Goal: Task Accomplishment & Management: Use online tool/utility

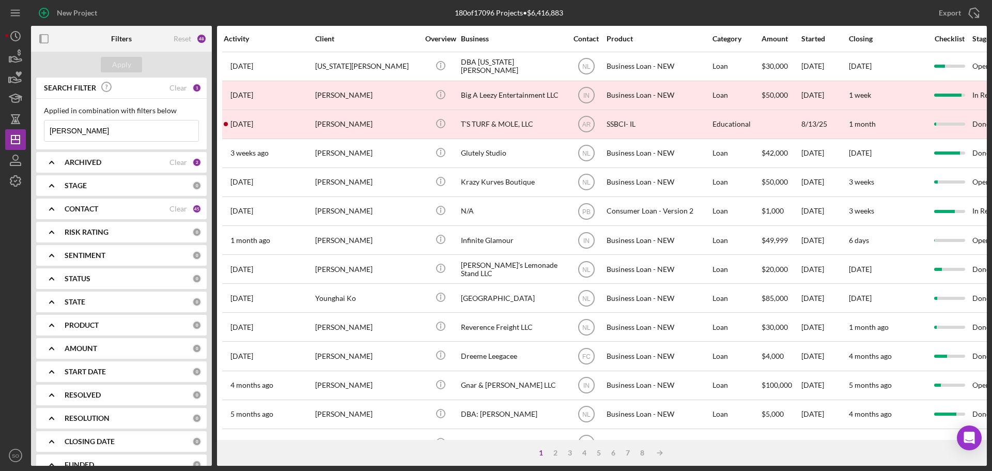
drag, startPoint x: 275, startPoint y: 3, endPoint x: 90, endPoint y: 127, distance: 223.3
click at [90, 127] on input "Kristen lee" at bounding box center [121, 130] width 154 height 21
click at [173, 89] on div "Clear" at bounding box center [178, 88] width 18 height 8
click at [124, 52] on div "Apply" at bounding box center [121, 65] width 181 height 26
click at [124, 61] on div "Apply" at bounding box center [121, 64] width 19 height 15
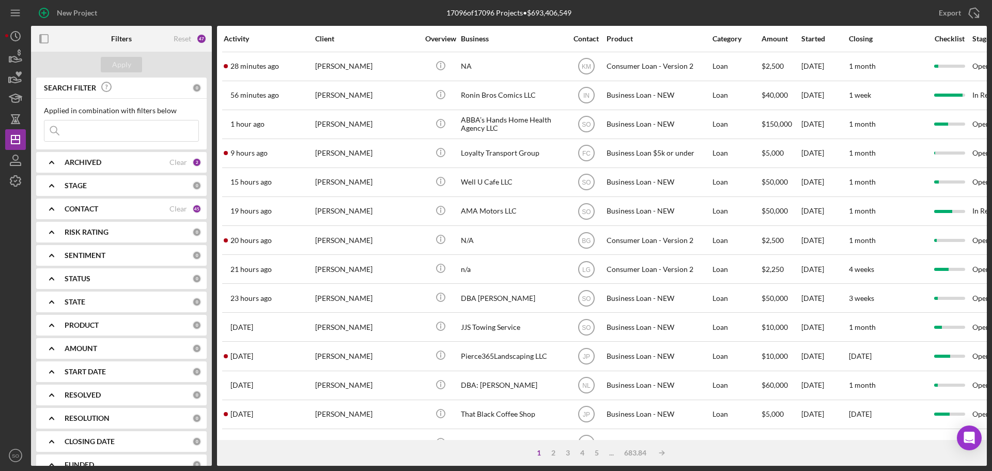
click at [119, 132] on input at bounding box center [121, 130] width 154 height 21
paste input "Kenya Haywood"
type input "Kenya Haywood"
click at [130, 68] on div "Apply" at bounding box center [121, 64] width 19 height 15
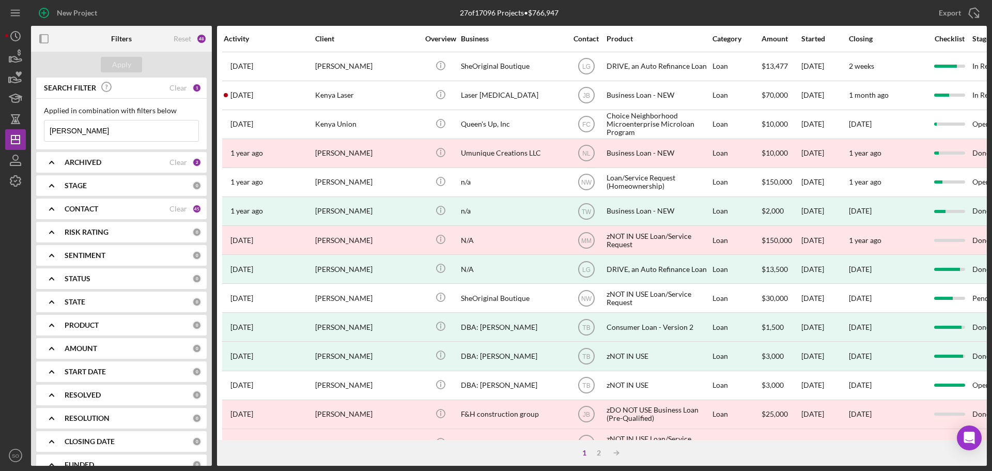
click at [120, 159] on div "ARCHIVED" at bounding box center [117, 162] width 105 height 8
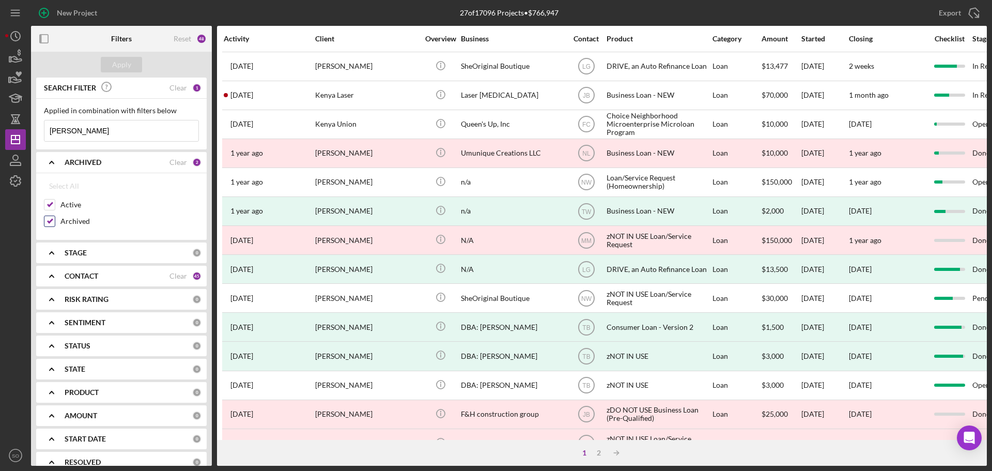
click at [53, 218] on input "Archived" at bounding box center [49, 221] width 10 height 10
checkbox input "false"
click at [130, 69] on div "Apply" at bounding box center [121, 64] width 19 height 15
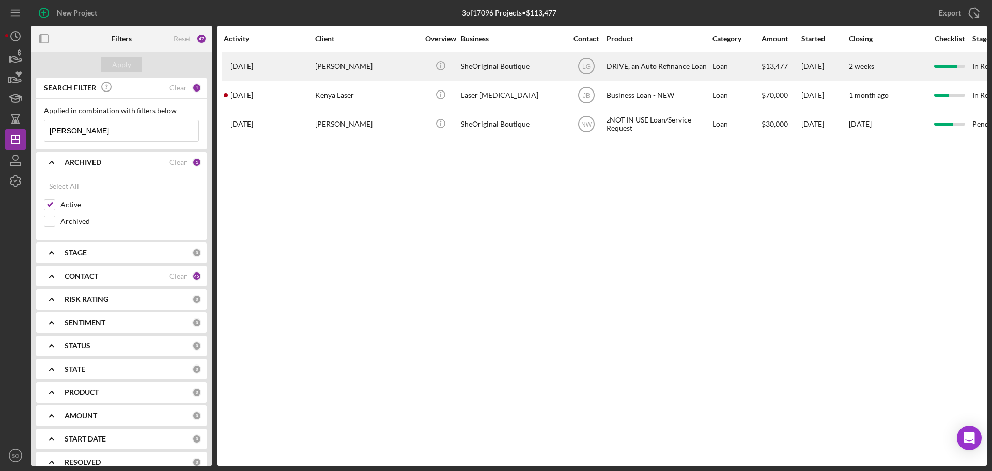
click at [390, 71] on div "Kenya Haywood" at bounding box center [366, 66] width 103 height 27
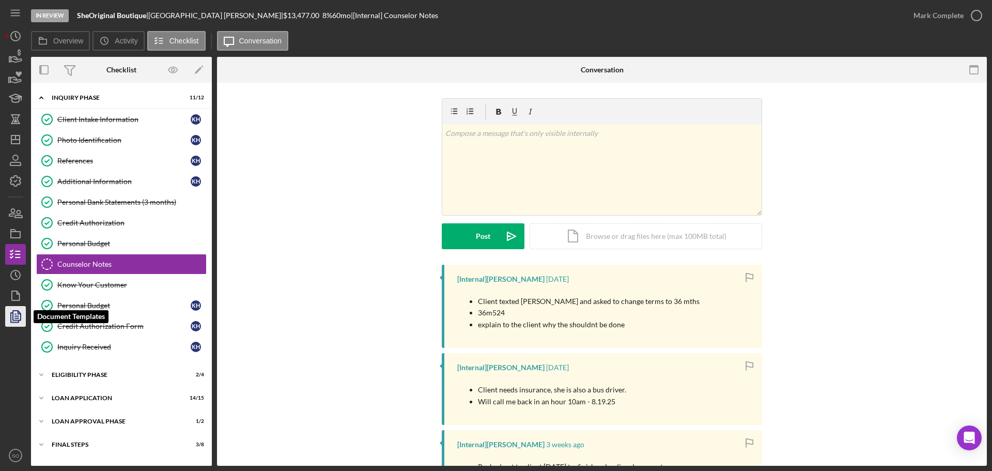
click at [11, 322] on polyline "button" at bounding box center [15, 316] width 8 height 9
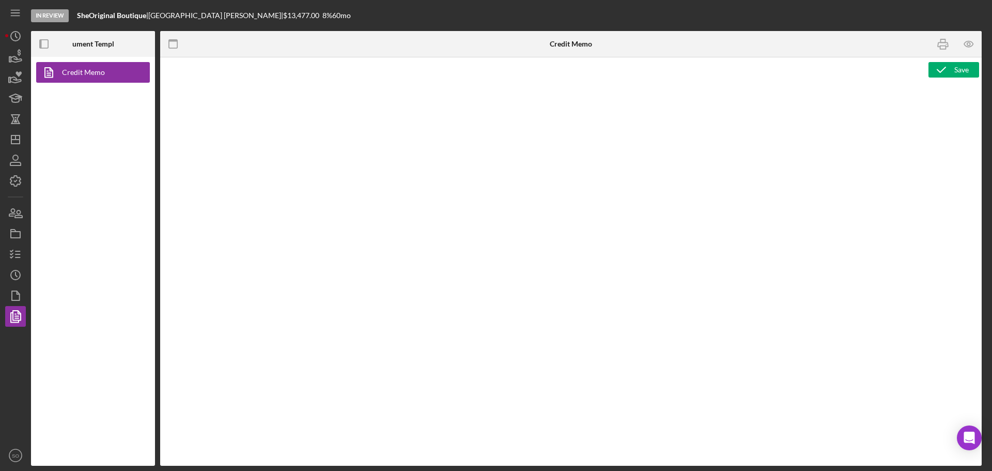
type textarea "<h1>DRIVE Loan Risk Assessment</h1> <p>Loan Officer: &nbsp;<span id="Lender_Con…"
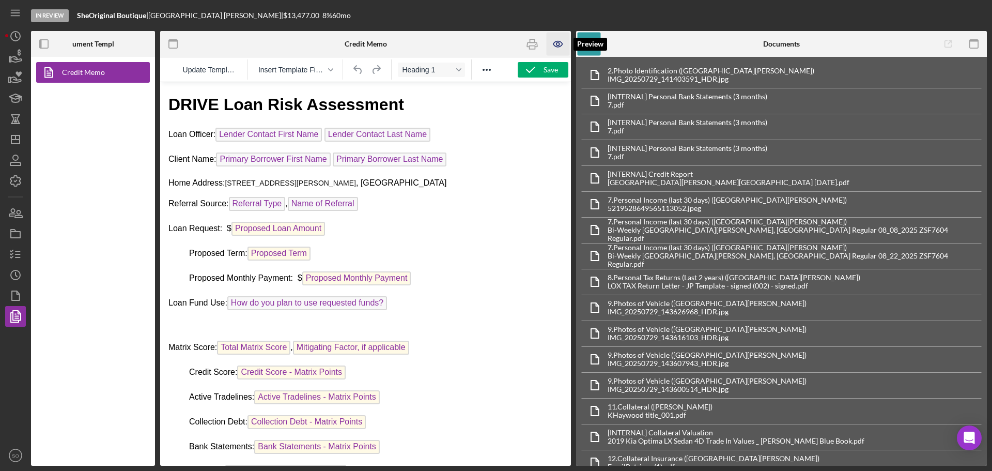
click at [557, 38] on icon "button" at bounding box center [557, 44] width 23 height 23
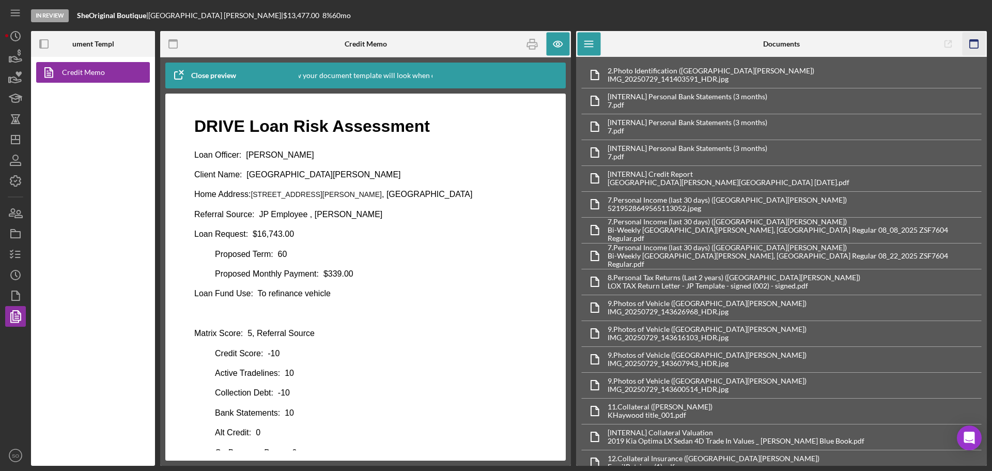
click at [973, 41] on rect "button" at bounding box center [973, 41] width 8 height 2
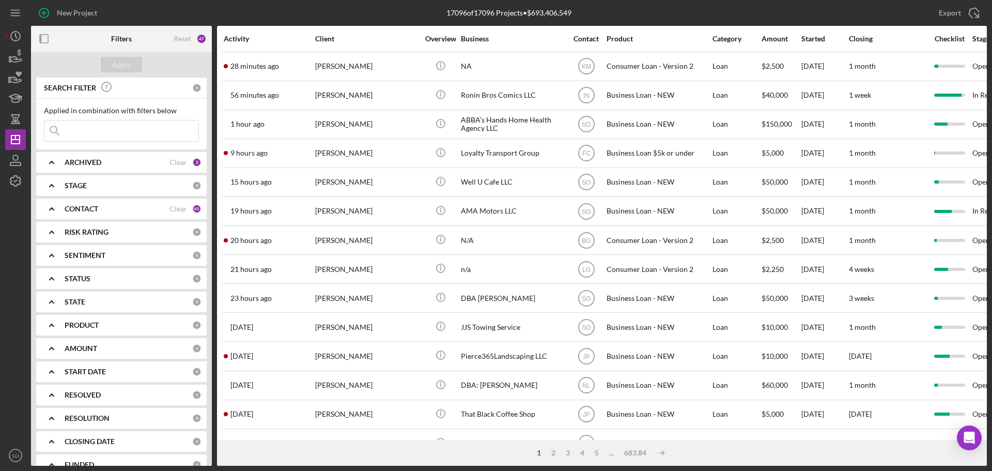
click at [96, 132] on input at bounding box center [121, 130] width 154 height 21
paste input "Danielle Ptaskeni"
type input "Danielle Ptaskeni"
click at [126, 61] on div "Apply" at bounding box center [121, 64] width 19 height 15
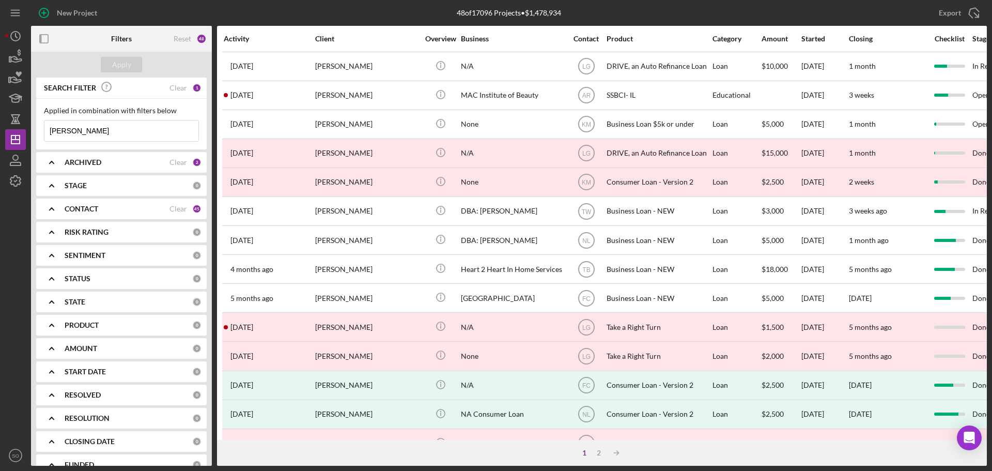
click at [87, 164] on b "ARCHIVED" at bounding box center [83, 162] width 37 height 8
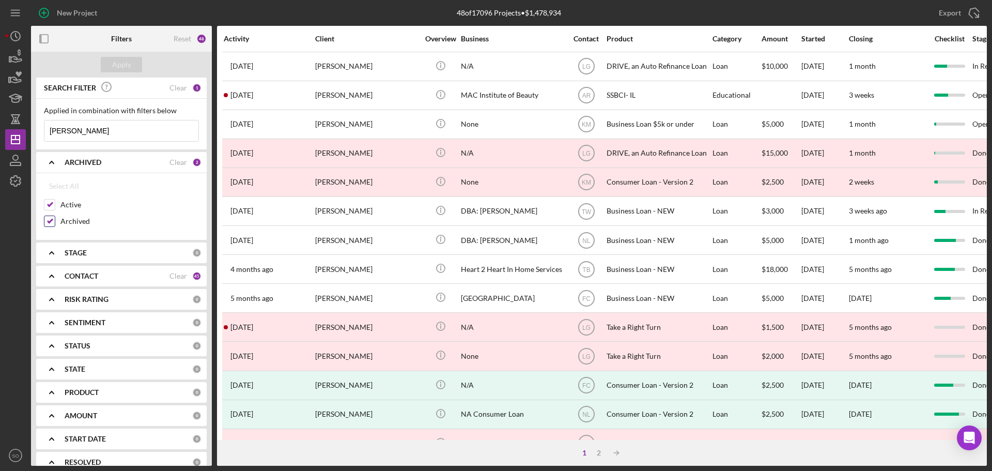
click at [50, 223] on input "Archived" at bounding box center [49, 221] width 10 height 10
checkbox input "false"
click at [128, 65] on div "Apply" at bounding box center [121, 64] width 19 height 15
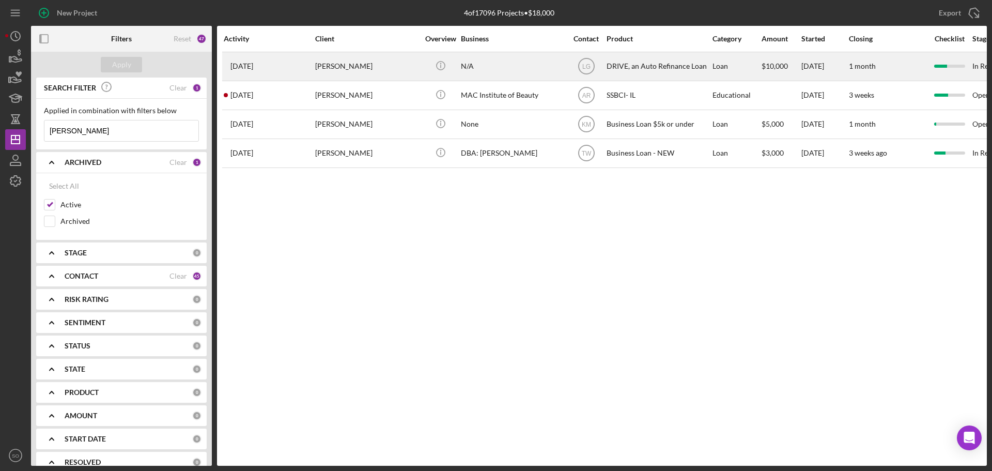
click at [353, 66] on div "[PERSON_NAME]" at bounding box center [366, 66] width 103 height 27
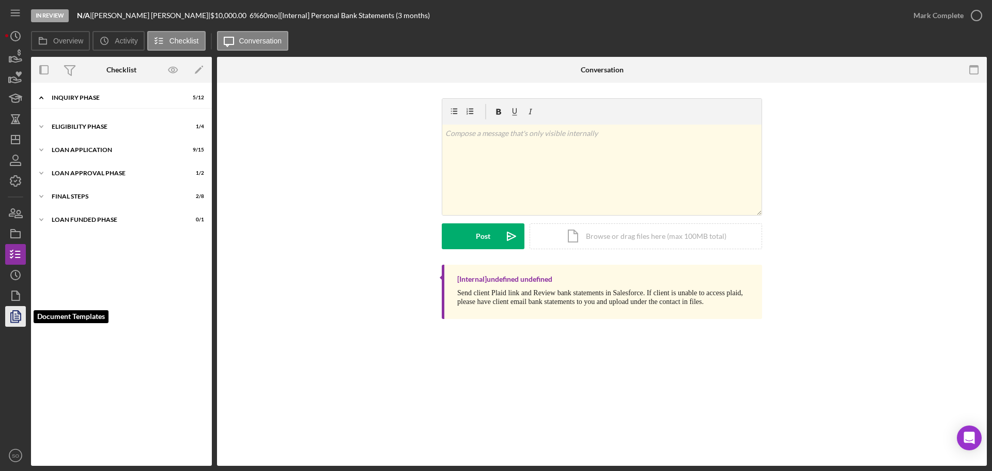
click at [11, 315] on polyline "button" at bounding box center [15, 316] width 8 height 9
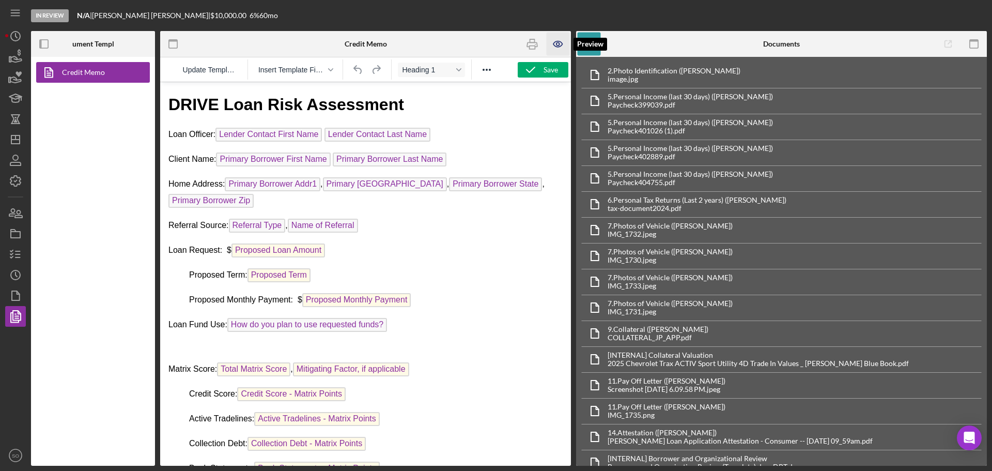
click at [554, 45] on icon "button" at bounding box center [557, 44] width 9 height 6
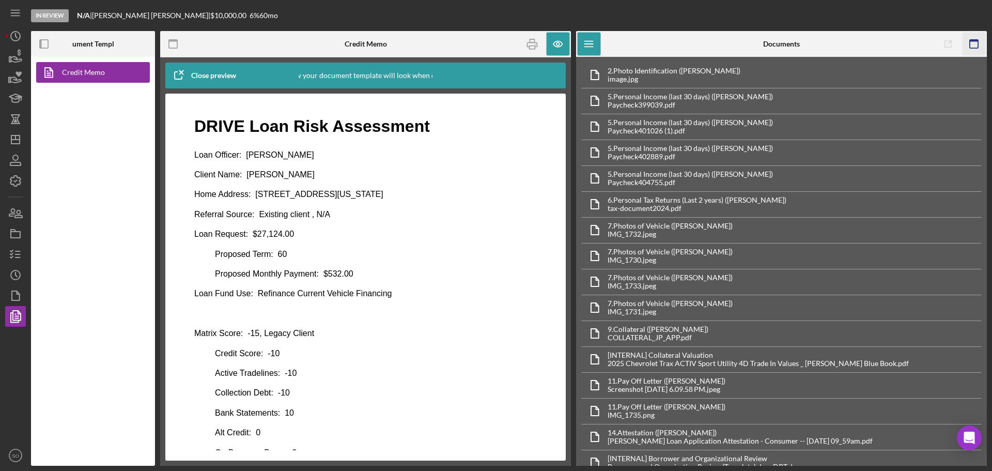
click at [973, 43] on icon "button" at bounding box center [973, 44] width 23 height 23
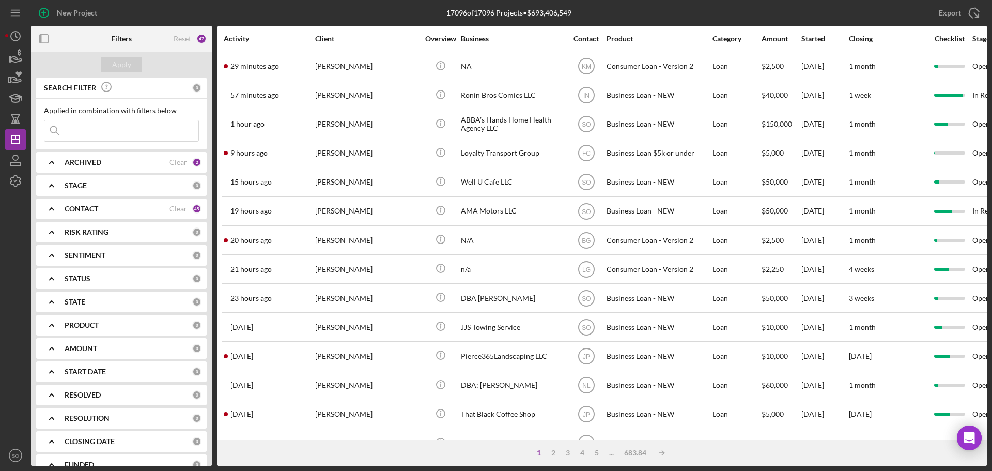
click at [112, 166] on div "ARCHIVED" at bounding box center [117, 162] width 105 height 8
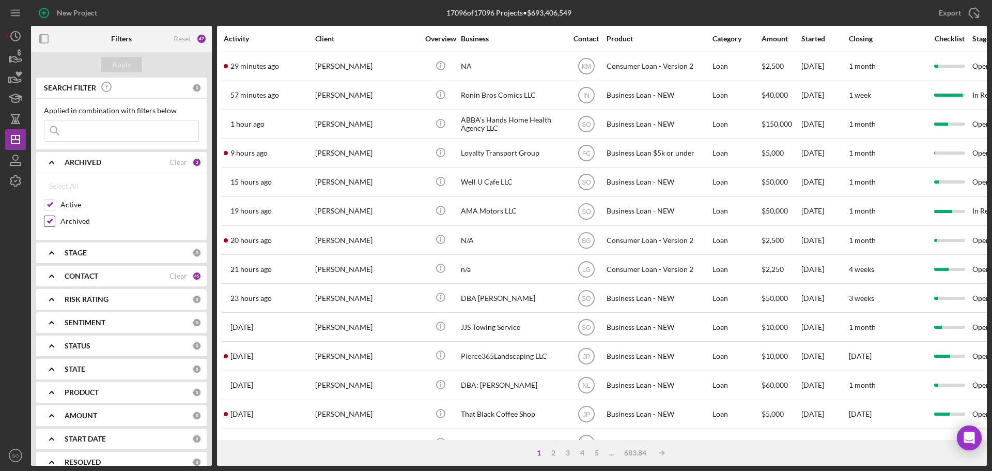
click at [52, 217] on input "Archived" at bounding box center [49, 221] width 10 height 10
checkbox input "false"
click at [92, 133] on input at bounding box center [121, 130] width 154 height 21
paste input "Cheyenne Wolf"
type input "Cheyenne Wolf"
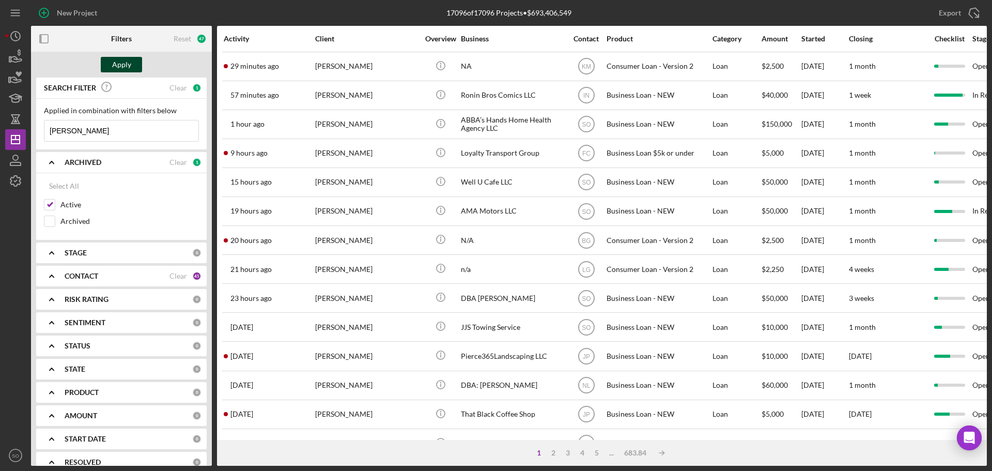
click at [124, 57] on div "Apply" at bounding box center [121, 64] width 19 height 15
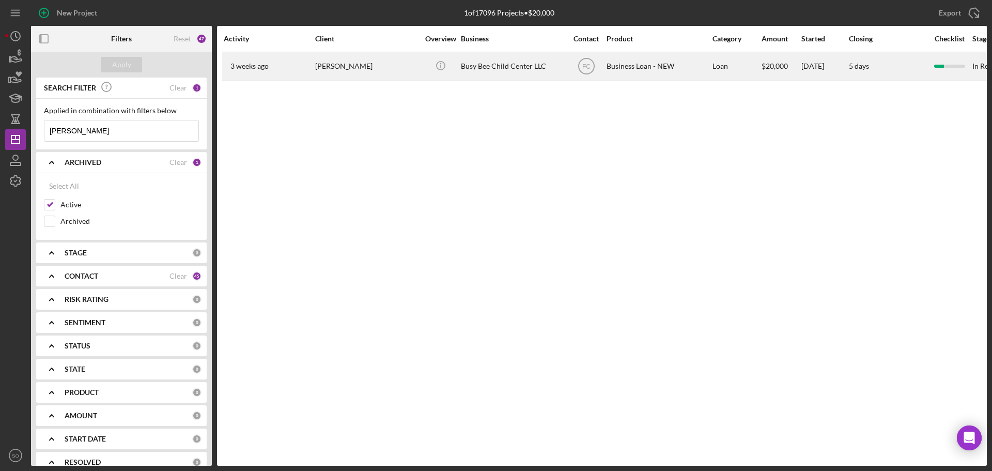
click at [326, 60] on div "Cheyenne Wolf" at bounding box center [366, 66] width 103 height 27
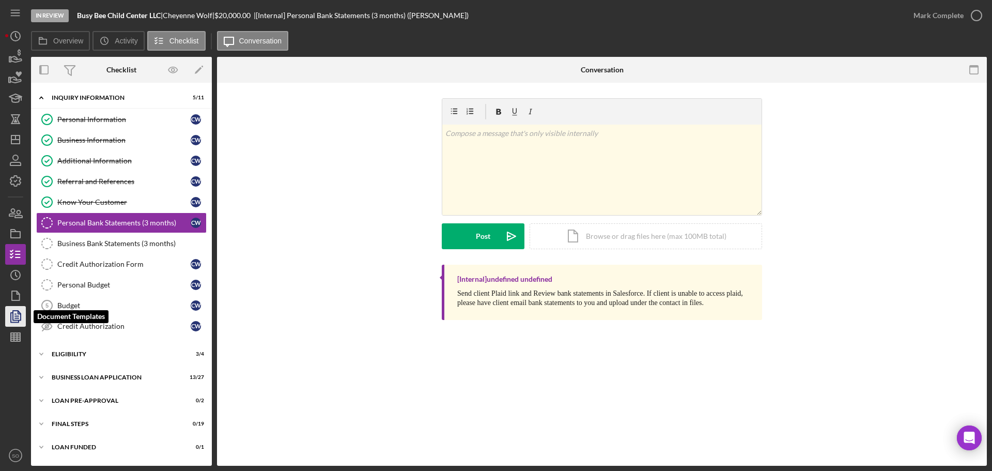
click at [13, 323] on icon "button" at bounding box center [16, 316] width 26 height 26
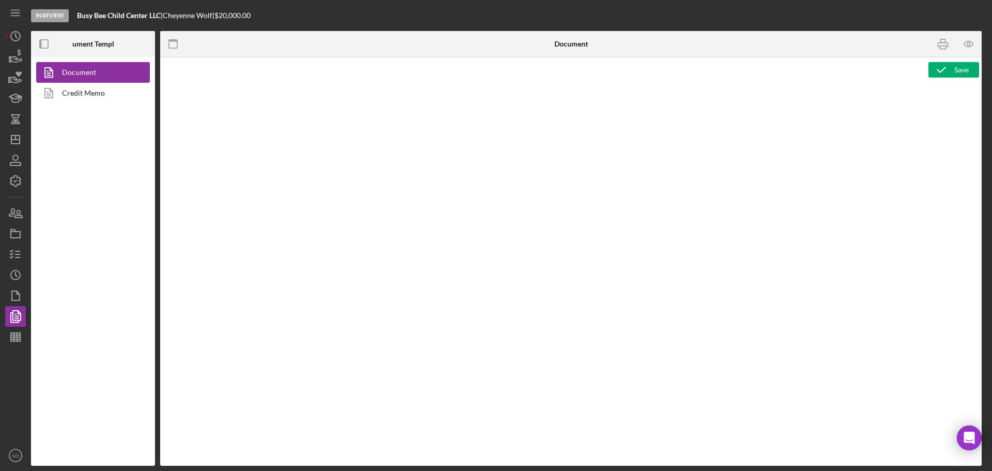
type textarea "Copy and paste, or create, your document template here."
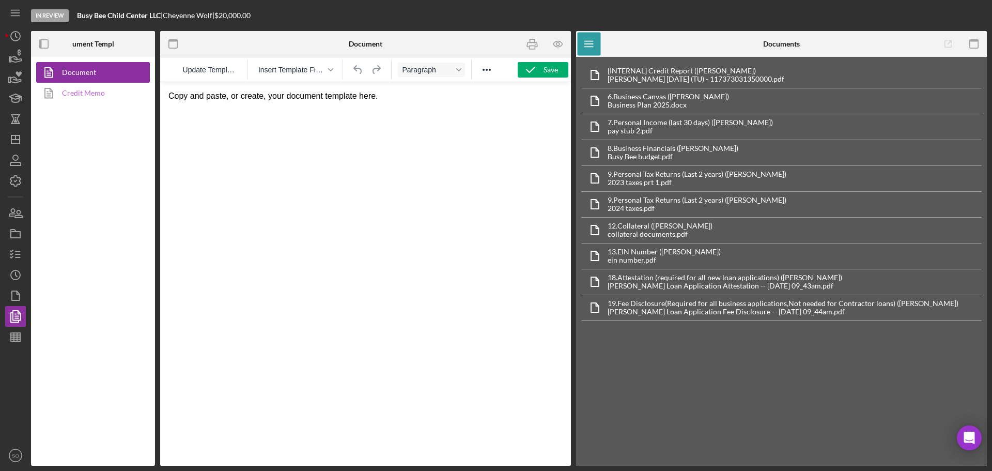
click at [86, 97] on link "Credit Memo" at bounding box center [90, 93] width 108 height 21
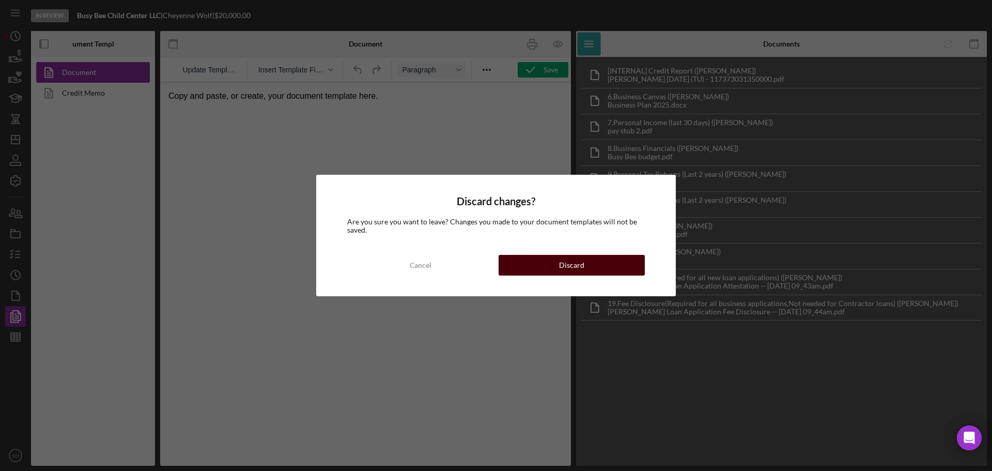
click at [523, 258] on button "Discard" at bounding box center [571, 265] width 146 height 21
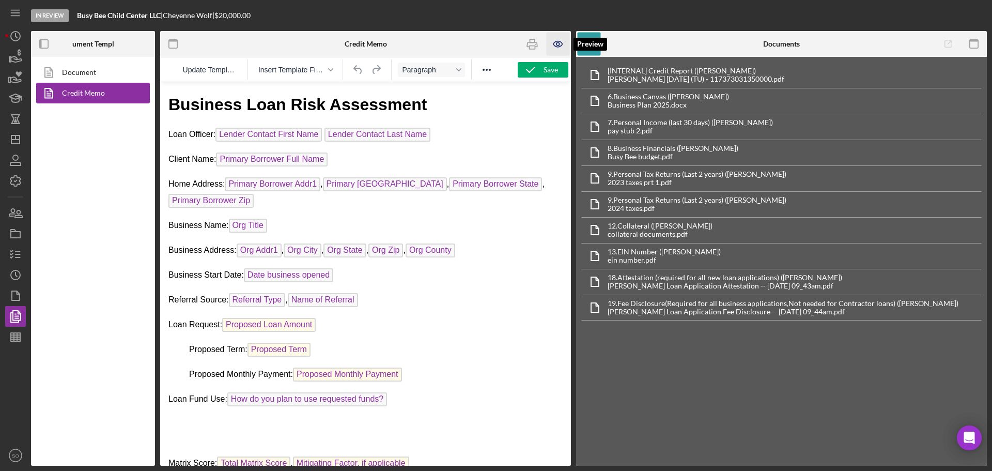
click at [561, 45] on icon "button" at bounding box center [557, 44] width 23 height 23
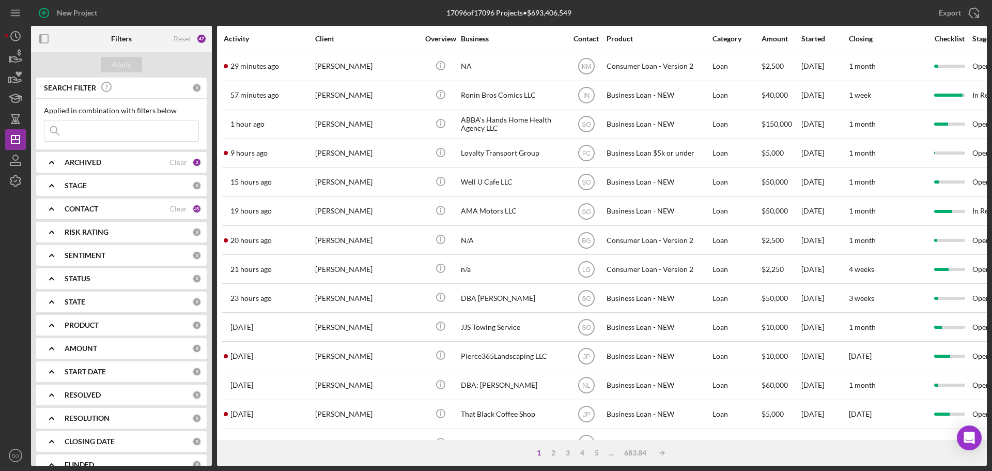
click at [90, 133] on input at bounding box center [121, 130] width 154 height 21
paste input "[PERSON_NAME]"
type input "[PERSON_NAME]"
click at [123, 67] on div "Apply" at bounding box center [121, 64] width 19 height 15
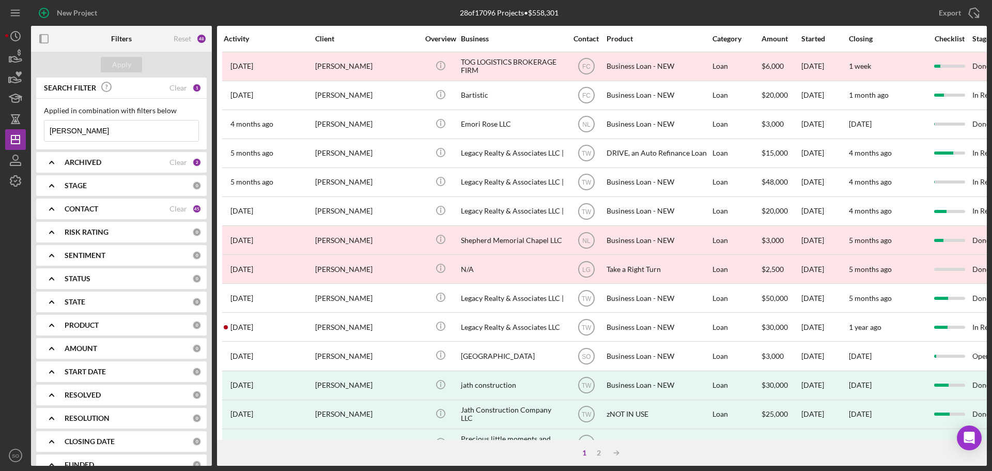
click at [126, 162] on div "ARCHIVED" at bounding box center [117, 162] width 105 height 8
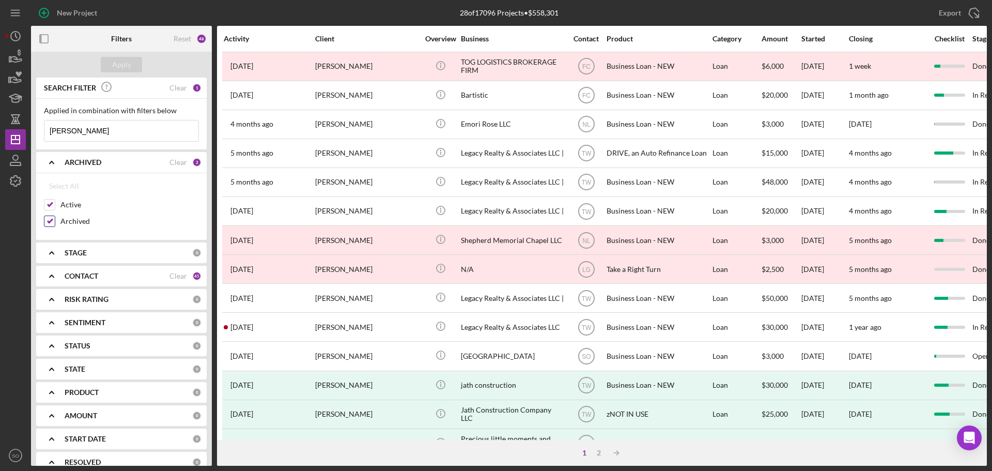
click at [54, 221] on input "Archived" at bounding box center [49, 221] width 10 height 10
checkbox input "false"
click at [116, 59] on div "Apply" at bounding box center [121, 64] width 19 height 15
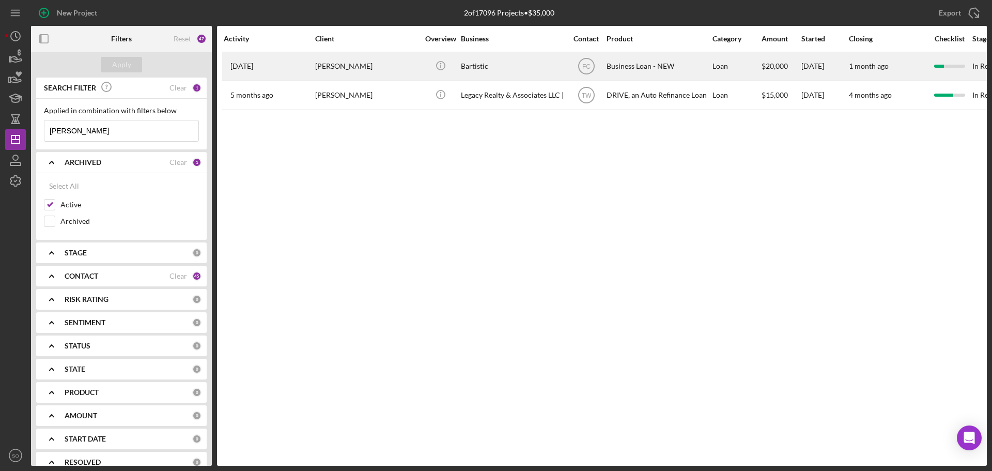
click at [357, 73] on div "Emoni Herron" at bounding box center [366, 66] width 103 height 27
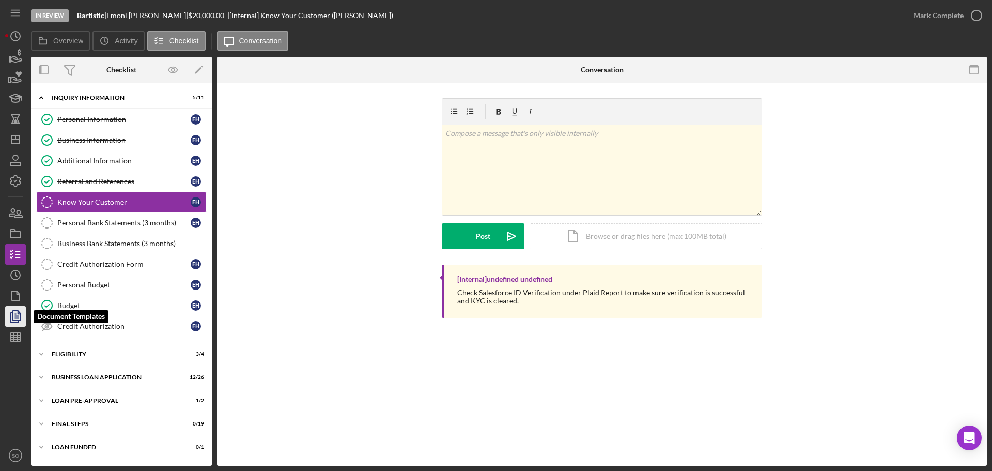
click at [17, 320] on polygon "button" at bounding box center [17, 314] width 8 height 9
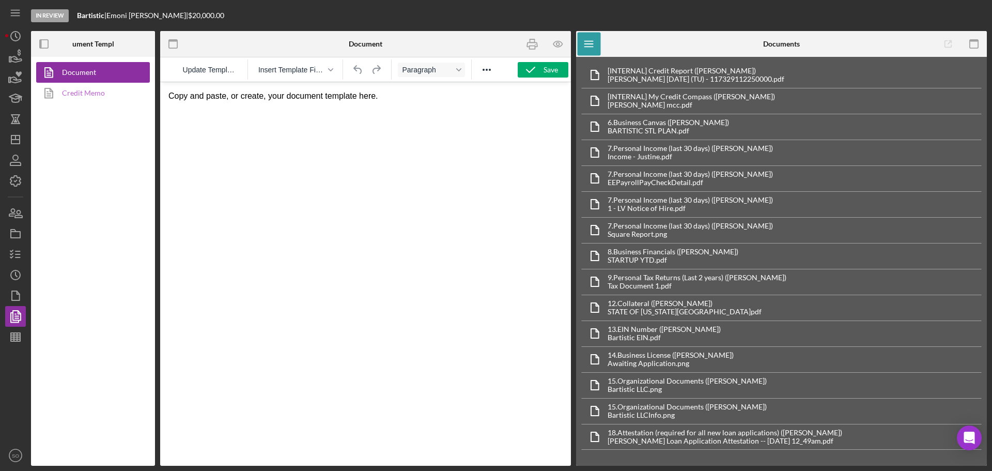
click at [105, 97] on link "Credit Memo" at bounding box center [90, 93] width 108 height 21
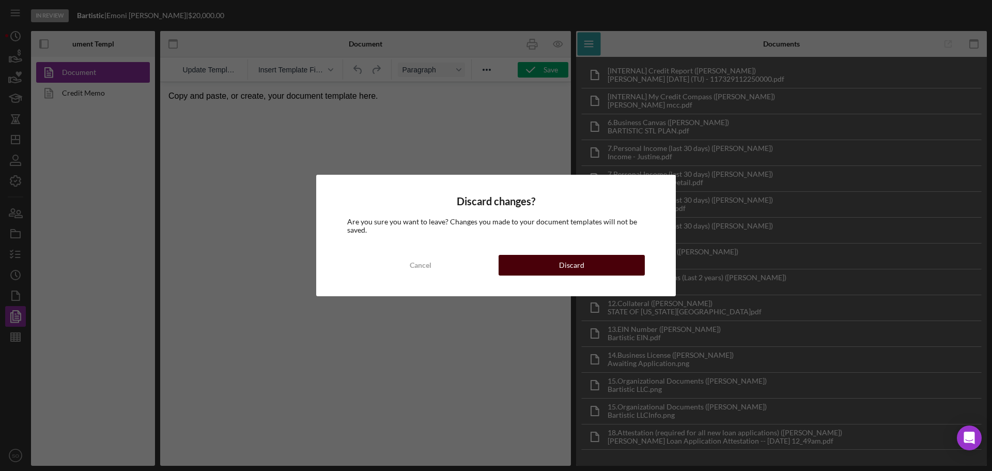
click at [516, 263] on button "Discard" at bounding box center [571, 265] width 146 height 21
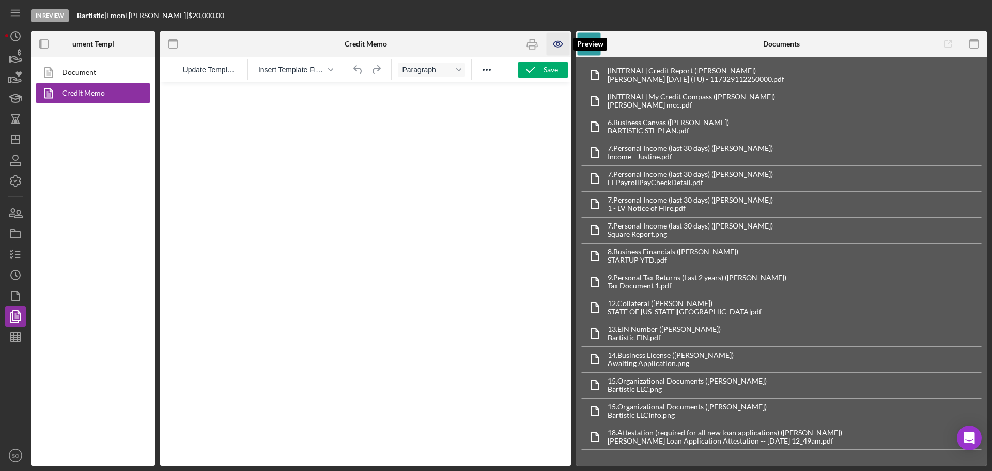
click at [560, 34] on icon "button" at bounding box center [557, 44] width 23 height 23
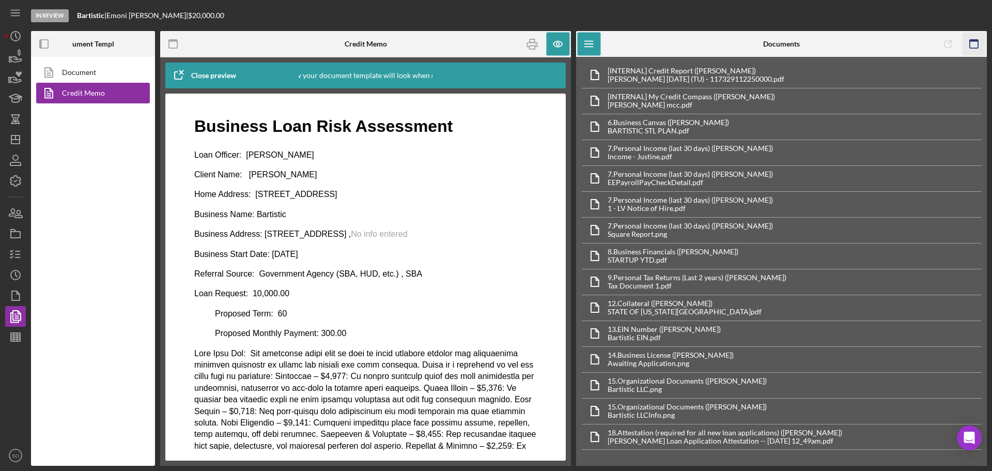
click at [975, 48] on icon "button" at bounding box center [973, 44] width 23 height 23
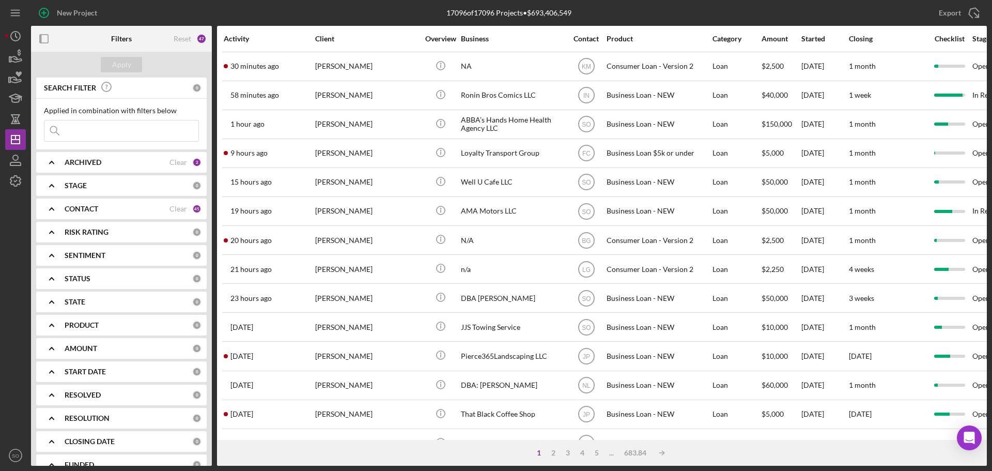
click at [138, 128] on input at bounding box center [121, 130] width 154 height 21
paste input "[PERSON_NAME]-"
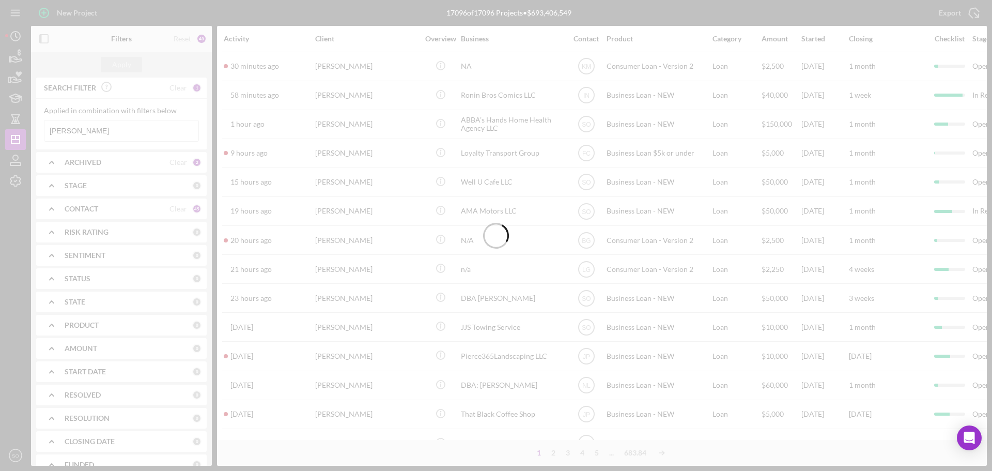
type input "[PERSON_NAME]"
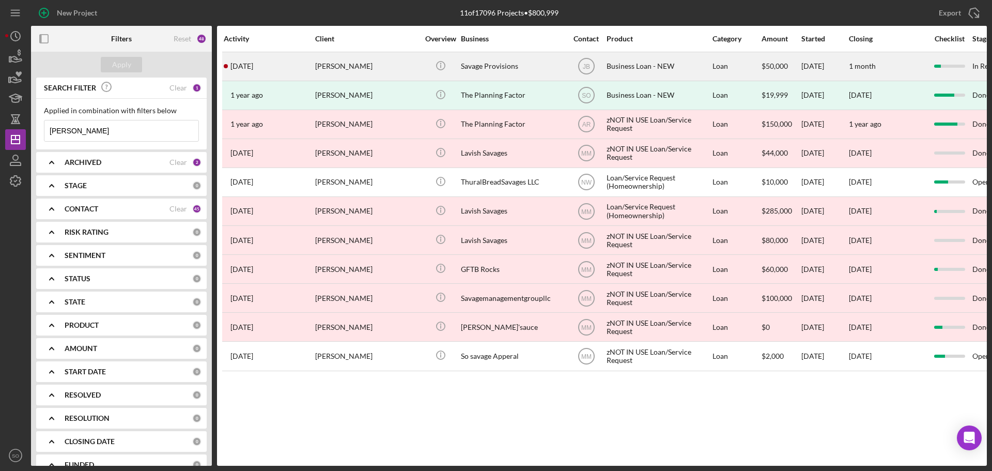
click at [384, 72] on div "[PERSON_NAME]" at bounding box center [366, 66] width 103 height 27
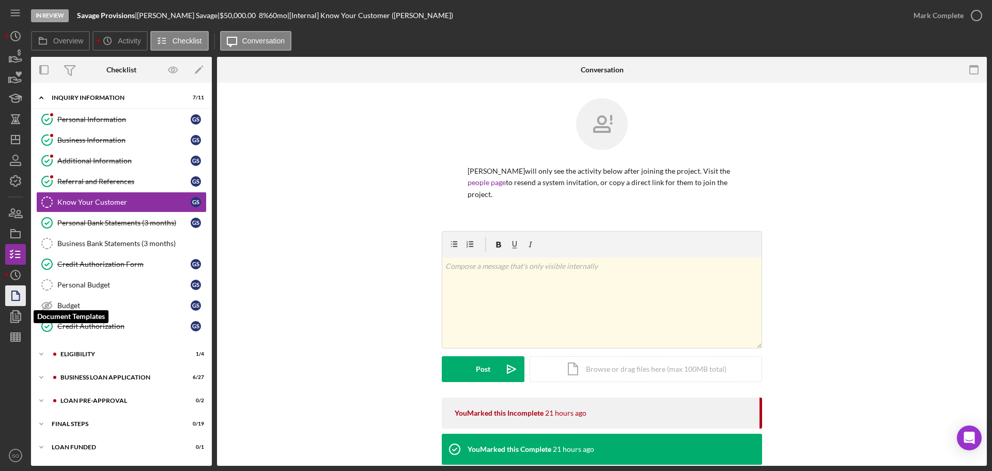
click at [19, 309] on icon "button" at bounding box center [16, 316] width 26 height 26
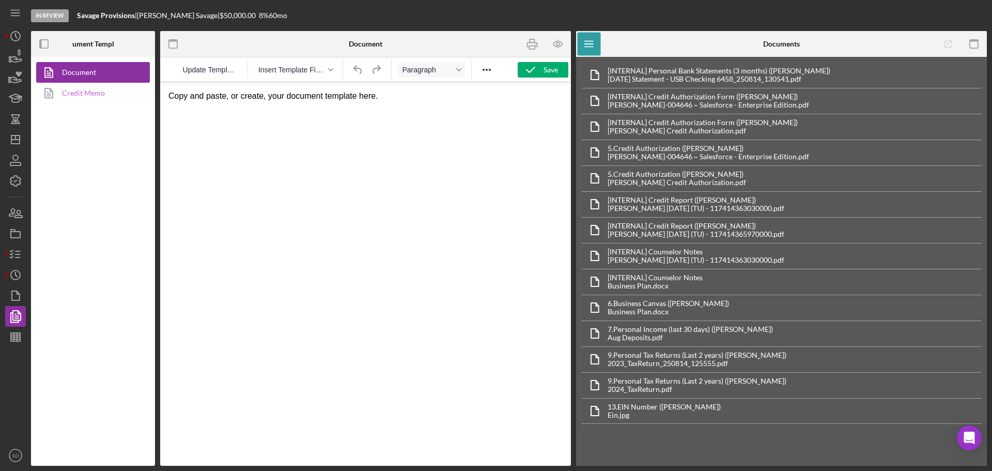
click at [85, 96] on link "Credit Memo" at bounding box center [90, 93] width 108 height 21
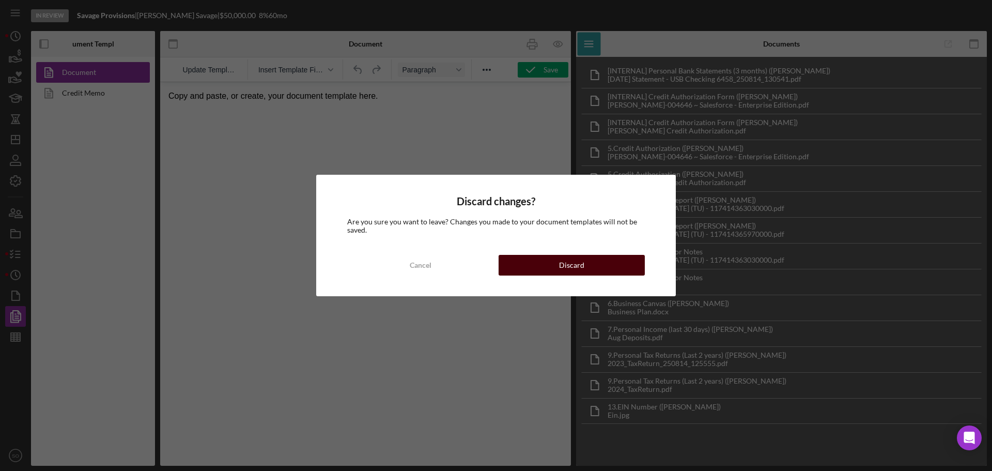
click at [509, 263] on button "Discard" at bounding box center [571, 265] width 146 height 21
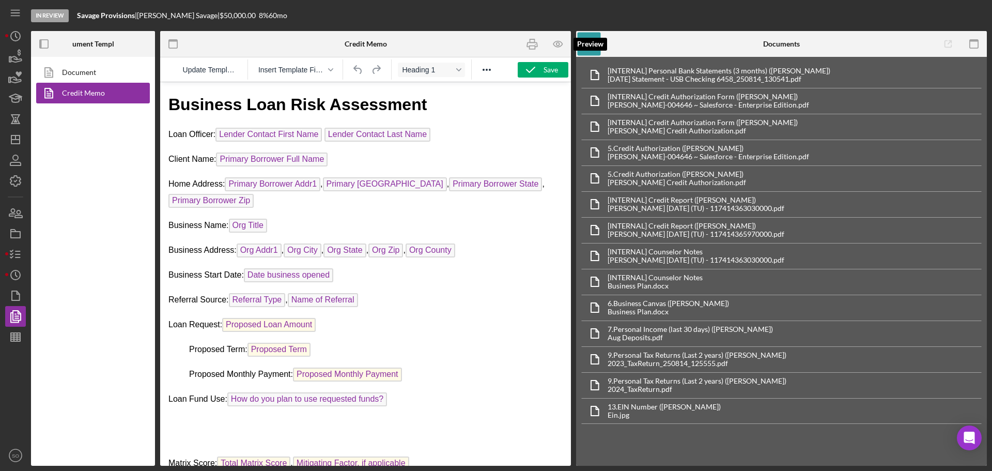
click at [559, 44] on icon "button" at bounding box center [557, 43] width 3 height 3
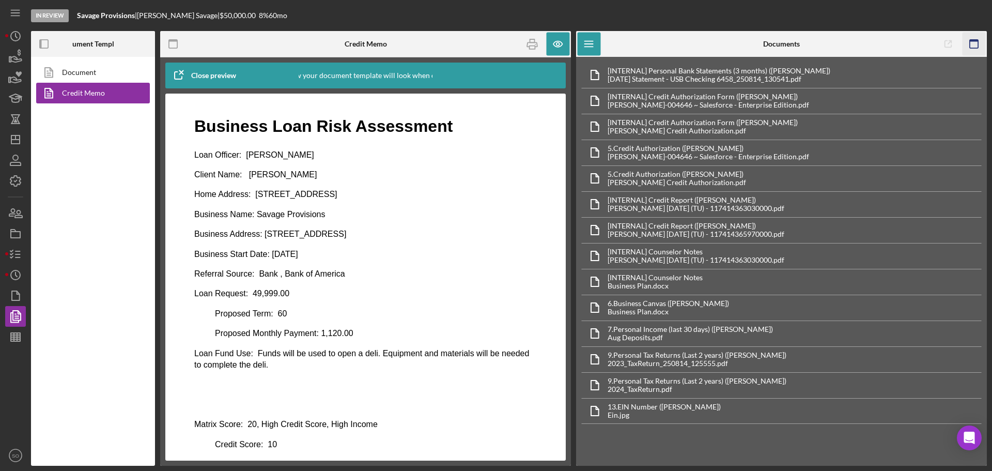
click at [971, 37] on icon "button" at bounding box center [973, 44] width 23 height 23
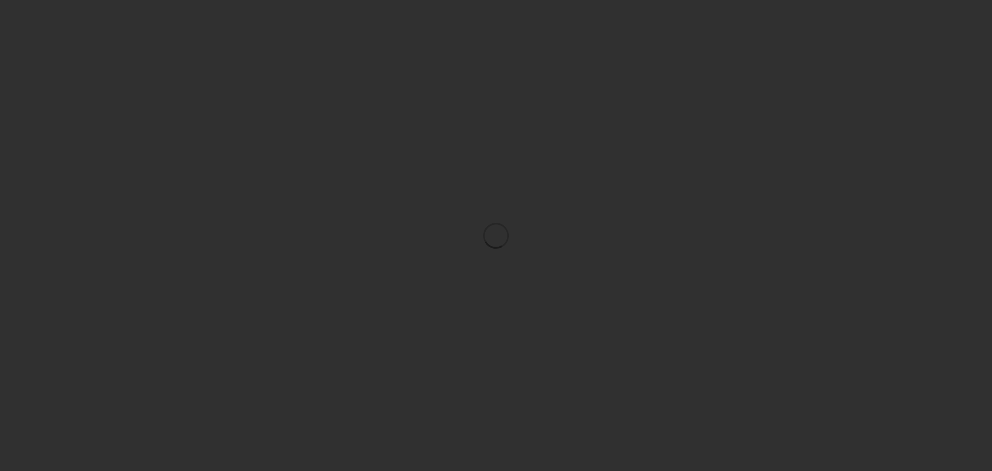
drag, startPoint x: 0, startPoint y: 0, endPoint x: 484, endPoint y: 97, distance: 493.5
click at [484, 97] on div at bounding box center [496, 235] width 992 height 471
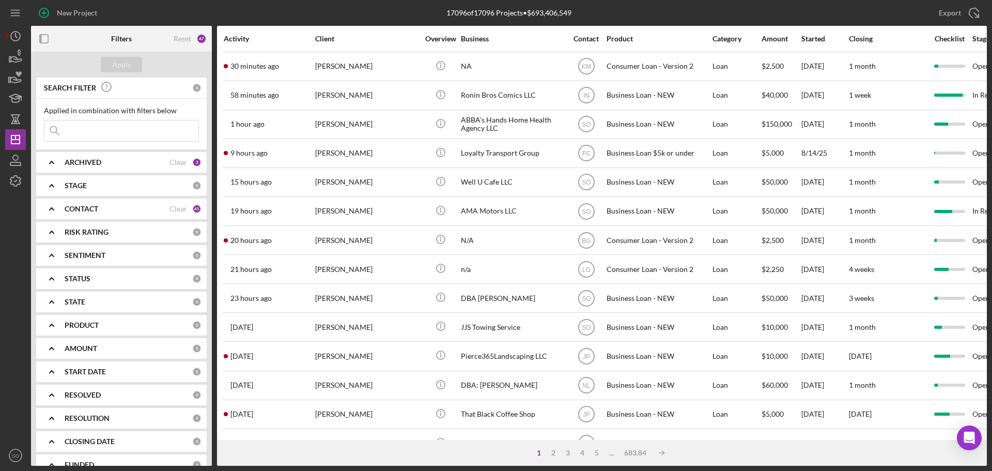
click at [98, 132] on input at bounding box center [121, 130] width 154 height 21
paste input "[PERSON_NAME]"
type input "[PERSON_NAME]"
click at [122, 64] on div "Apply" at bounding box center [121, 64] width 19 height 15
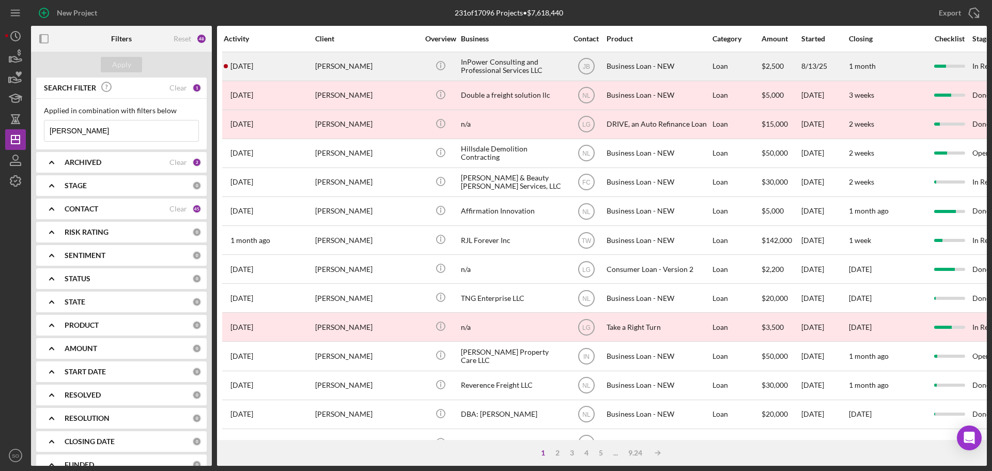
click at [354, 67] on div "Marlena Davis" at bounding box center [366, 66] width 103 height 27
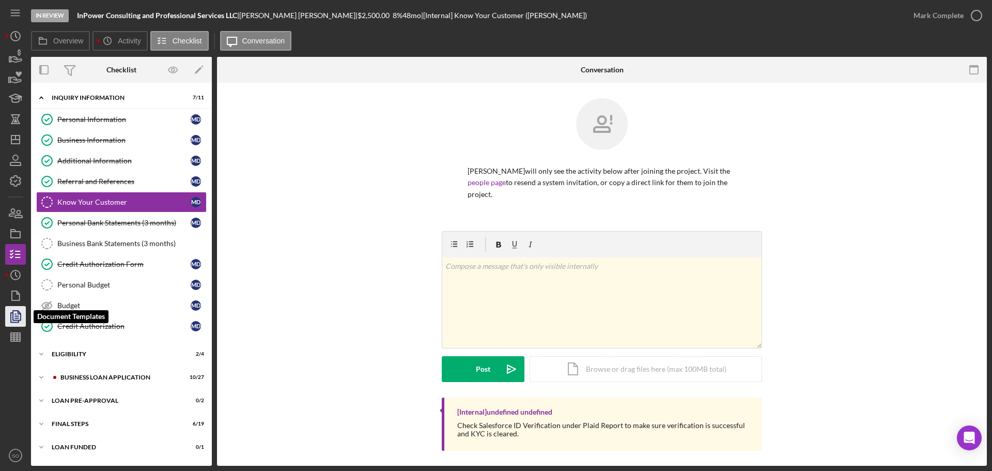
drag, startPoint x: 18, startPoint y: 319, endPoint x: 25, endPoint y: 306, distance: 15.0
click at [18, 319] on icon "button" at bounding box center [16, 316] width 26 height 26
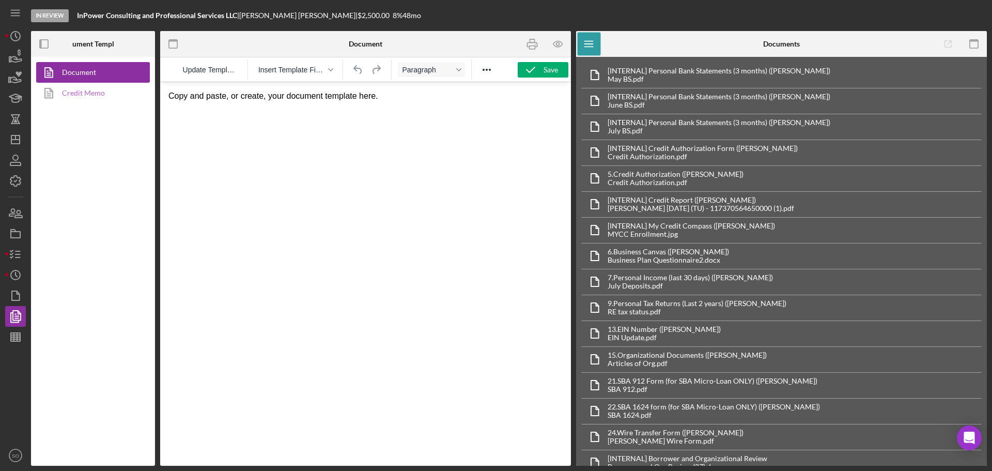
click at [101, 96] on link "Credit Memo" at bounding box center [90, 93] width 108 height 21
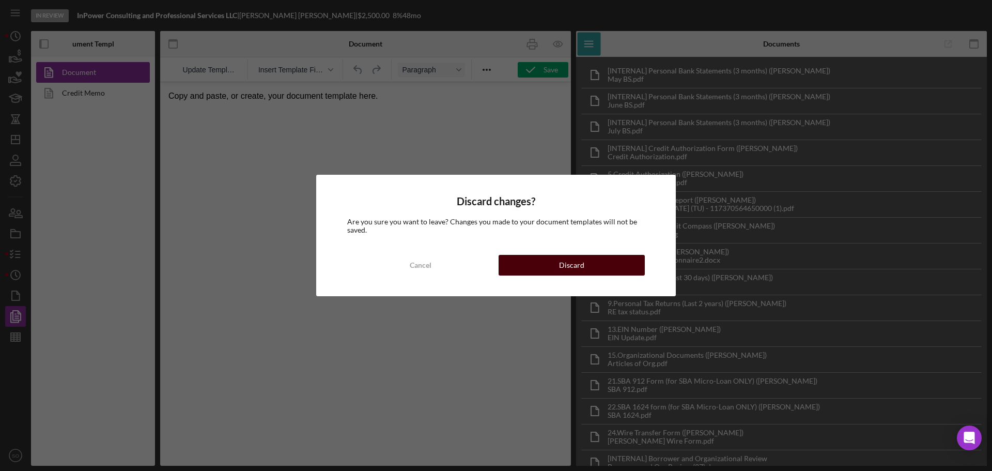
click at [552, 269] on button "Discard" at bounding box center [571, 265] width 146 height 21
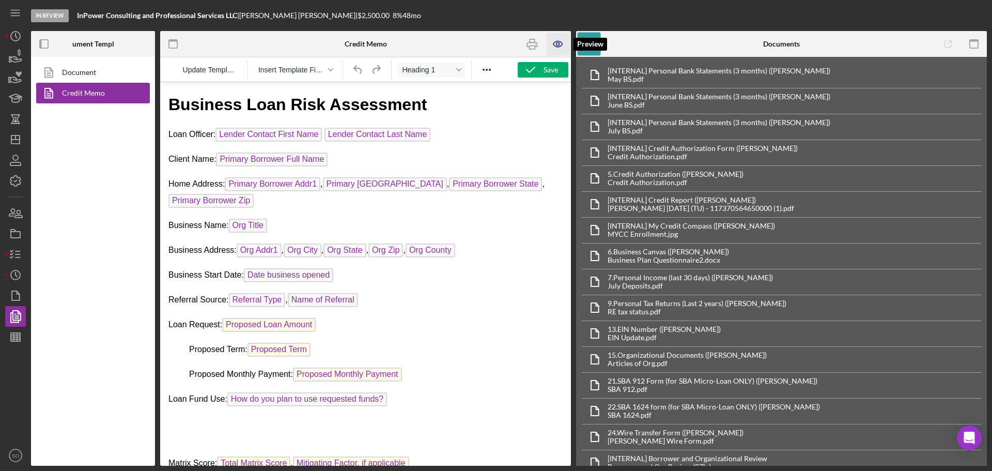
click at [561, 46] on icon "button" at bounding box center [557, 44] width 23 height 23
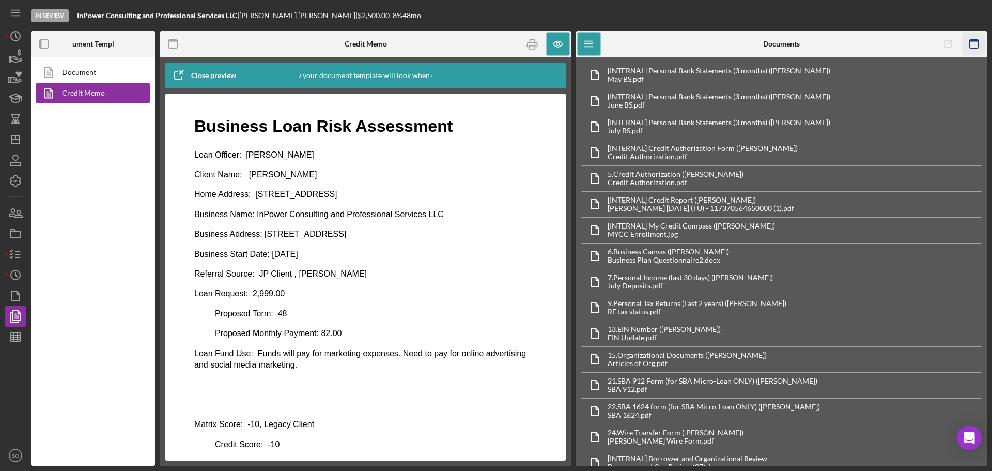
click at [976, 41] on rect "button" at bounding box center [973, 41] width 8 height 2
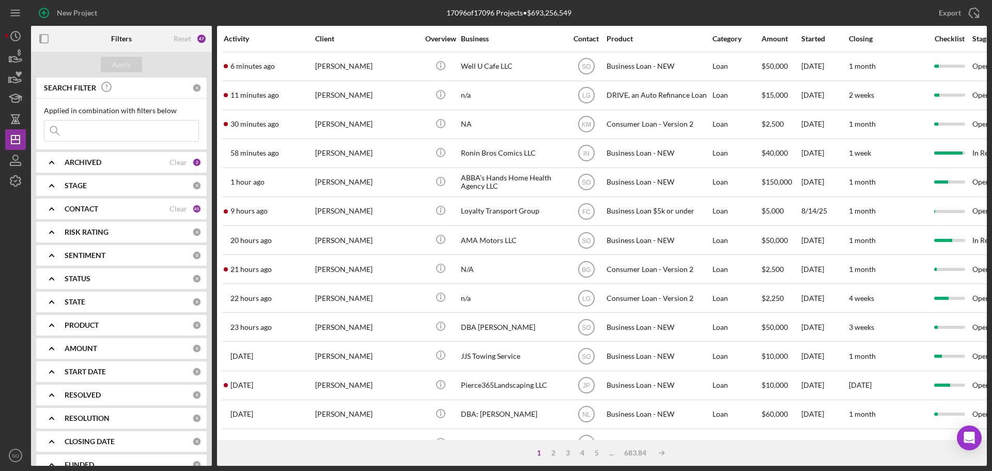
click at [127, 132] on input at bounding box center [121, 130] width 154 height 21
paste input "[PERSON_NAME]"
type input "[PERSON_NAME]"
click at [125, 70] on div "Apply" at bounding box center [121, 64] width 19 height 15
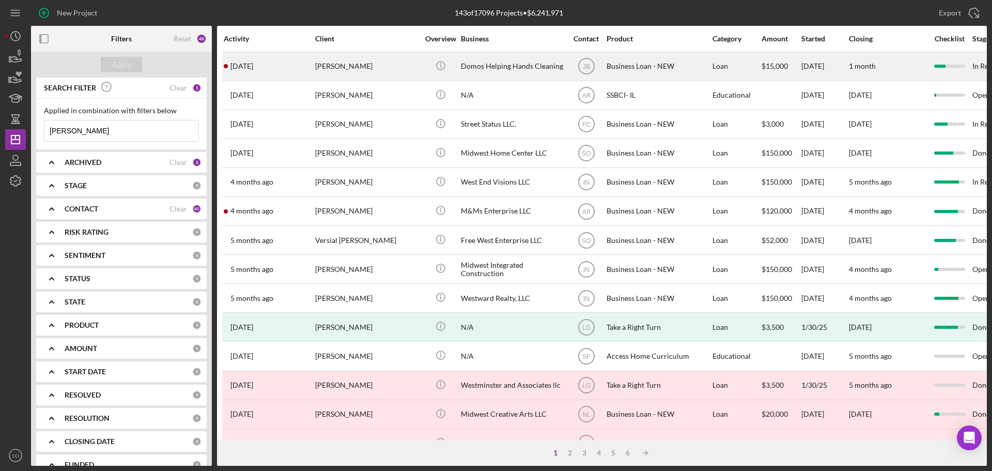
click at [329, 70] on div "Joyce West" at bounding box center [366, 66] width 103 height 27
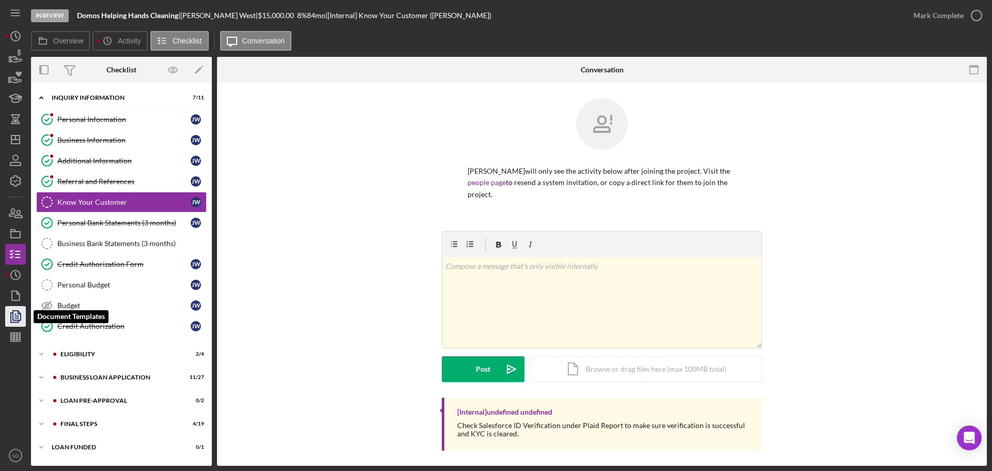
drag, startPoint x: 10, startPoint y: 321, endPoint x: 11, endPoint y: 315, distance: 6.8
click at [11, 321] on polyline "button" at bounding box center [15, 316] width 8 height 9
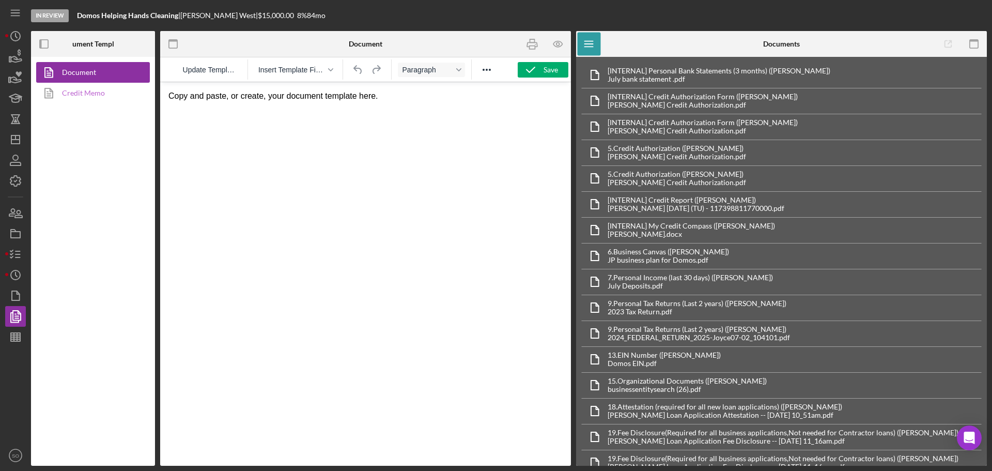
click at [87, 95] on link "Credit Memo" at bounding box center [90, 93] width 108 height 21
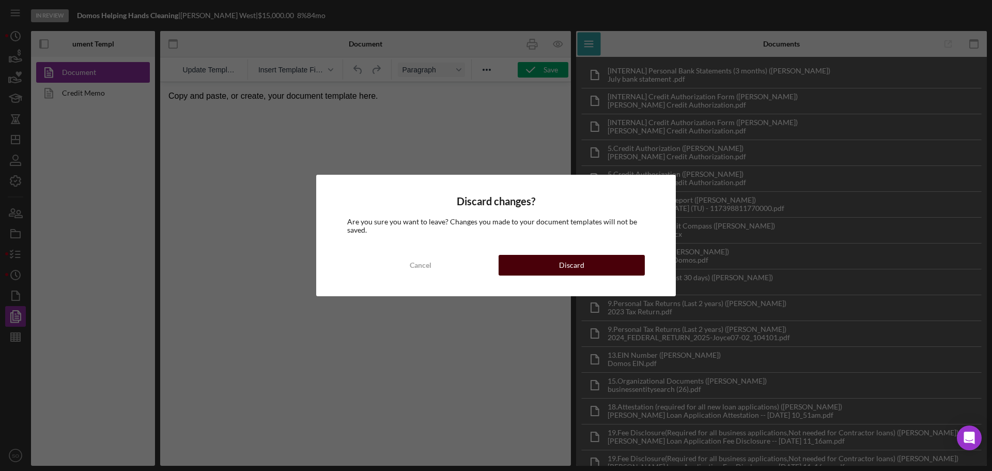
click at [515, 268] on button "Discard" at bounding box center [571, 265] width 146 height 21
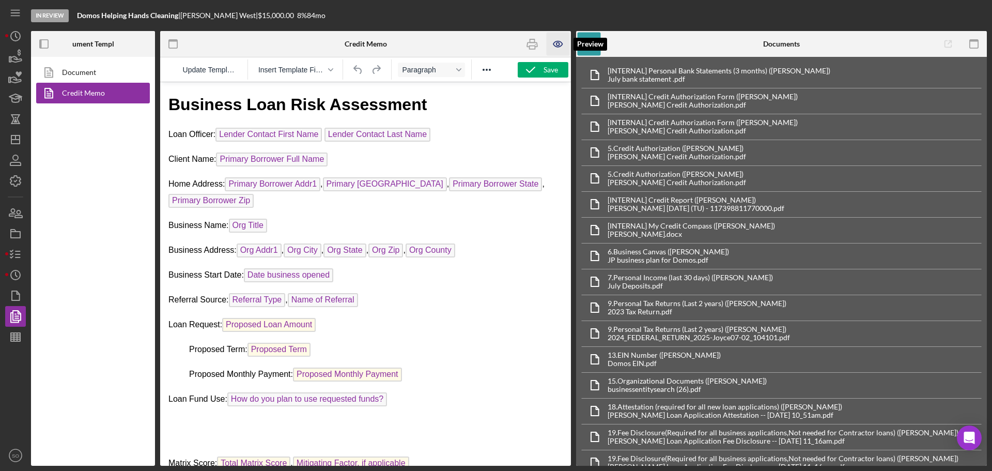
click at [556, 47] on icon "button" at bounding box center [557, 44] width 9 height 6
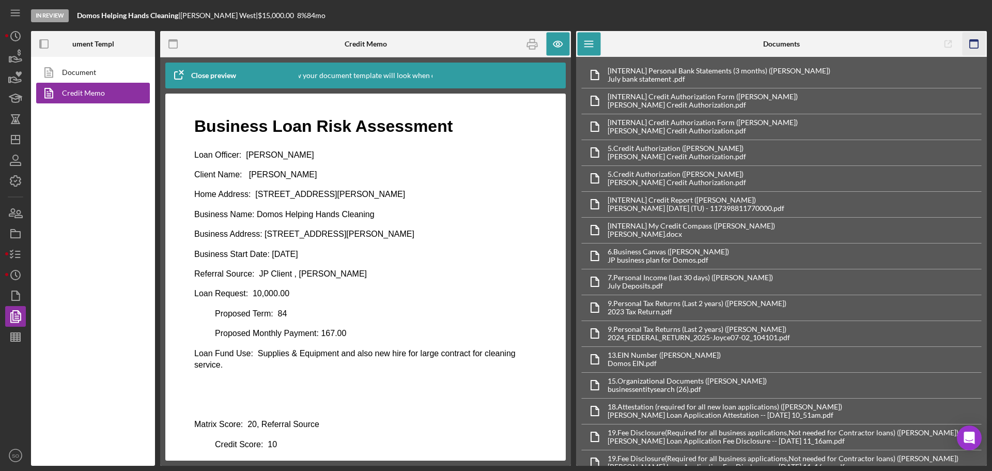
click at [977, 48] on icon "button" at bounding box center [973, 44] width 23 height 23
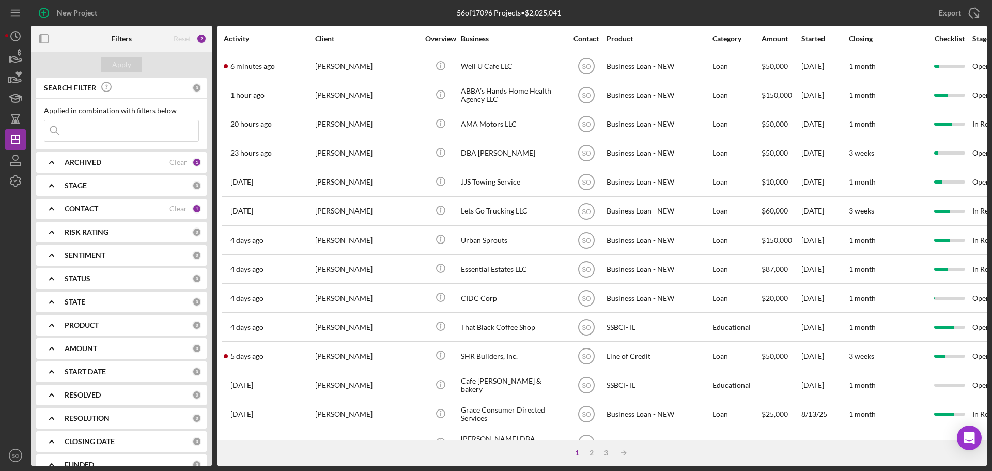
click at [88, 135] on input at bounding box center [121, 130] width 154 height 21
paste input "[PERSON_NAME]"
type input "Robin Johnson"
click at [131, 65] on button "Apply" at bounding box center [121, 64] width 41 height 15
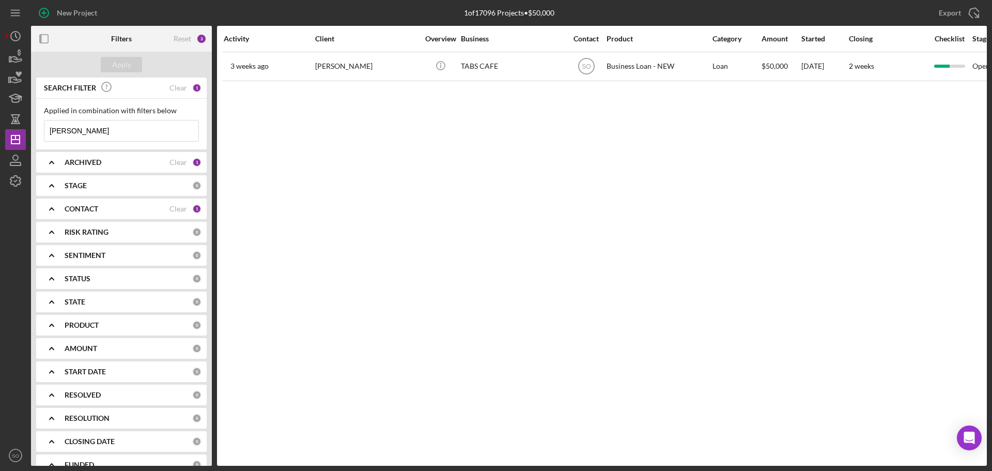
click at [71, 207] on b "CONTACT" at bounding box center [82, 209] width 34 height 8
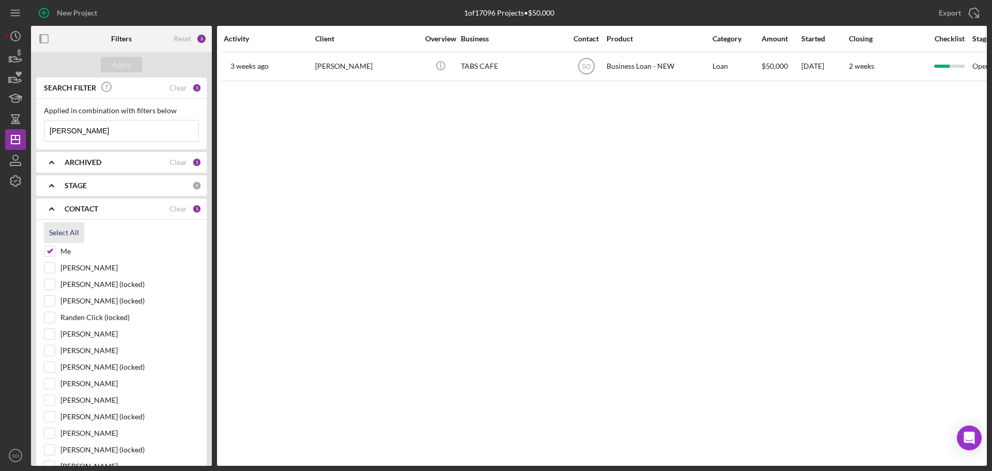
click at [62, 231] on div "Select All" at bounding box center [64, 232] width 30 height 21
checkbox input "true"
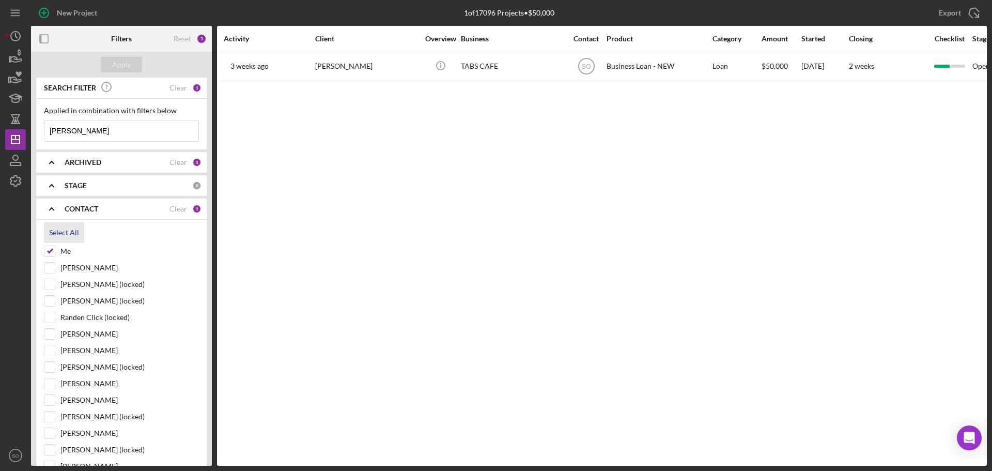
checkbox input "true"
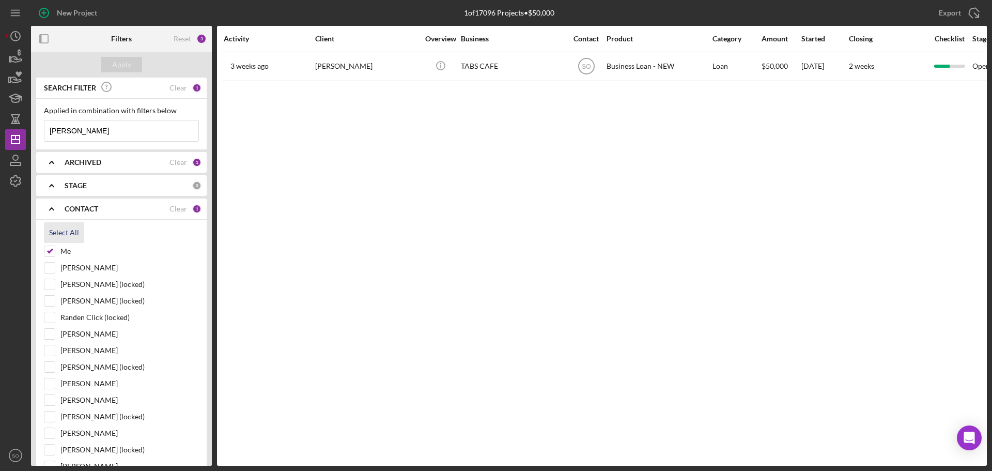
checkbox input "true"
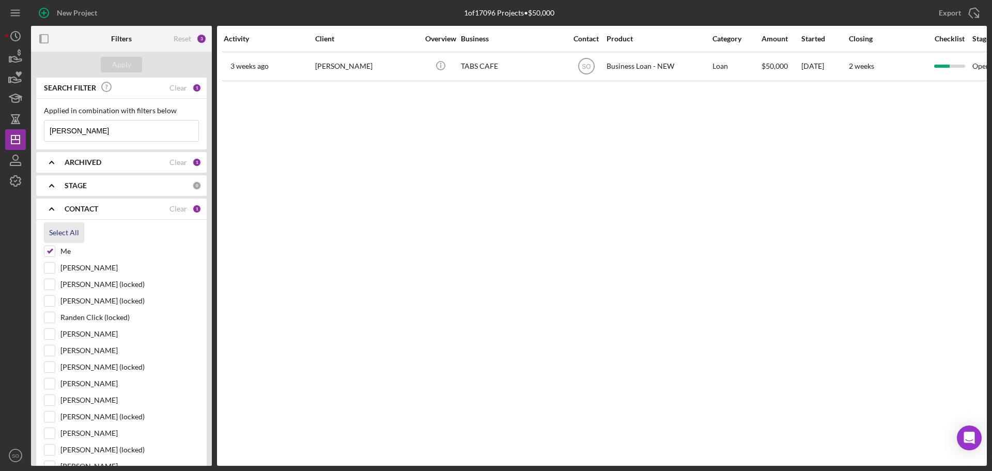
checkbox input "true"
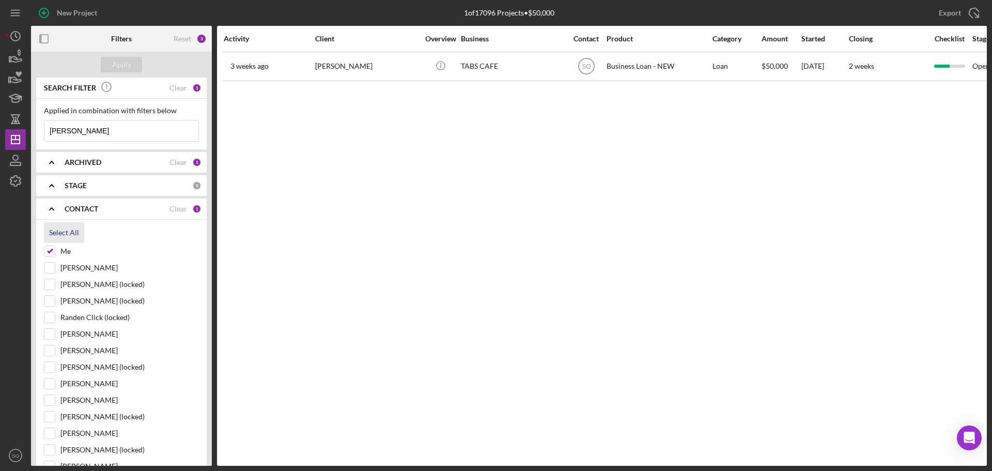
checkbox input "true"
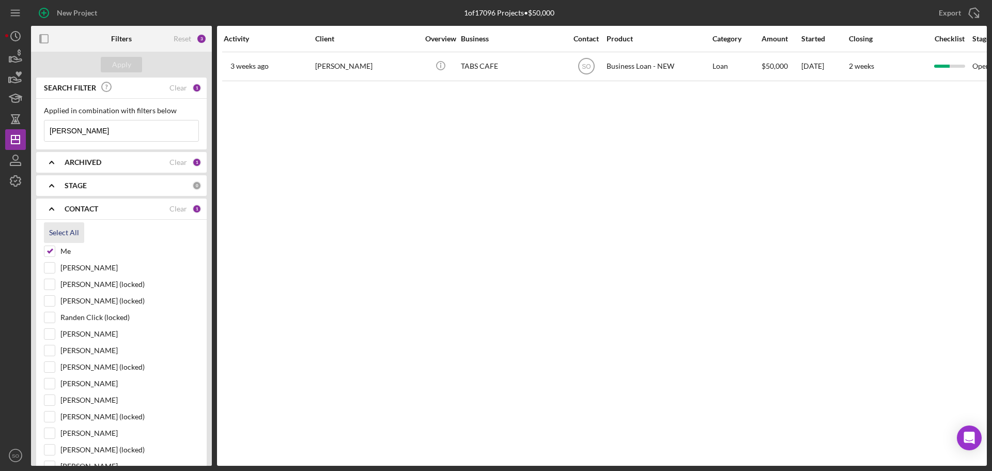
checkbox input "true"
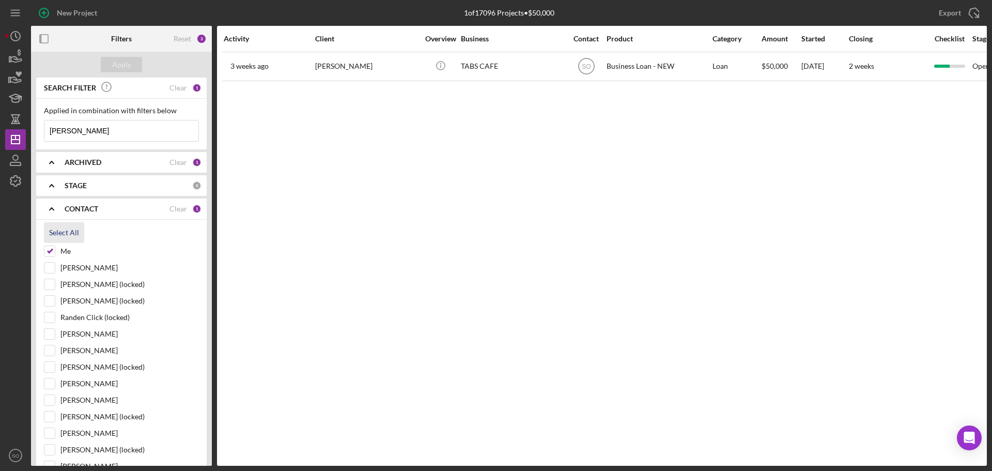
checkbox input "true"
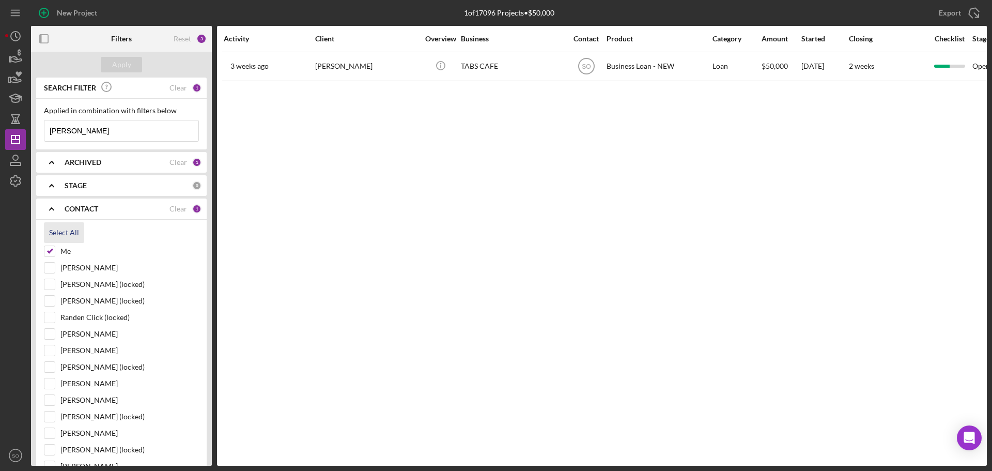
checkbox input "true"
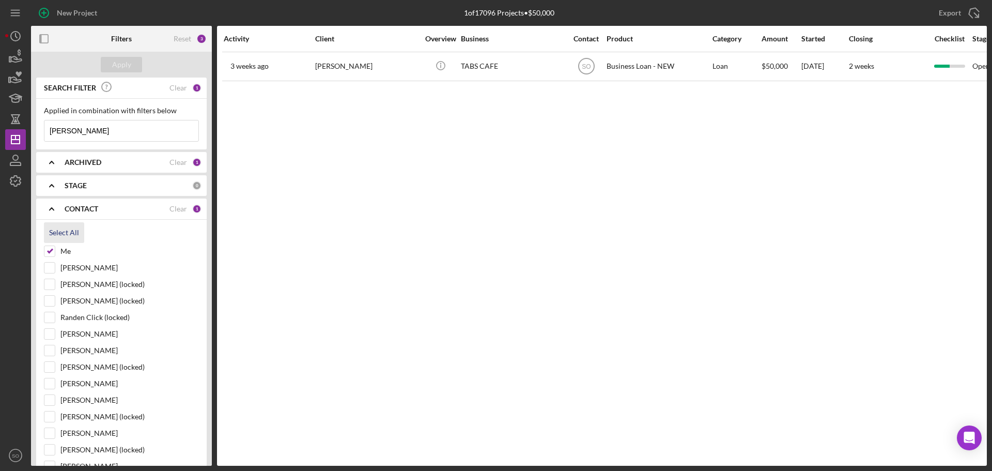
checkbox input "true"
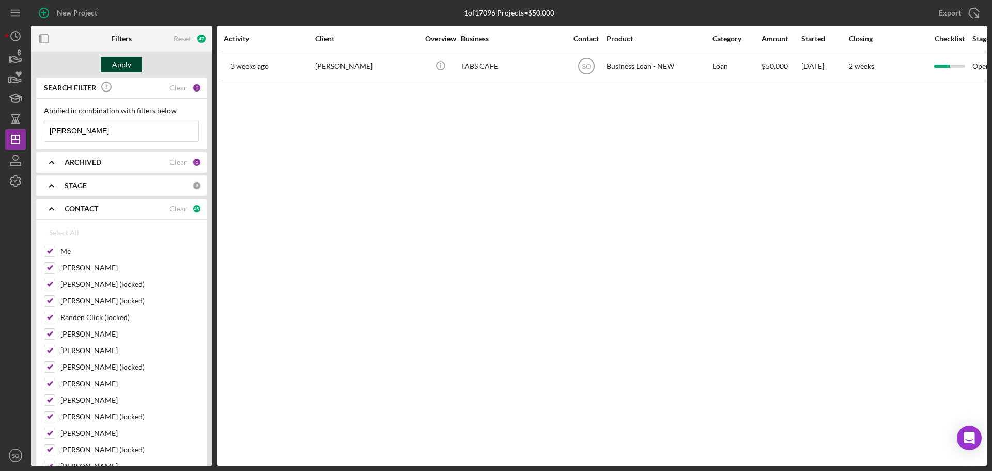
click at [124, 61] on div "Apply" at bounding box center [121, 64] width 19 height 15
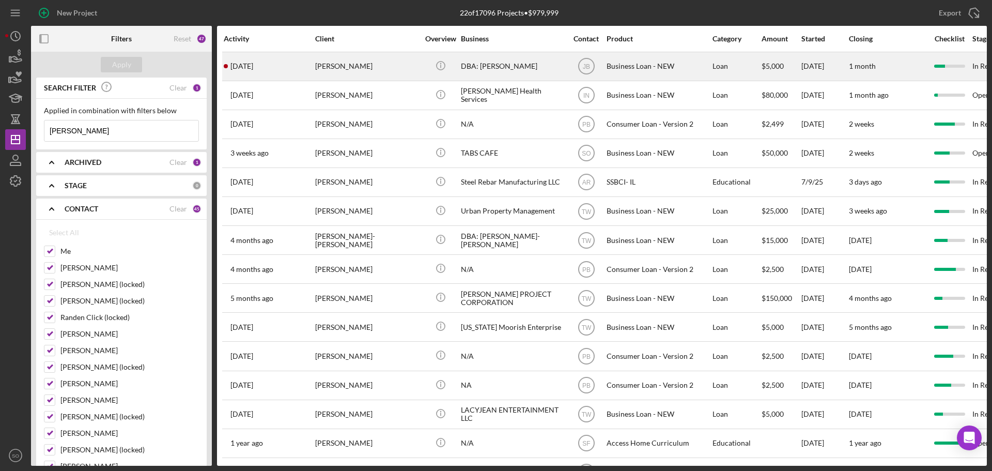
click at [381, 65] on div "Robin Johnson" at bounding box center [366, 66] width 103 height 27
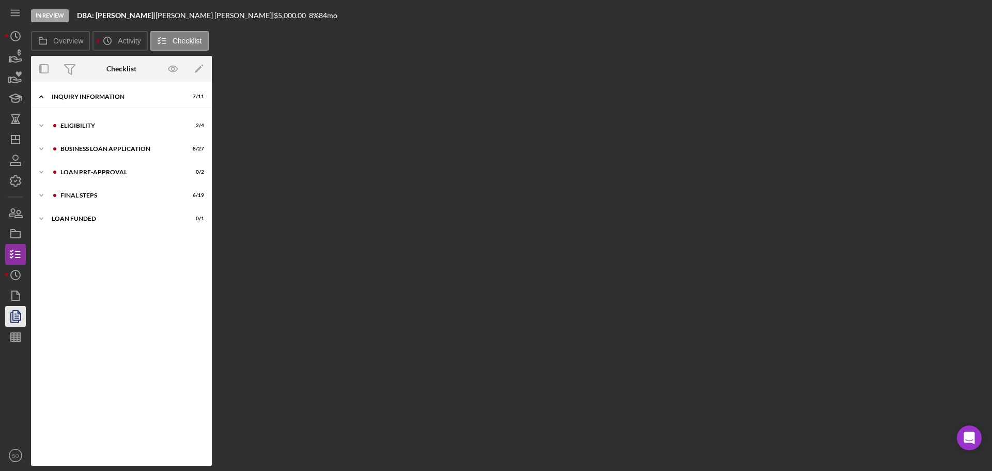
click at [13, 316] on polygon "button" at bounding box center [17, 314] width 8 height 9
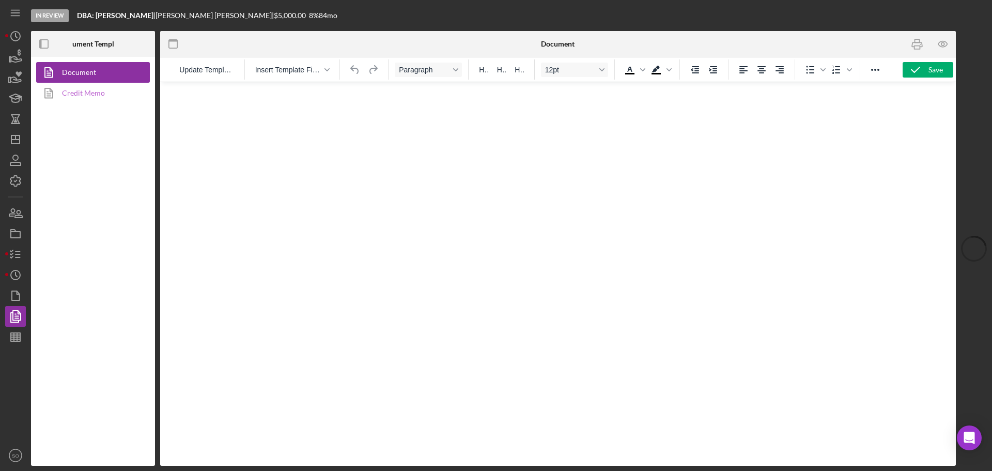
click at [86, 96] on link "Credit Memo" at bounding box center [90, 93] width 108 height 21
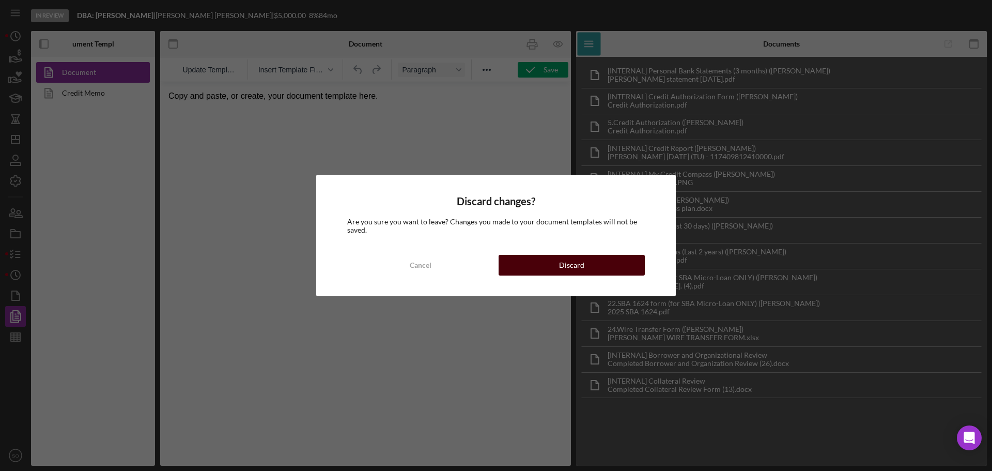
click at [571, 269] on div "Discard" at bounding box center [571, 265] width 25 height 21
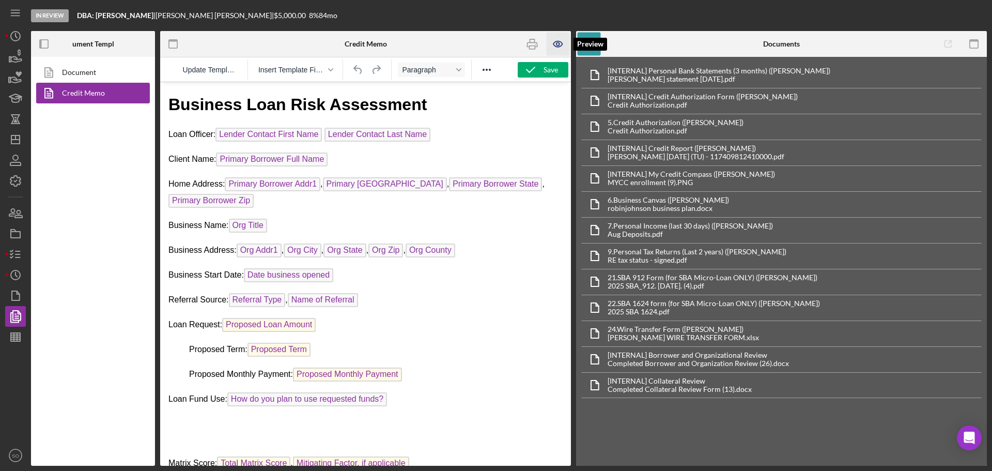
click at [558, 43] on icon "button" at bounding box center [557, 43] width 3 height 3
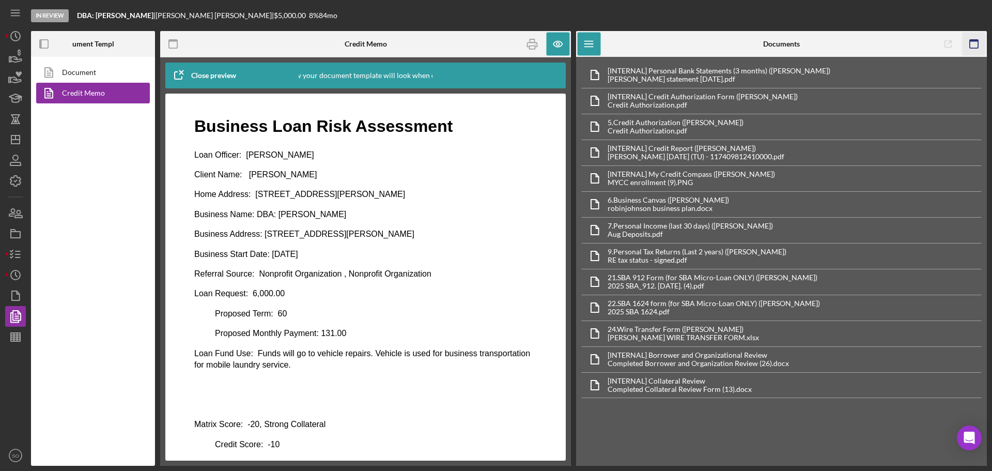
click at [978, 44] on rect "button" at bounding box center [973, 44] width 8 height 8
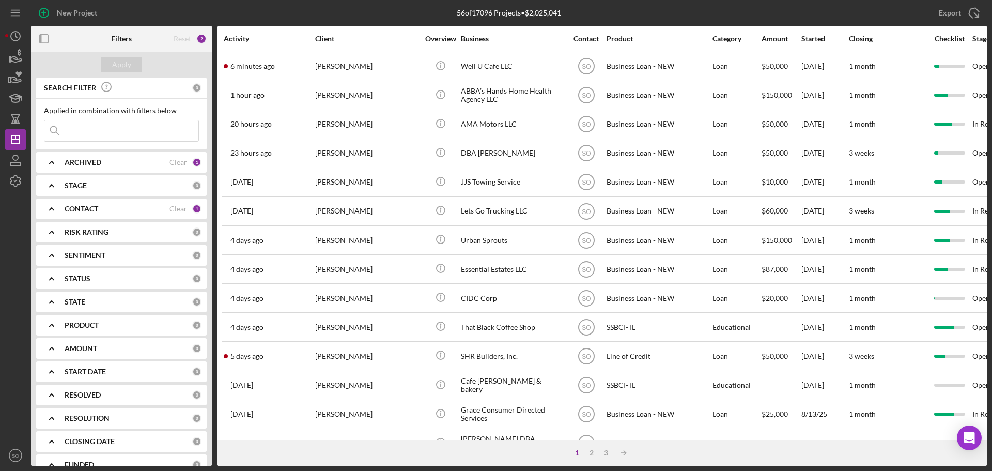
click at [130, 129] on input at bounding box center [121, 130] width 154 height 21
paste input "Tisha Dillard"
type input "Tisha Dillard"
click at [129, 65] on div "Apply" at bounding box center [121, 64] width 19 height 15
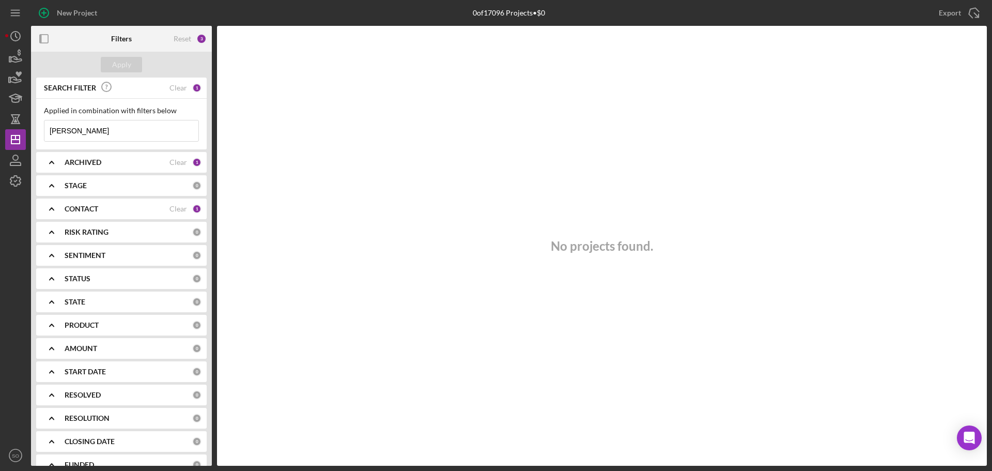
drag, startPoint x: 149, startPoint y: 209, endPoint x: 135, endPoint y: 209, distance: 13.9
click at [149, 209] on div "CONTACT" at bounding box center [117, 209] width 105 height 8
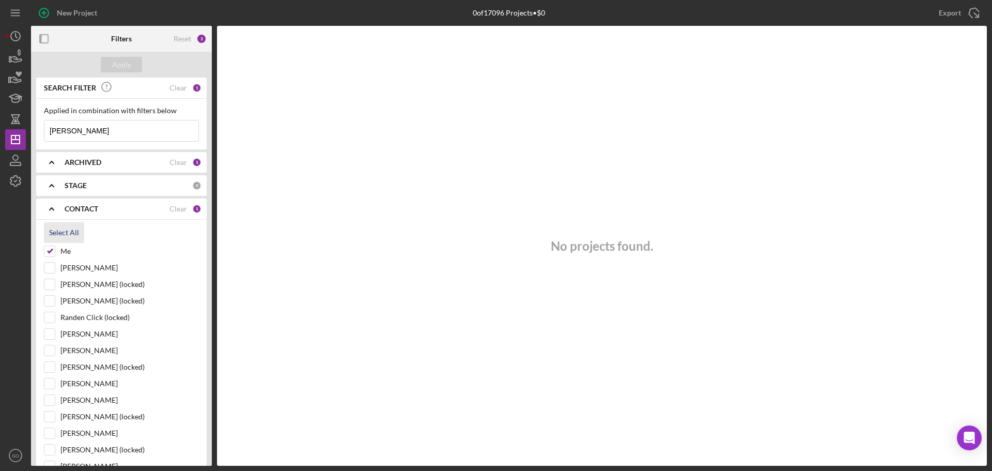
click at [61, 235] on div "Select All" at bounding box center [64, 232] width 30 height 21
checkbox input "true"
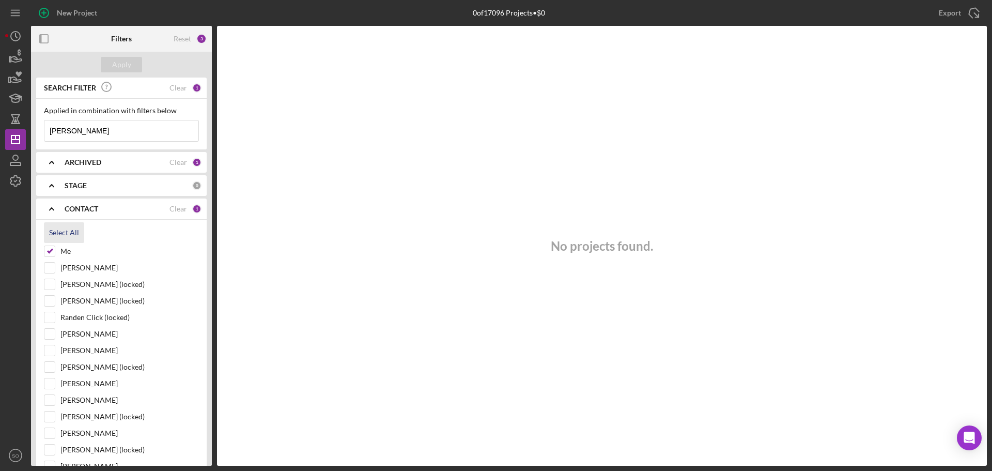
checkbox input "true"
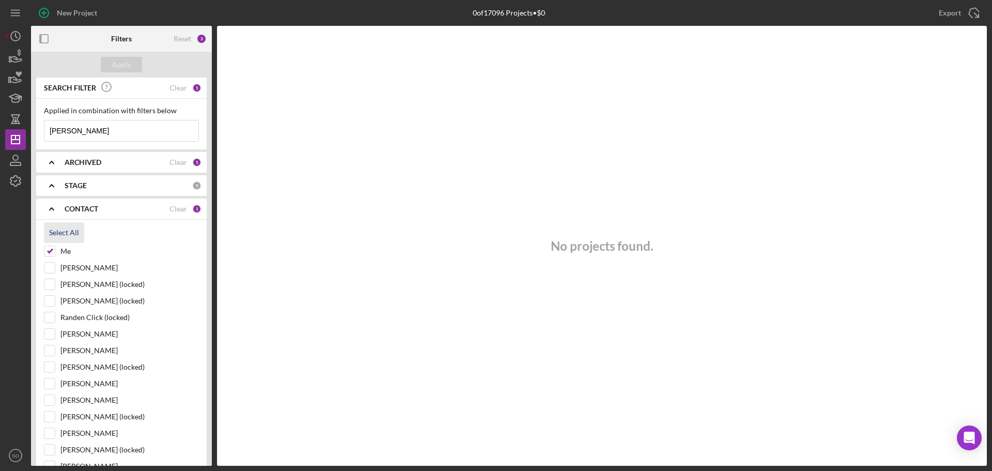
checkbox input "true"
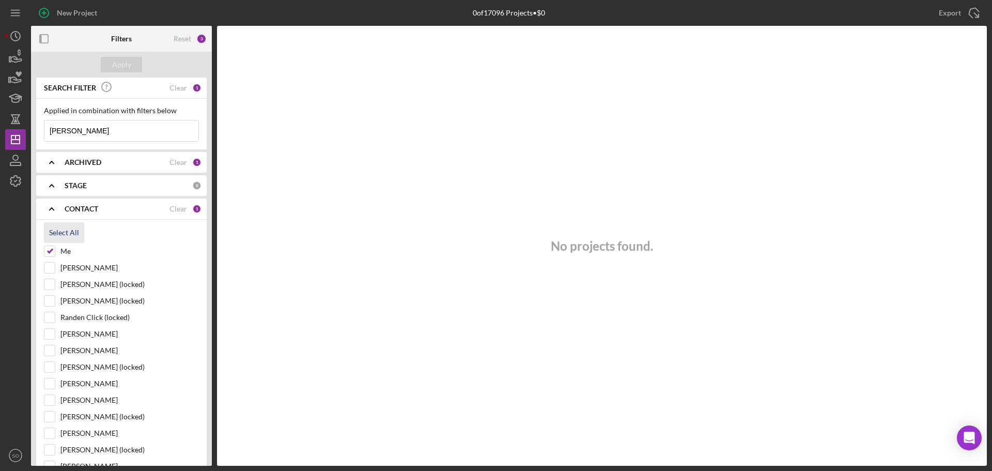
checkbox input "true"
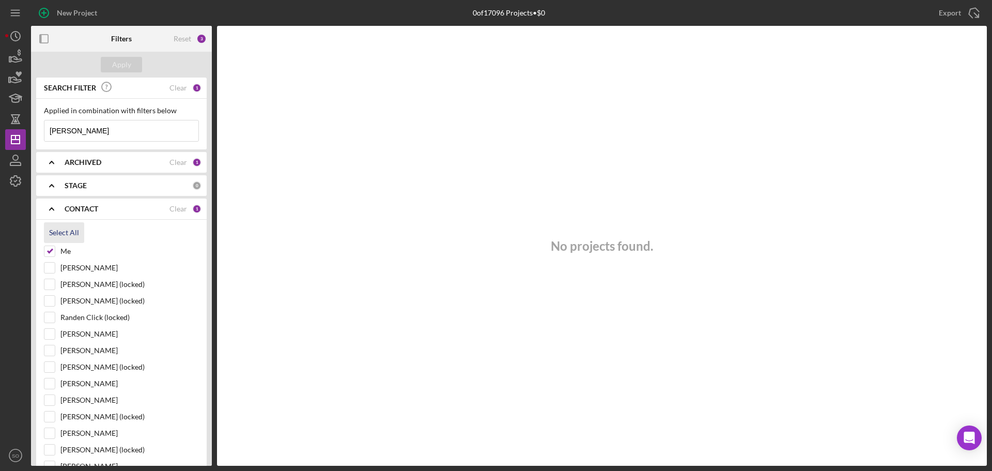
checkbox input "true"
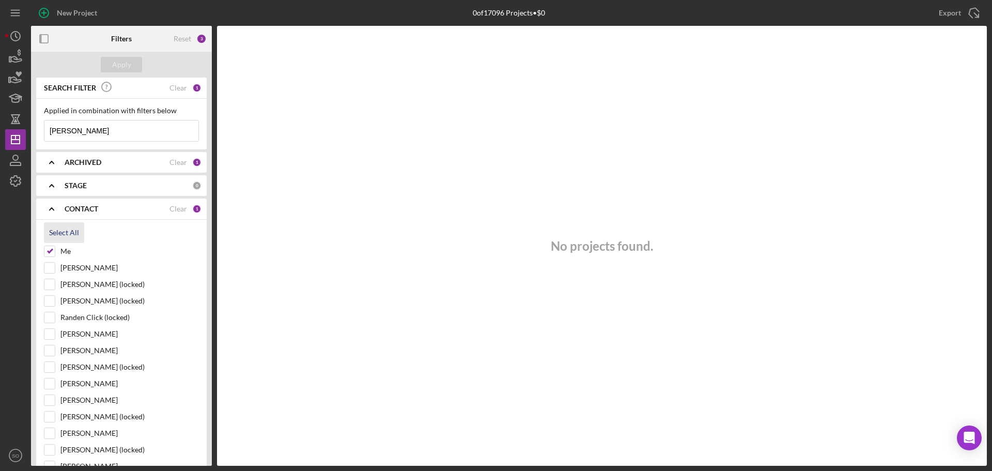
checkbox input "true"
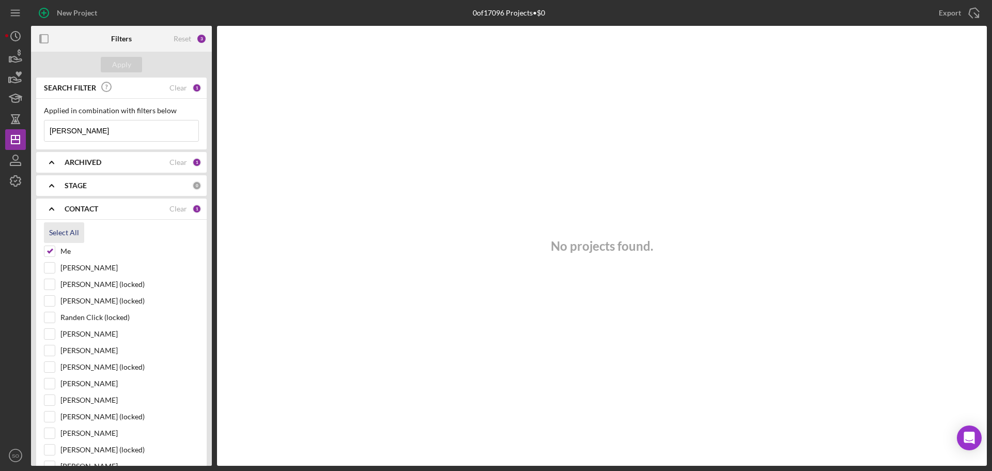
checkbox input "true"
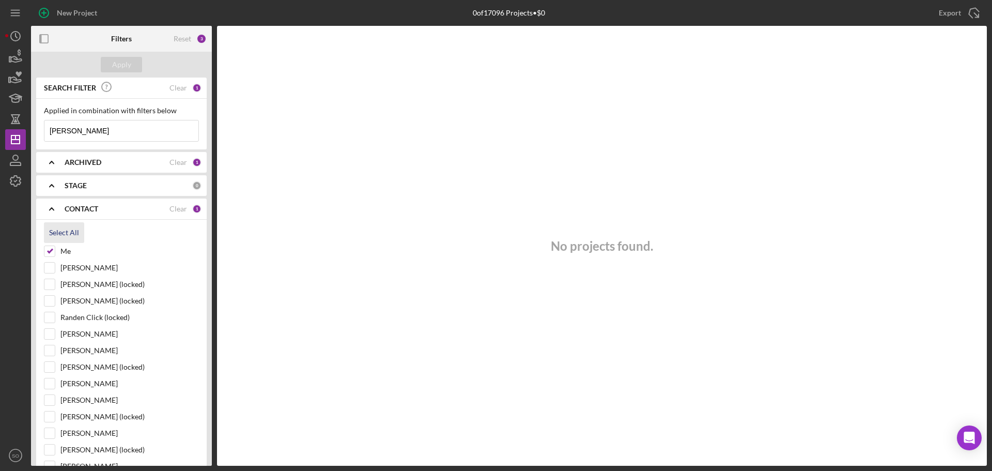
checkbox input "true"
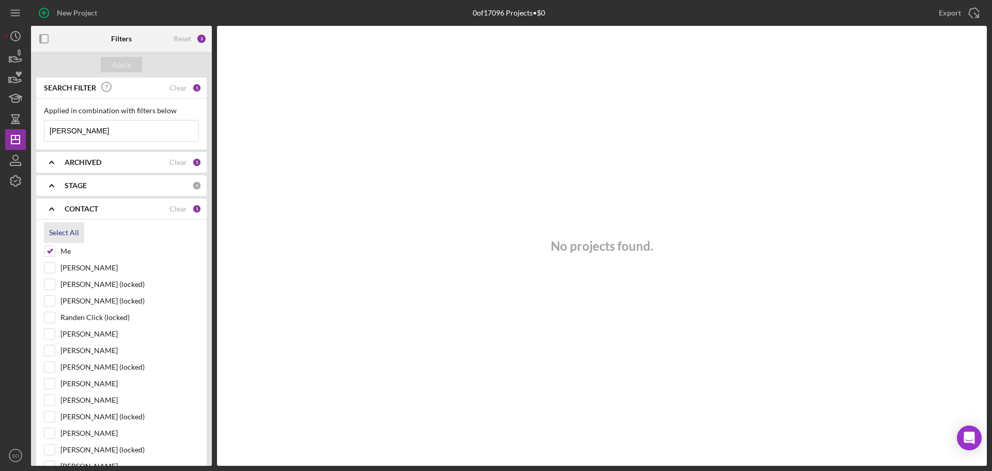
checkbox input "true"
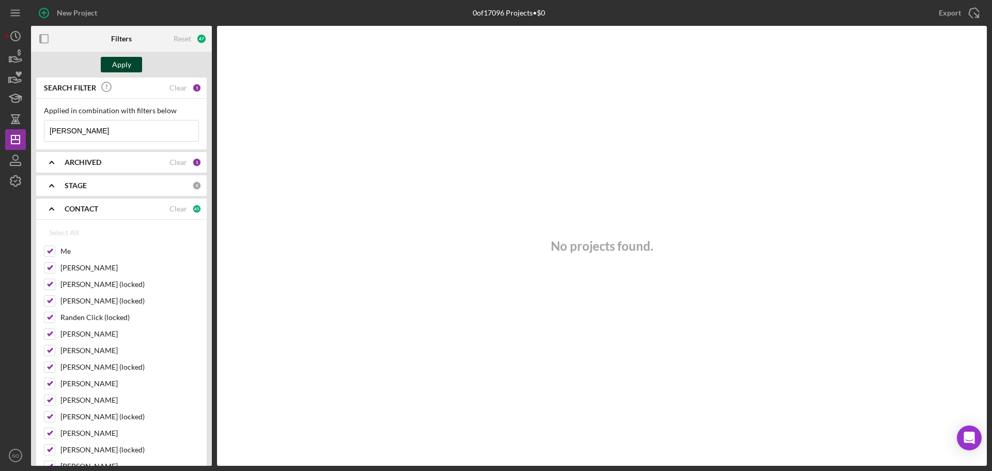
click at [116, 69] on div "Apply" at bounding box center [121, 64] width 19 height 15
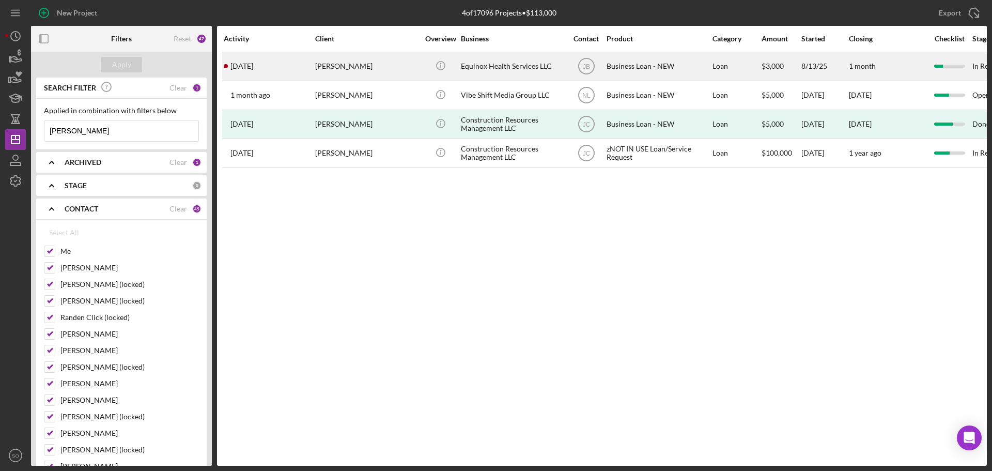
click at [377, 69] on div "Tisha Dillard" at bounding box center [366, 66] width 103 height 27
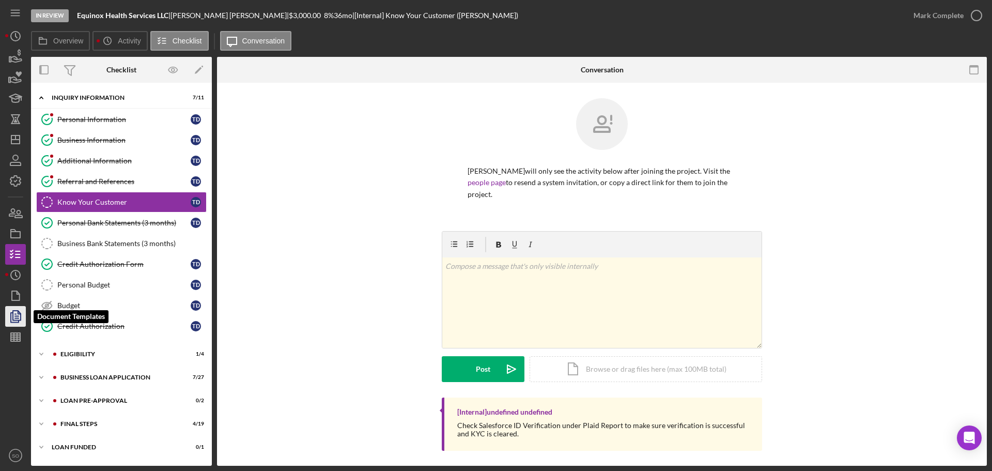
click at [12, 319] on icon "button" at bounding box center [16, 316] width 26 height 26
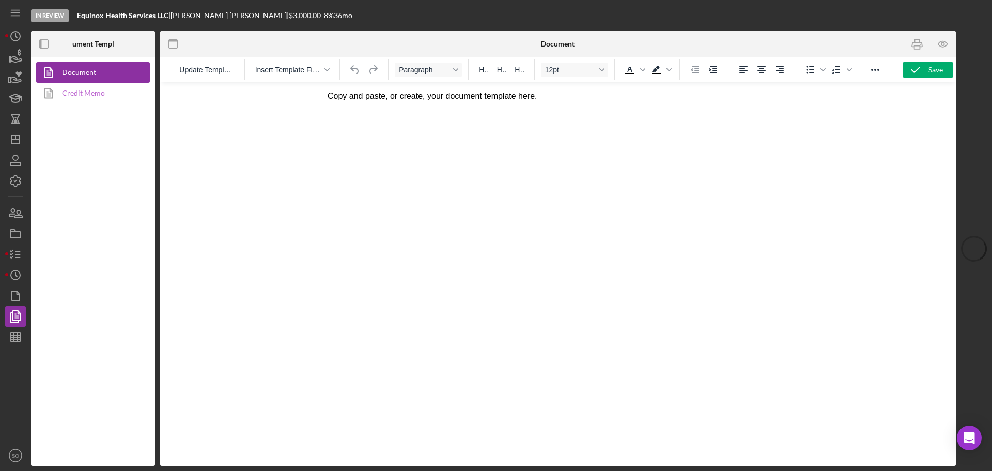
click at [80, 98] on link "Credit Memo" at bounding box center [90, 93] width 108 height 21
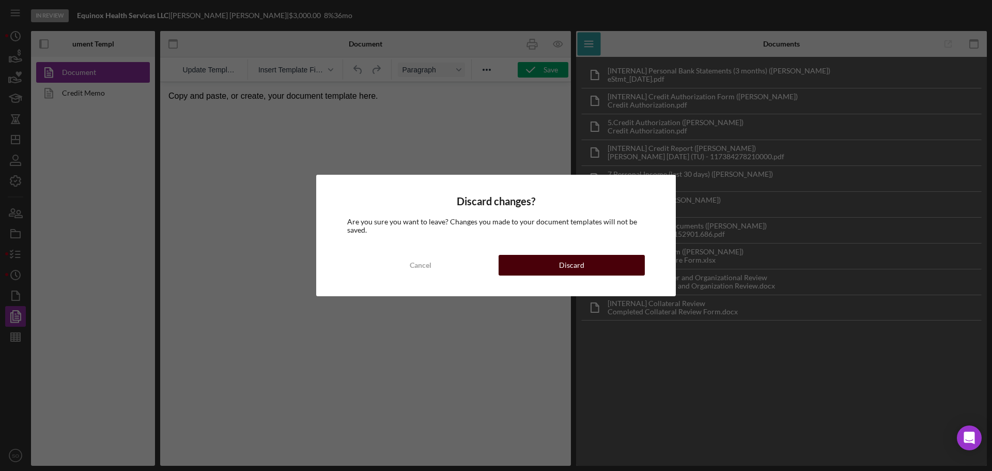
click at [531, 270] on button "Discard" at bounding box center [571, 265] width 146 height 21
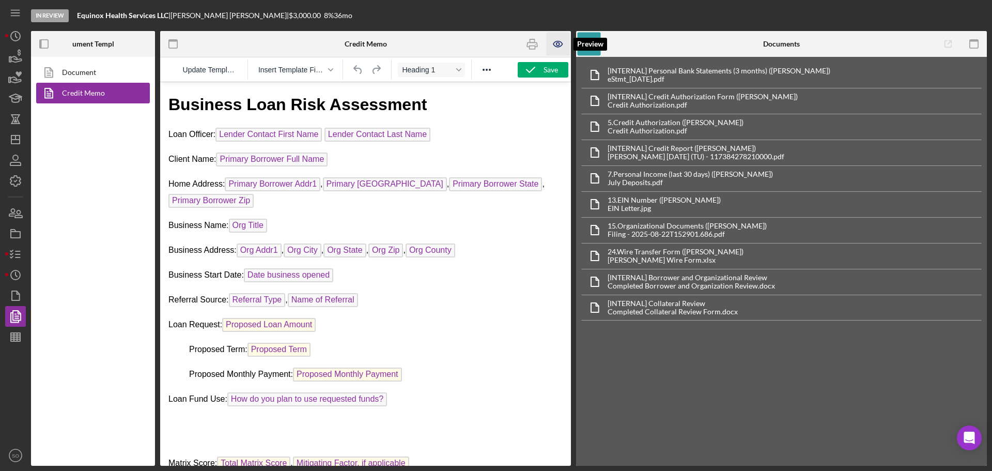
click at [556, 44] on icon "button" at bounding box center [557, 44] width 23 height 23
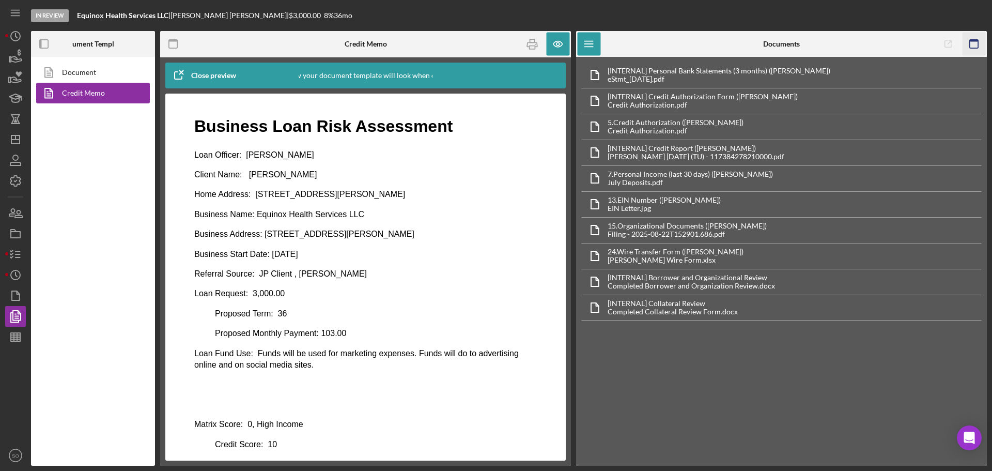
click at [974, 42] on icon "button" at bounding box center [973, 44] width 23 height 23
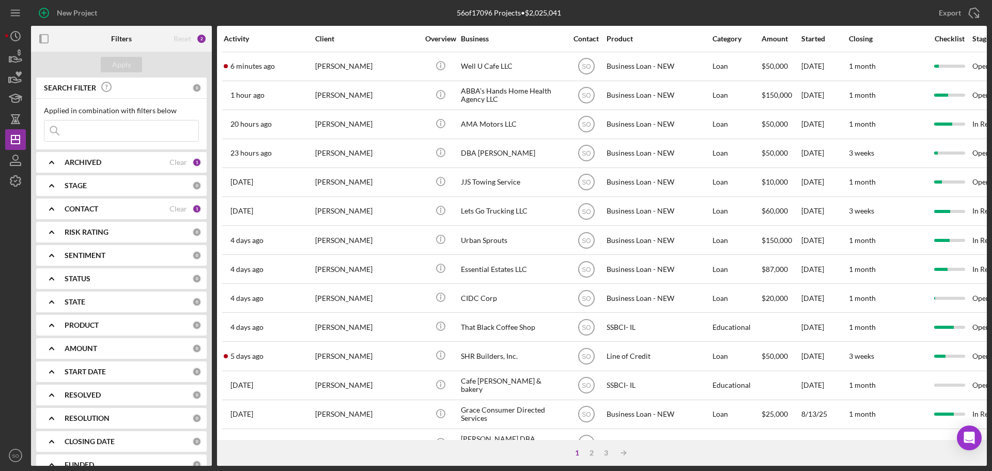
click at [114, 206] on div "CONTACT" at bounding box center [117, 209] width 105 height 8
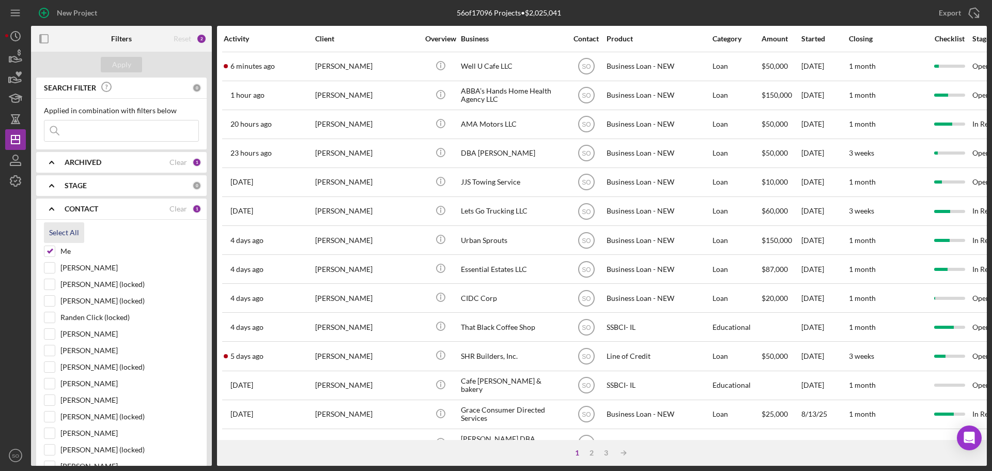
click at [62, 230] on div "Select All" at bounding box center [64, 232] width 30 height 21
checkbox input "true"
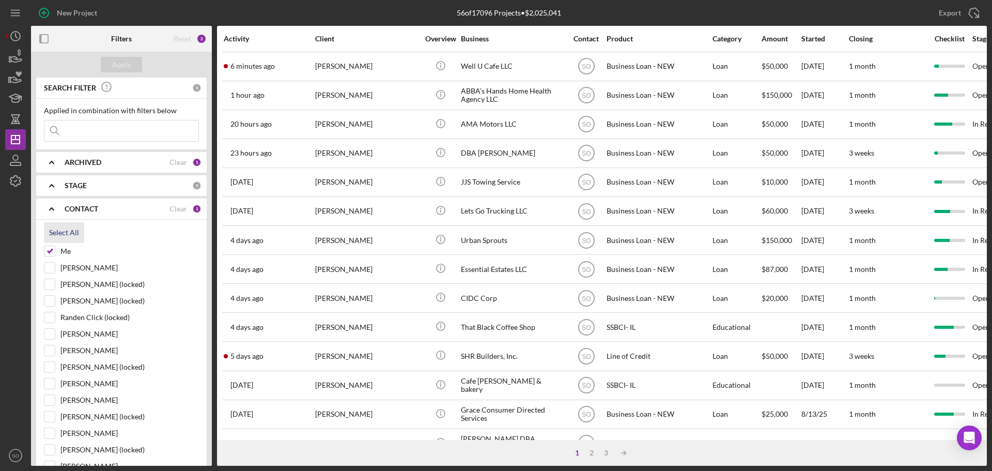
checkbox input "true"
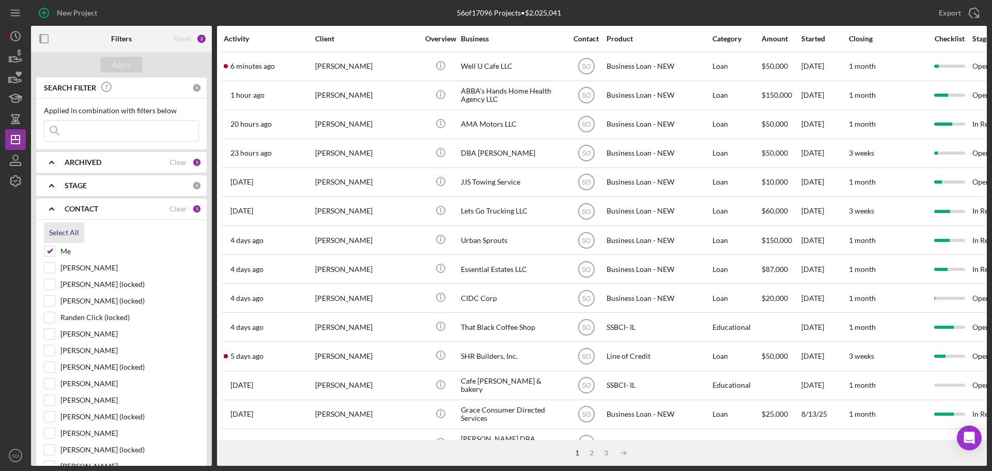
checkbox input "true"
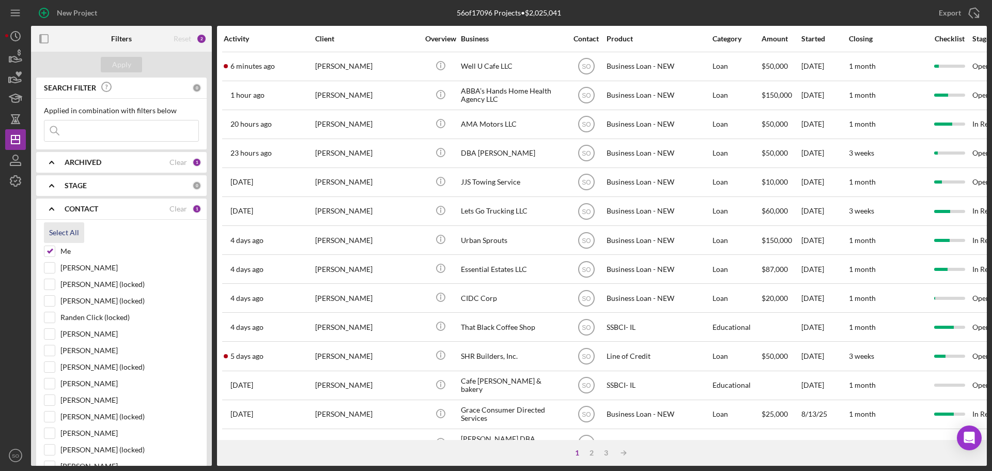
checkbox input "true"
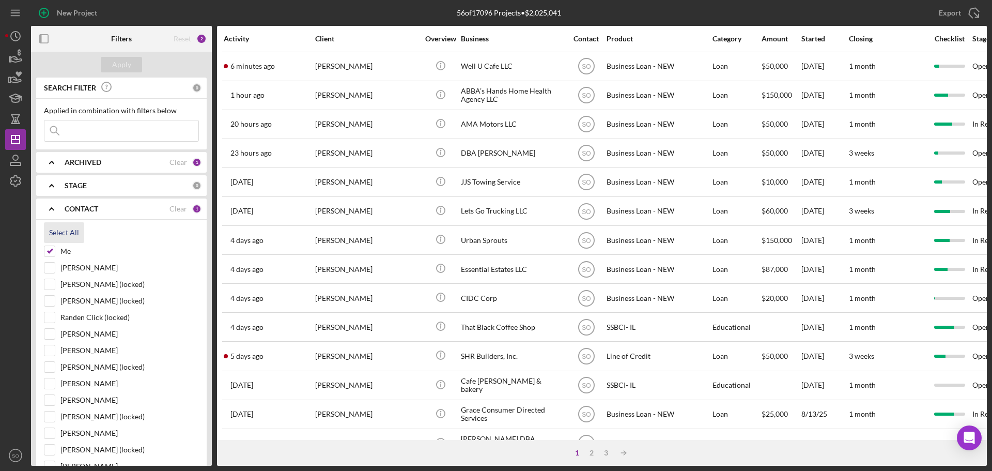
checkbox input "true"
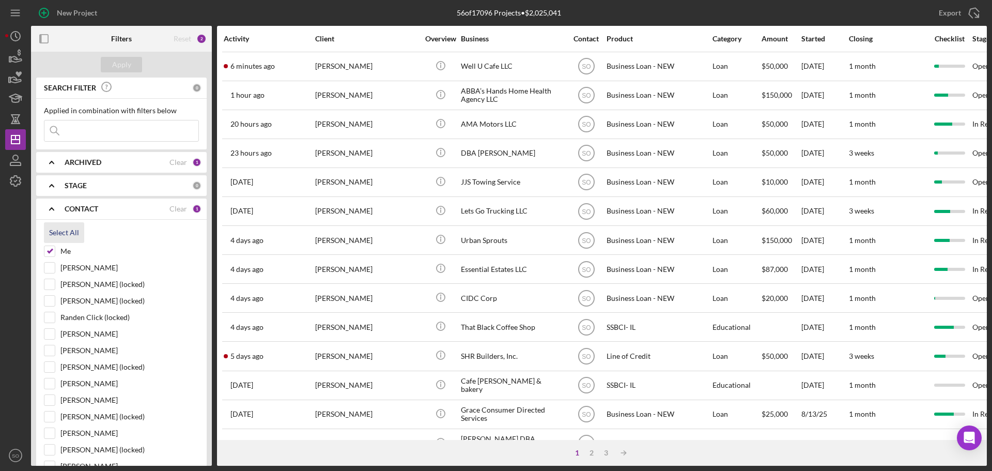
checkbox input "true"
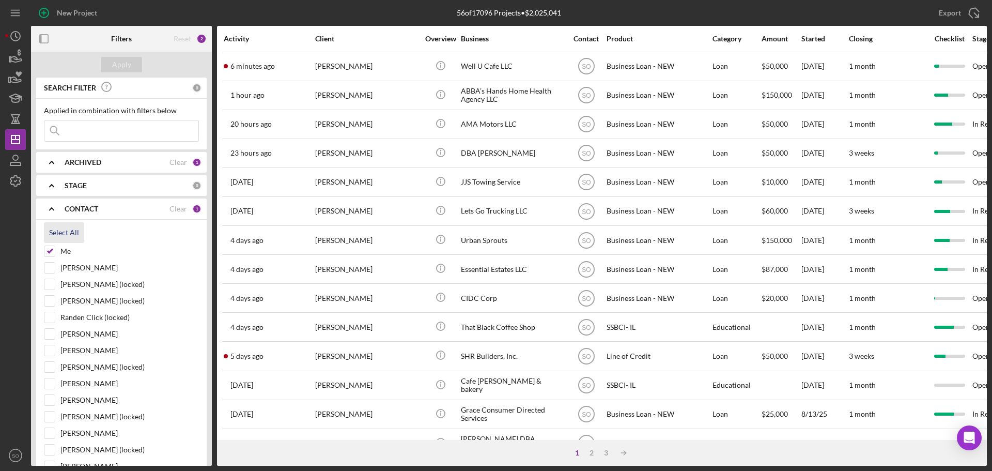
checkbox input "true"
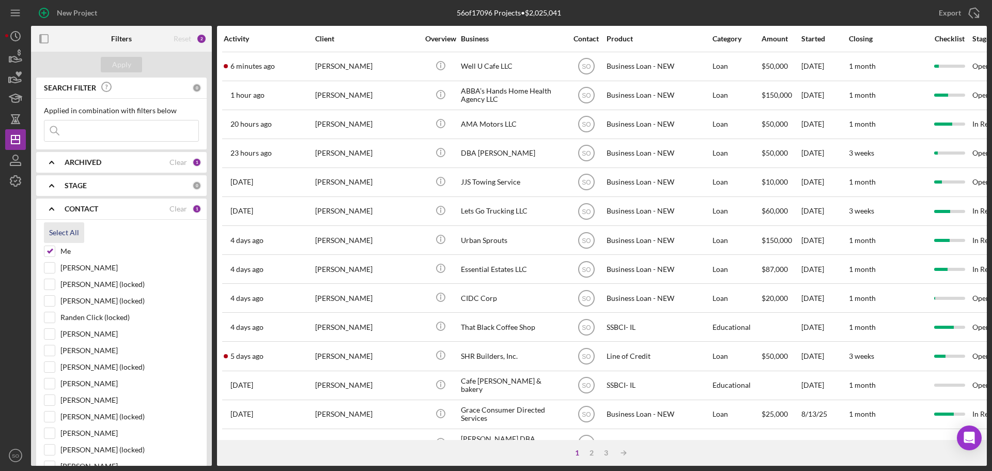
checkbox input "true"
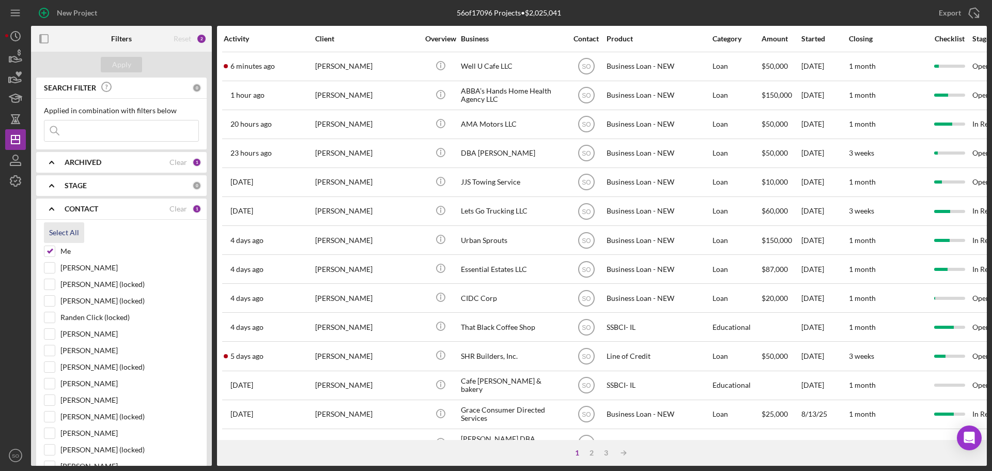
checkbox input "true"
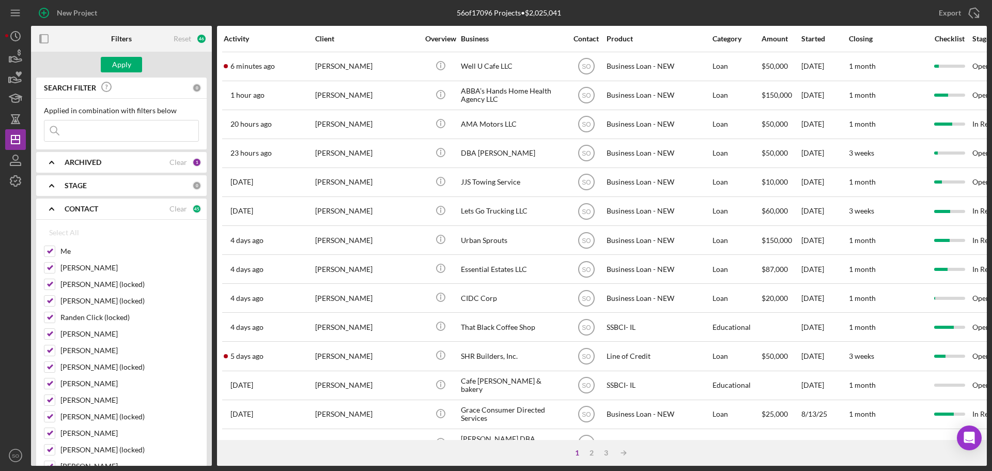
click at [81, 135] on input at bounding box center [121, 130] width 154 height 21
paste input "Cornelius Payne"
type input "Cornelius Payne"
click at [122, 64] on div "Apply" at bounding box center [121, 64] width 19 height 15
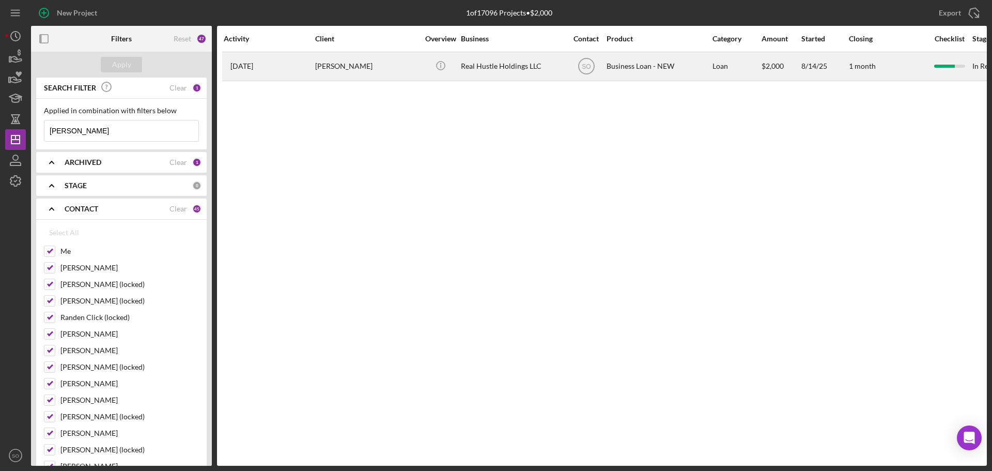
click at [347, 72] on div "Cornelius Payne" at bounding box center [366, 66] width 103 height 27
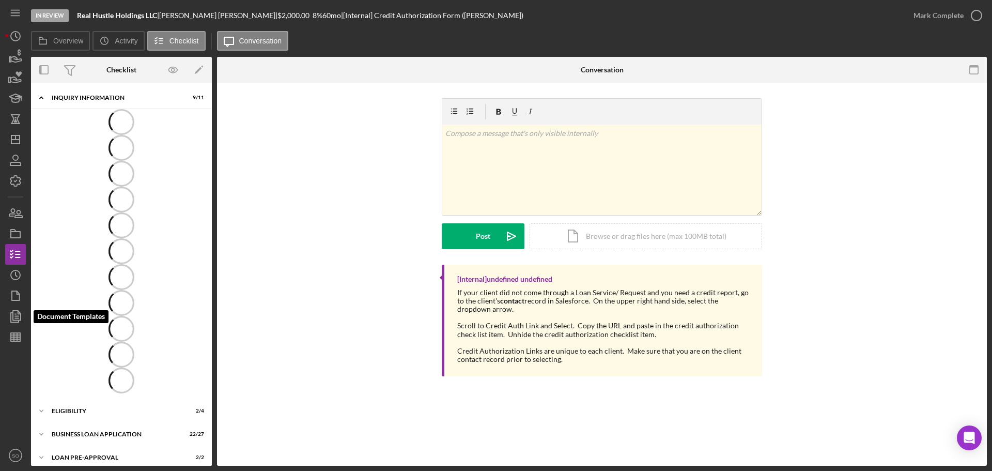
drag, startPoint x: 13, startPoint y: 312, endPoint x: 35, endPoint y: 285, distance: 35.3
click at [13, 312] on polyline "button" at bounding box center [15, 316] width 8 height 9
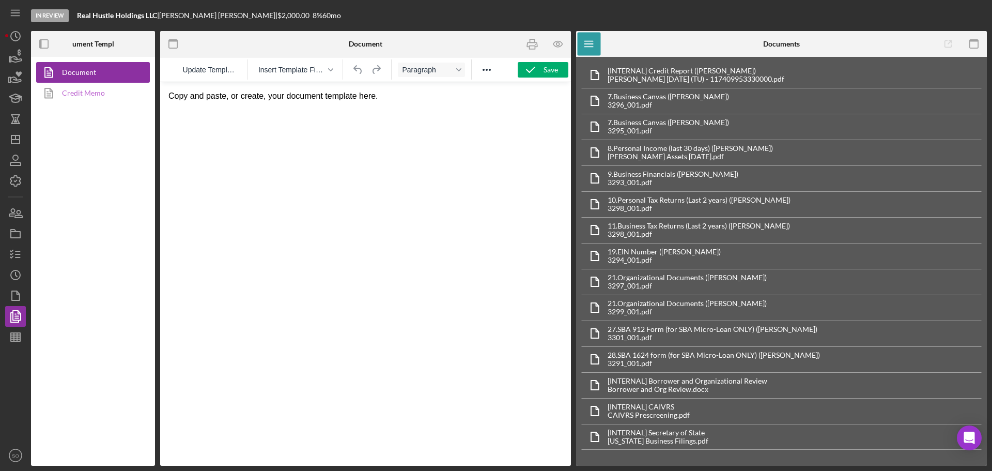
click at [96, 88] on link "Credit Memo" at bounding box center [90, 93] width 108 height 21
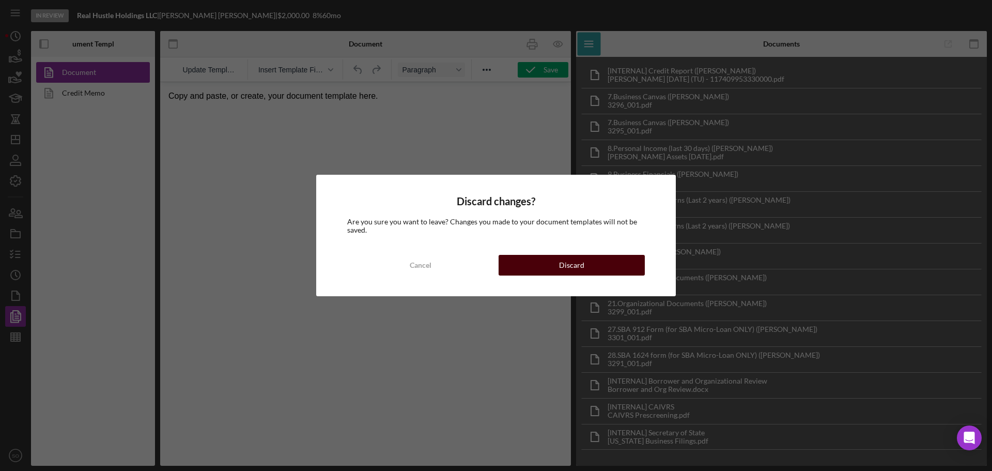
click at [562, 262] on div "Discard" at bounding box center [571, 265] width 25 height 21
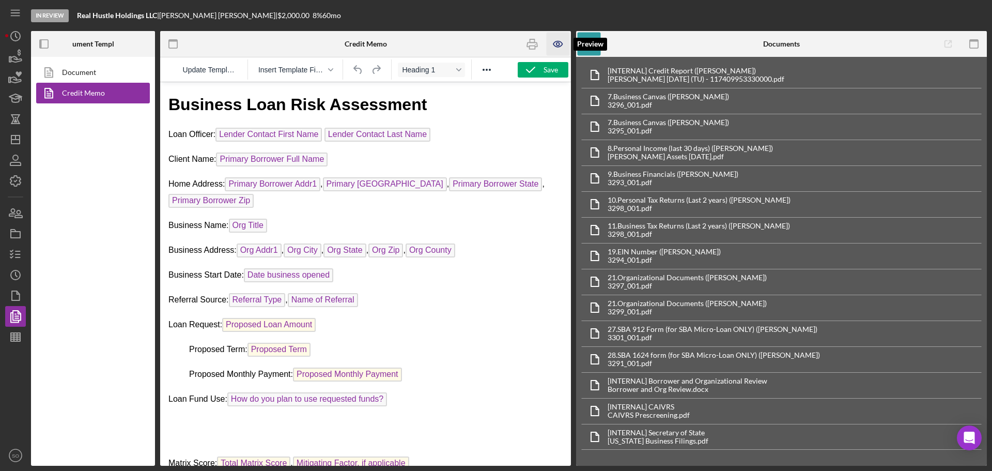
click at [558, 43] on icon "button" at bounding box center [557, 43] width 3 height 3
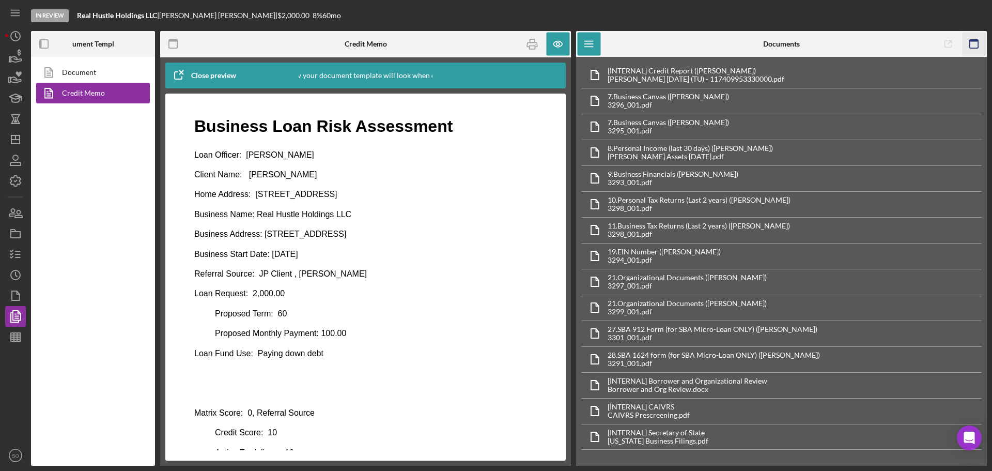
click at [976, 37] on icon "button" at bounding box center [973, 44] width 23 height 23
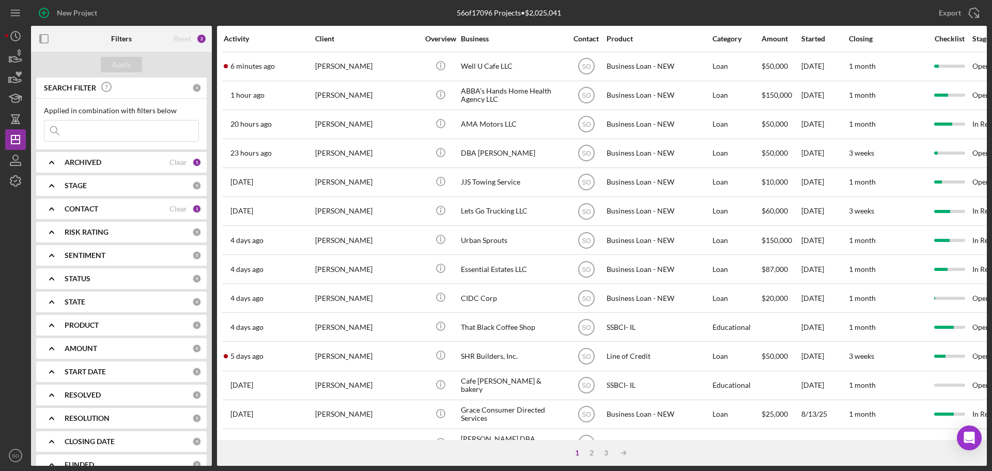
click at [125, 209] on div "CONTACT" at bounding box center [117, 209] width 105 height 8
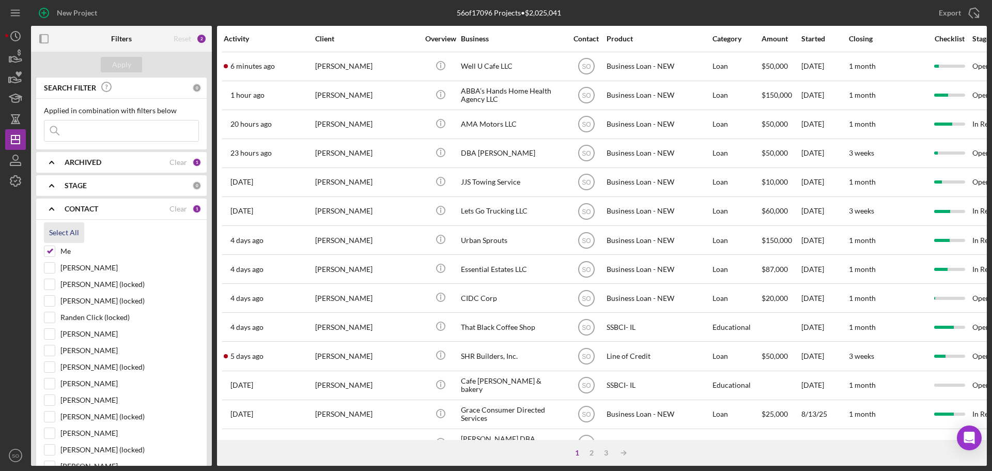
click at [70, 231] on div "Select All" at bounding box center [64, 232] width 30 height 21
checkbox input "true"
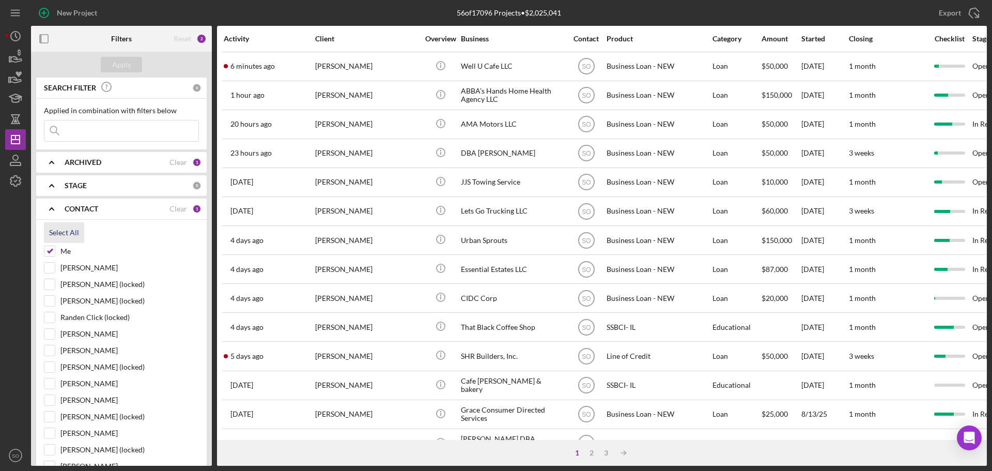
checkbox input "true"
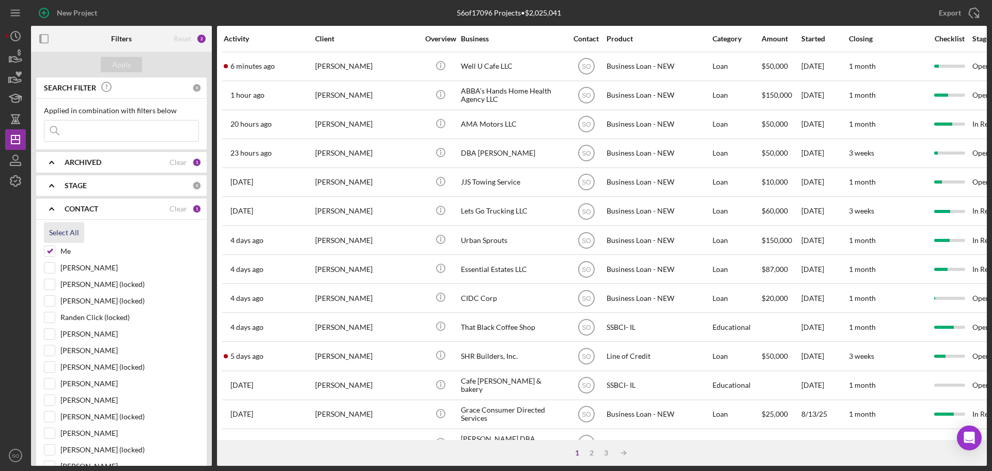
checkbox input "true"
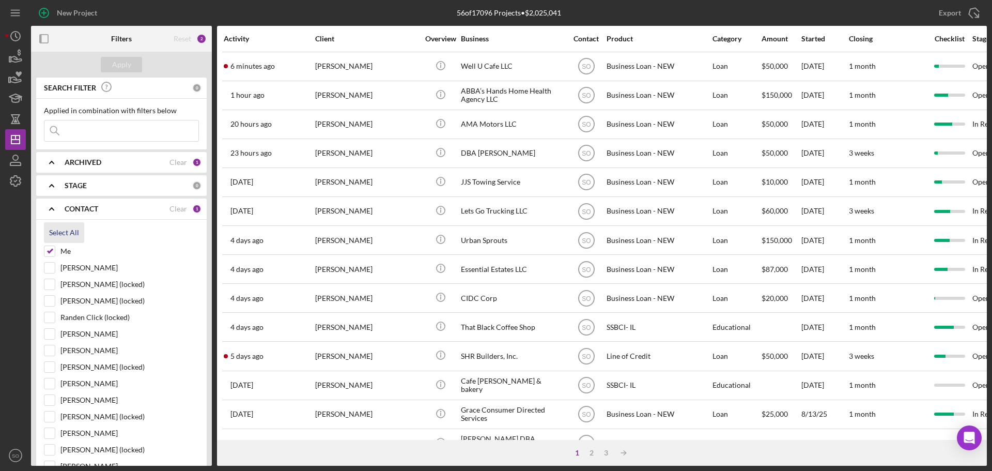
checkbox input "true"
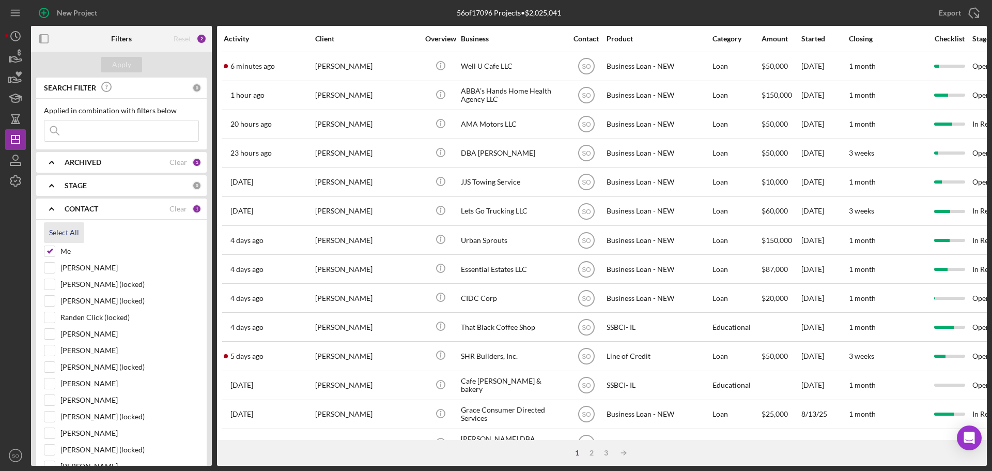
checkbox input "true"
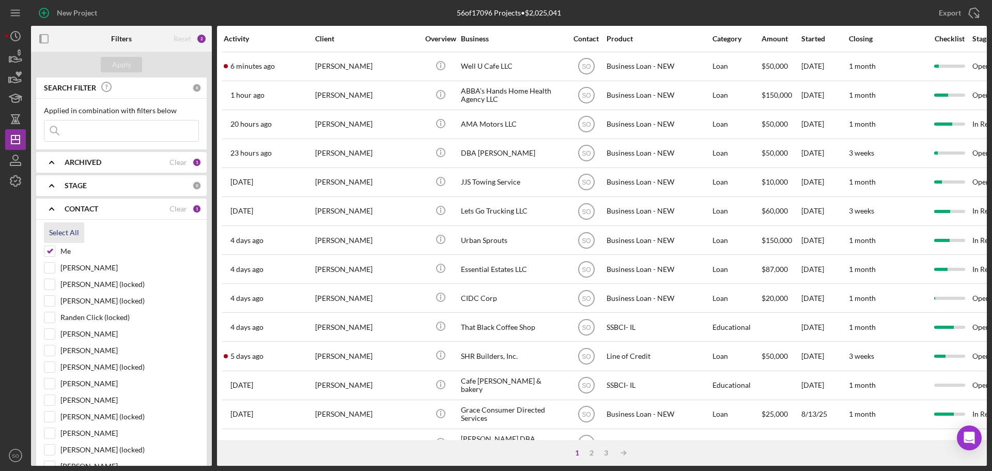
checkbox input "true"
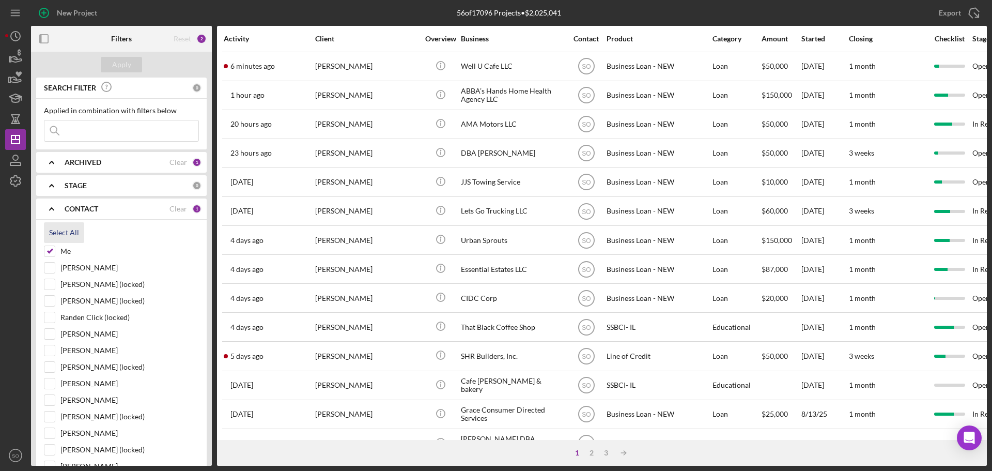
checkbox input "true"
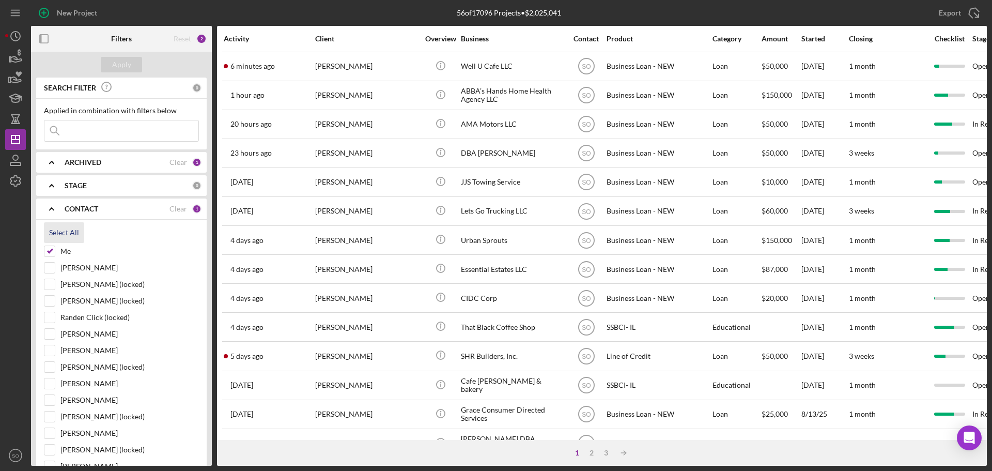
checkbox input "true"
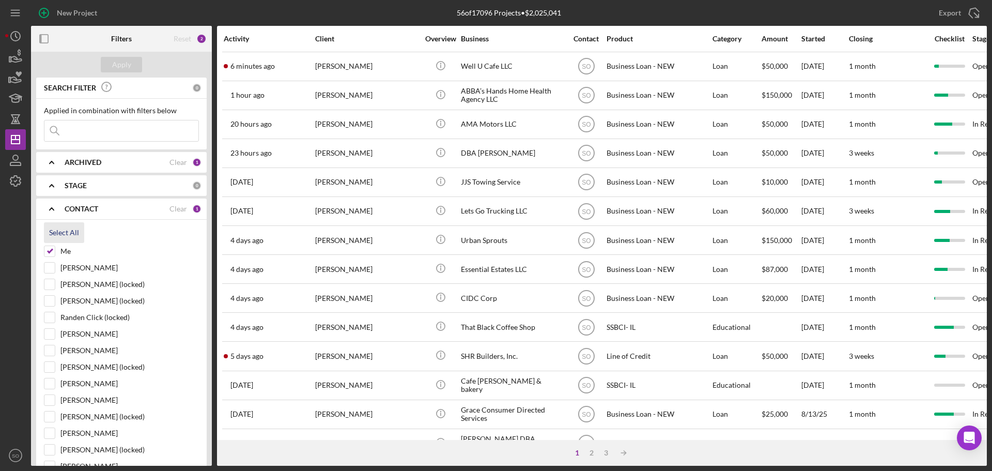
checkbox input "true"
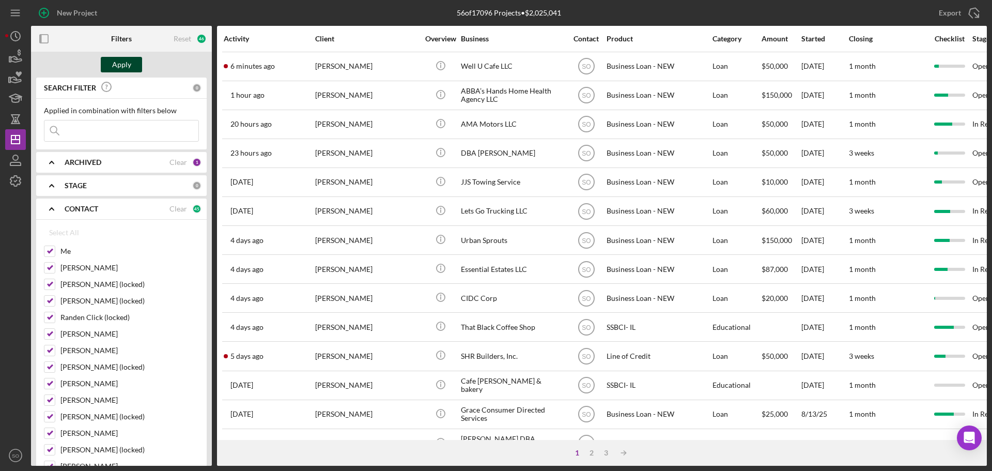
click at [131, 70] on button "Apply" at bounding box center [121, 64] width 41 height 15
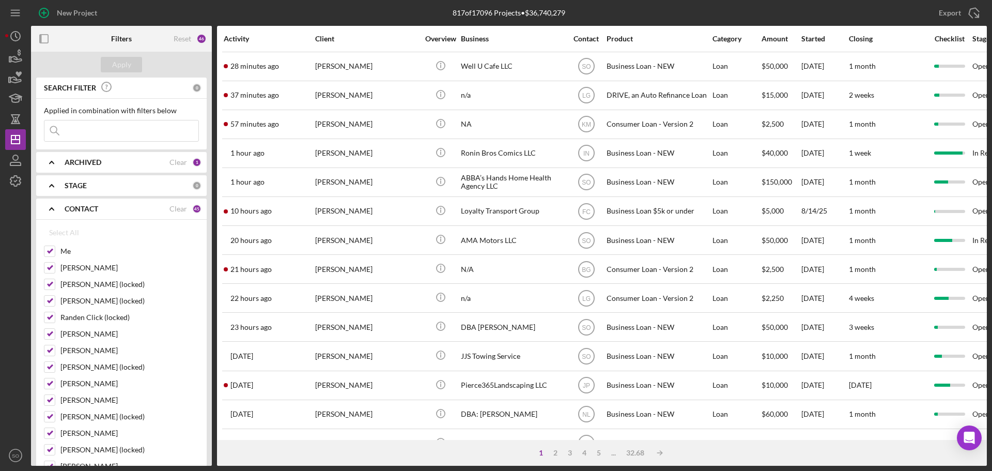
click at [120, 131] on input at bounding box center [121, 130] width 154 height 21
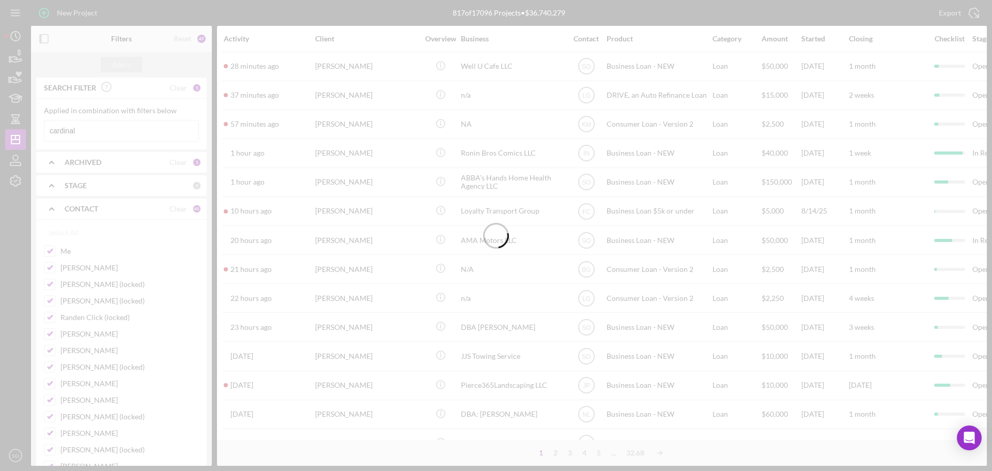
type input "cardinal"
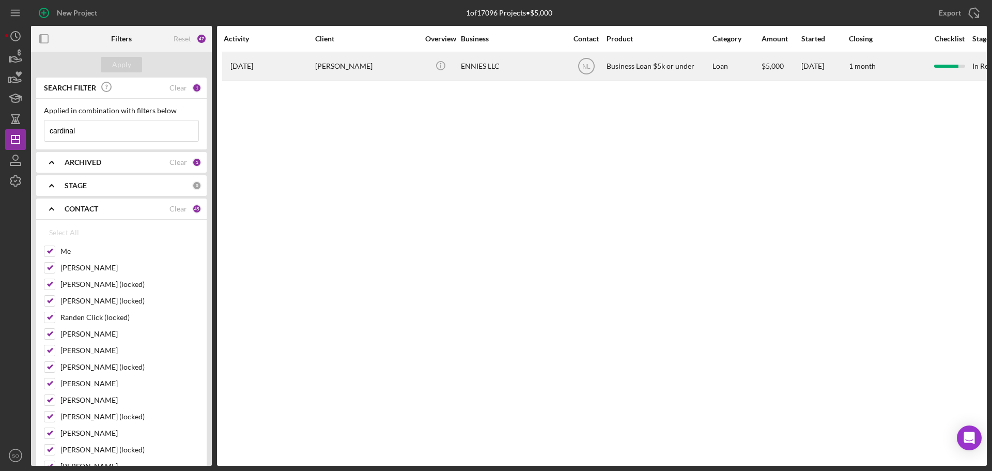
click at [331, 67] on div "Kimberlie Cardinal" at bounding box center [366, 66] width 103 height 27
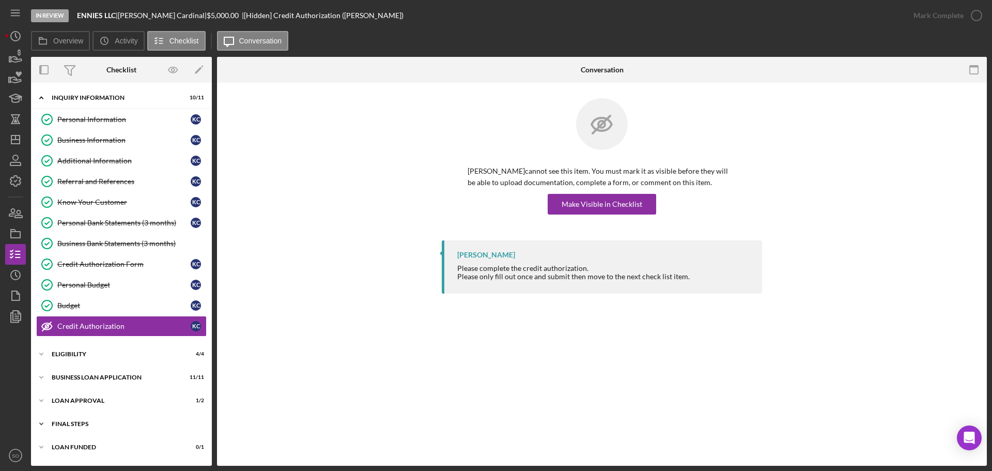
click at [81, 425] on div "Final Steps" at bounding box center [125, 423] width 147 height 6
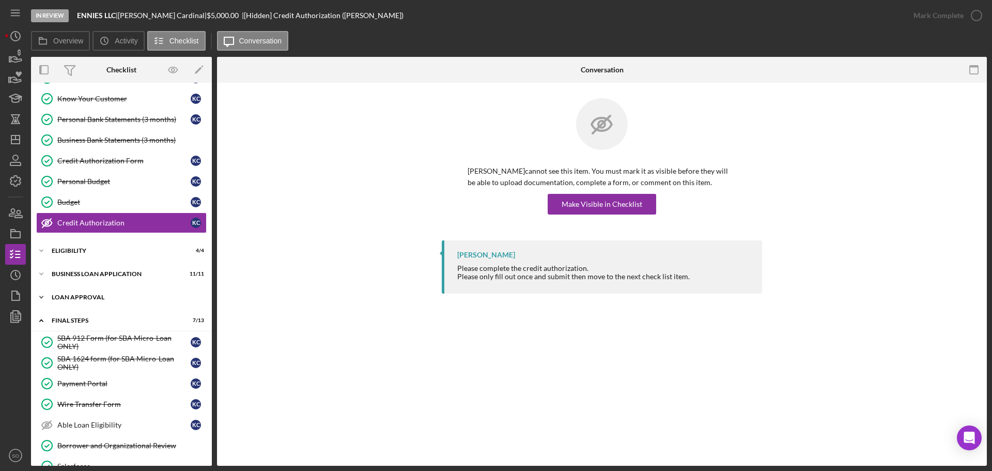
click at [92, 299] on div "Loan Approval" at bounding box center [125, 297] width 147 height 6
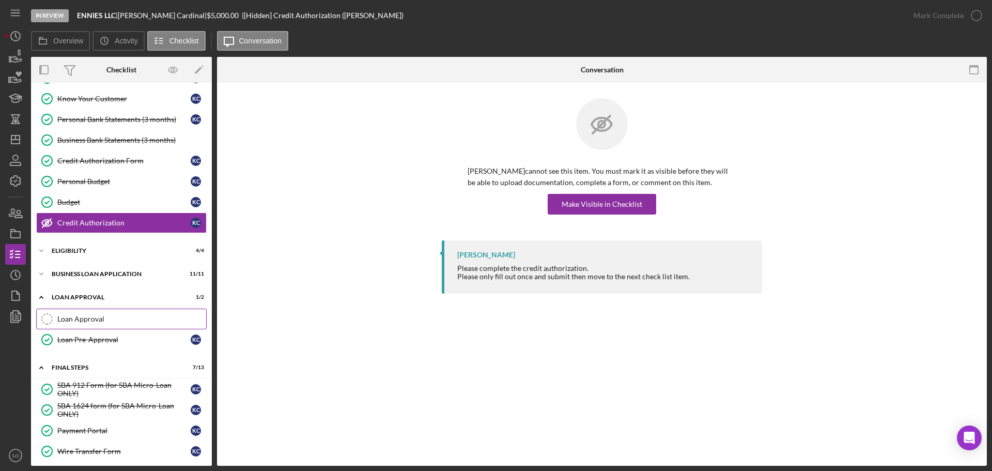
click at [80, 322] on div "Loan Approval" at bounding box center [131, 319] width 149 height 8
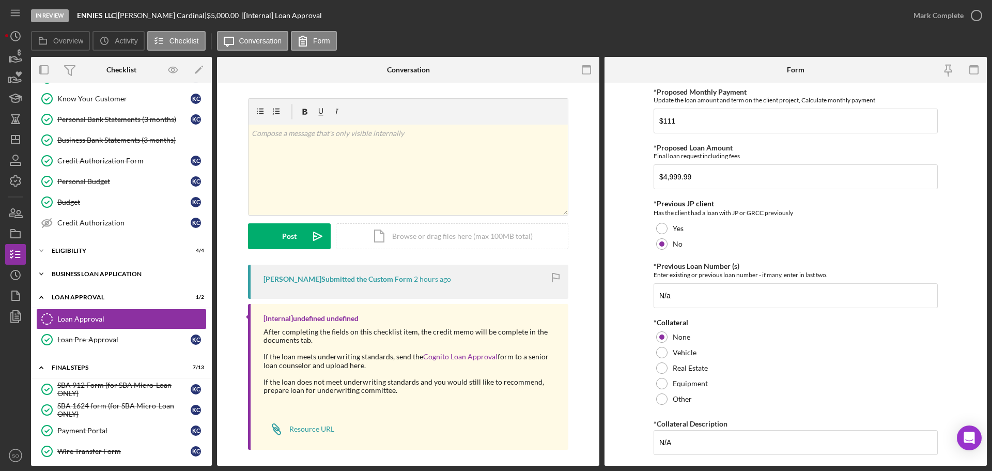
click at [68, 277] on div "Icon/Expander BUSINESS LOAN APPLICATION 11 / 11" at bounding box center [121, 273] width 181 height 21
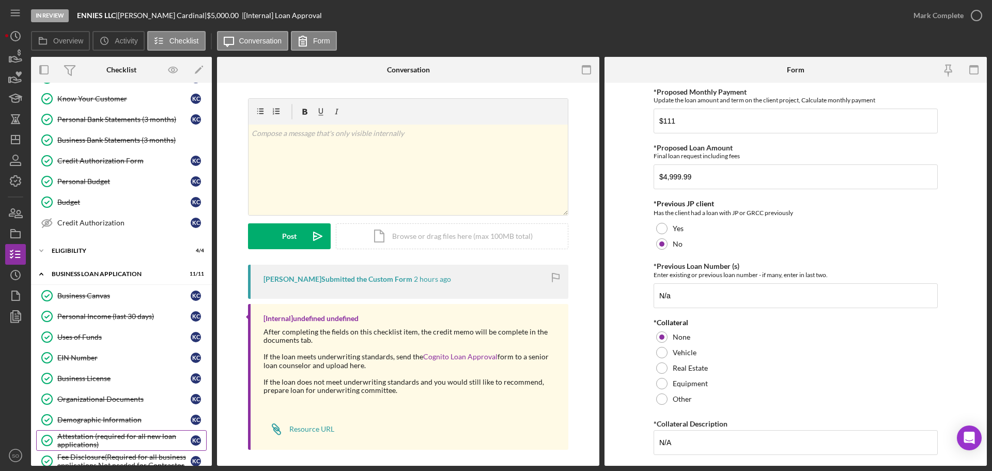
scroll to position [413, 0]
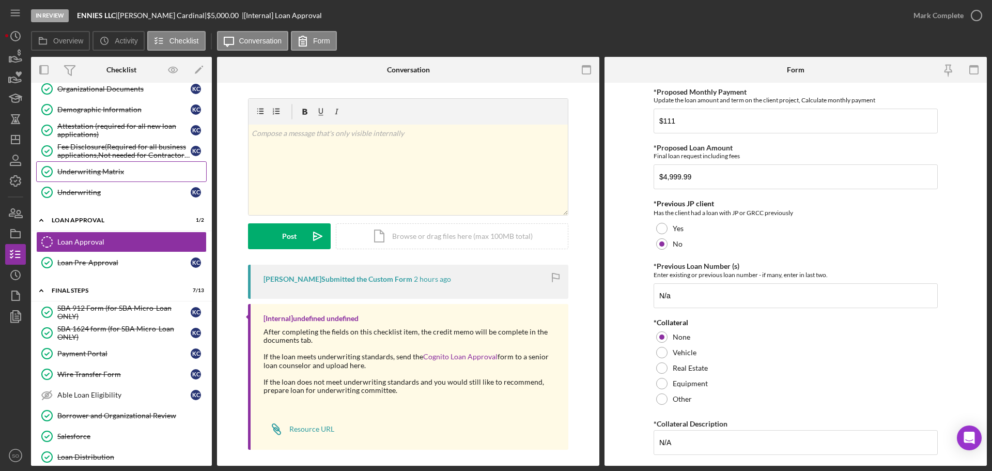
click at [97, 175] on div "Underwriting Matrix" at bounding box center [131, 171] width 149 height 8
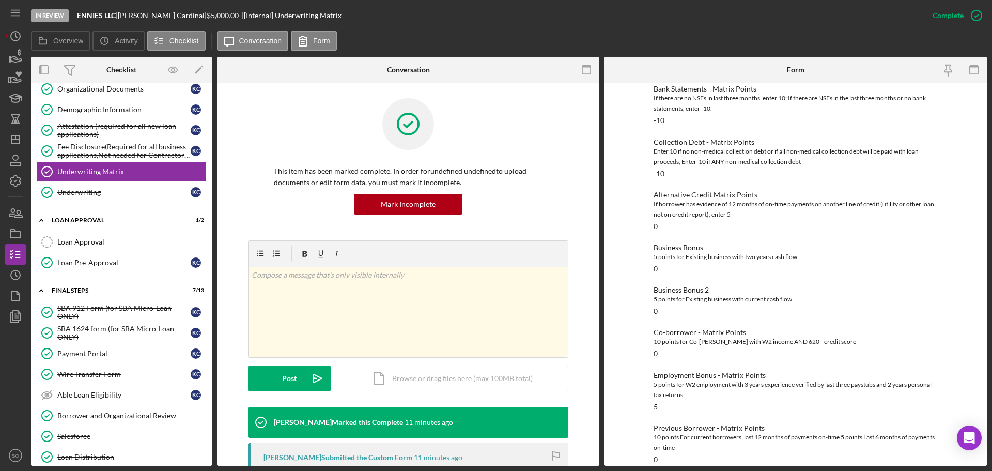
scroll to position [253, 0]
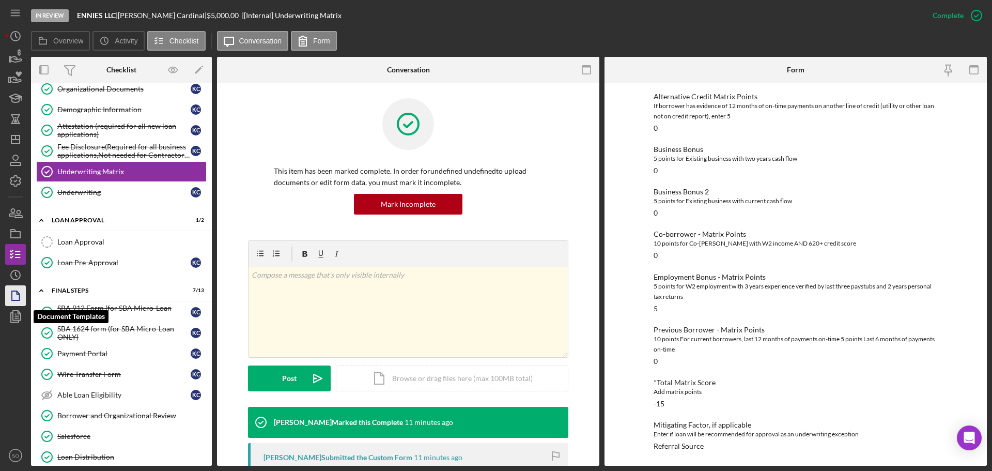
drag, startPoint x: 18, startPoint y: 315, endPoint x: 25, endPoint y: 305, distance: 12.5
click at [18, 315] on icon "button" at bounding box center [16, 316] width 26 height 26
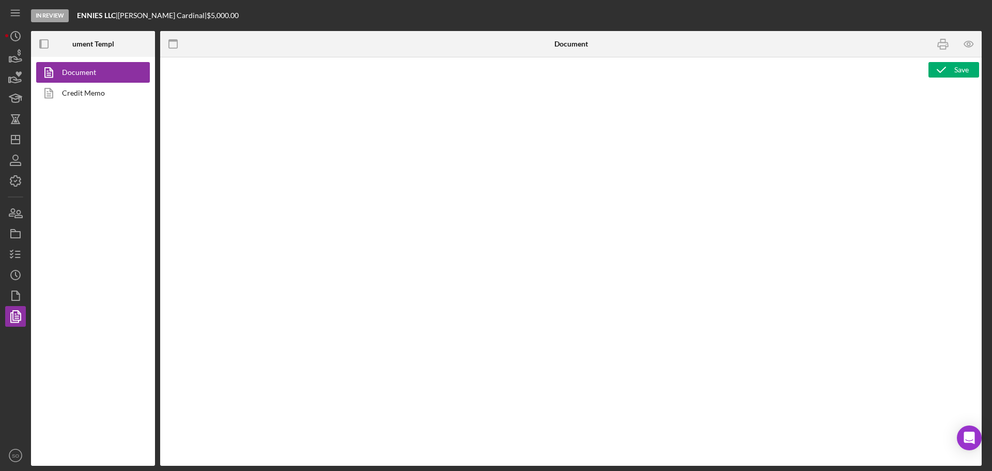
click at [77, 99] on link "Credit Memo" at bounding box center [90, 93] width 108 height 21
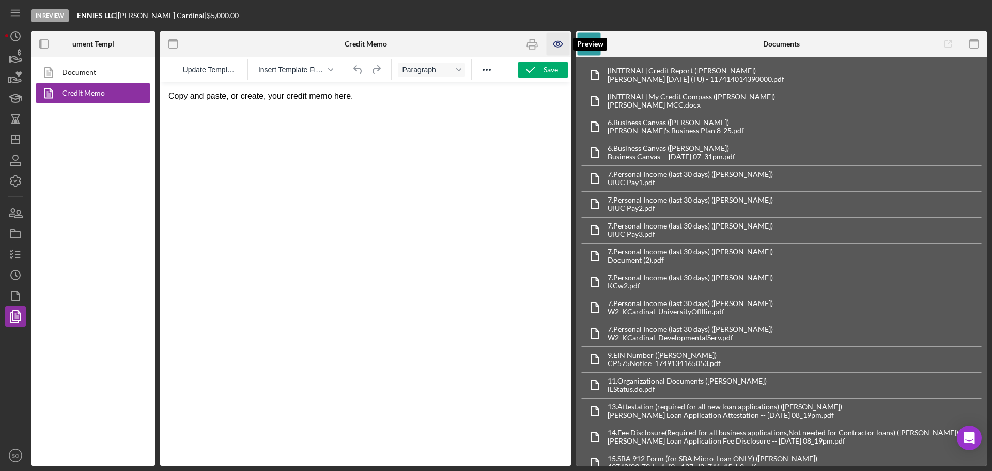
click at [557, 45] on icon "button" at bounding box center [557, 43] width 3 height 3
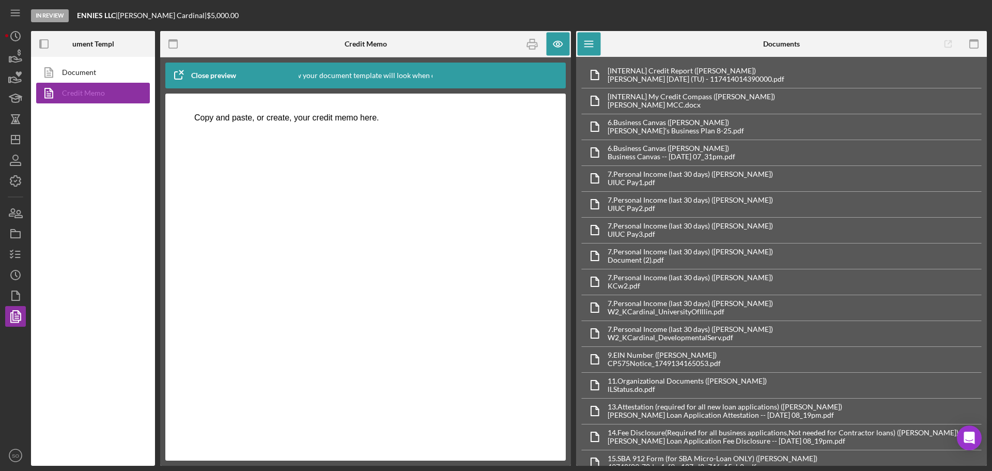
click at [74, 92] on link "Credit Memo" at bounding box center [90, 93] width 108 height 21
click at [970, 46] on icon "button" at bounding box center [973, 44] width 23 height 23
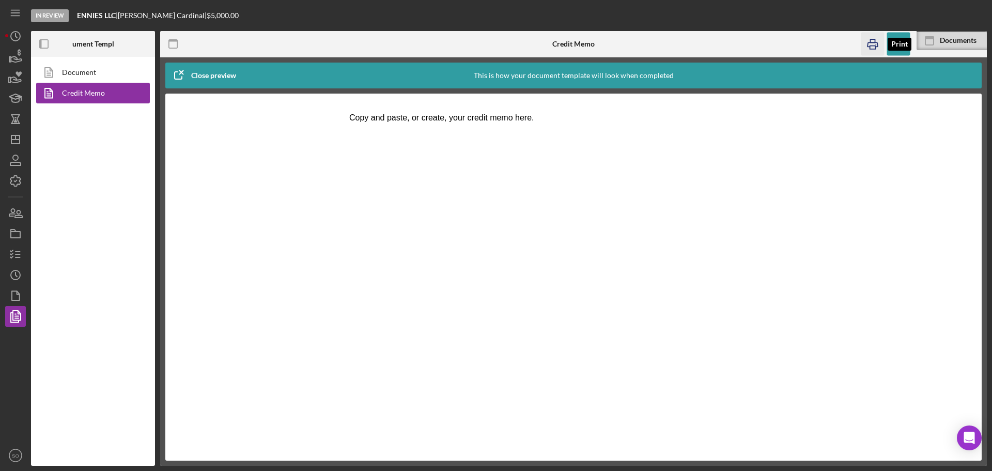
click at [867, 44] on icon "button" at bounding box center [872, 44] width 10 height 4
click at [86, 71] on link "Document" at bounding box center [90, 72] width 108 height 21
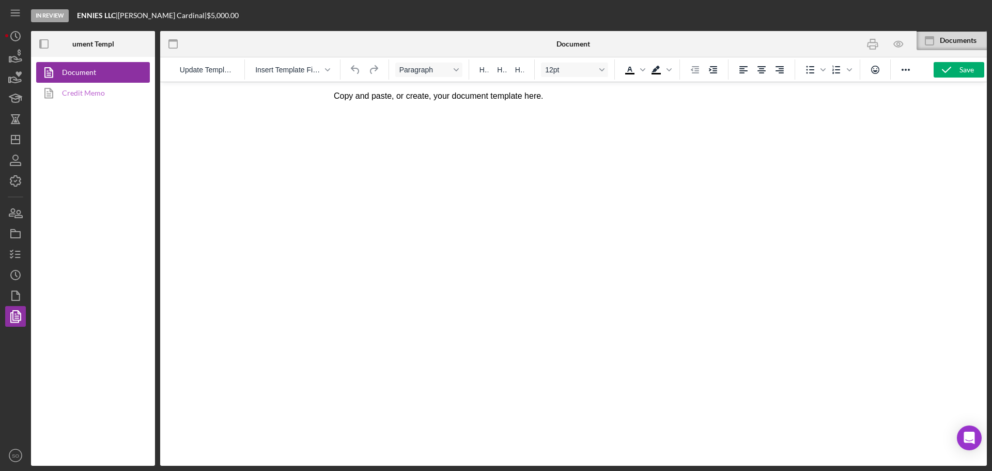
click at [91, 85] on link "Credit Memo" at bounding box center [90, 93] width 108 height 21
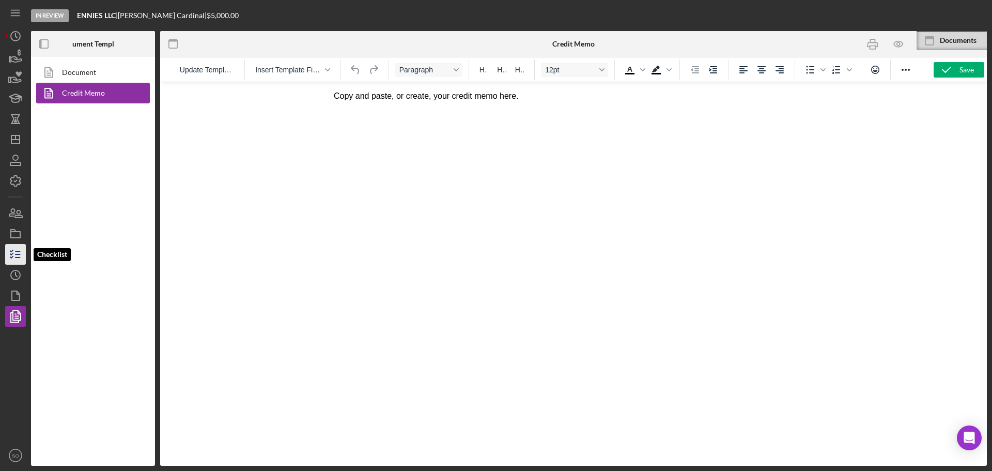
click at [18, 256] on icon "button" at bounding box center [16, 254] width 26 height 26
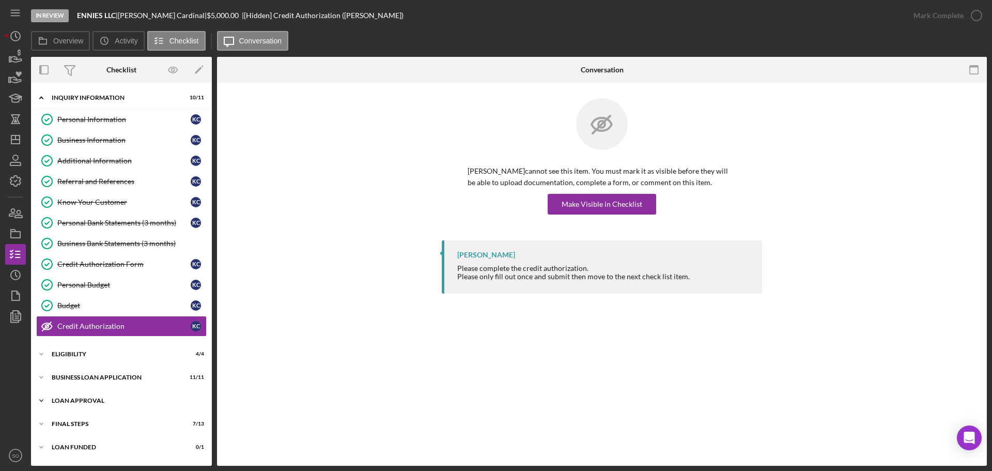
click at [78, 403] on div "Icon/Expander Loan Approval 1 / 2" at bounding box center [121, 400] width 181 height 21
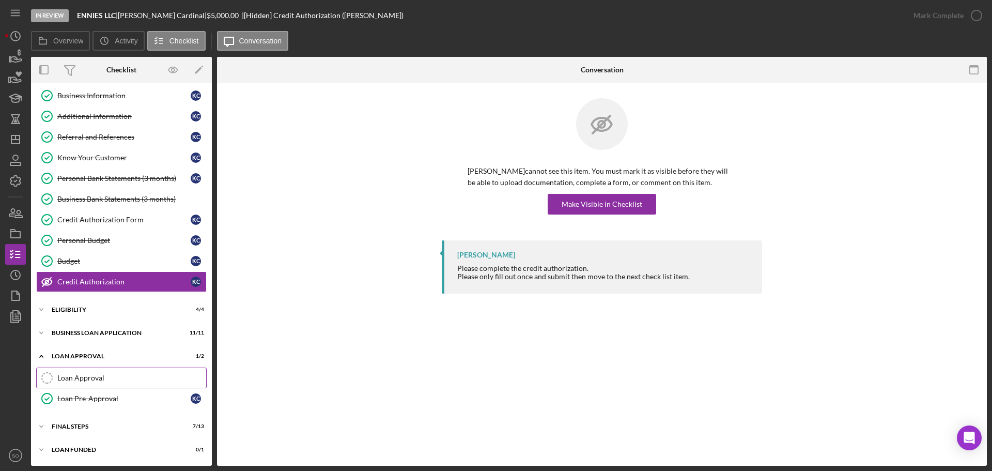
click at [85, 371] on link "Loan Approval Loan Approval" at bounding box center [121, 377] width 170 height 21
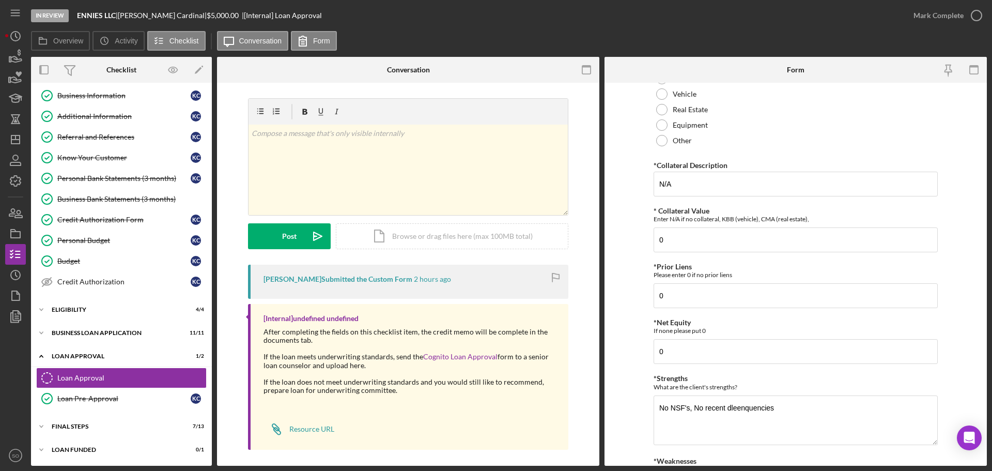
scroll to position [415, 0]
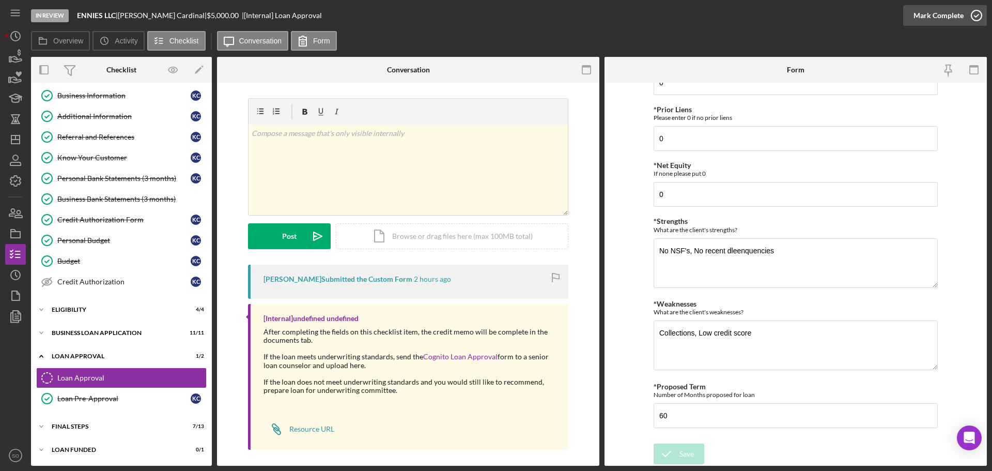
click at [947, 13] on div "Mark Complete" at bounding box center [938, 15] width 50 height 21
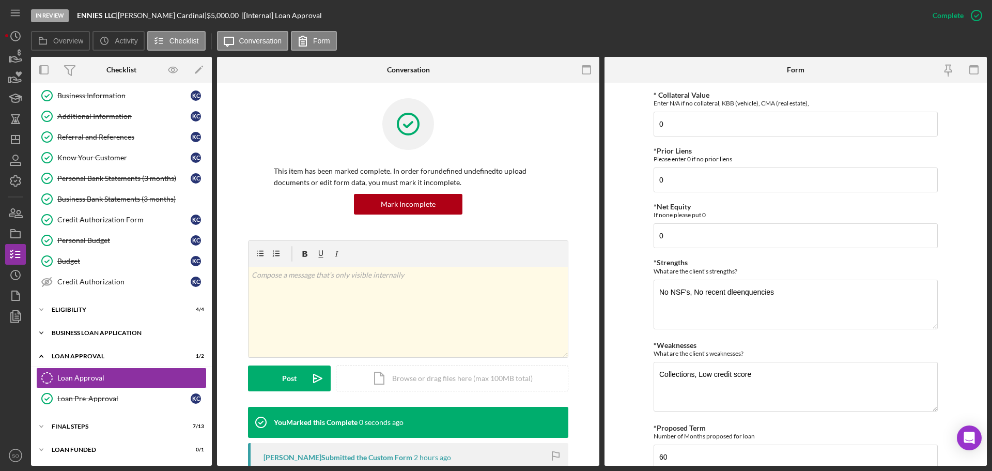
scroll to position [457, 0]
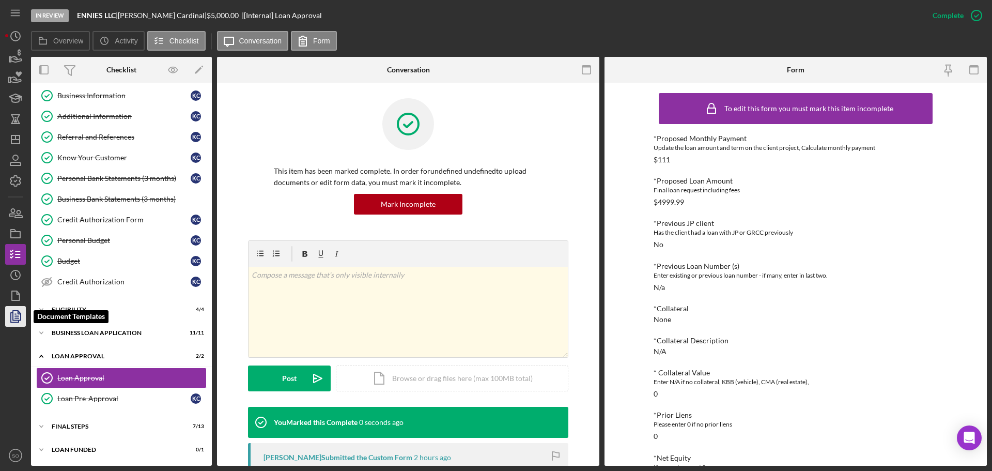
click at [20, 317] on icon "button" at bounding box center [16, 316] width 26 height 26
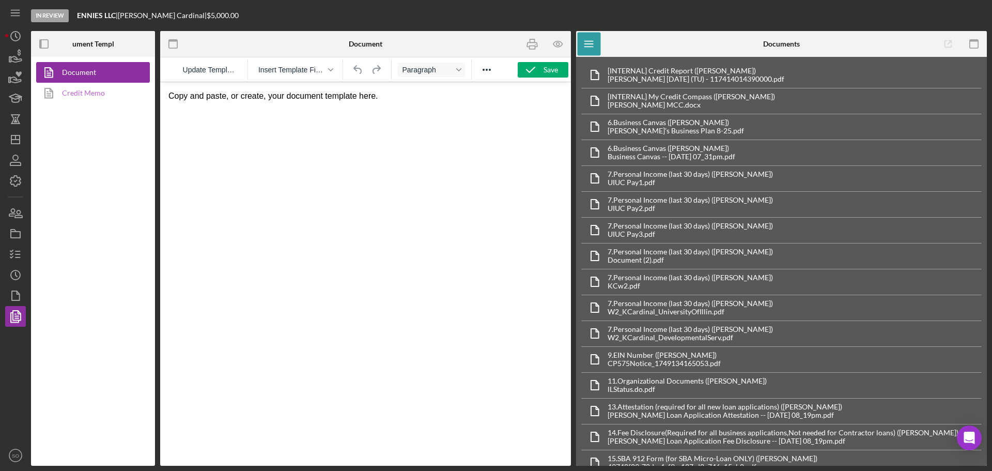
click at [79, 88] on link "Credit Memo" at bounding box center [90, 93] width 108 height 21
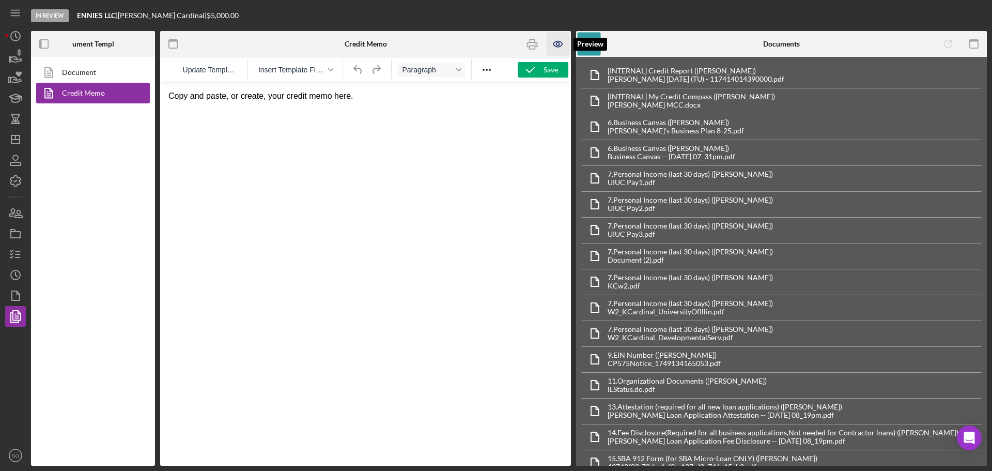
click at [554, 42] on icon "button" at bounding box center [557, 44] width 9 height 6
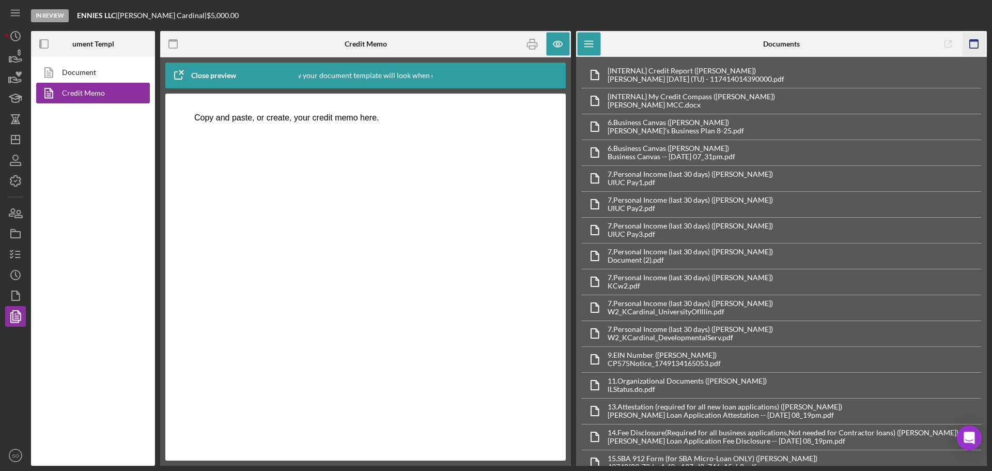
click at [973, 48] on rect "button" at bounding box center [973, 44] width 8 height 8
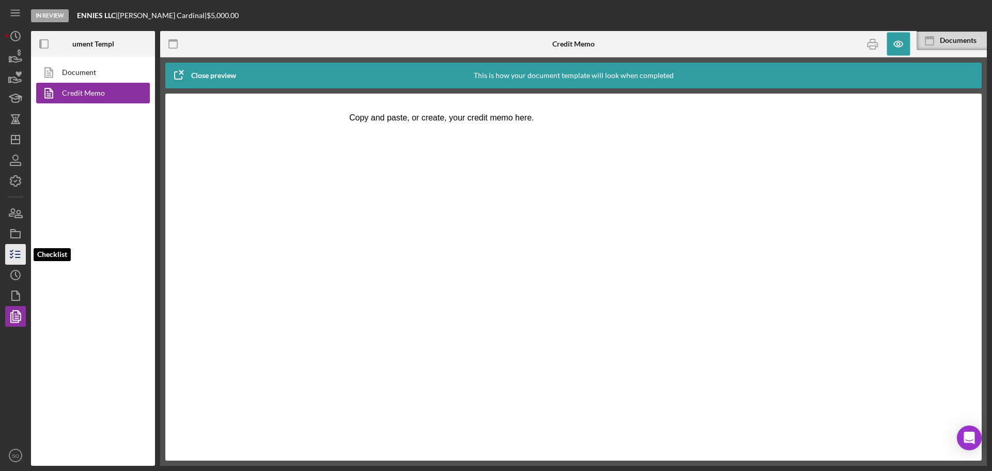
click at [13, 260] on icon "button" at bounding box center [16, 254] width 26 height 26
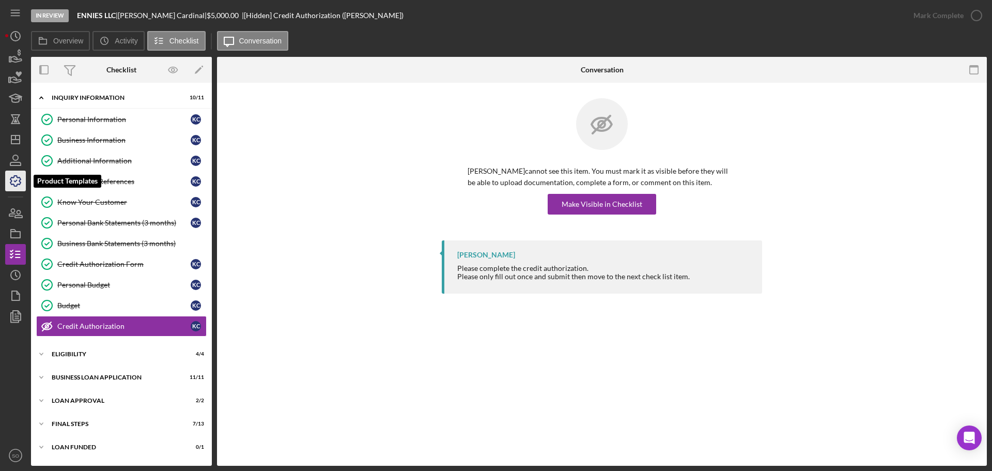
click at [19, 179] on icon "button" at bounding box center [16, 181] width 26 height 26
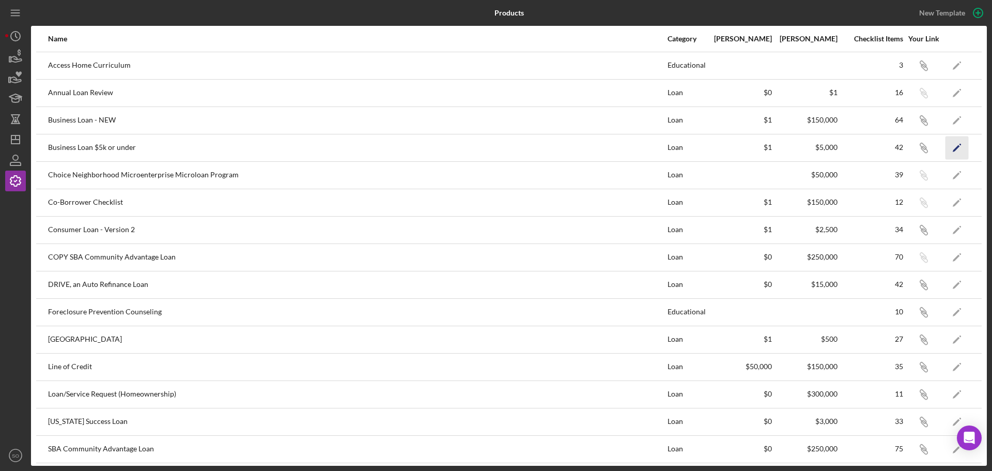
click at [945, 146] on icon "Icon/Edit" at bounding box center [956, 147] width 23 height 23
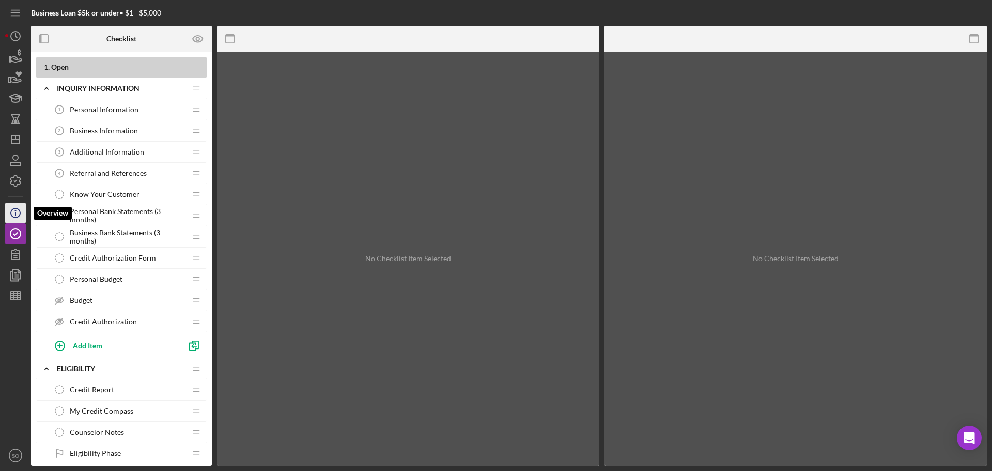
click at [19, 217] on icon "Icon/Info" at bounding box center [16, 213] width 26 height 26
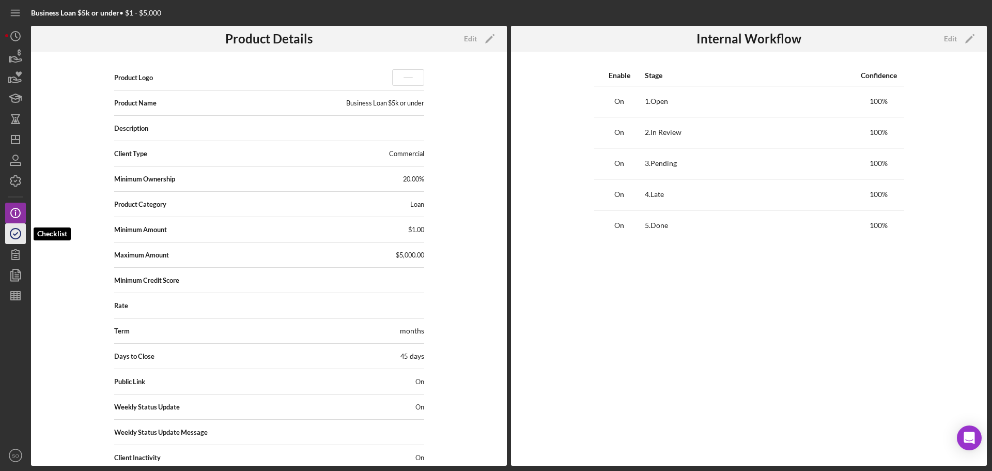
click at [14, 239] on icon "button" at bounding box center [16, 234] width 26 height 26
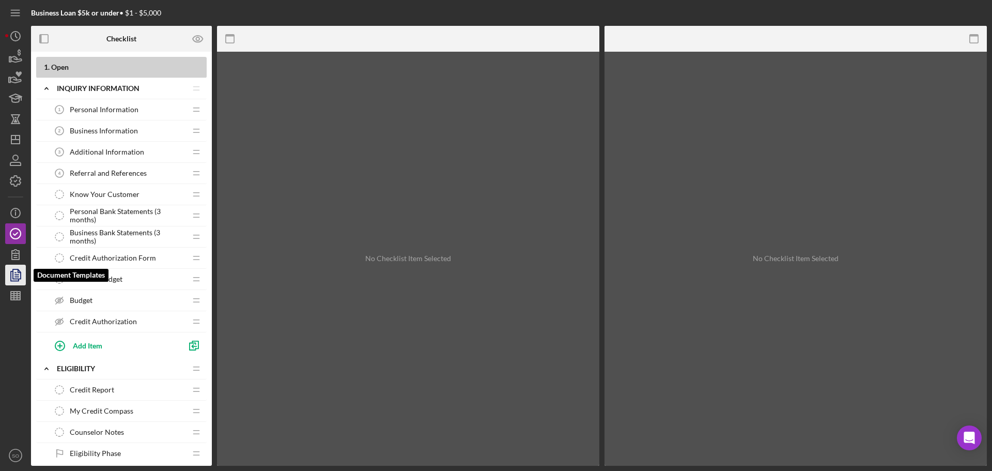
click at [11, 274] on polyline "button" at bounding box center [15, 275] width 8 height 9
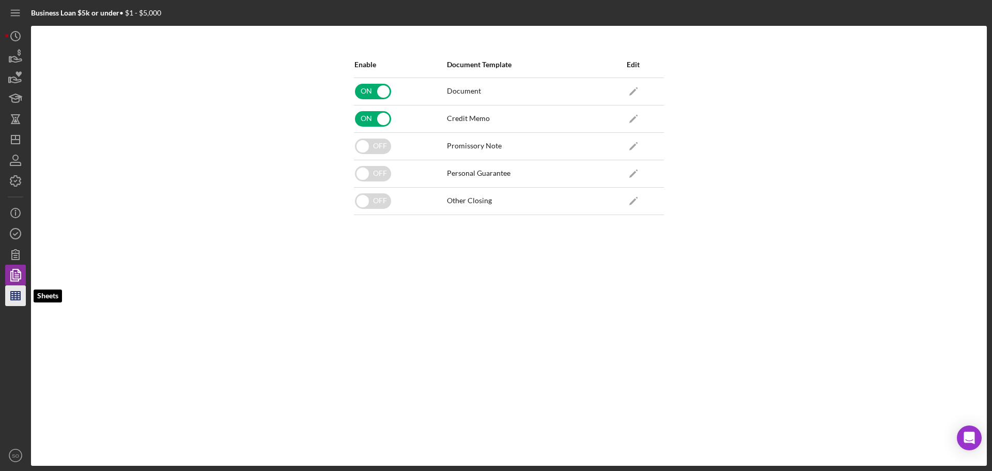
click at [19, 293] on line "button" at bounding box center [15, 293] width 9 height 0
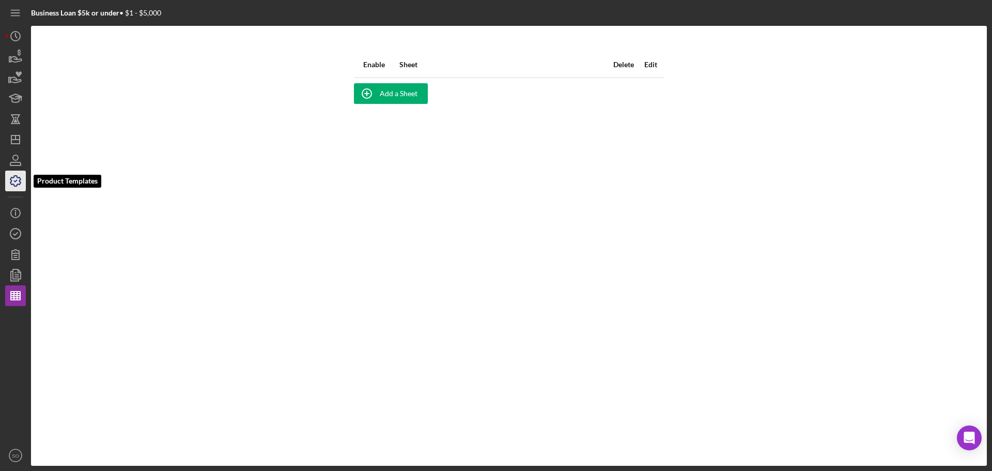
drag, startPoint x: 11, startPoint y: 182, endPoint x: 21, endPoint y: 181, distance: 9.9
click at [11, 182] on icon "button" at bounding box center [16, 181] width 26 height 26
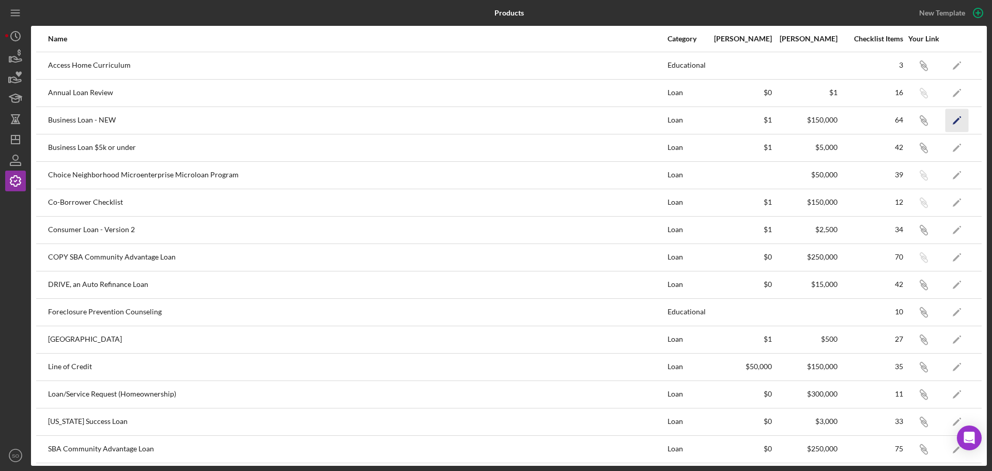
click at [945, 119] on icon "Icon/Edit" at bounding box center [956, 119] width 23 height 23
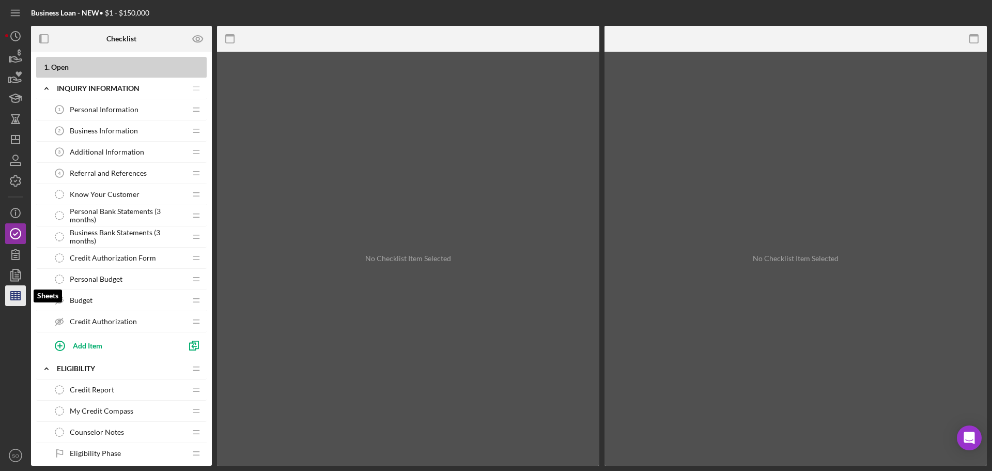
click at [19, 290] on icon "button" at bounding box center [16, 296] width 26 height 26
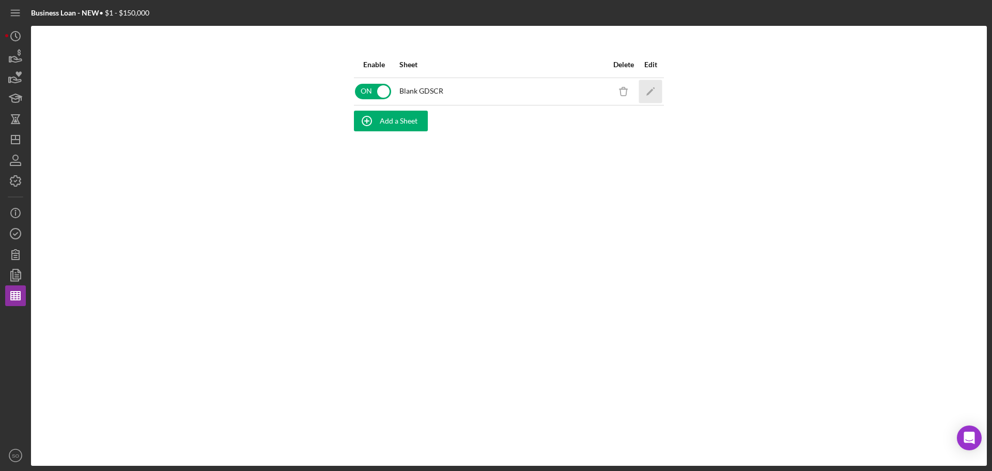
click at [648, 93] on polygon "button" at bounding box center [649, 91] width 7 height 7
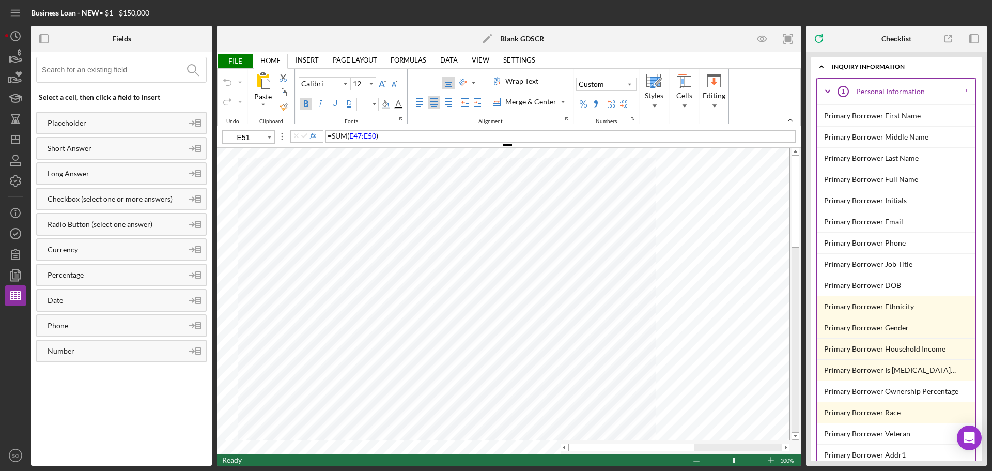
type input "14"
type input "A1"
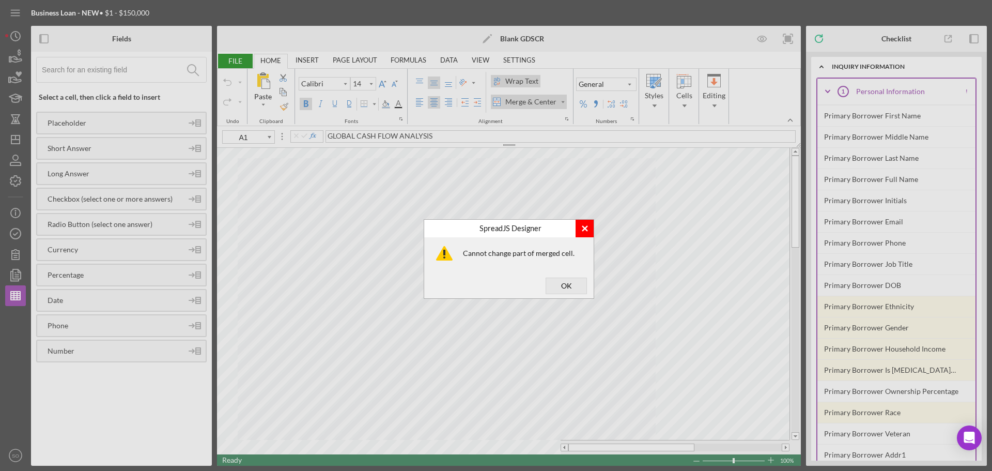
click at [583, 227] on div "Close" at bounding box center [585, 228] width 8 height 8
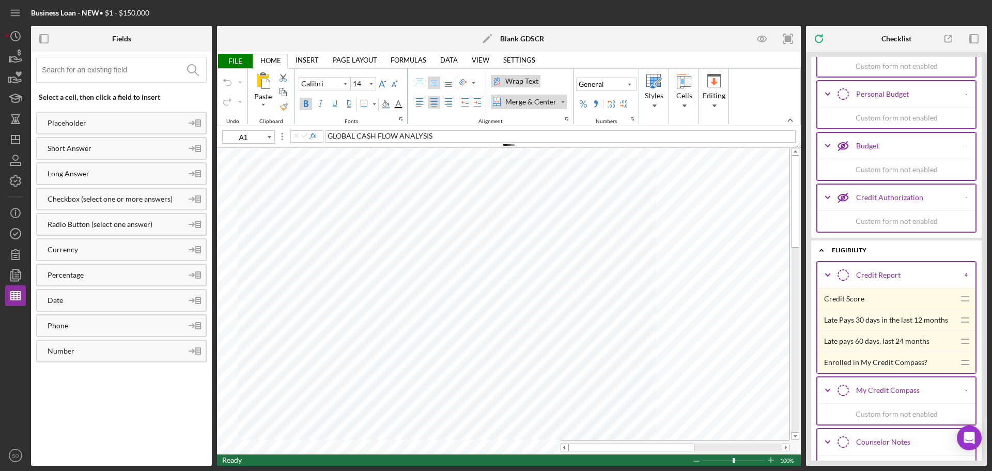
scroll to position [2376, 0]
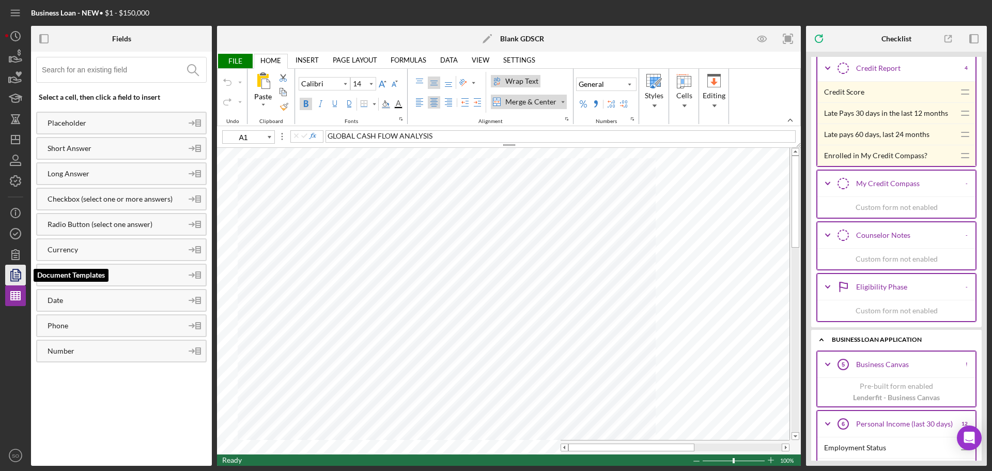
click at [11, 274] on polyline "button" at bounding box center [15, 275] width 8 height 9
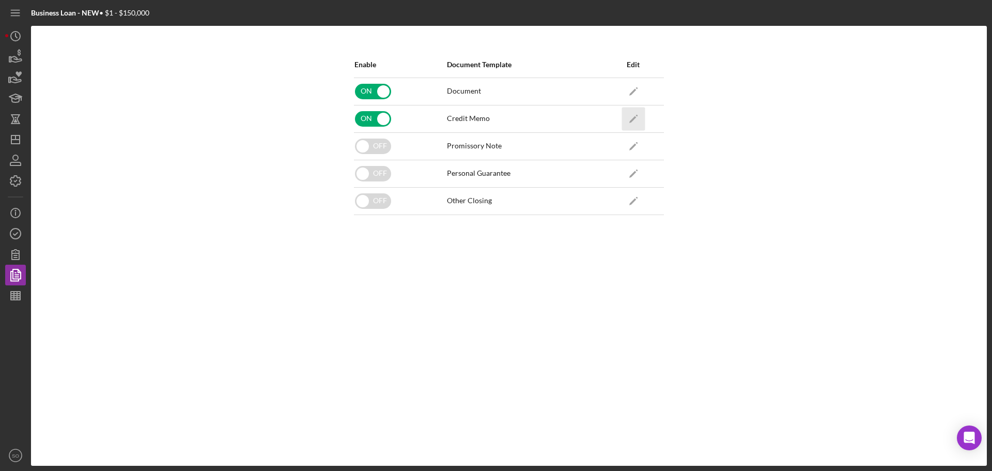
click at [636, 119] on icon "Icon/Edit" at bounding box center [632, 118] width 23 height 23
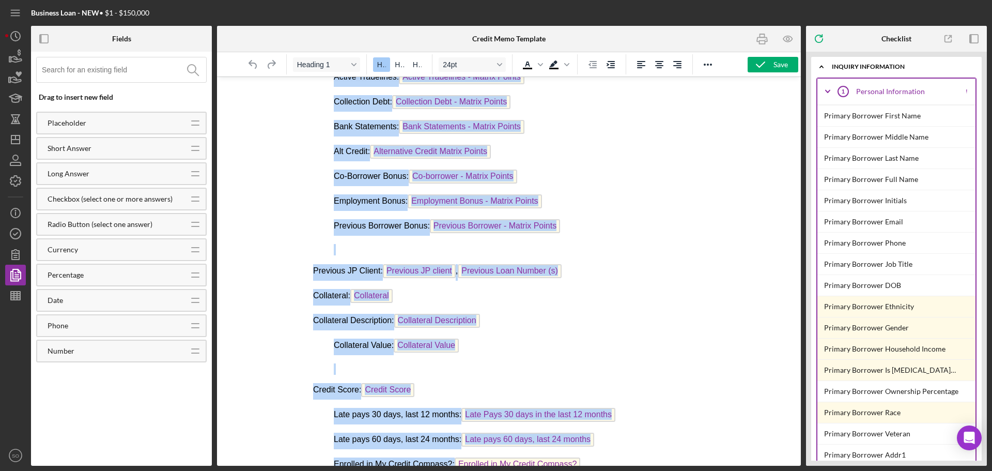
scroll to position [605, 0]
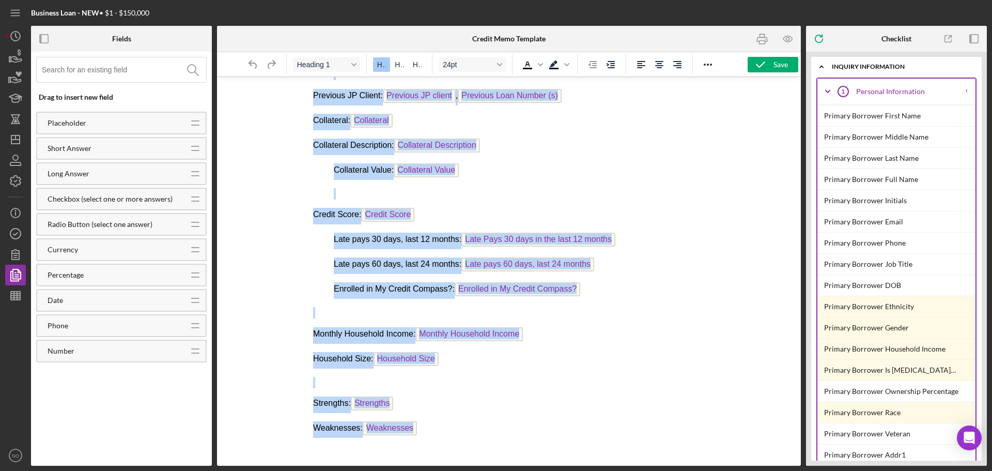
drag, startPoint x: 313, startPoint y: 98, endPoint x: 658, endPoint y: 480, distance: 514.5
copy body "Business Loan Risk Assessment Loan Officer: Lender Contact First Name Lender Co…"
click at [609, 333] on p "Monthly Household Income: Monthly Household Income ﻿" at bounding box center [508, 335] width 392 height 17
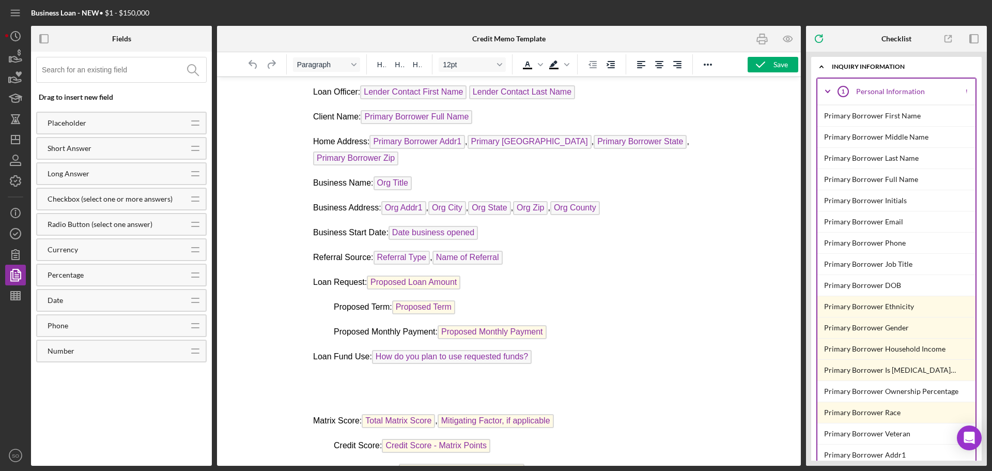
scroll to position [0, 0]
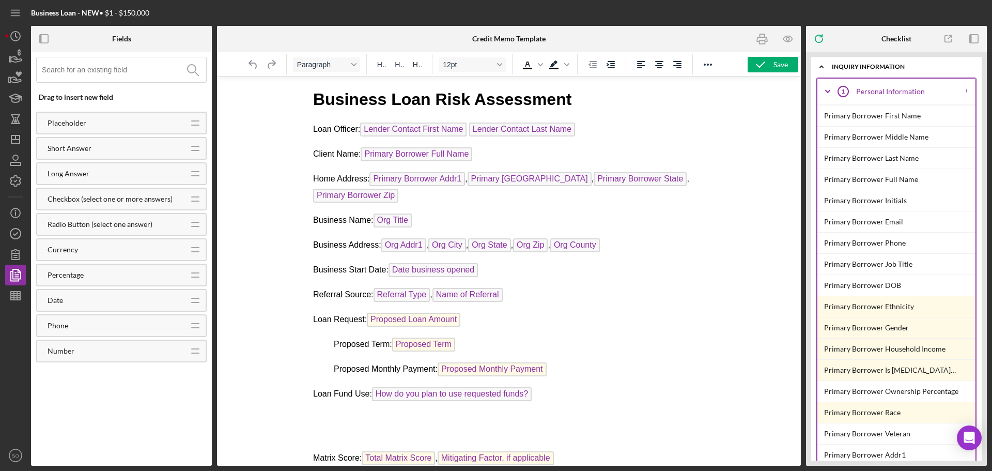
drag, startPoint x: 481, startPoint y: 271, endPoint x: 394, endPoint y: 274, distance: 87.9
click at [394, 274] on p "Business Start Date: Date business opened ﻿" at bounding box center [508, 271] width 392 height 17
click at [948, 38] on icon "button" at bounding box center [947, 38] width 23 height 23
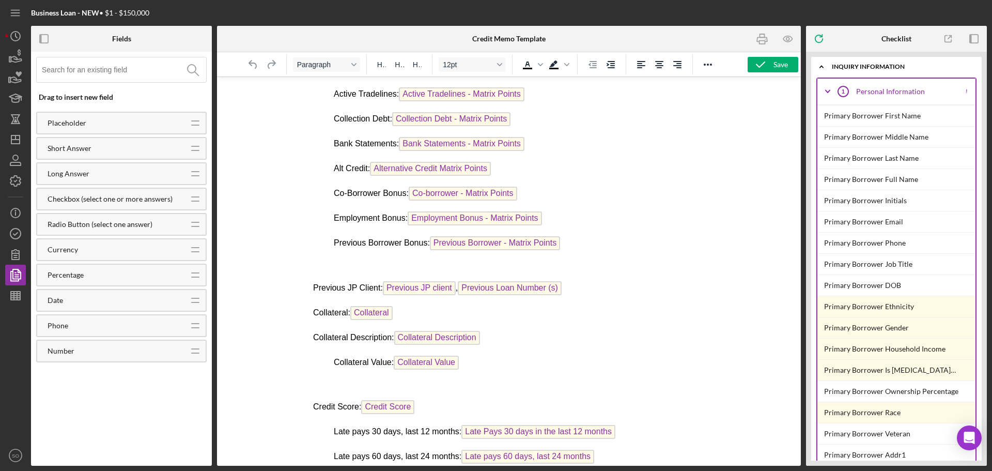
scroll to position [516, 0]
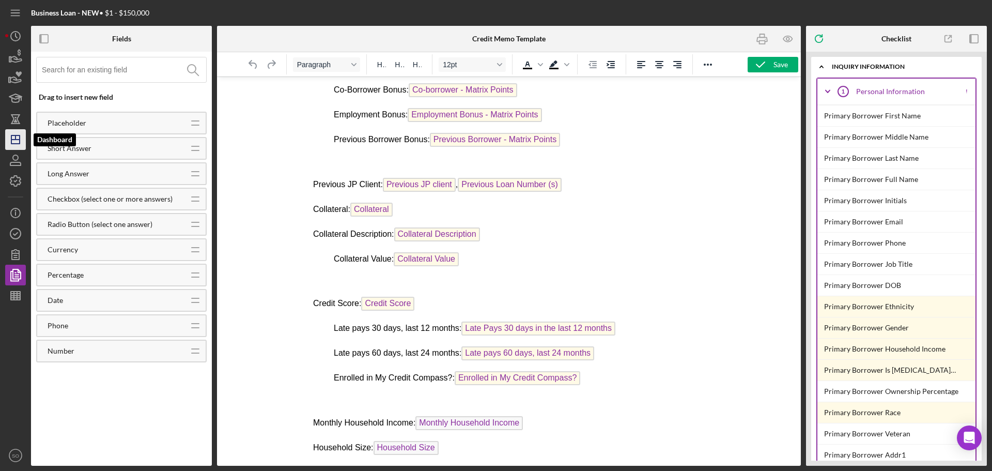
click at [15, 137] on line "button" at bounding box center [15, 137] width 0 height 4
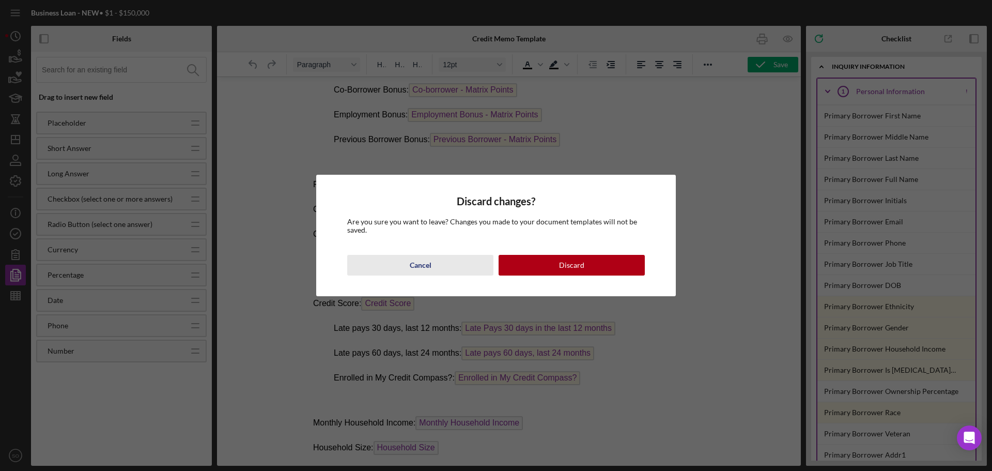
drag, startPoint x: 421, startPoint y: 263, endPoint x: 242, endPoint y: 104, distance: 239.6
click at [421, 263] on div "Cancel" at bounding box center [421, 265] width 22 height 21
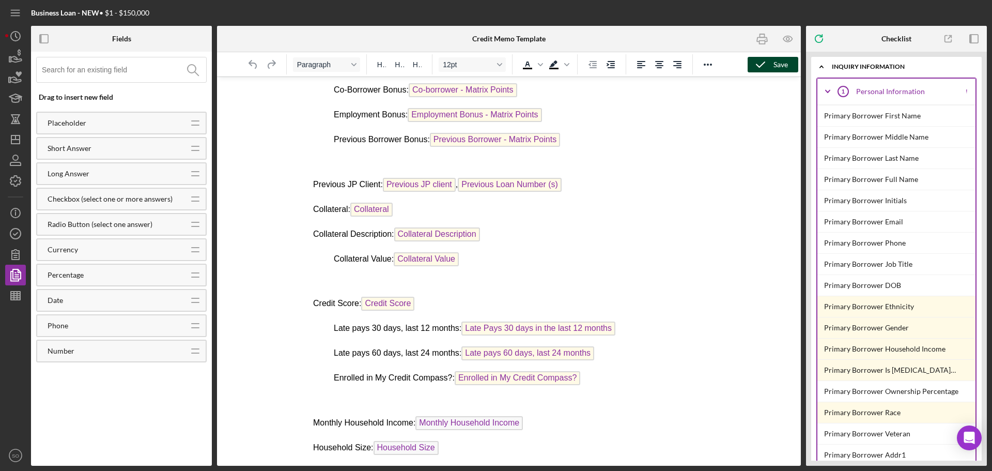
click at [767, 67] on icon "button" at bounding box center [760, 65] width 26 height 26
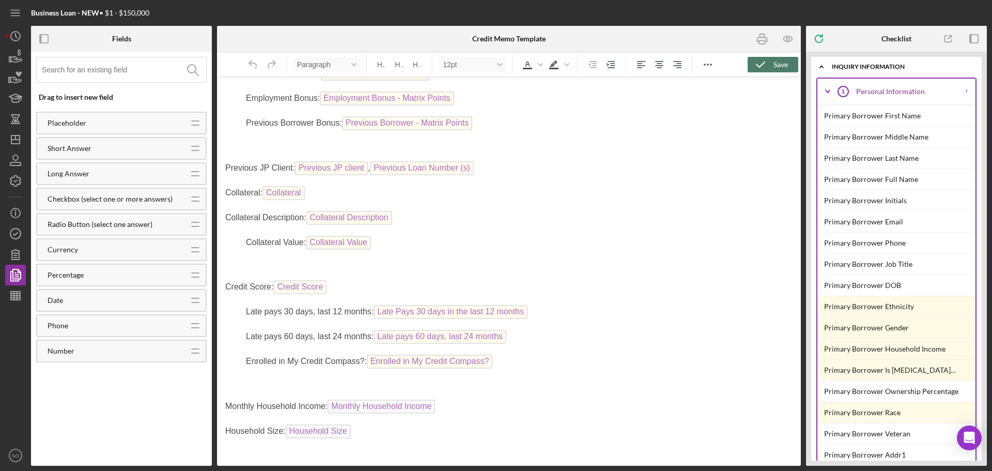
scroll to position [500, 0]
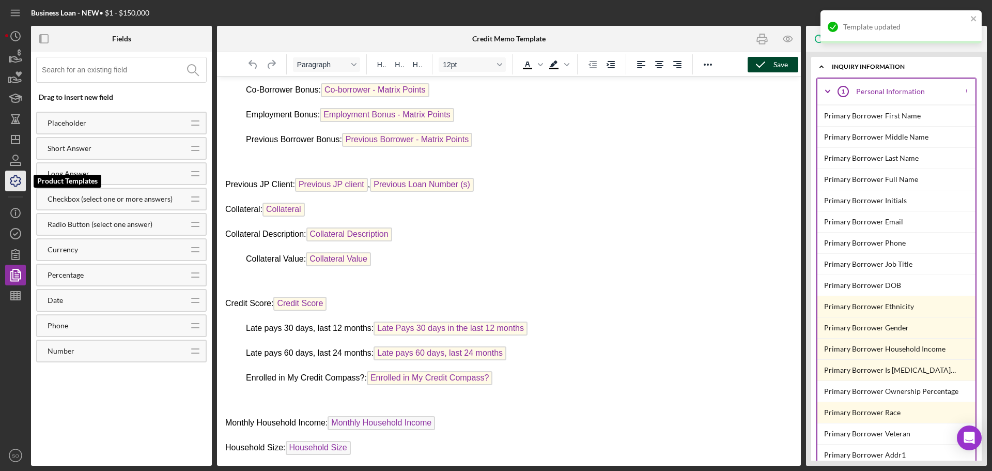
click at [15, 180] on icon "button" at bounding box center [16, 181] width 26 height 26
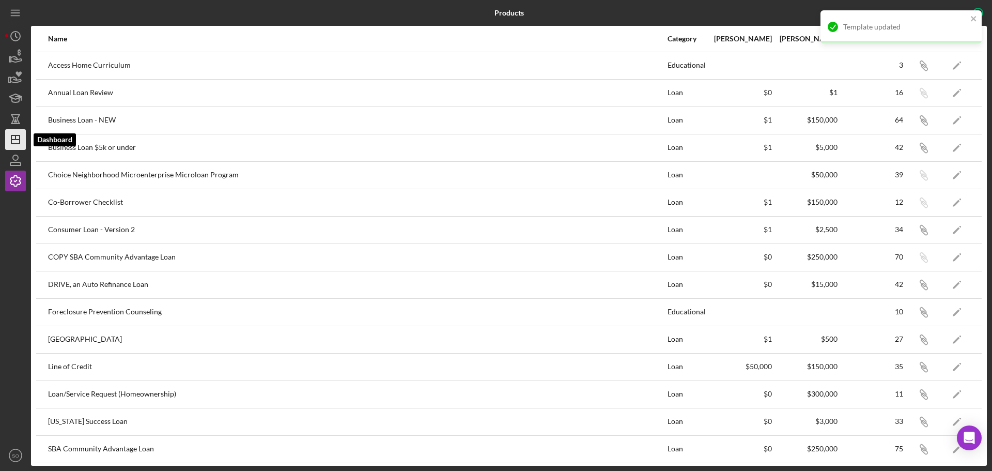
click at [17, 139] on line "button" at bounding box center [15, 139] width 8 height 0
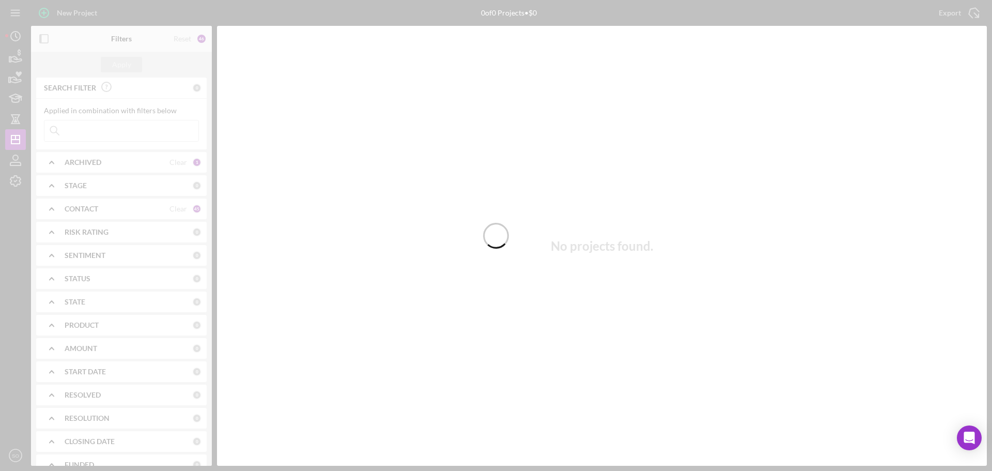
click at [112, 129] on div at bounding box center [496, 235] width 992 height 471
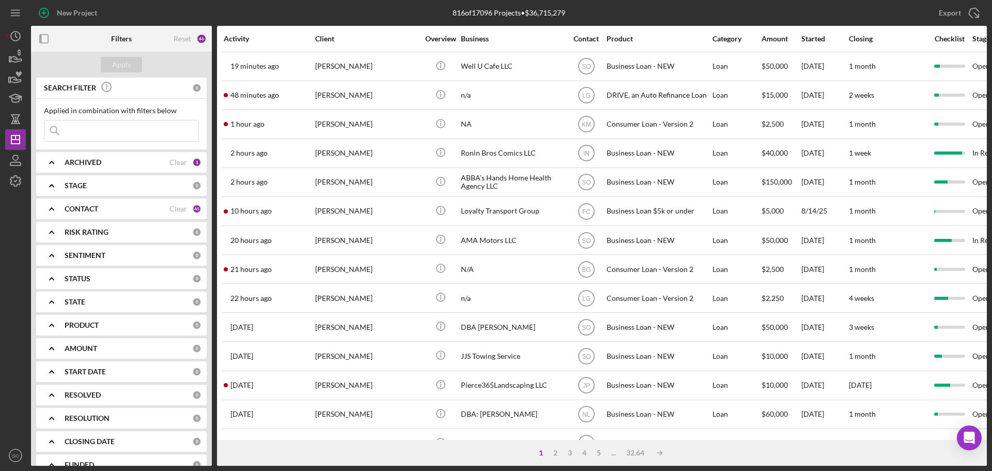
click at [112, 129] on input at bounding box center [121, 130] width 154 height 21
type input "cardinal"
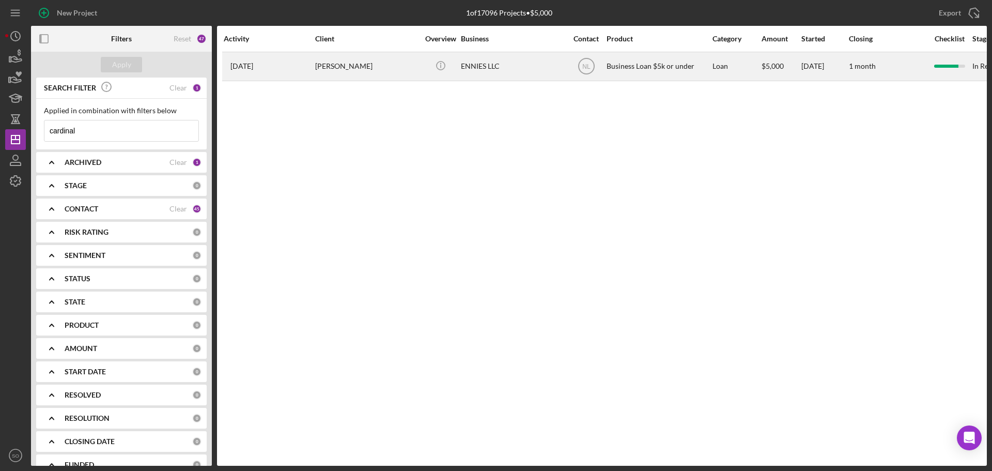
click at [351, 67] on div "Kimberlie Cardinal" at bounding box center [366, 66] width 103 height 27
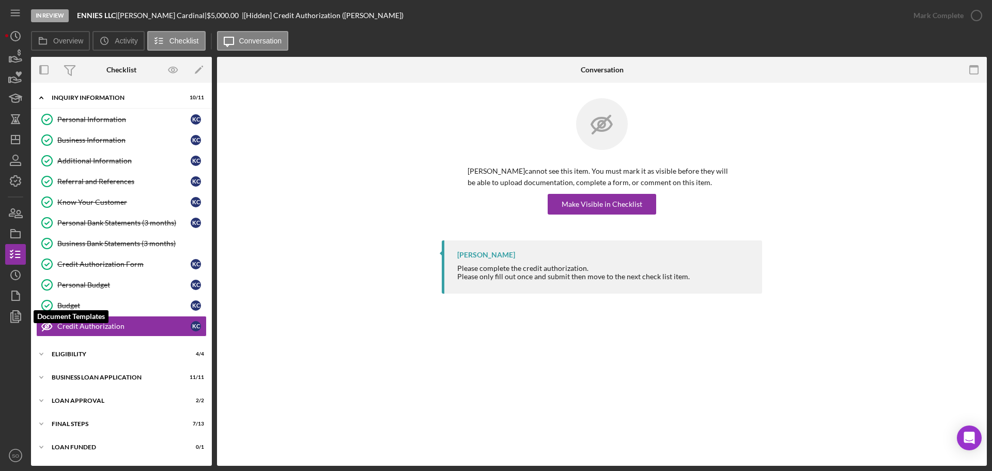
drag, startPoint x: 12, startPoint y: 320, endPoint x: 30, endPoint y: 313, distance: 19.6
click at [12, 320] on icon "button" at bounding box center [16, 316] width 26 height 26
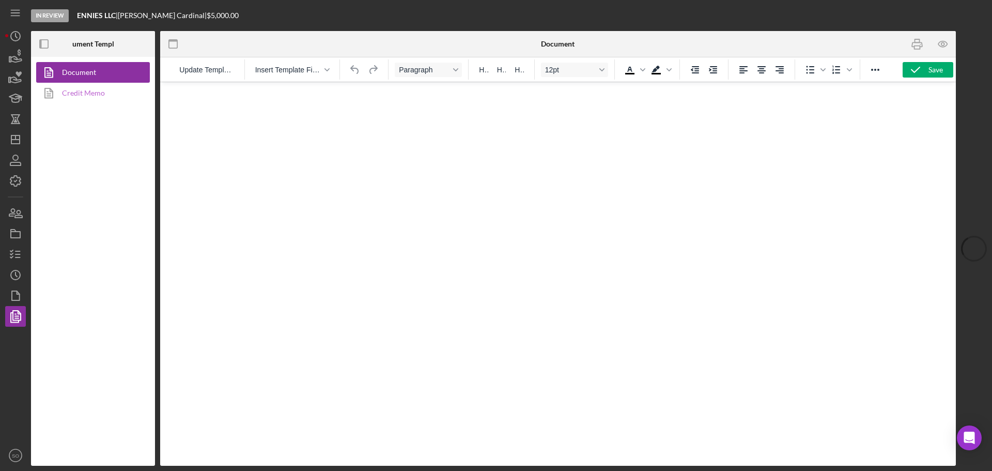
click at [81, 96] on link "Credit Memo" at bounding box center [90, 93] width 108 height 21
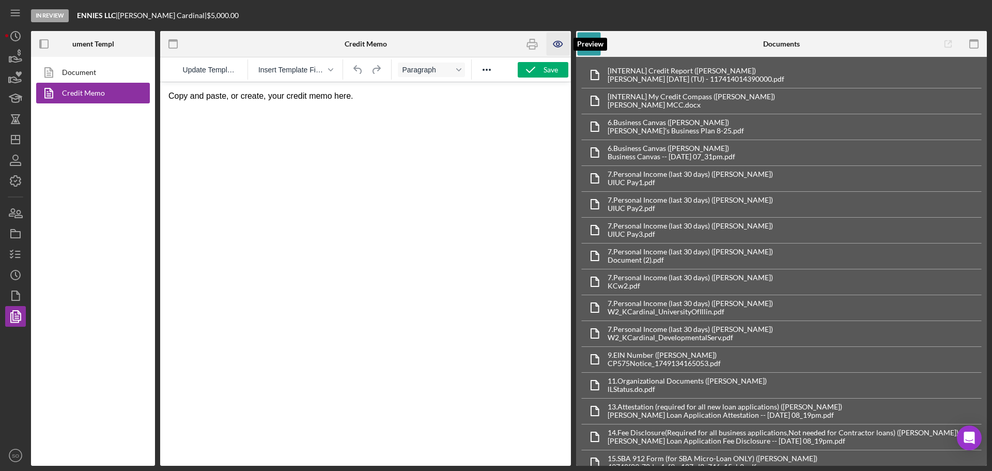
click at [559, 43] on icon "button" at bounding box center [557, 43] width 3 height 3
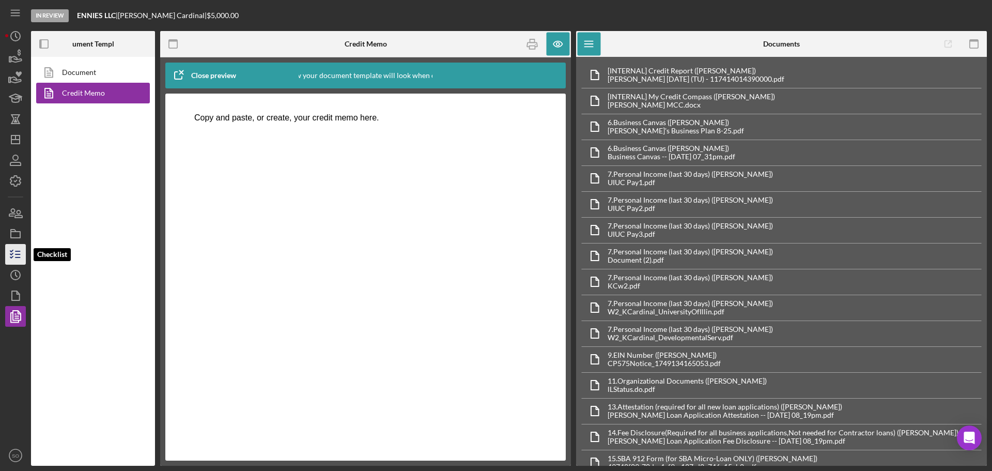
click at [15, 254] on line "button" at bounding box center [17, 254] width 5 height 0
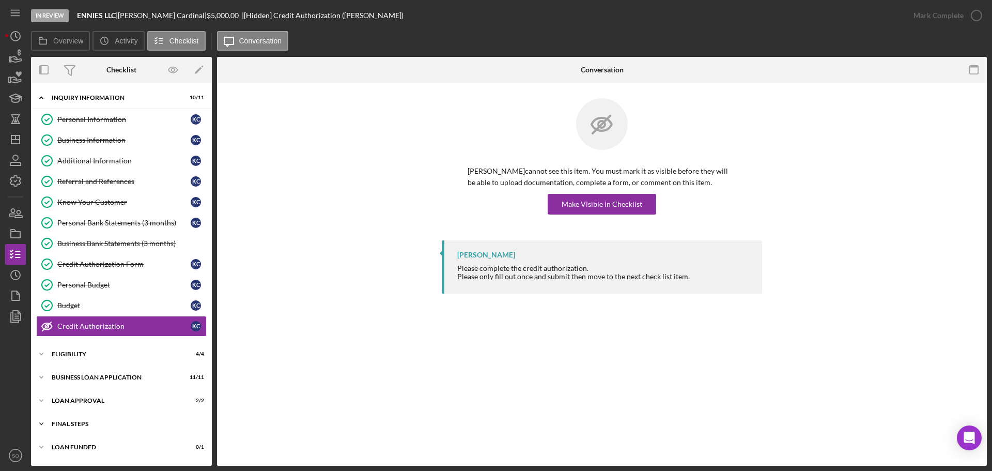
click at [80, 417] on div "Icon/Expander Final Steps 7 / 13" at bounding box center [121, 423] width 181 height 21
click at [93, 396] on div "Icon/Expander Loan Approval 2 / 2" at bounding box center [121, 400] width 181 height 21
click at [81, 418] on div "Loan Approval" at bounding box center [131, 422] width 149 height 8
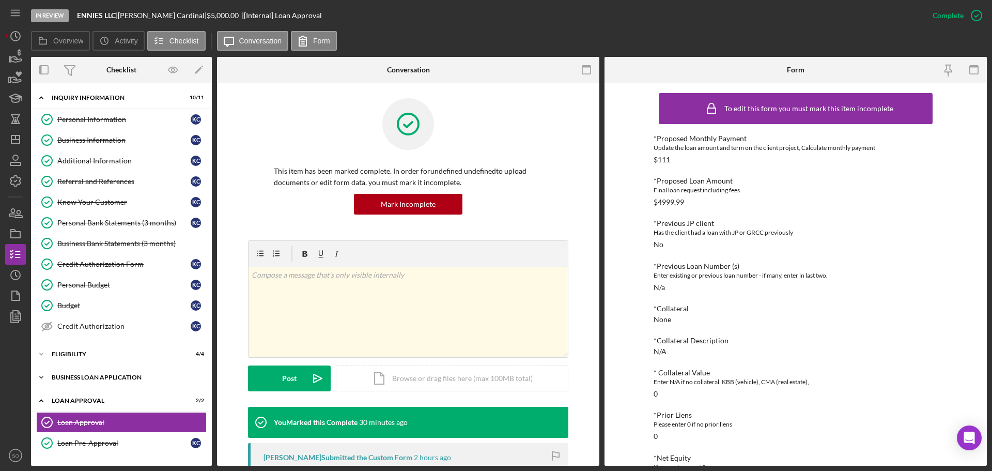
click at [141, 379] on div "BUSINESS LOAN APPLICATION" at bounding box center [125, 377] width 147 height 6
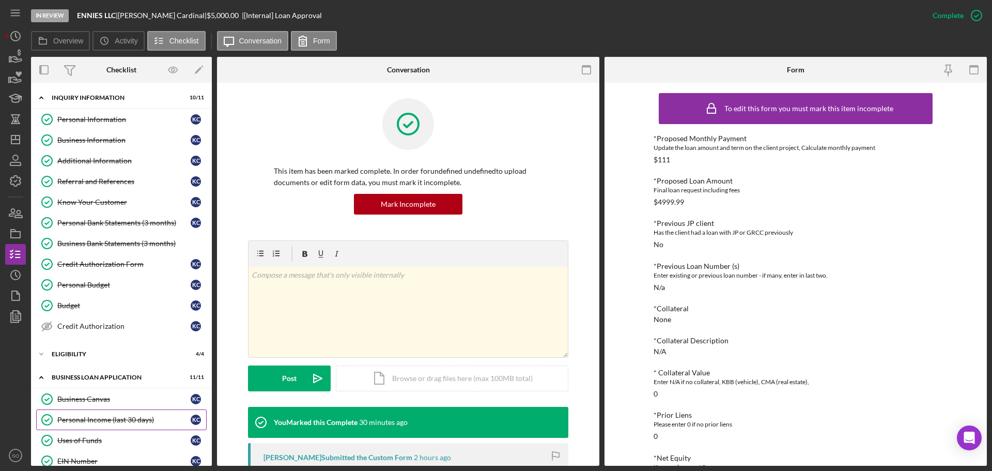
click at [101, 418] on div "Personal Income (last 30 days)" at bounding box center [123, 419] width 133 height 8
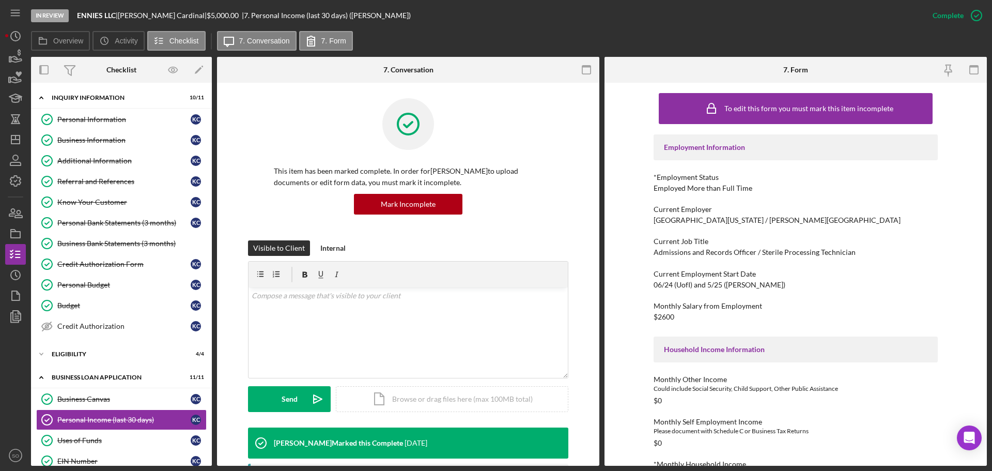
scroll to position [52, 0]
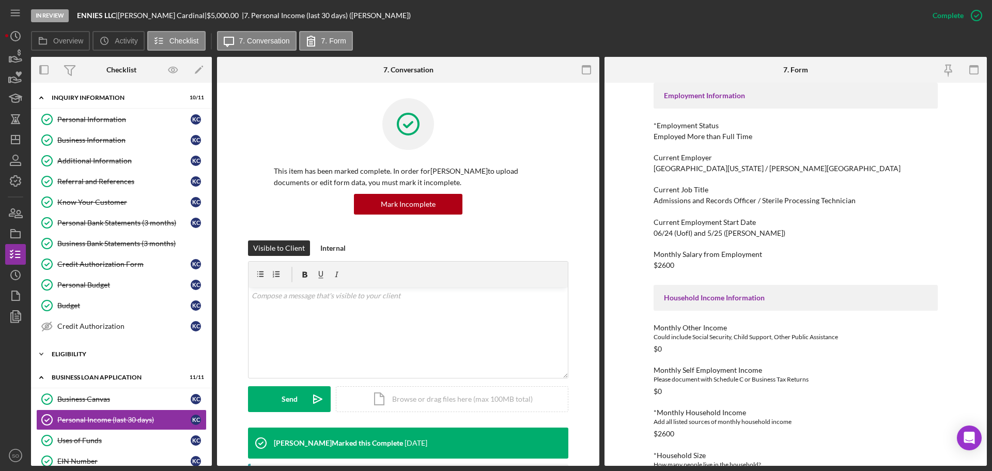
drag, startPoint x: 93, startPoint y: 352, endPoint x: 99, endPoint y: 362, distance: 11.2
click at [93, 352] on div "Eligibility" at bounding box center [125, 354] width 147 height 6
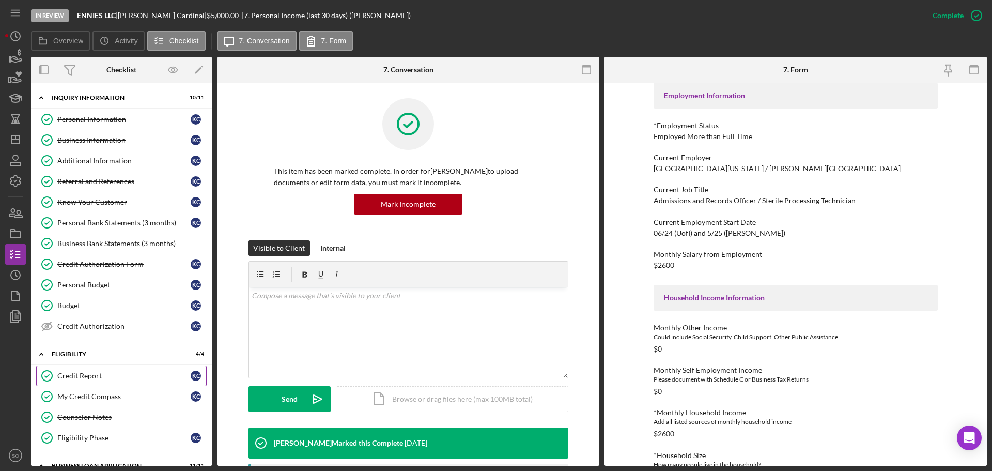
click at [101, 375] on div "Credit Report" at bounding box center [123, 375] width 133 height 8
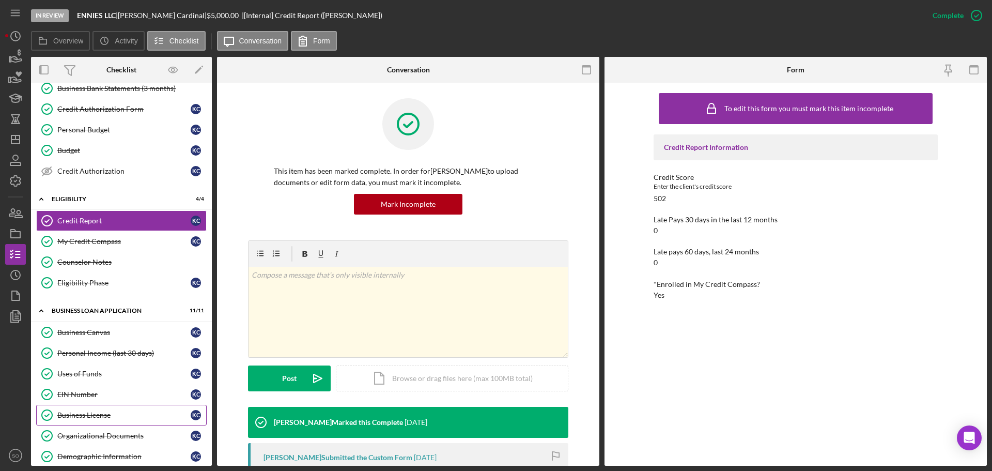
scroll to position [310, 0]
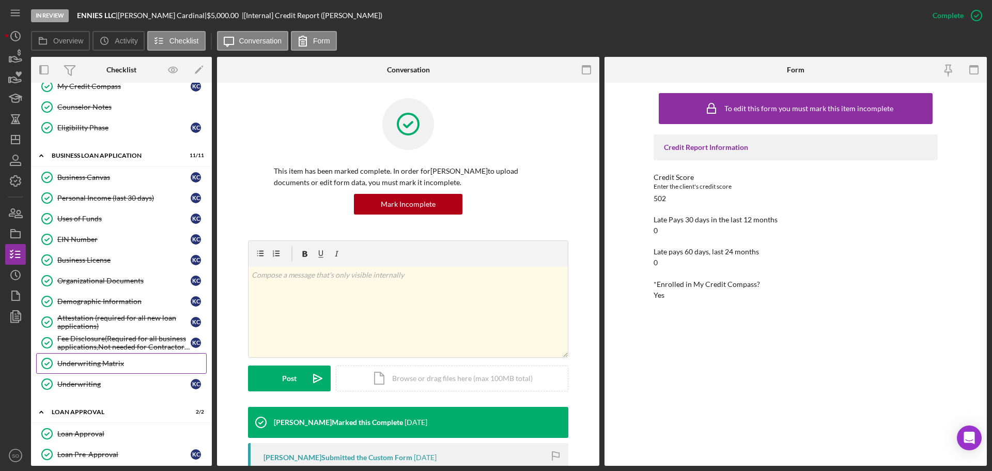
click at [104, 367] on div "Underwriting Matrix" at bounding box center [131, 363] width 149 height 8
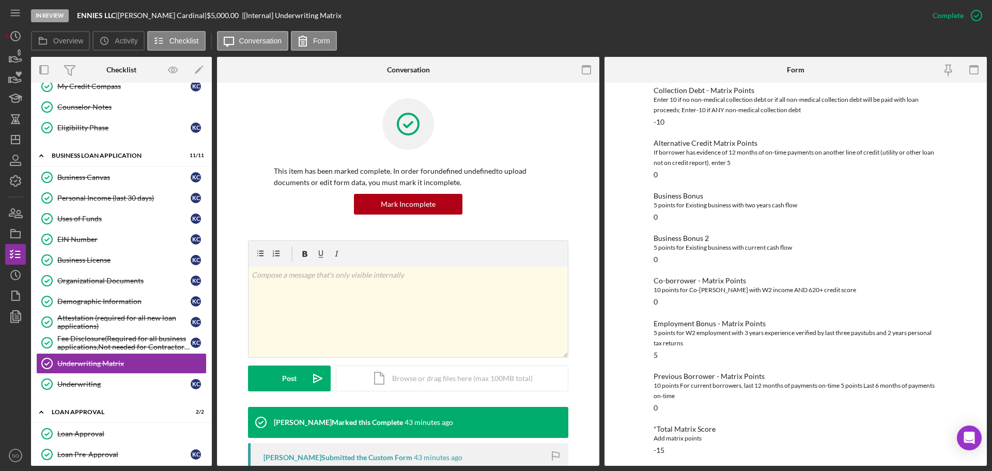
scroll to position [253, 0]
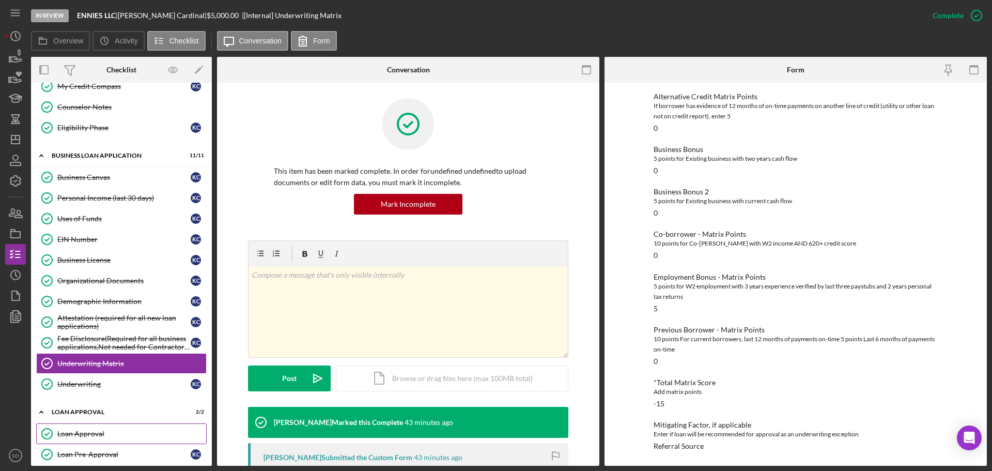
click at [78, 435] on div "Loan Approval" at bounding box center [131, 433] width 149 height 8
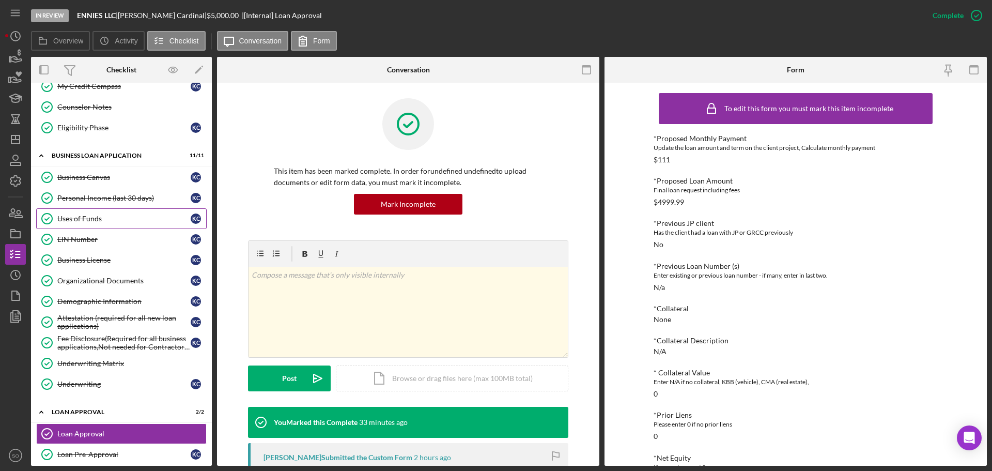
click at [87, 222] on div "Uses of Funds" at bounding box center [123, 218] width 133 height 8
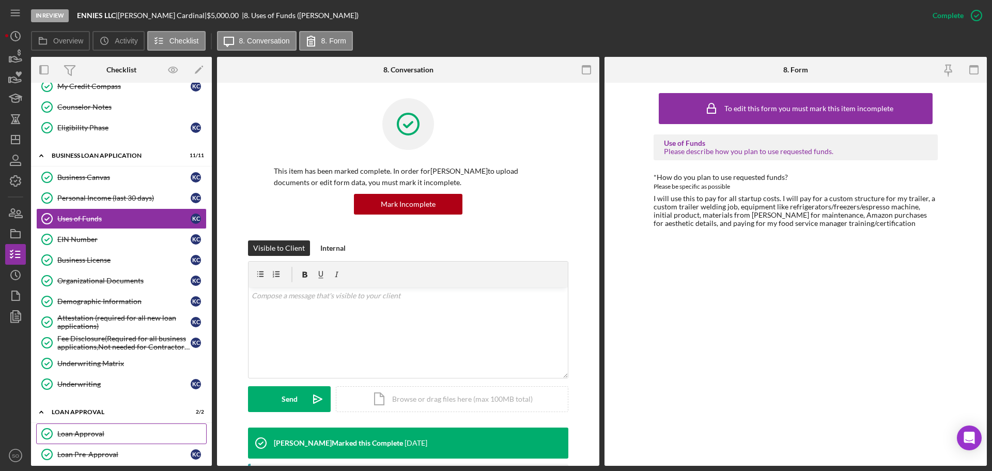
click at [106, 437] on div "Loan Approval" at bounding box center [131, 433] width 149 height 8
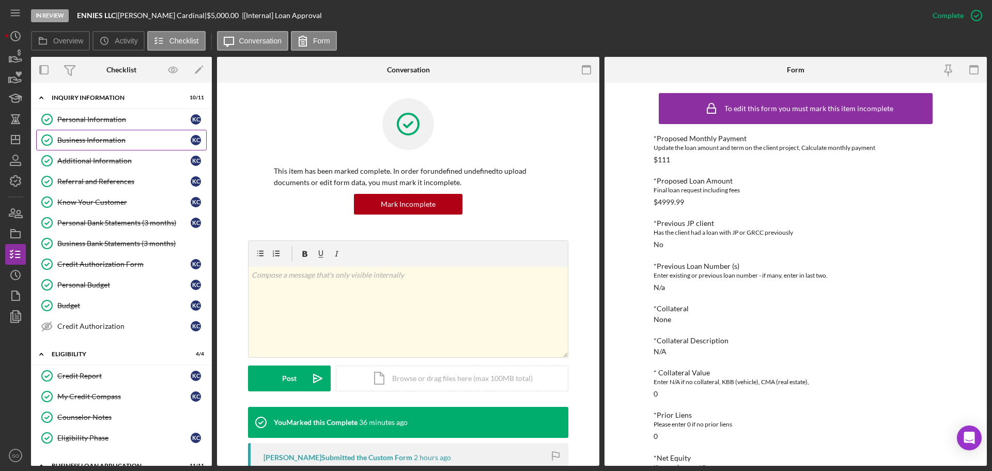
click at [105, 142] on div "Business Information" at bounding box center [123, 140] width 133 height 8
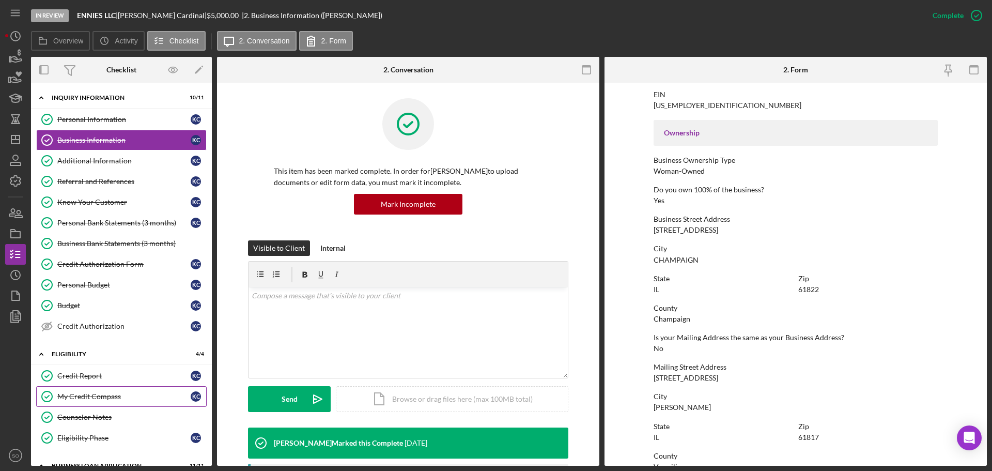
scroll to position [155, 0]
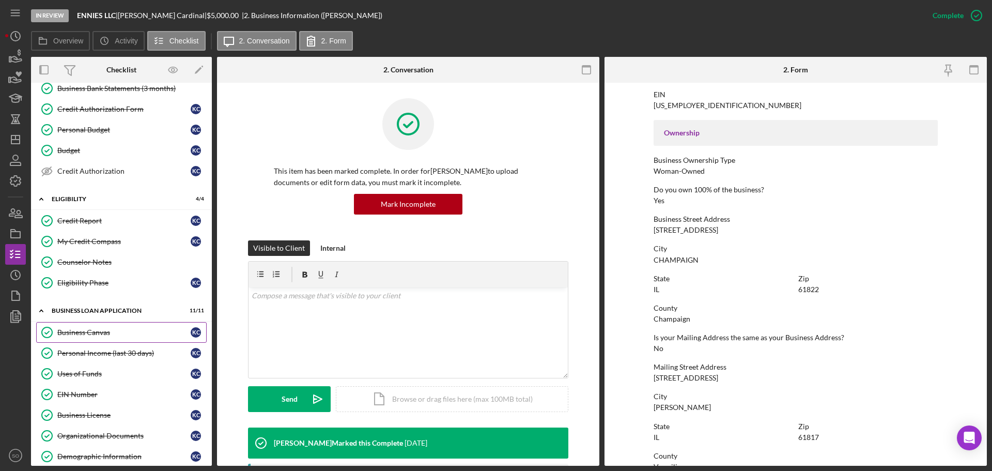
click at [90, 331] on div "Business Canvas" at bounding box center [123, 332] width 133 height 8
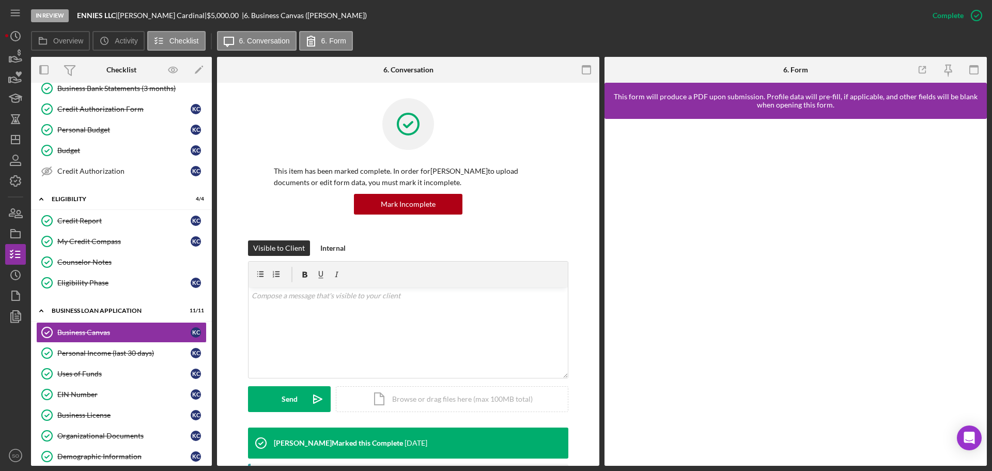
scroll to position [155, 0]
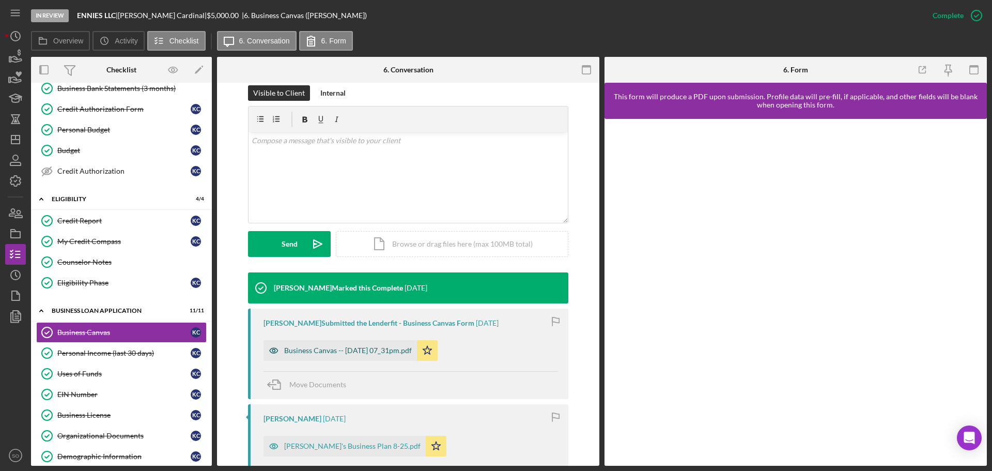
click at [381, 348] on div "Business Canvas -- 2025-08-18 07_31pm.pdf" at bounding box center [348, 350] width 128 height 8
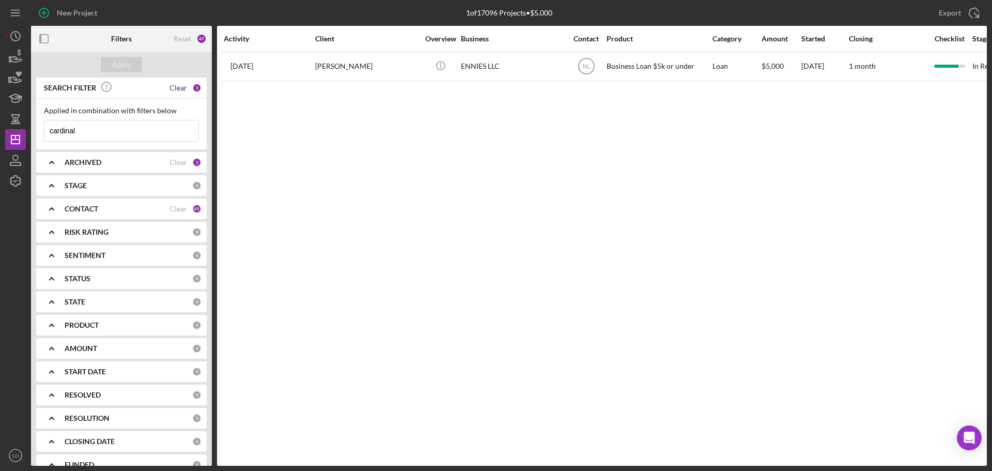
click at [169, 88] on div "Clear" at bounding box center [178, 88] width 18 height 8
click at [126, 67] on div "Apply" at bounding box center [121, 64] width 19 height 15
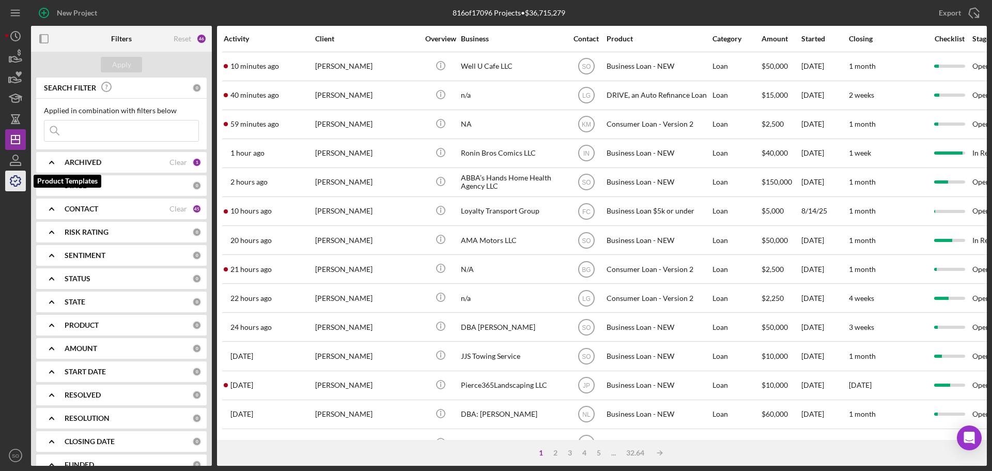
click at [13, 181] on icon "button" at bounding box center [16, 181] width 26 height 26
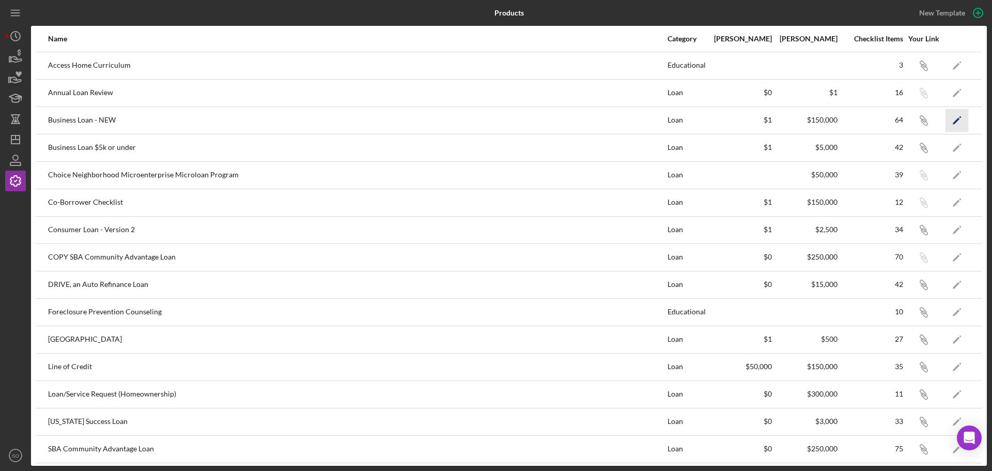
click at [948, 116] on icon "Icon/Edit" at bounding box center [956, 119] width 23 height 23
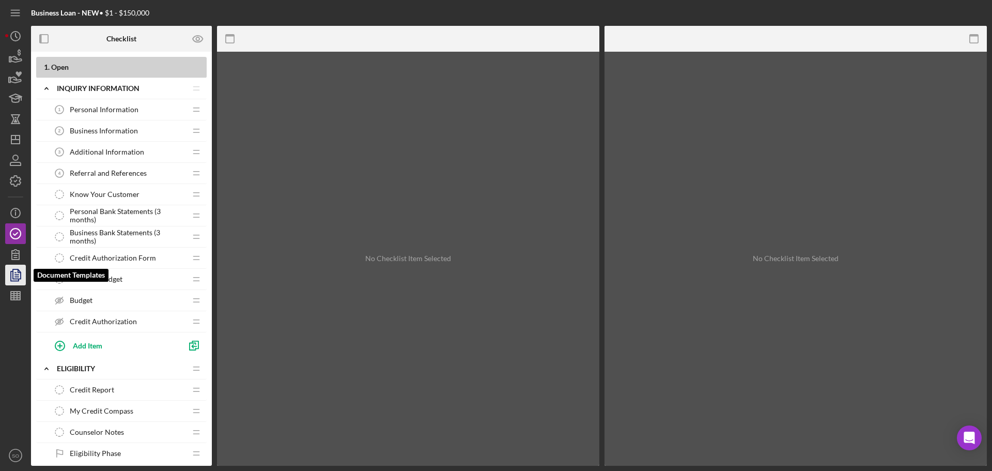
click at [17, 272] on icon "button" at bounding box center [16, 275] width 26 height 26
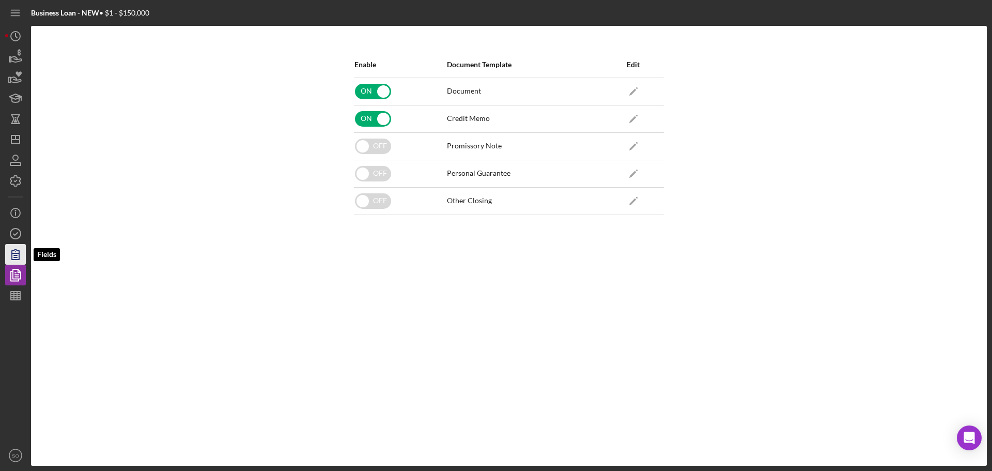
click at [11, 257] on icon "button" at bounding box center [16, 254] width 26 height 26
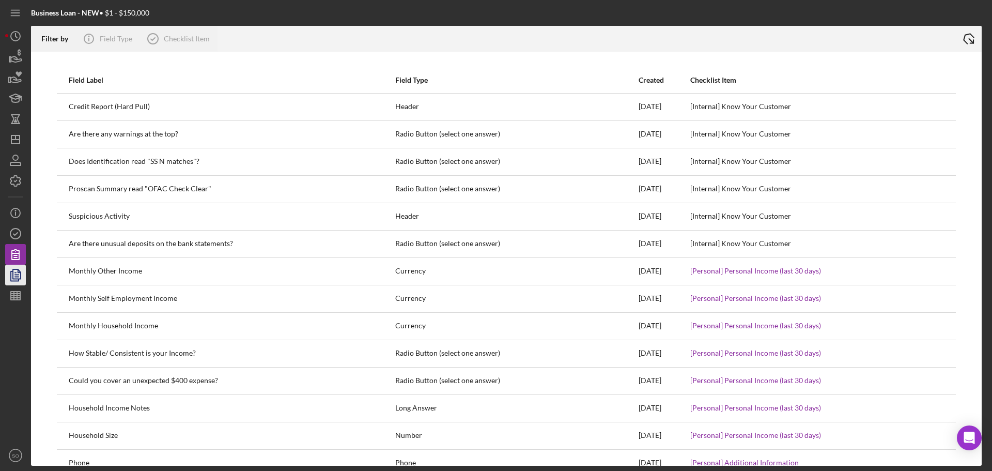
click at [14, 275] on icon "button" at bounding box center [16, 275] width 26 height 26
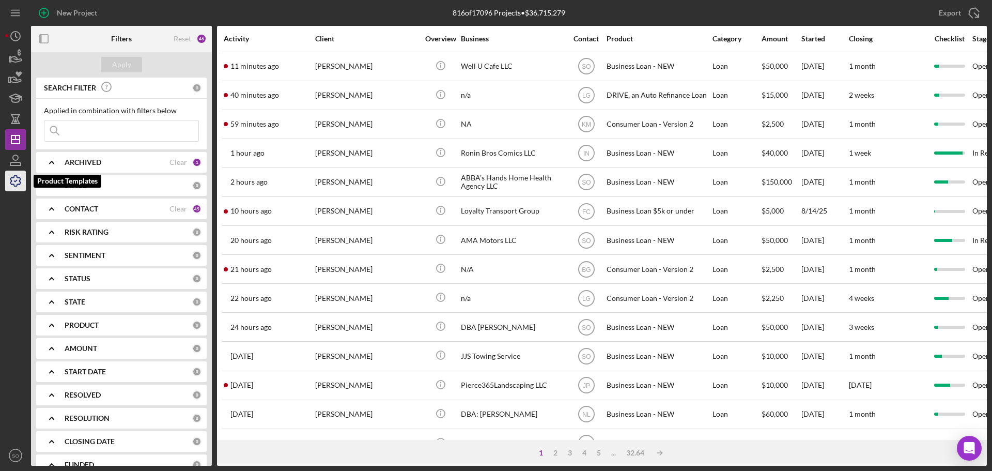
click at [13, 177] on icon "button" at bounding box center [15, 181] width 10 height 10
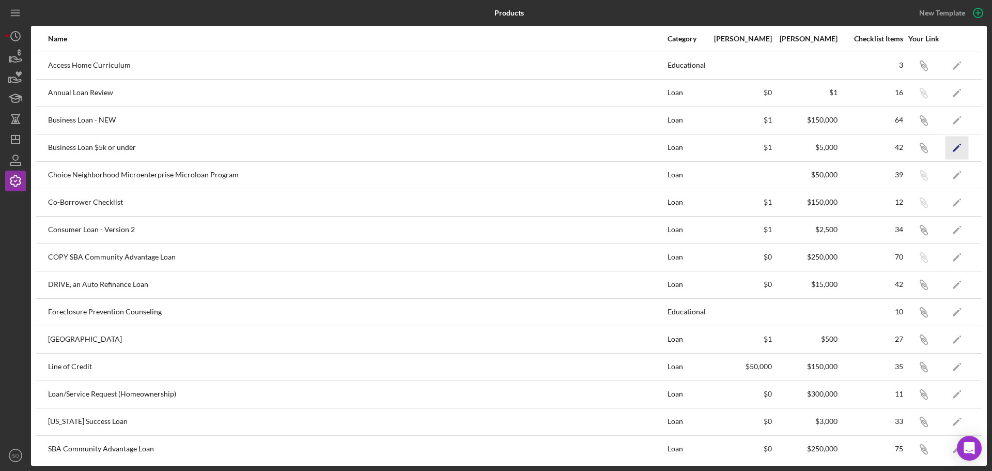
click at [946, 144] on icon "Icon/Edit" at bounding box center [956, 147] width 23 height 23
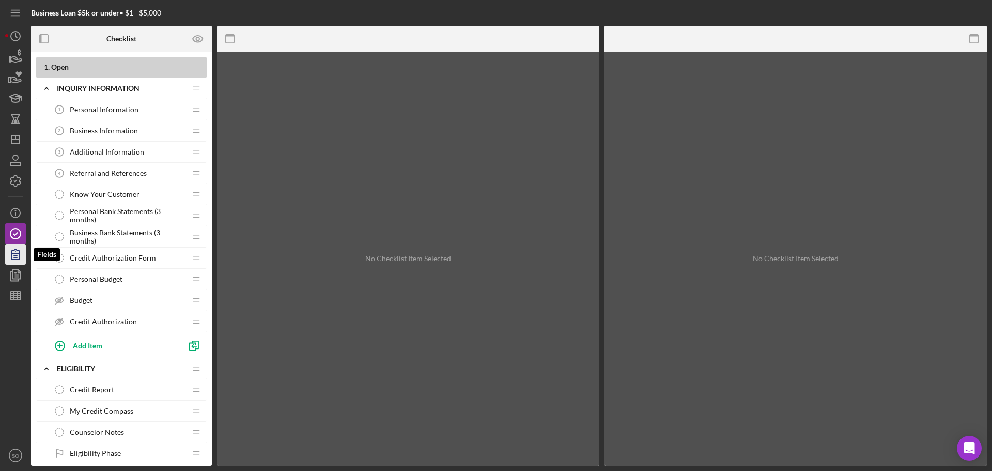
click at [18, 252] on icon "button" at bounding box center [16, 254] width 26 height 26
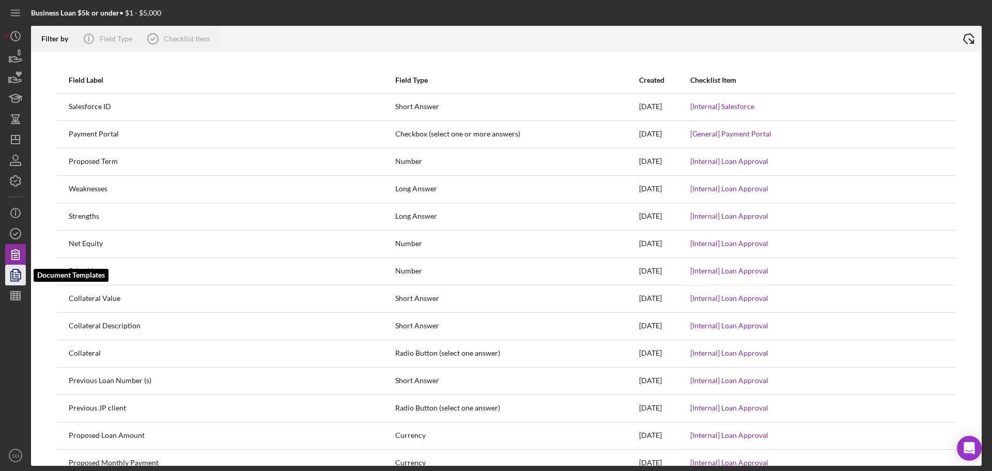
click at [15, 277] on icon "button" at bounding box center [17, 275] width 4 height 4
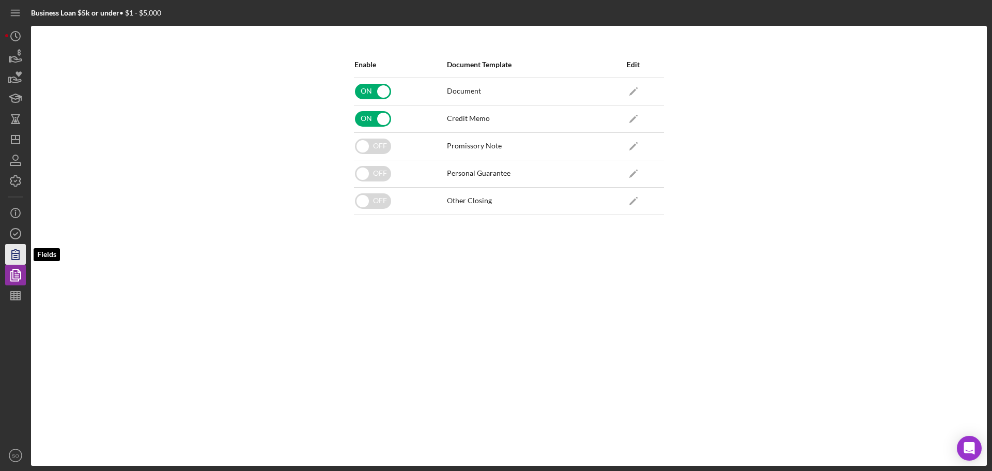
click at [13, 253] on icon "button" at bounding box center [15, 254] width 7 height 10
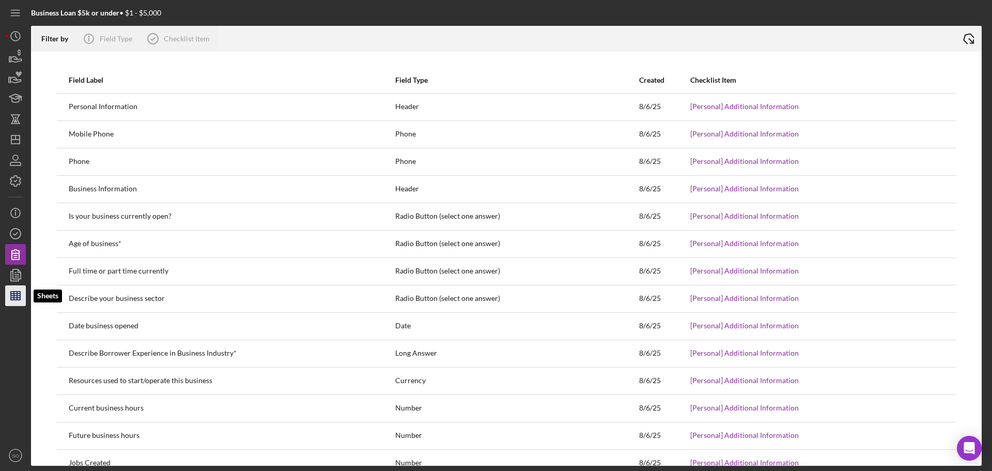
click at [15, 292] on icon "button" at bounding box center [16, 296] width 26 height 26
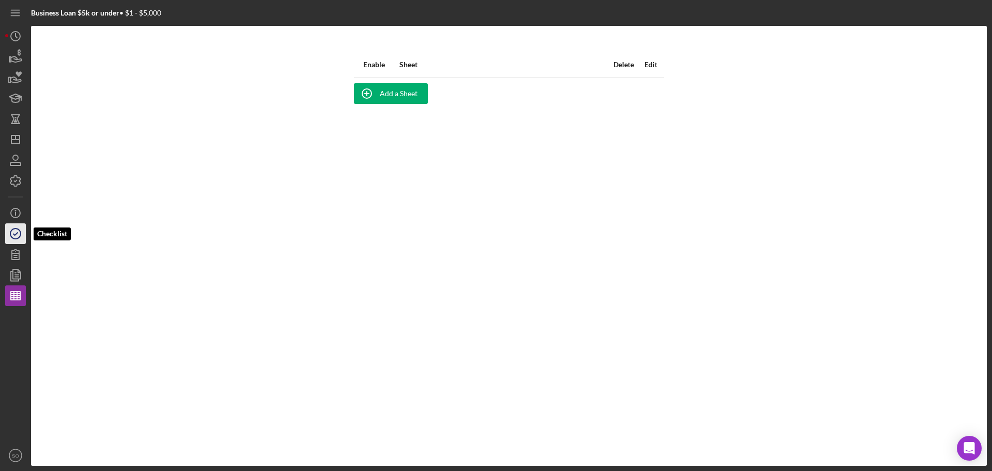
click at [13, 233] on icon "button" at bounding box center [16, 234] width 26 height 26
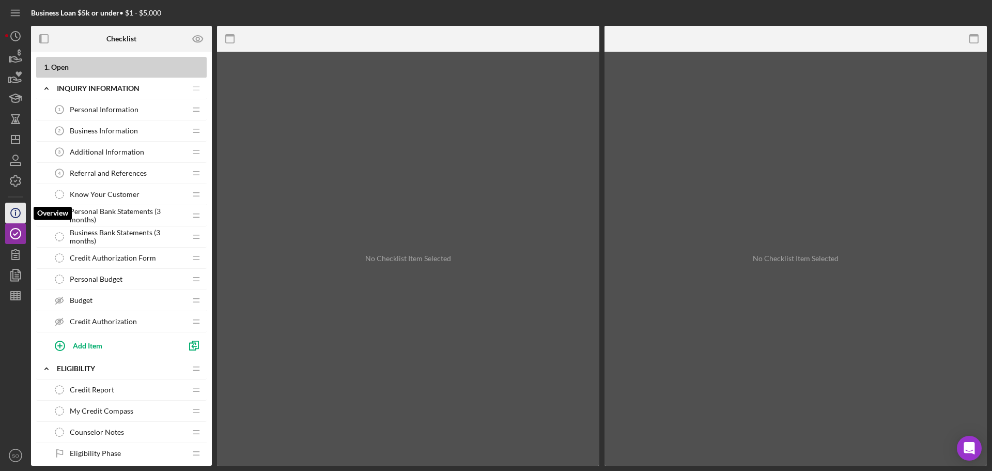
click at [19, 211] on icon "Icon/Info" at bounding box center [16, 213] width 26 height 26
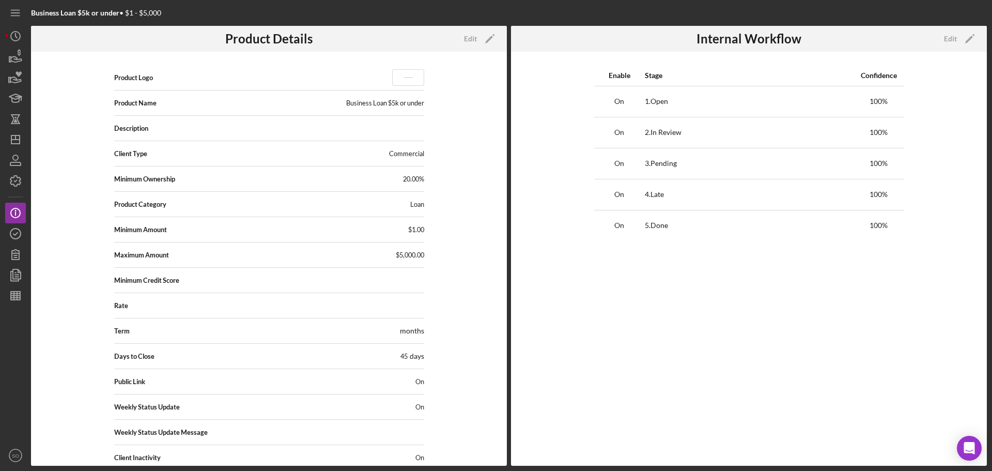
scroll to position [68, 0]
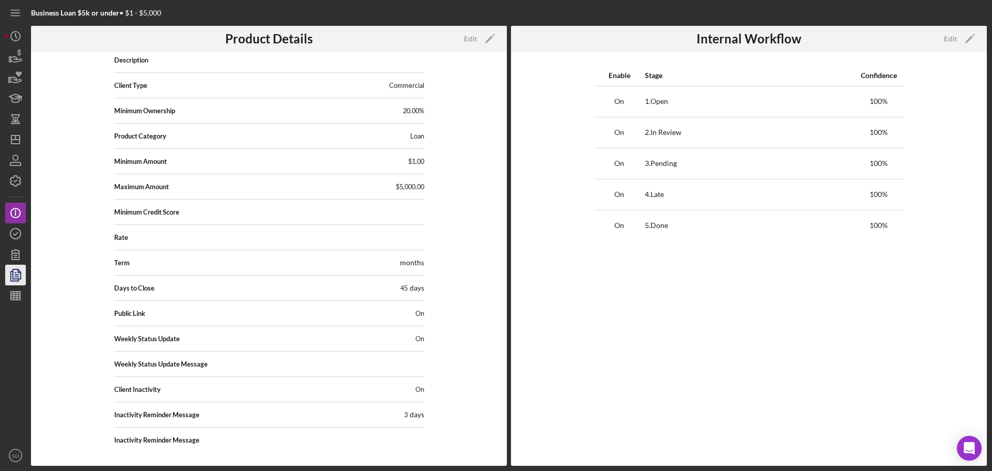
click at [15, 273] on icon "button" at bounding box center [16, 275] width 26 height 26
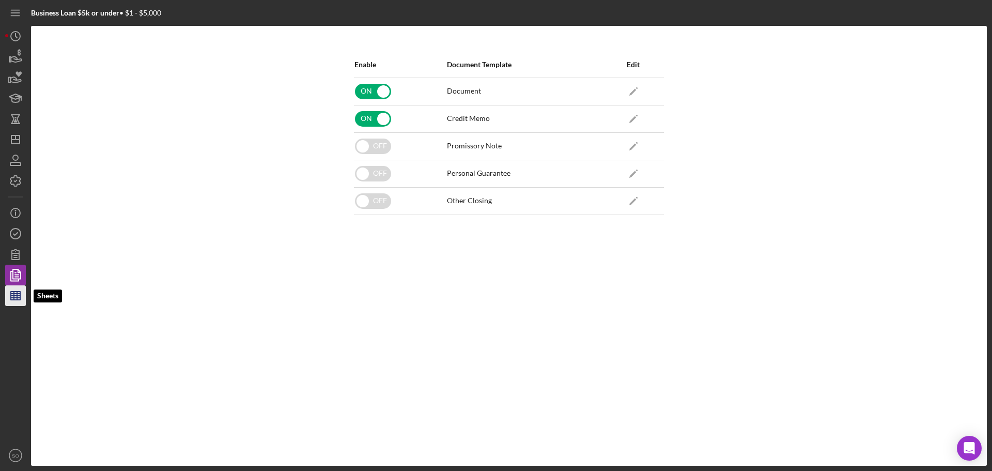
click at [9, 299] on icon "button" at bounding box center [16, 296] width 26 height 26
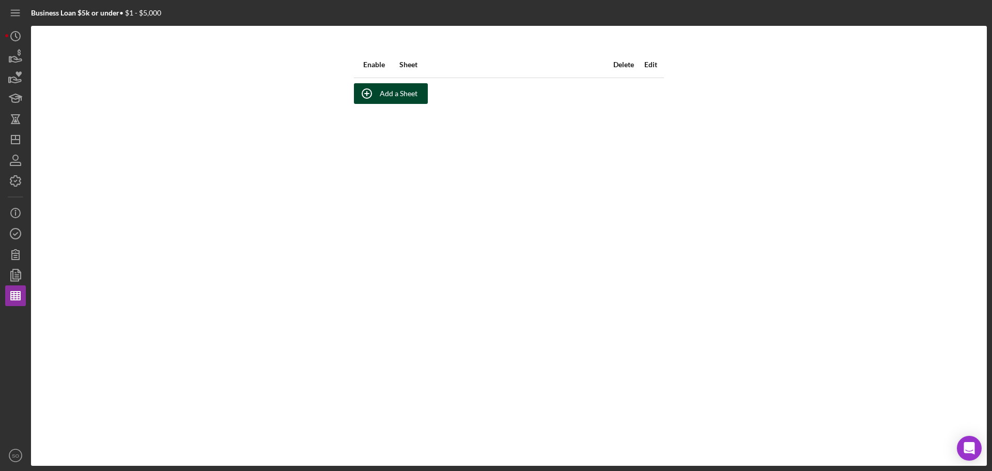
click at [365, 99] on icon "button" at bounding box center [367, 94] width 26 height 26
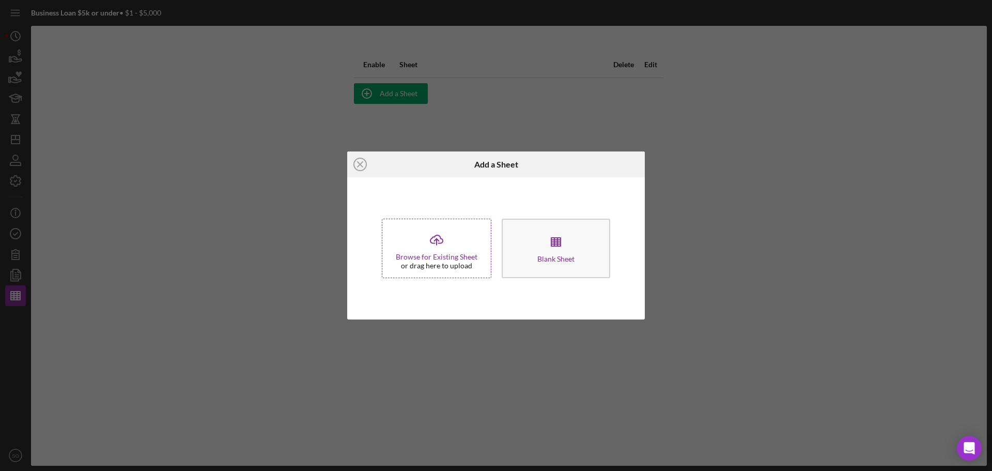
click at [452, 261] on div "or drag here to upload" at bounding box center [436, 265] width 71 height 8
click at [543, 249] on icon "button" at bounding box center [556, 242] width 26 height 26
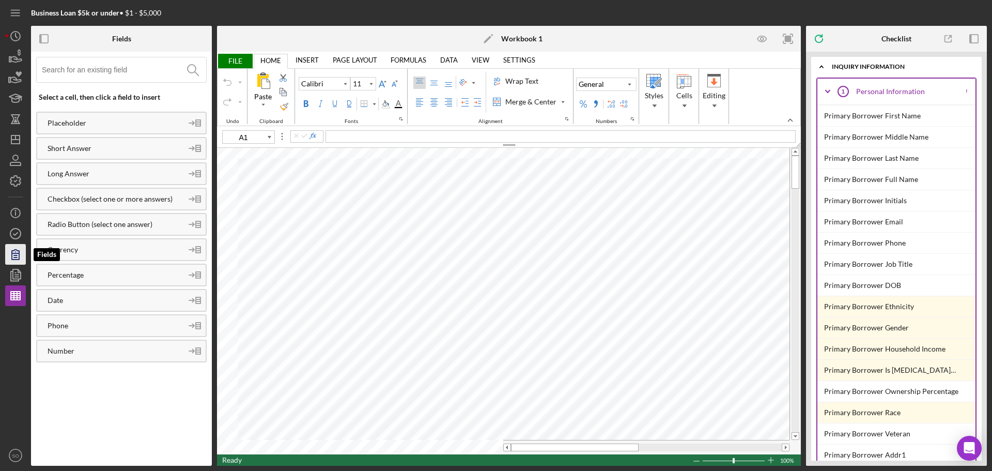
click at [16, 256] on icon "button" at bounding box center [15, 254] width 7 height 10
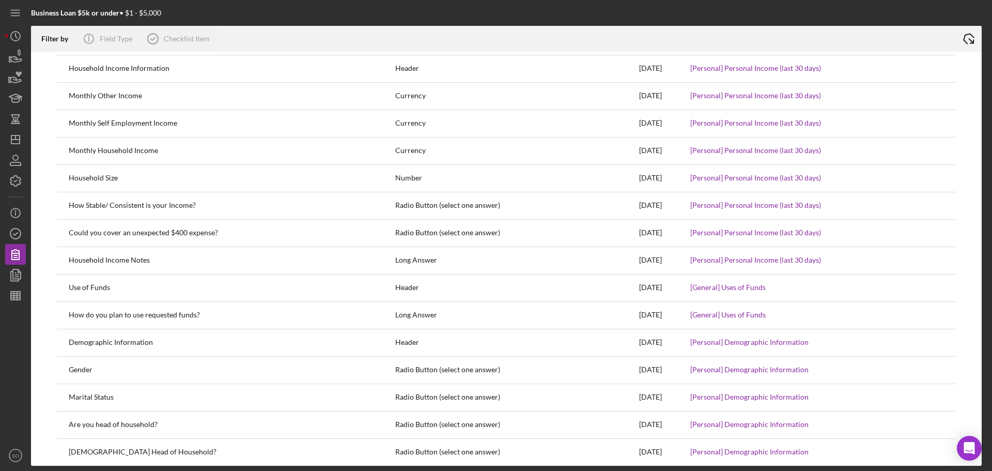
scroll to position [1394, 0]
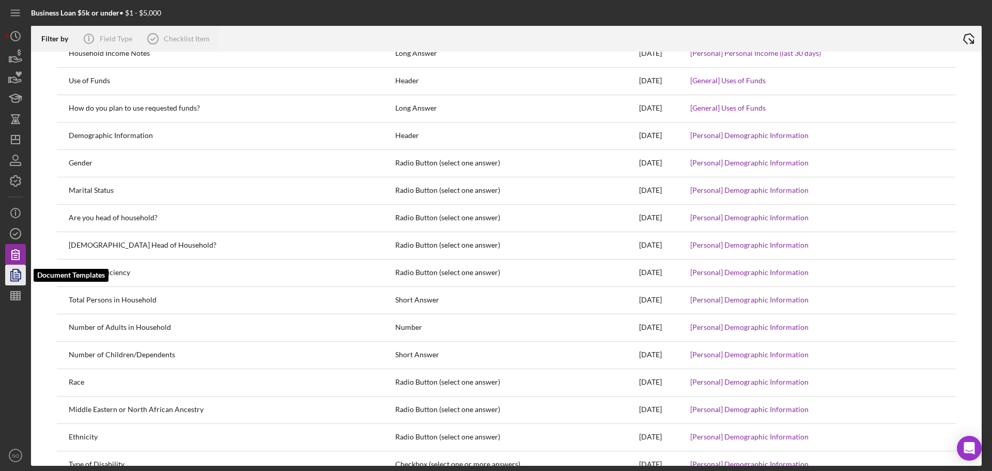
click at [21, 278] on polygon "button" at bounding box center [17, 273] width 8 height 9
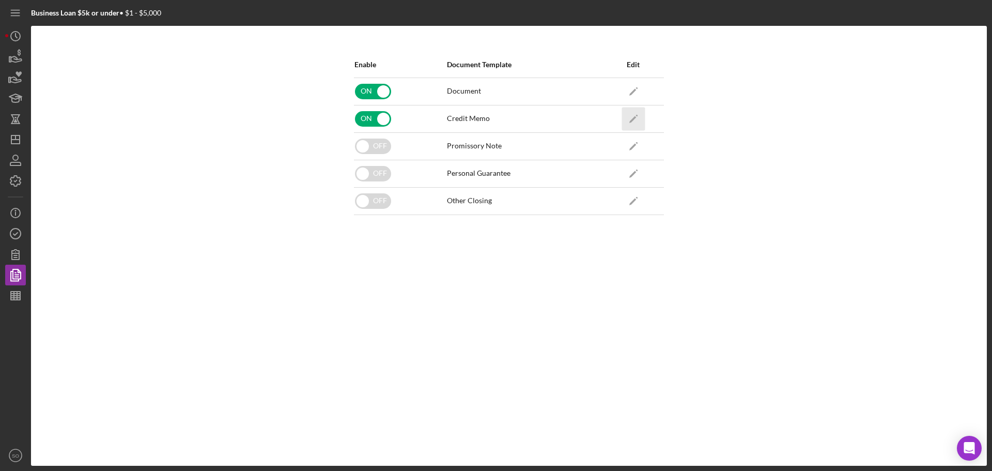
click at [629, 117] on icon "Icon/Edit" at bounding box center [632, 118] width 23 height 23
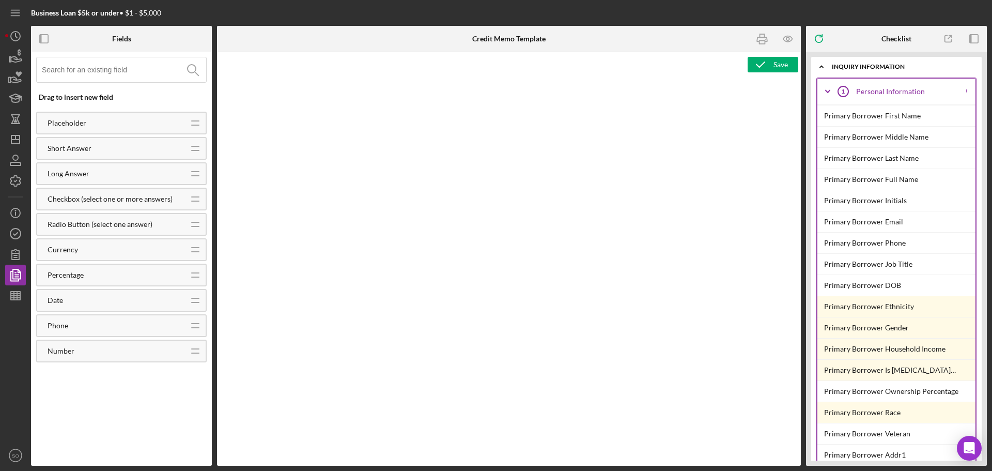
type textarea "<p>Copy and paste, or create, your credit memo here.</p>"
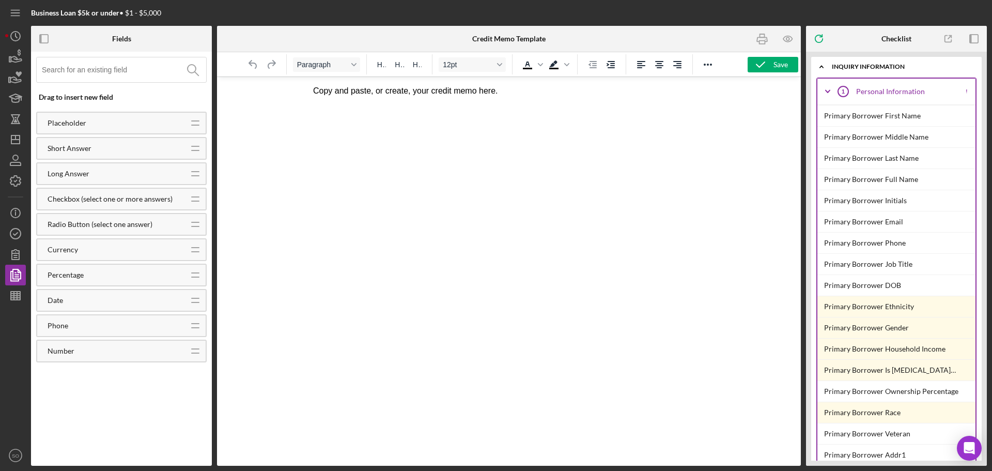
click at [321, 90] on p "Copy and paste, or create, your credit memo here." at bounding box center [508, 90] width 392 height 11
drag, startPoint x: 534, startPoint y: 95, endPoint x: 297, endPoint y: 92, distance: 236.6
click at [304, 92] on html "Copy and paste, or create, your credit memo here." at bounding box center [508, 91] width 409 height 28
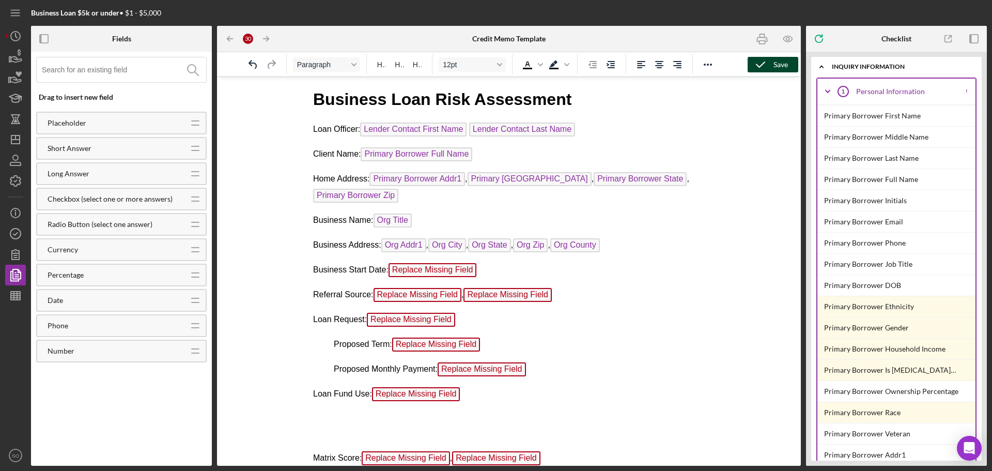
click at [770, 67] on icon "button" at bounding box center [760, 65] width 26 height 26
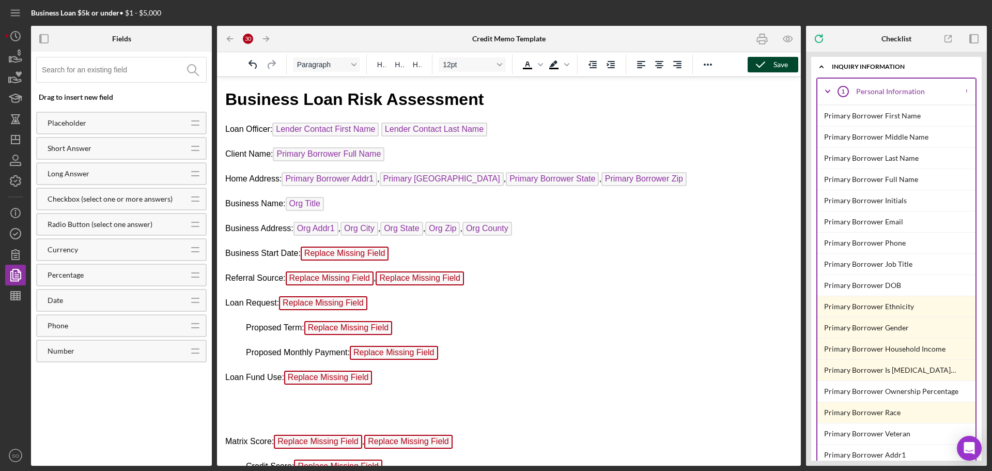
click at [494, 354] on p "Proposed Monthly Payment: Replace Missing Field" at bounding box center [508, 354] width 567 height 17
click at [351, 255] on span "Replace Missing Field" at bounding box center [345, 253] width 88 height 14
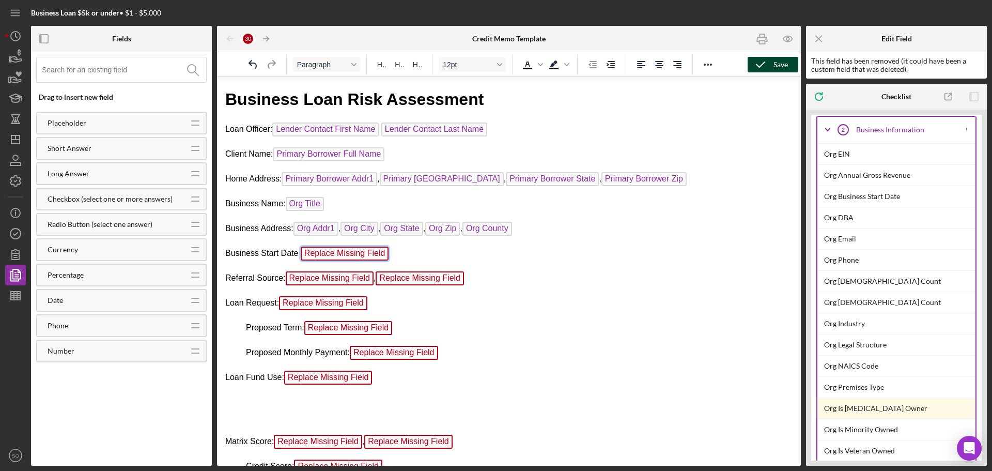
scroll to position [568, 0]
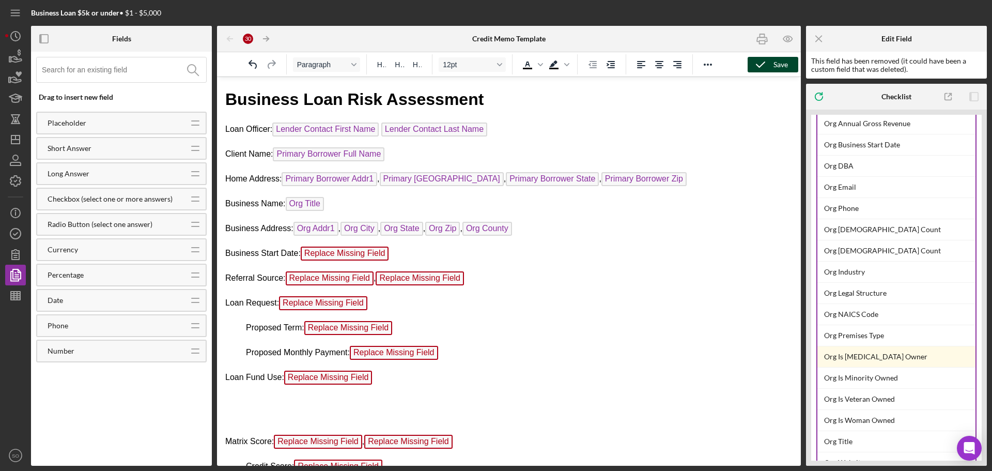
click at [869, 148] on div "Org Business Start Date" at bounding box center [899, 144] width 151 height 21
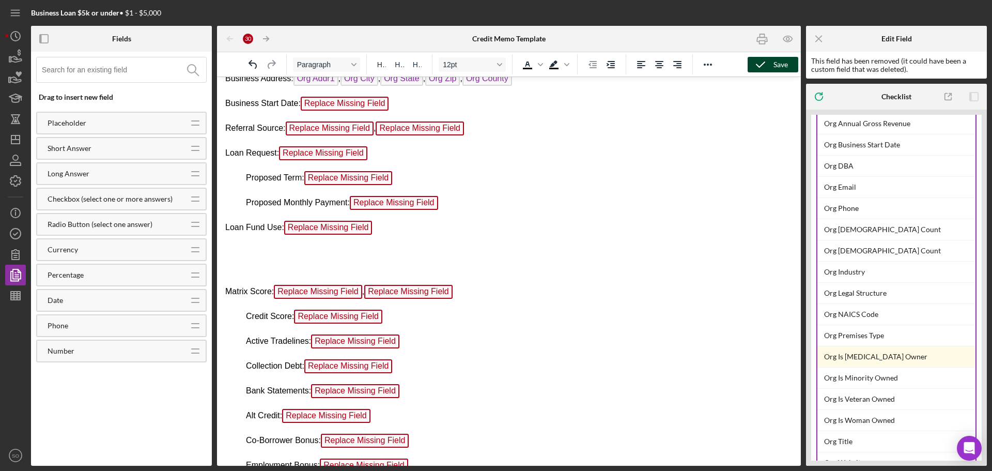
scroll to position [0, 0]
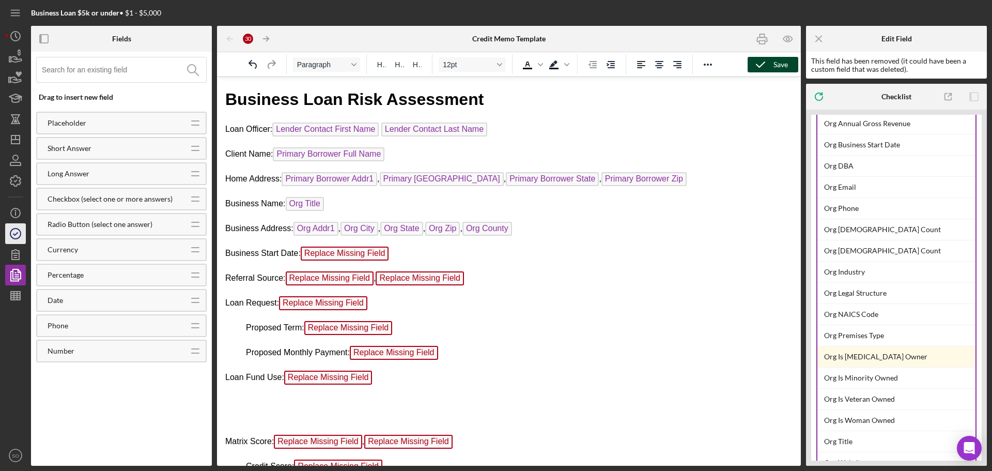
drag, startPoint x: 237, startPoint y: 246, endPoint x: 401, endPoint y: 257, distance: 165.1
click at [417, 253] on p "Business Start Date: Replace Missing Field ﻿" at bounding box center [508, 254] width 567 height 17
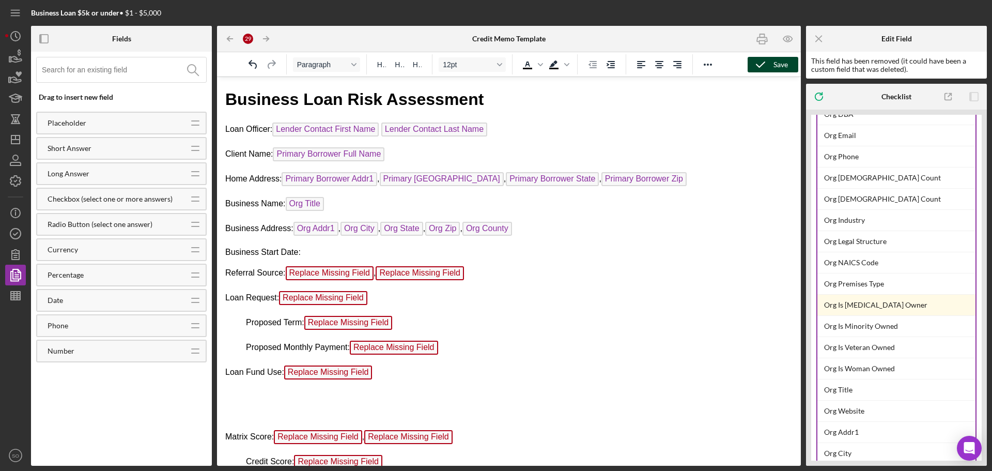
scroll to position [465, 0]
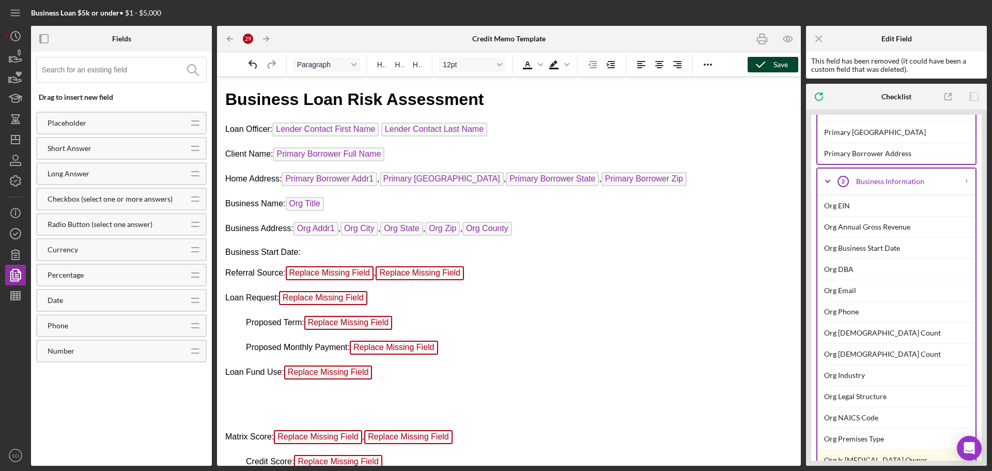
click at [879, 249] on div "Org Business Start Date" at bounding box center [899, 248] width 151 height 21
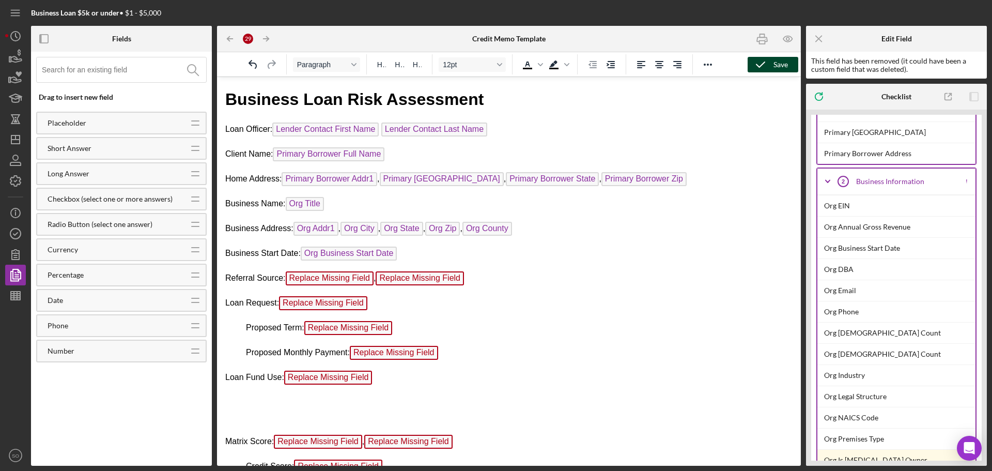
drag, startPoint x: 484, startPoint y: 276, endPoint x: 328, endPoint y: 280, distance: 156.6
click at [328, 280] on p "Referral Source: Replace Missing Field , Replace Missing Field ﻿" at bounding box center [508, 279] width 567 height 17
click at [353, 280] on span "Replace Missing Field" at bounding box center [330, 278] width 88 height 14
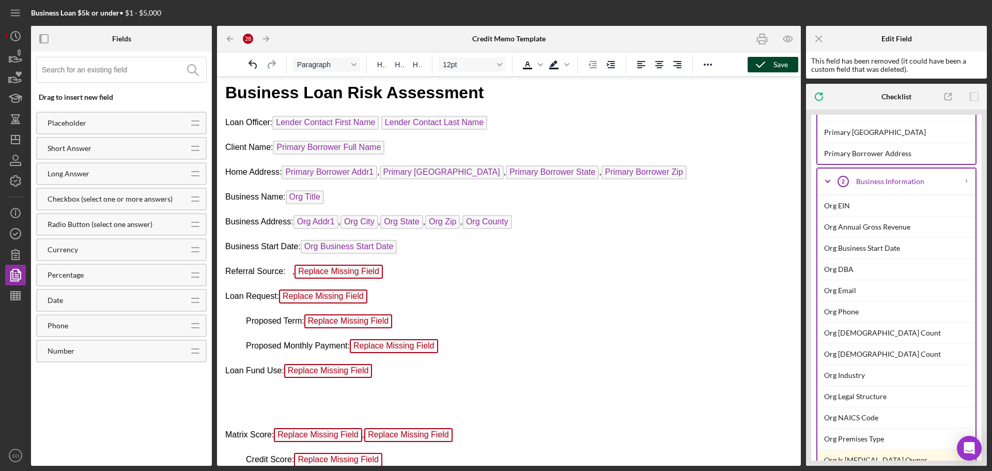
click at [389, 273] on p "Referral Source: , Replace Missing Field ﻿" at bounding box center [508, 272] width 567 height 17
click at [360, 271] on span "Replace Missing Field" at bounding box center [338, 271] width 88 height 14
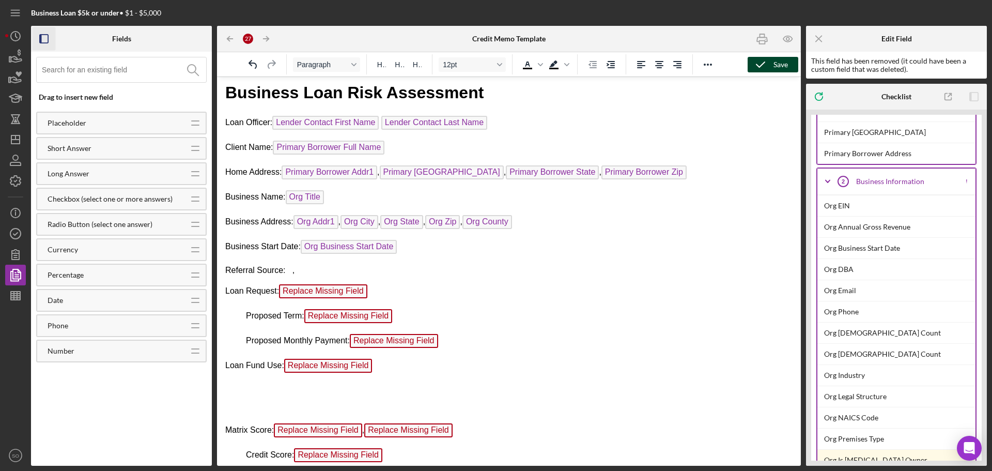
click at [44, 41] on icon "button" at bounding box center [44, 38] width 23 height 23
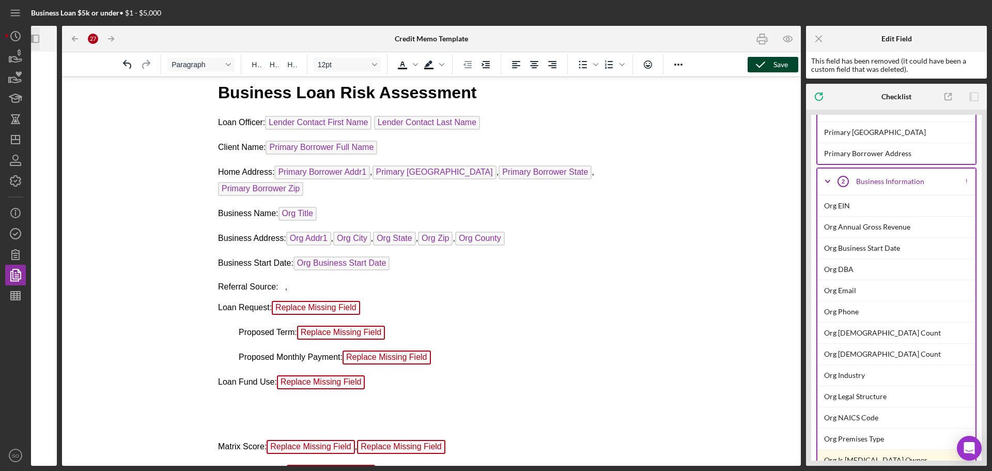
click at [44, 41] on div at bounding box center [44, 39] width 9 height 26
click at [36, 41] on icon "Icon/Panel Side Expand" at bounding box center [35, 38] width 23 height 23
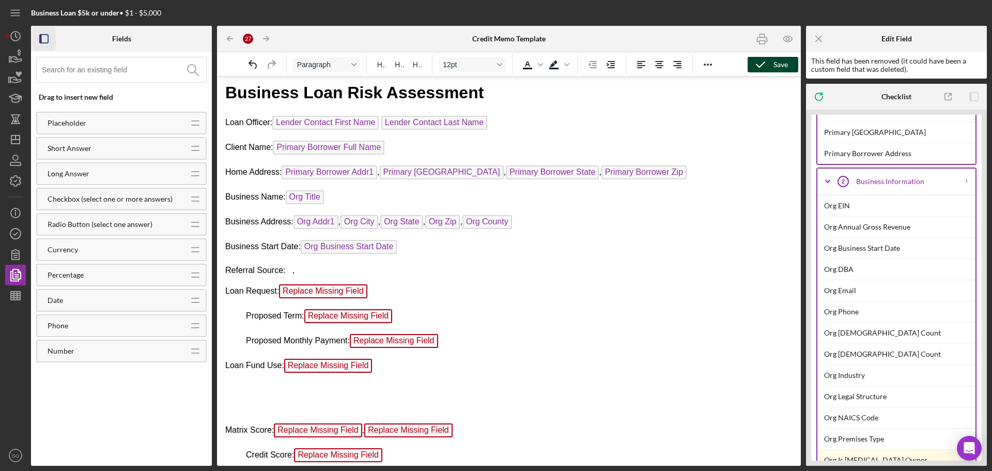
drag, startPoint x: 327, startPoint y: 272, endPoint x: 318, endPoint y: 270, distance: 8.9
click at [327, 272] on p "Referral Source: ," at bounding box center [508, 269] width 567 height 11
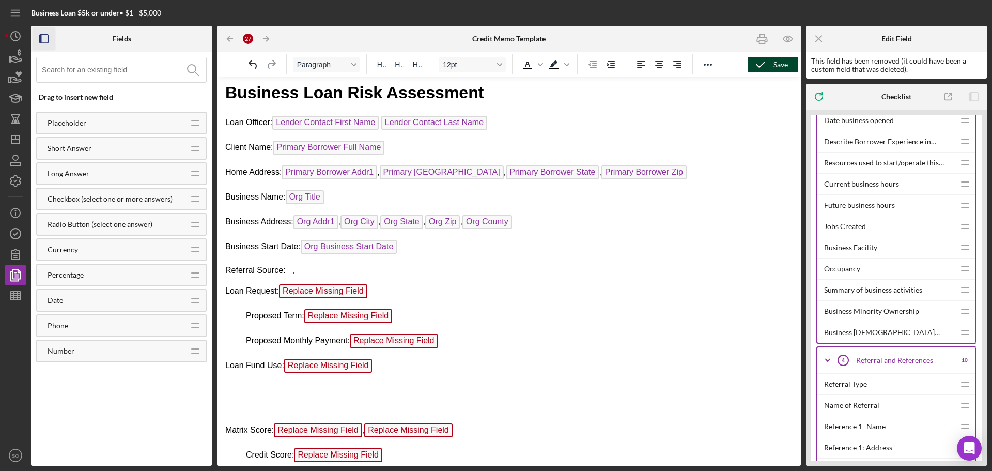
scroll to position [1549, 0]
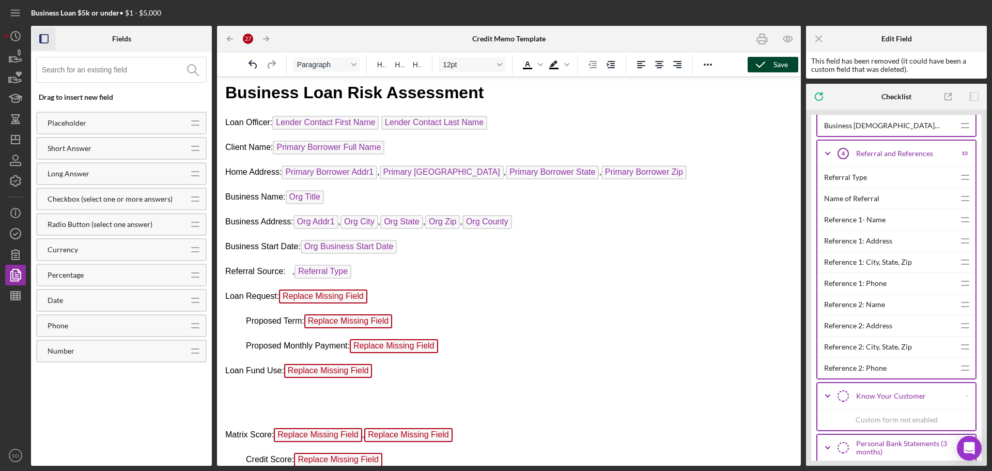
click at [290, 273] on p "Referral Source: , Referral Type" at bounding box center [508, 272] width 567 height 17
click at [346, 273] on p "Referral Source: Referral Type" at bounding box center [508, 272] width 567 height 17
click at [389, 293] on p "Loan Request: Replace Missing Field" at bounding box center [508, 297] width 567 height 17
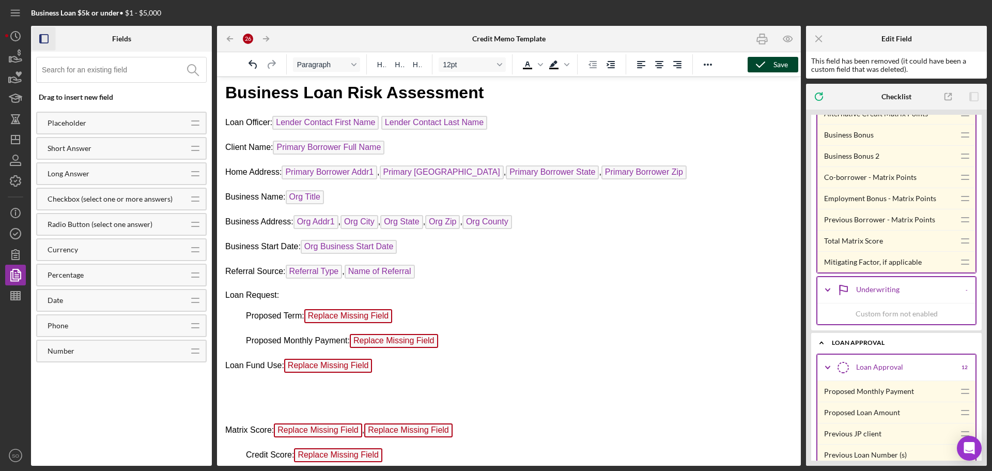
scroll to position [4080, 0]
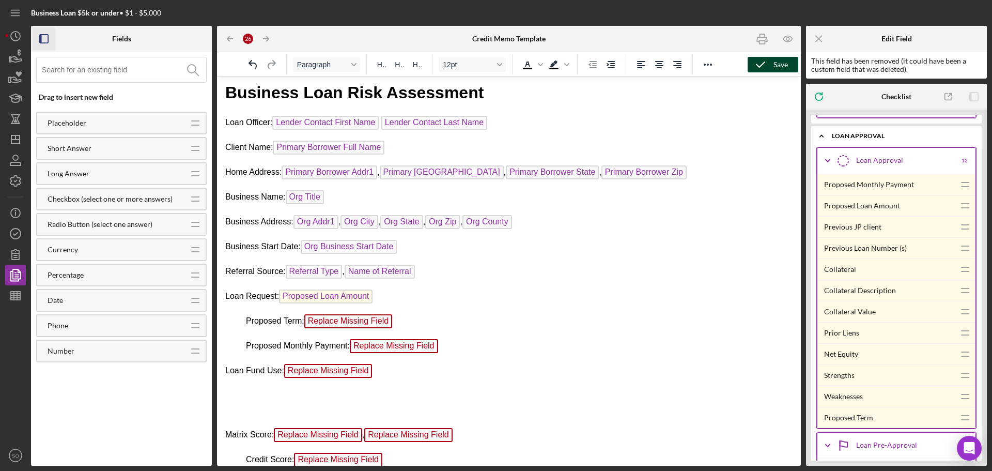
click at [402, 320] on p "Proposed Term: Replace Missing Field" at bounding box center [508, 322] width 567 height 17
click at [447, 348] on p "Proposed Monthly Payment: Replace Missing Field ﻿" at bounding box center [508, 347] width 567 height 17
click at [384, 370] on p "Loan Fund Use: Replace Missing Field" at bounding box center [508, 372] width 567 height 17
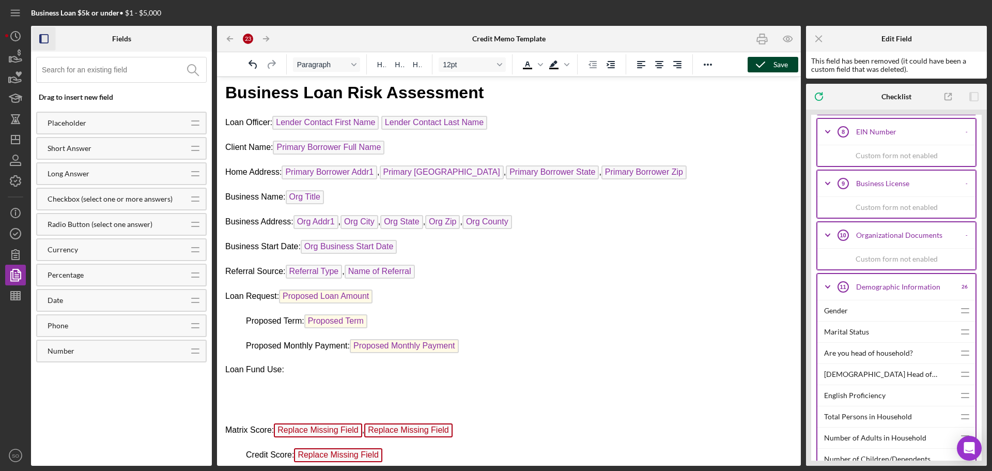
scroll to position [2686, 0]
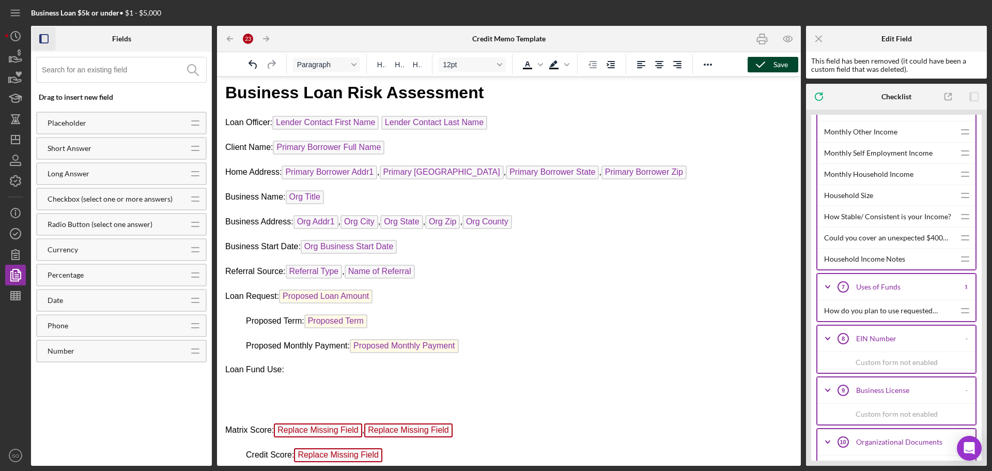
click at [903, 290] on div "Uses of Funds" at bounding box center [906, 287] width 101 height 8
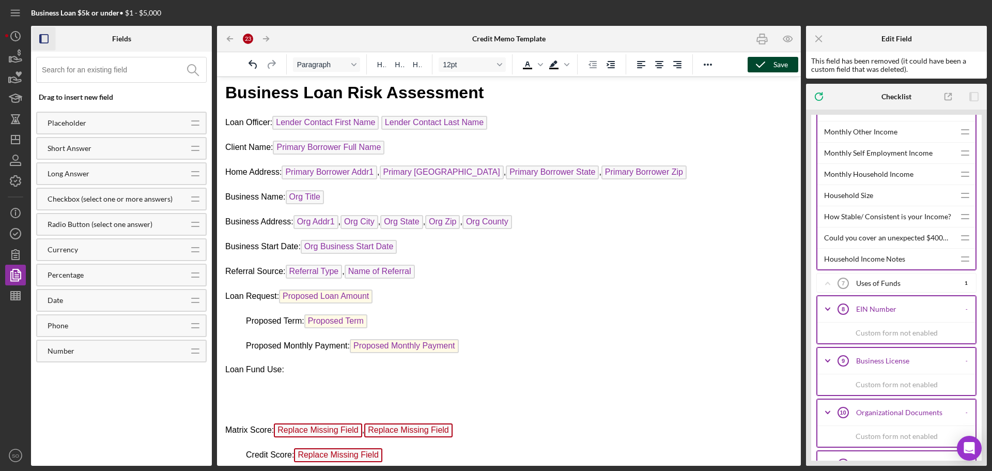
click at [895, 284] on div "Uses of Funds" at bounding box center [906, 283] width 101 height 8
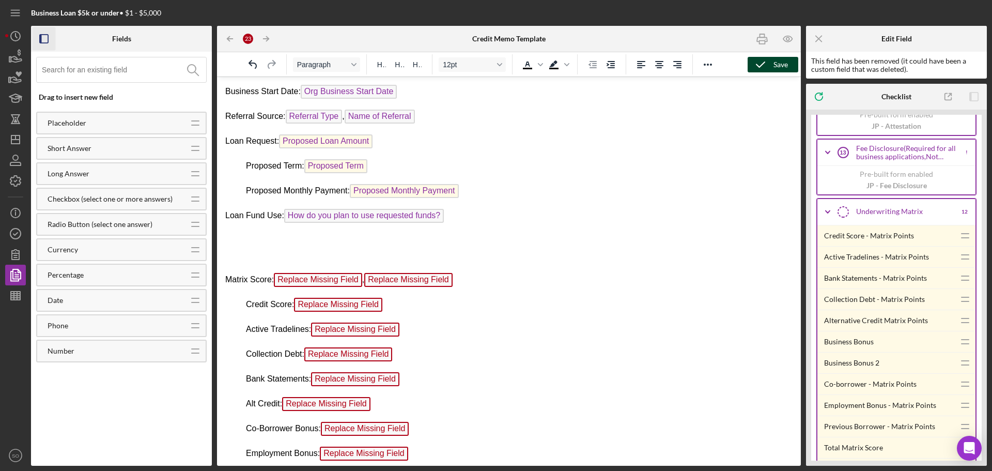
scroll to position [3719, 0]
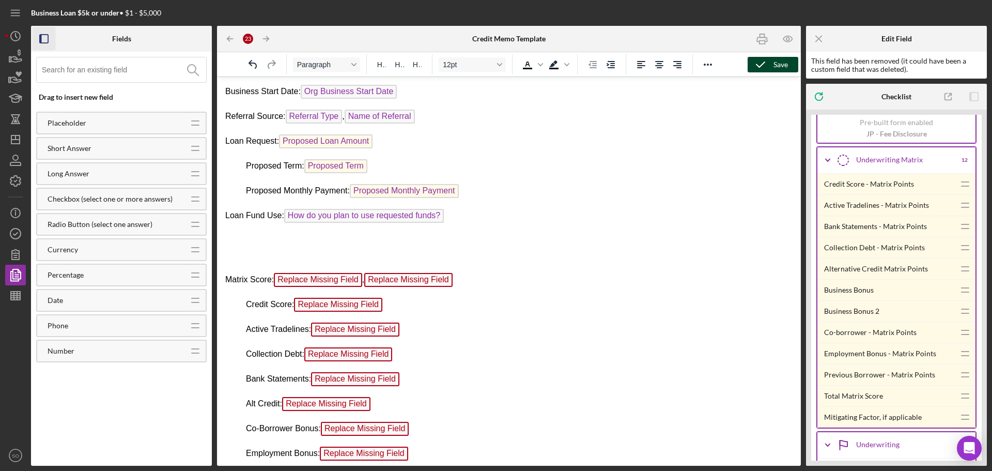
click at [460, 278] on p "Matrix Score: Replace Missing Field , Replace Missing Field" at bounding box center [508, 281] width 567 height 17
click at [406, 307] on p "Credit Score: Replace Missing Field" at bounding box center [508, 305] width 567 height 17
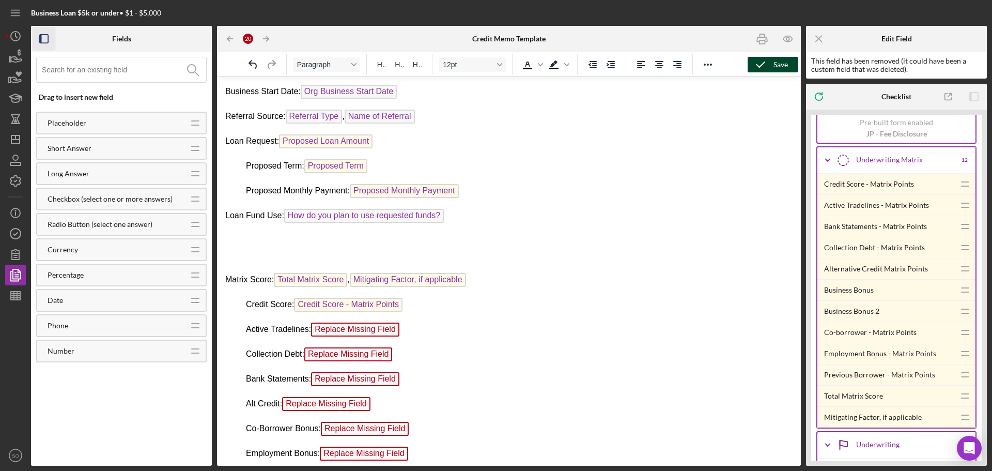
click at [412, 330] on p "Active Tradelines: Replace Missing Field ﻿" at bounding box center [508, 330] width 567 height 17
click at [412, 358] on p "Collection Debt: Replace Missing Field" at bounding box center [508, 355] width 567 height 17
click at [437, 380] on p "Bank Statements: Replace Missing Field" at bounding box center [508, 380] width 567 height 17
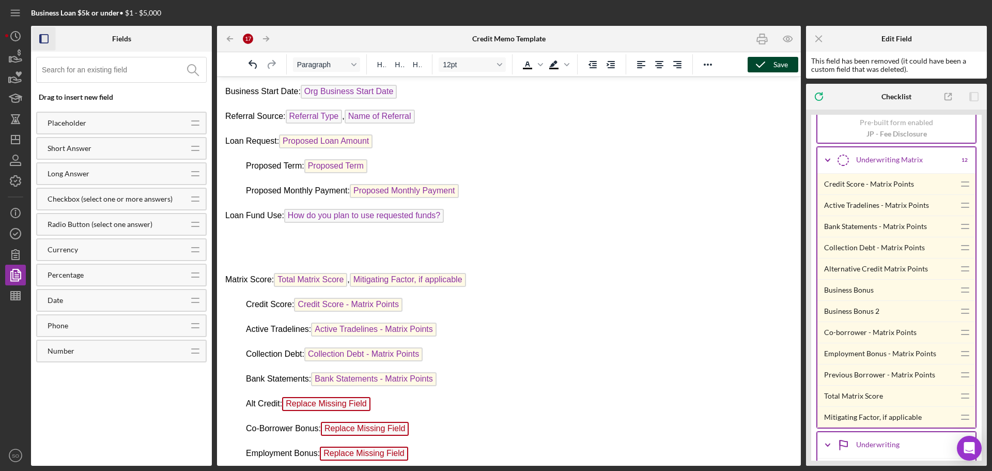
scroll to position [213, 0]
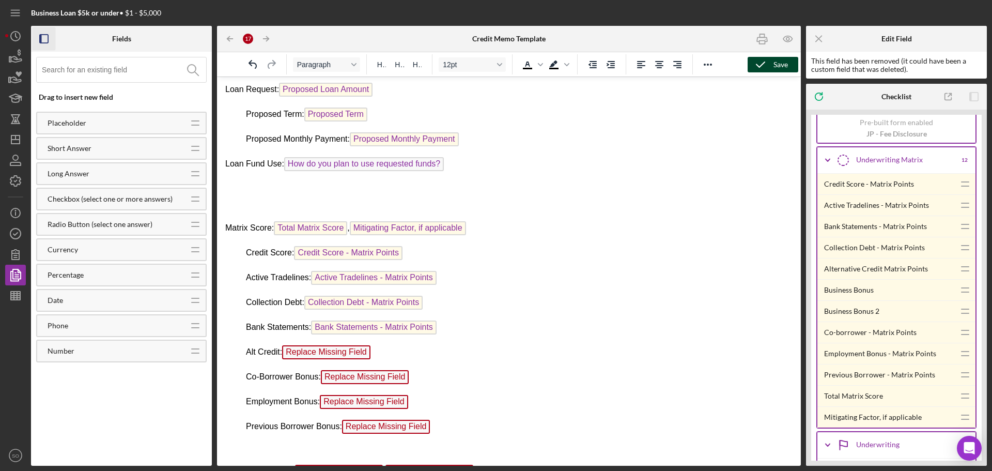
click at [390, 349] on p "Alt Credit: Replace Missing Field" at bounding box center [508, 353] width 567 height 17
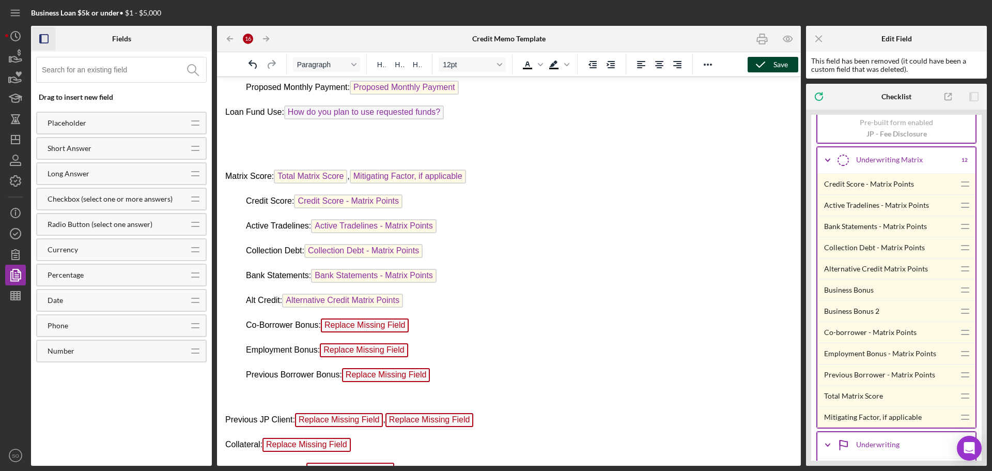
scroll to position [317, 0]
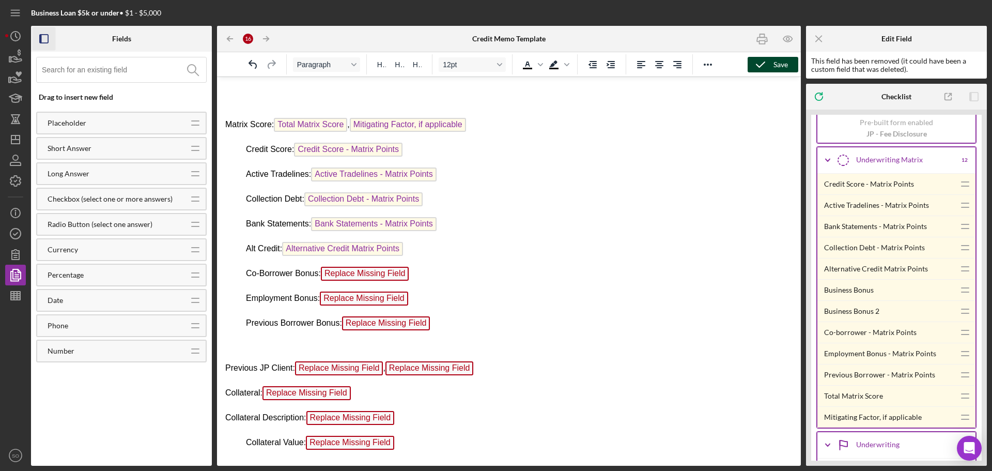
click at [434, 278] on p "Co-Borrower Bonus: Replace Missing Field" at bounding box center [508, 275] width 567 height 17
click at [416, 276] on p "Co-Borrower Bonus: Replace Missing Field ﻿" at bounding box center [508, 275] width 567 height 17
click at [417, 297] on p "Employment Bonus: Replace Missing Field ﻿" at bounding box center [508, 299] width 567 height 17
click at [438, 322] on p "Previous Borrower Bonus: Replace Missing Field ﻿" at bounding box center [508, 324] width 567 height 17
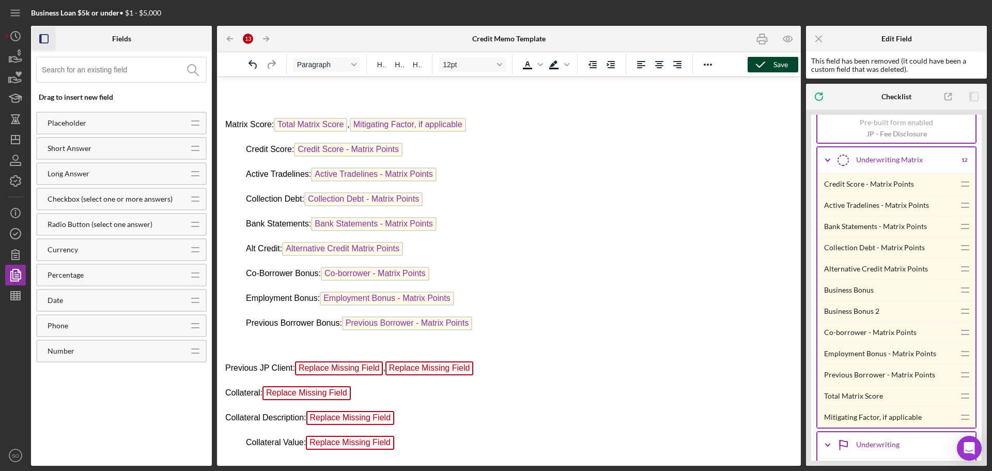
scroll to position [368, 0]
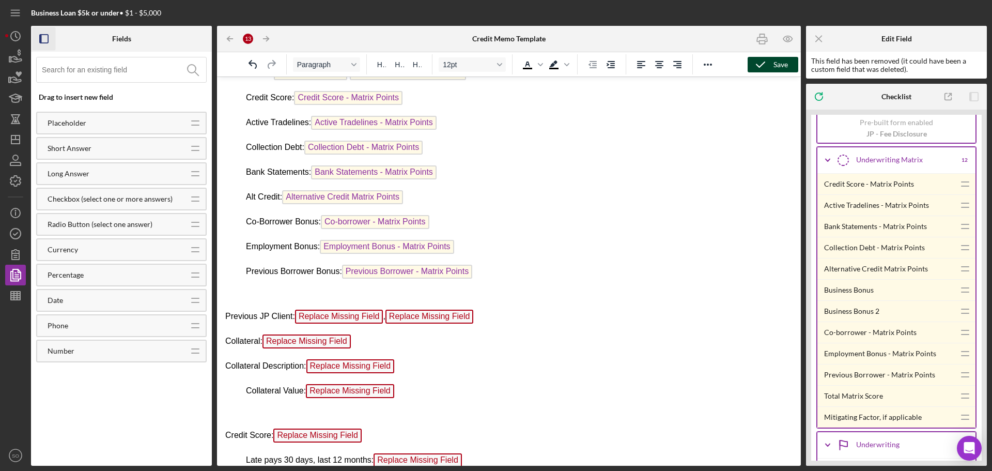
click at [518, 323] on p "Previous JP Client: Replace Missing Field , Replace Missing Field" at bounding box center [508, 317] width 567 height 17
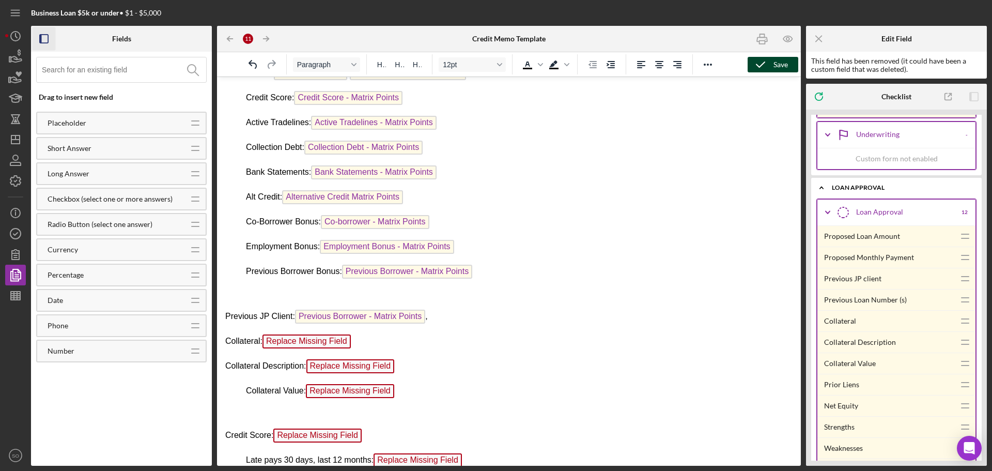
scroll to position [4132, 0]
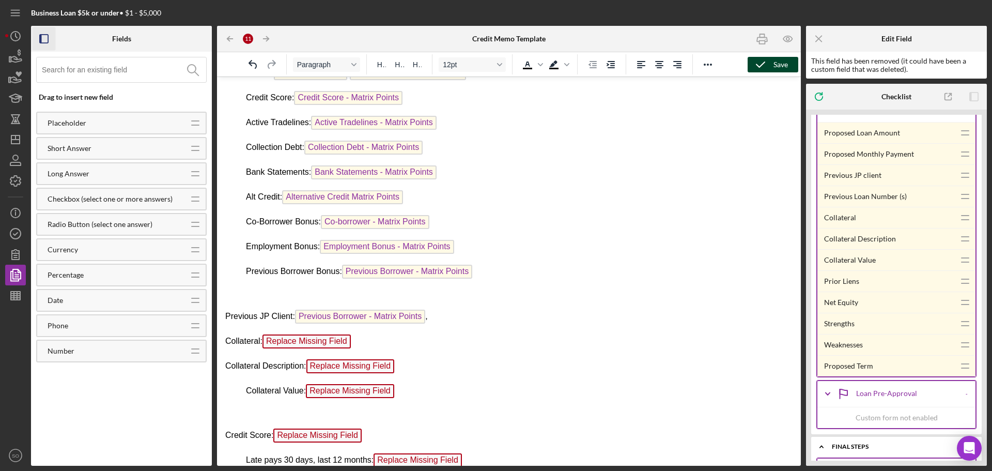
click at [508, 283] on body "Business Loan Risk Assessment Loan Officer: Lender Contact First Name Lender Co…" at bounding box center [508, 199] width 567 height 958
click at [473, 321] on p "Previous JP Client: Previous Borrower - Matrix Points ," at bounding box center [508, 317] width 567 height 17
click at [368, 317] on span "Previous Loan Number (s)" at bounding box center [420, 316] width 104 height 14
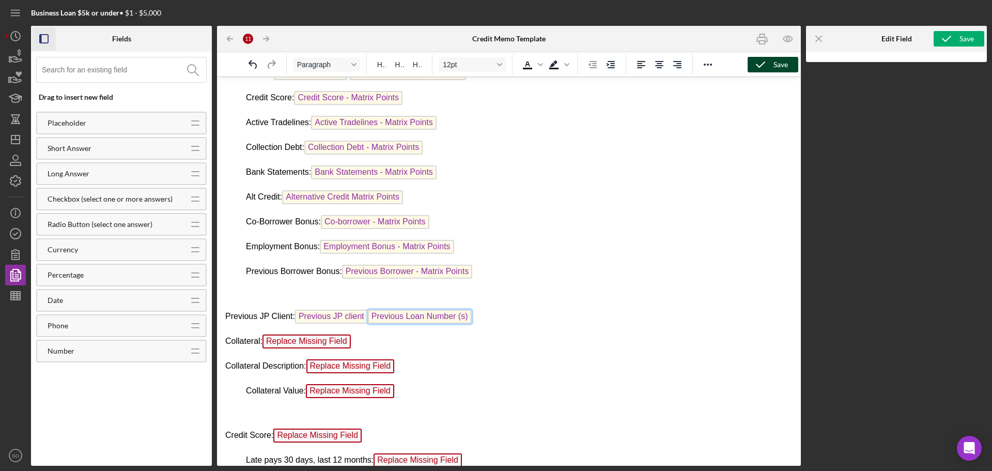
scroll to position [413, 0]
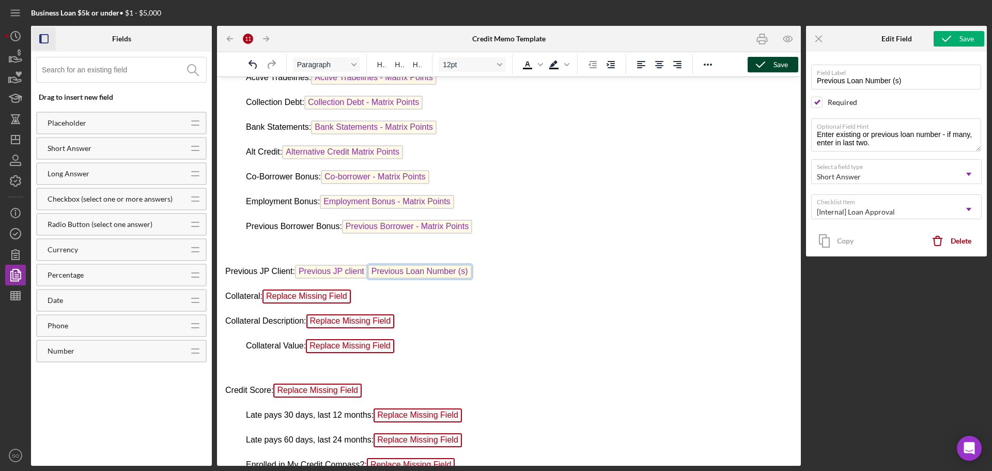
click at [365, 280] on p "Previous JP Client: Previous JP client Previous Loan Number (s)" at bounding box center [508, 272] width 567 height 17
click at [771, 65] on icon "button" at bounding box center [760, 65] width 26 height 26
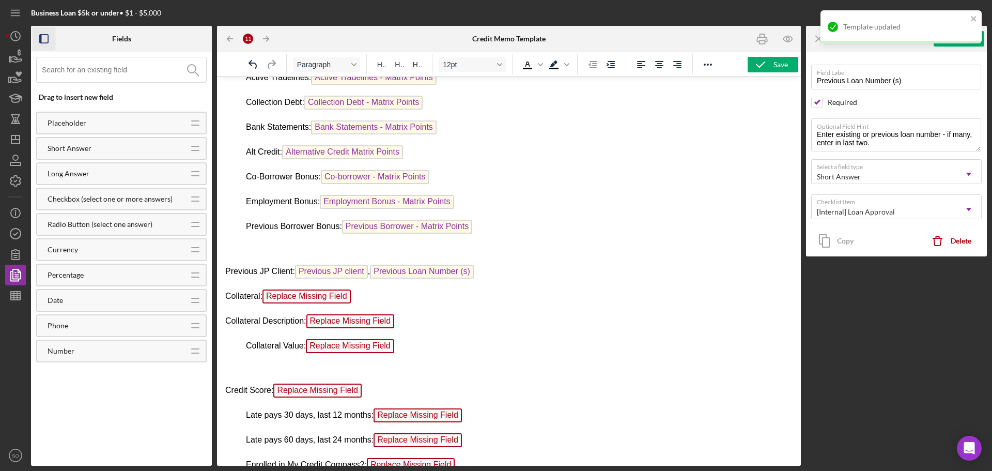
click at [504, 321] on p "Collateral Description: Replace Missing Field" at bounding box center [508, 322] width 567 height 17
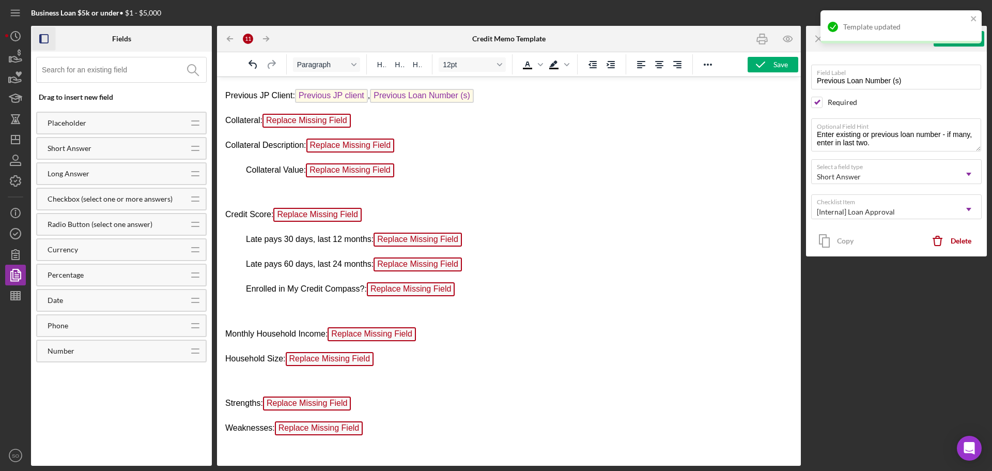
drag, startPoint x: 415, startPoint y: 175, endPoint x: 229, endPoint y: 124, distance: 192.7
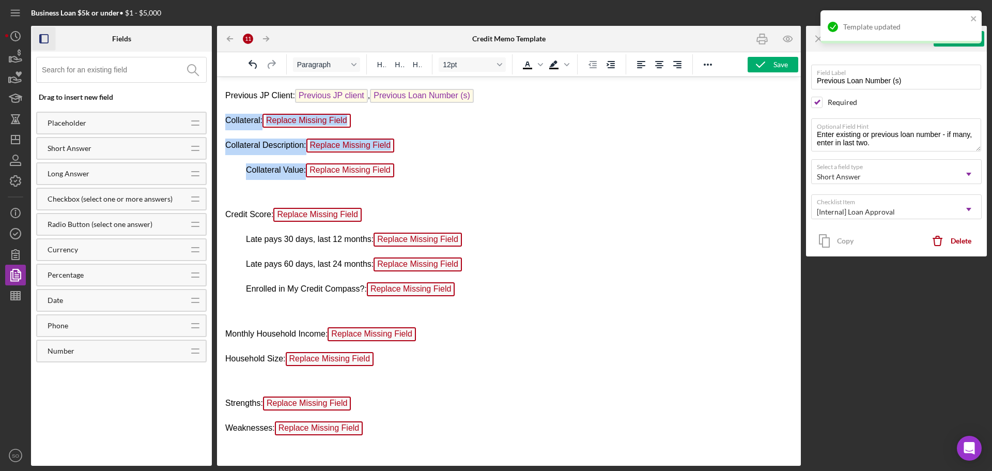
drag, startPoint x: 226, startPoint y: 119, endPoint x: 396, endPoint y: 176, distance: 179.5
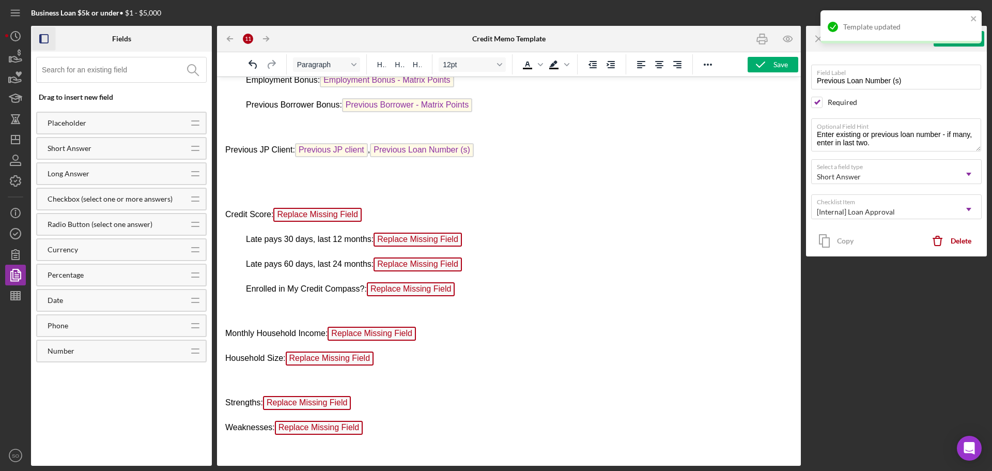
scroll to position [535, 0]
click at [774, 66] on div "Save" at bounding box center [780, 64] width 14 height 15
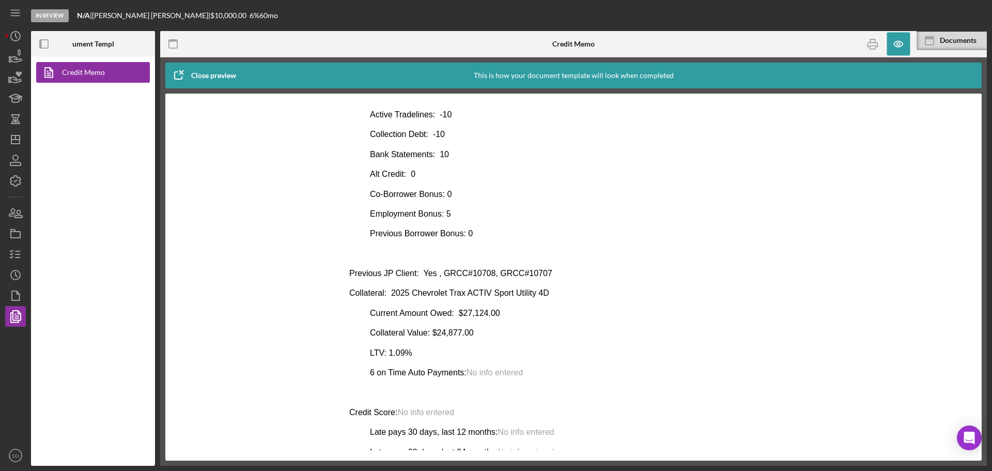
scroll to position [310, 0]
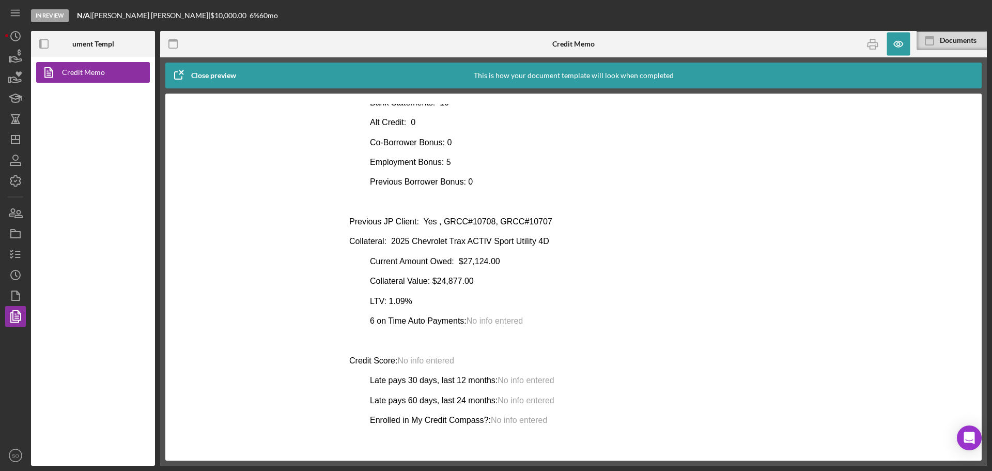
click at [482, 222] on p "Previous JP Client: Yes , GRCC#10708, GRCC#10707" at bounding box center [573, 221] width 448 height 11
drag, startPoint x: 485, startPoint y: 220, endPoint x: 462, endPoint y: 221, distance: 23.8
click at [462, 221] on p "Previous JP Client: Yes , GRCC#10708, GRCC#10707" at bounding box center [573, 221] width 448 height 11
copy p "10708"
click at [551, 225] on p "Previous JP Client: Yes , GRCC#10708, GRCC#10707" at bounding box center [573, 221] width 448 height 11
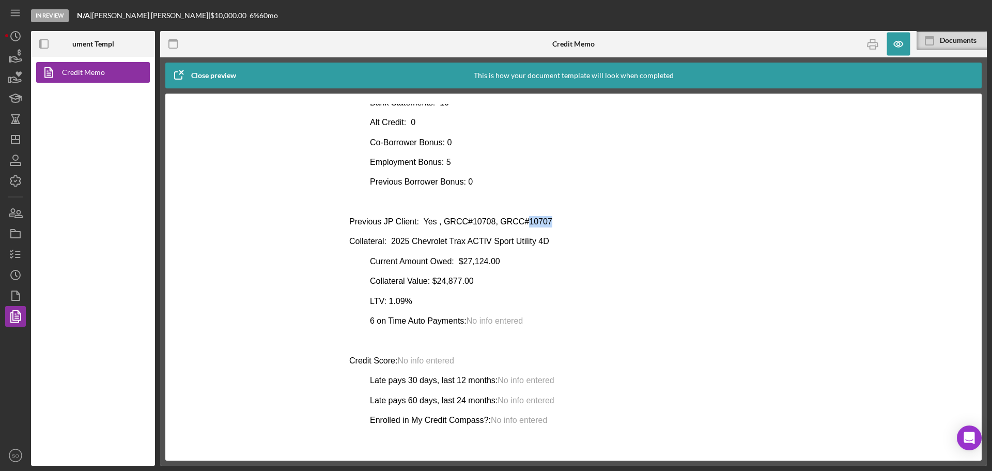
drag, startPoint x: 541, startPoint y: 221, endPoint x: 515, endPoint y: 221, distance: 25.3
click at [515, 221] on p "Previous JP Client: Yes , GRCC#10708, GRCC#10707" at bounding box center [573, 221] width 448 height 11
copy p "10707"
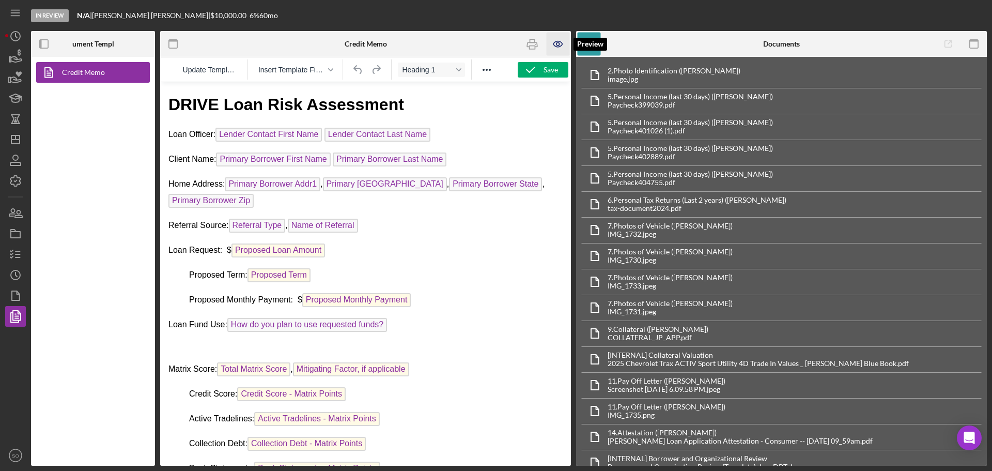
click at [554, 47] on icon "button" at bounding box center [557, 44] width 23 height 23
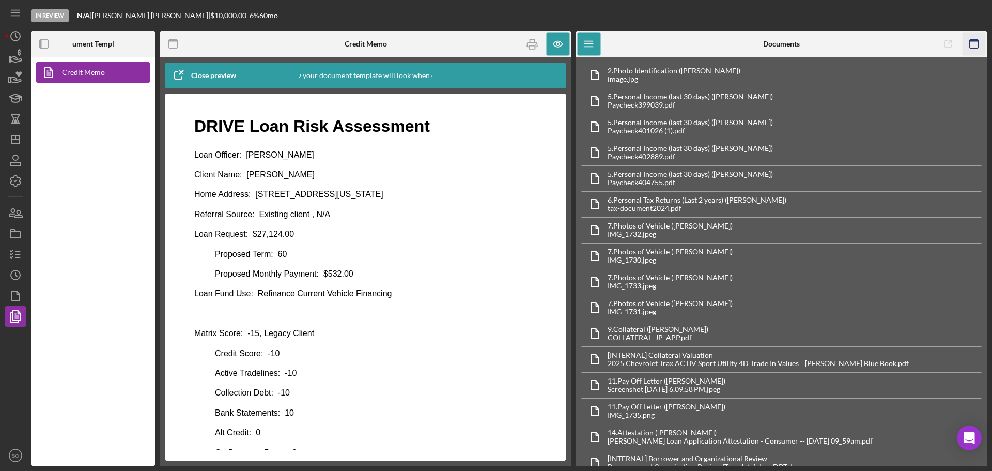
click at [976, 46] on icon "button" at bounding box center [973, 44] width 23 height 23
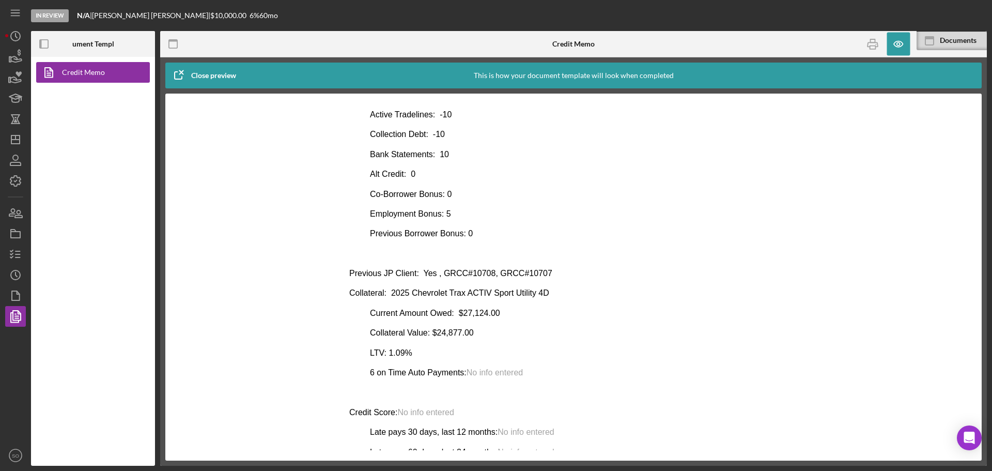
scroll to position [310, 0]
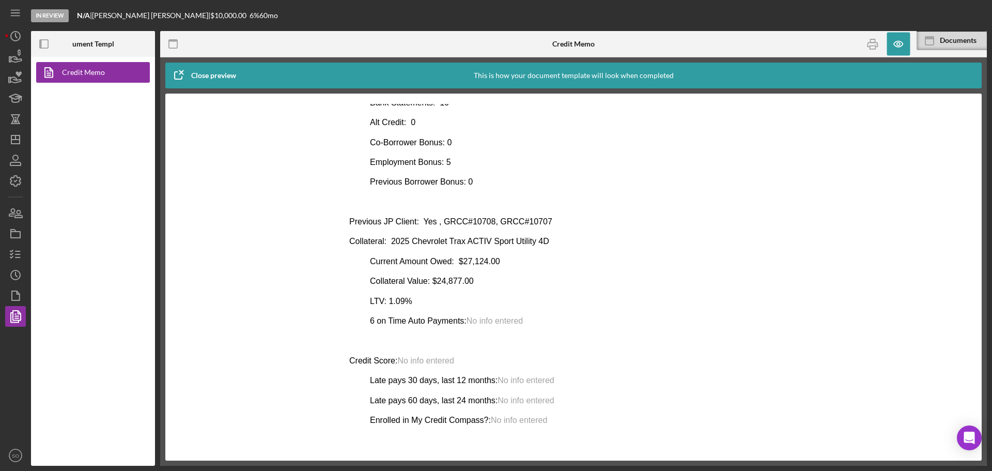
click at [541, 221] on p "Previous JP Client: Yes , GRCC#10708, GRCC#10707" at bounding box center [573, 221] width 448 height 11
drag, startPoint x: 539, startPoint y: 221, endPoint x: 515, endPoint y: 221, distance: 23.8
click at [515, 221] on p "Previous JP Client: Yes , GRCC#10708, GRCC#10707" at bounding box center [573, 221] width 448 height 11
copy p "10707"
click at [17, 254] on line "button" at bounding box center [17, 254] width 5 height 0
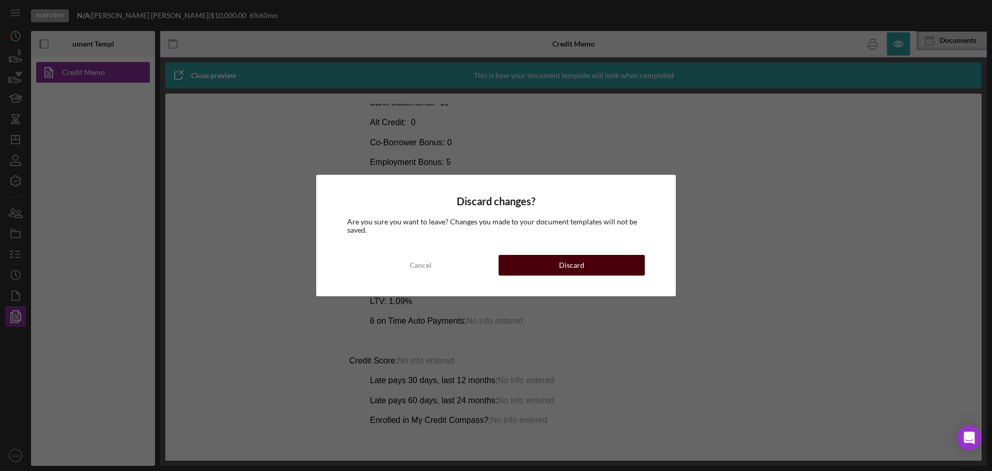
click at [571, 265] on div "Discard" at bounding box center [571, 265] width 25 height 21
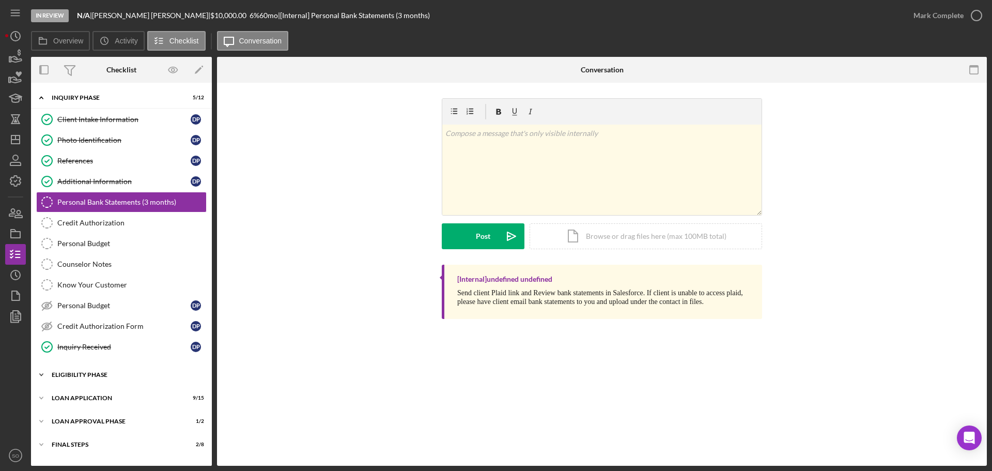
click at [84, 373] on div "Eligibility Phase" at bounding box center [125, 374] width 147 height 6
click at [86, 396] on div "Credit Report" at bounding box center [131, 396] width 149 height 8
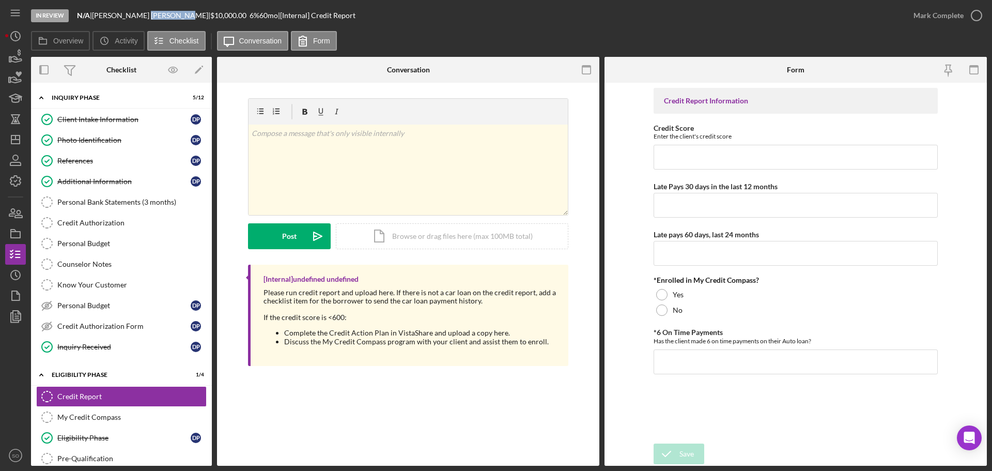
drag, startPoint x: 158, startPoint y: 16, endPoint x: 127, endPoint y: 15, distance: 31.0
click at [127, 15] on div "[PERSON_NAME] |" at bounding box center [151, 15] width 118 height 8
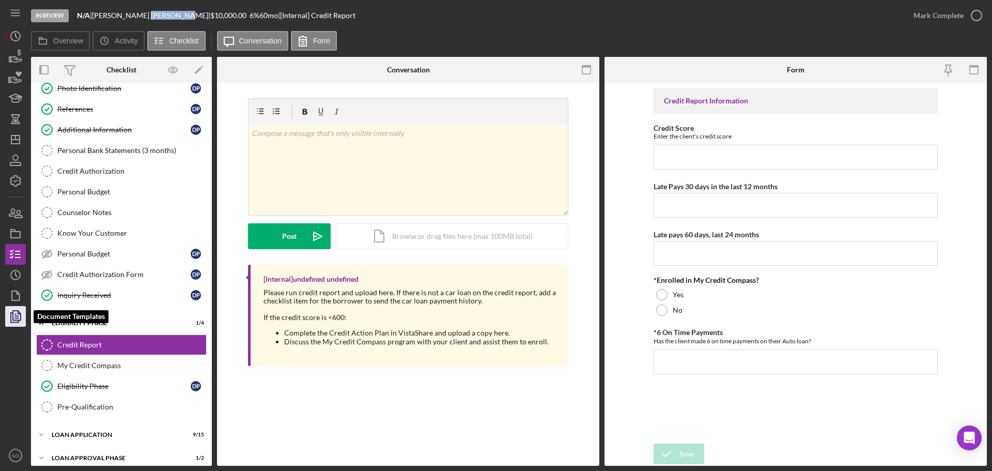
click at [13, 316] on polygon "button" at bounding box center [17, 314] width 8 height 9
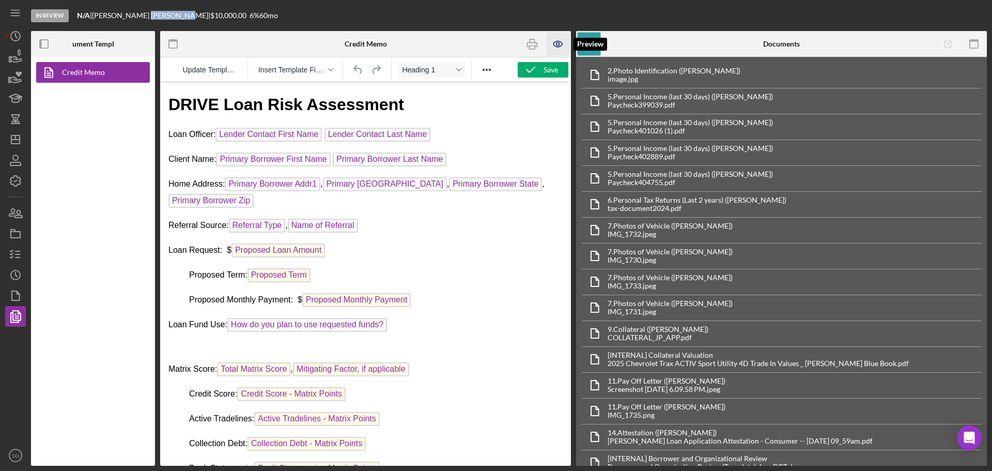
click at [556, 40] on icon "button" at bounding box center [557, 44] width 23 height 23
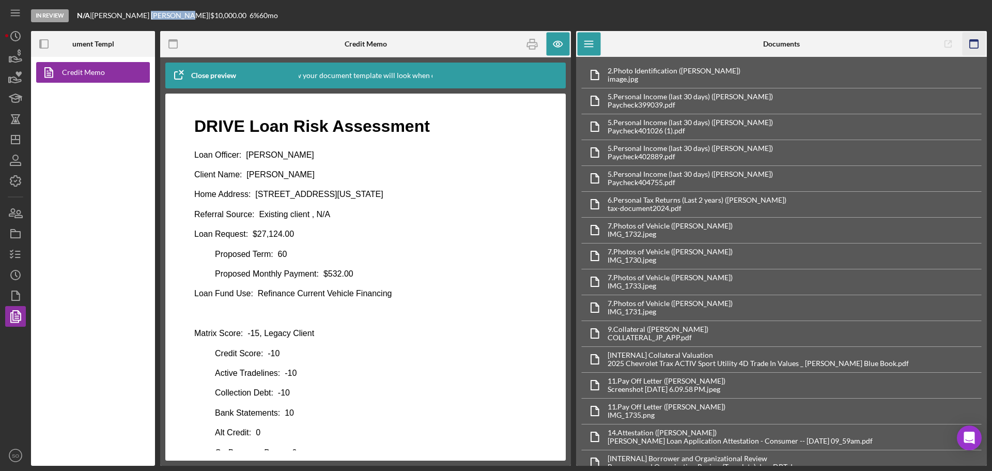
click at [973, 43] on icon "button" at bounding box center [973, 44] width 23 height 23
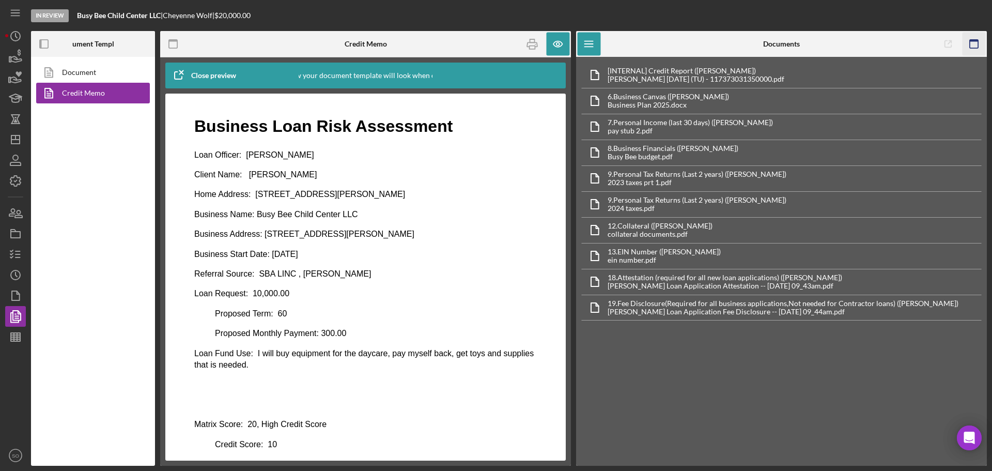
click at [974, 44] on icon "button" at bounding box center [973, 44] width 23 height 23
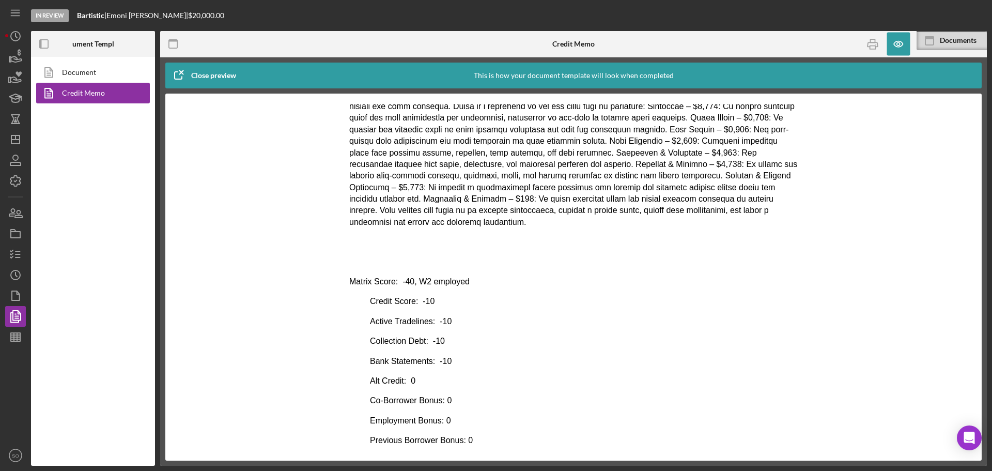
scroll to position [310, 0]
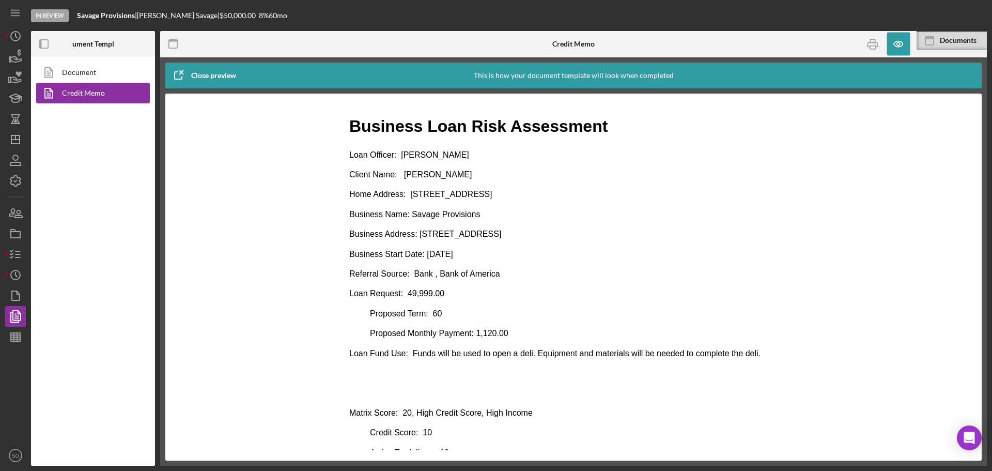
drag, startPoint x: 477, startPoint y: 177, endPoint x: 404, endPoint y: 179, distance: 72.9
click at [404, 179] on p "Client Name: [PERSON_NAME]" at bounding box center [573, 174] width 448 height 11
copy p "[PERSON_NAME]"
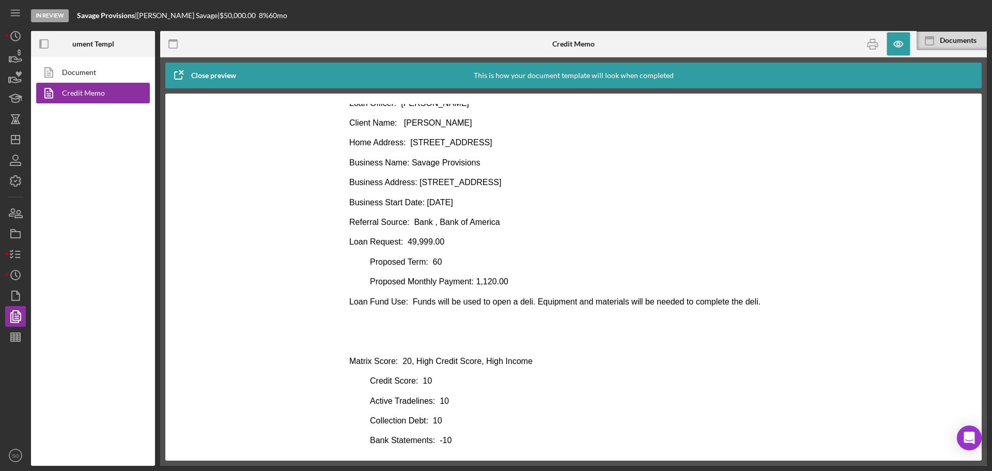
scroll to position [103, 0]
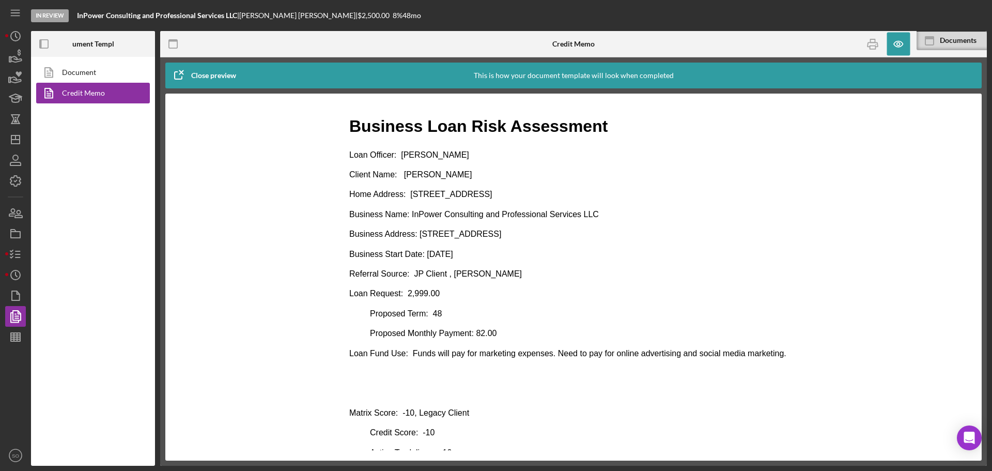
click at [527, 257] on p "Business Start Date: [DATE]" at bounding box center [573, 253] width 448 height 11
click at [464, 179] on p "Client Name: [PERSON_NAME]" at bounding box center [573, 174] width 448 height 11
click at [537, 296] on p "Loan Request: 2,999.00" at bounding box center [573, 293] width 448 height 11
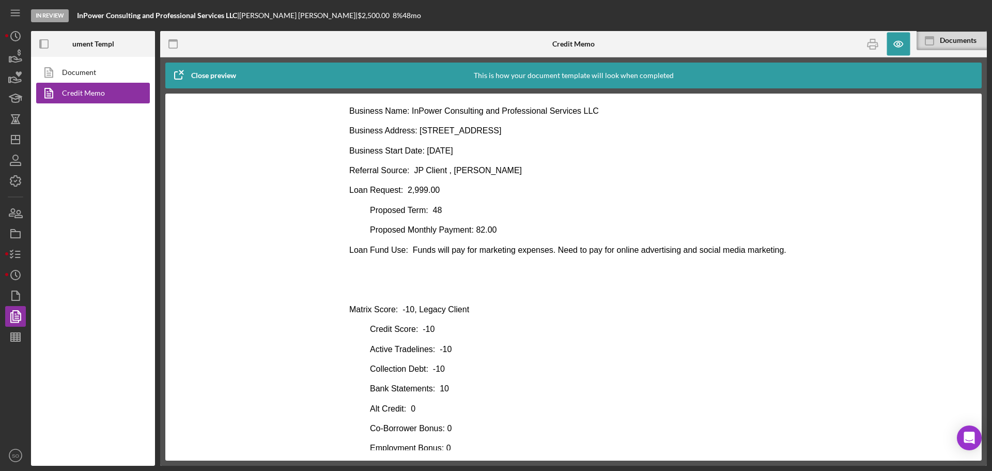
scroll to position [258, 0]
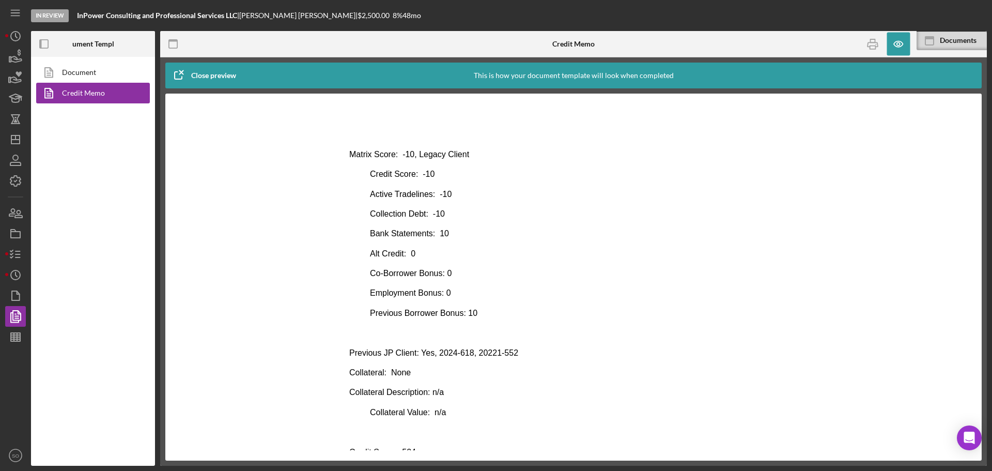
click at [519, 376] on p "Collateral: None" at bounding box center [573, 372] width 448 height 11
drag, startPoint x: 467, startPoint y: 352, endPoint x: 432, endPoint y: 353, distance: 35.1
click at [432, 353] on p "Previous JP Client: Yes, 2024-618, 20221-552" at bounding box center [573, 352] width 448 height 11
copy p "2024-618"
drag, startPoint x: 529, startPoint y: 359, endPoint x: 559, endPoint y: 359, distance: 30.5
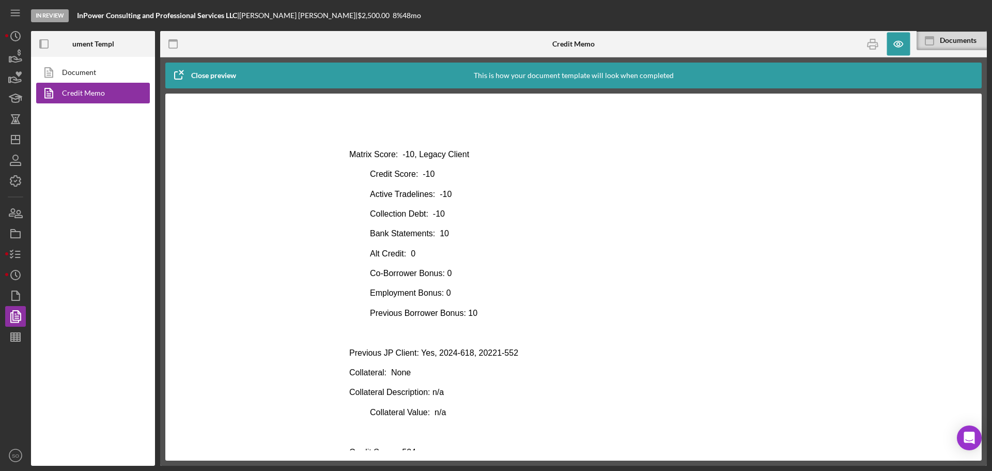
click at [529, 359] on body "Business Loan Risk Assessment Loan Officer: [PERSON_NAME] Client Name: [PERSON_…" at bounding box center [573, 255] width 448 height 799
drag, startPoint x: 519, startPoint y: 350, endPoint x: 472, endPoint y: 353, distance: 46.6
click at [472, 353] on p "Previous JP Client: Yes, 2024-618, 20221-552" at bounding box center [573, 352] width 448 height 11
copy p "20221-552"
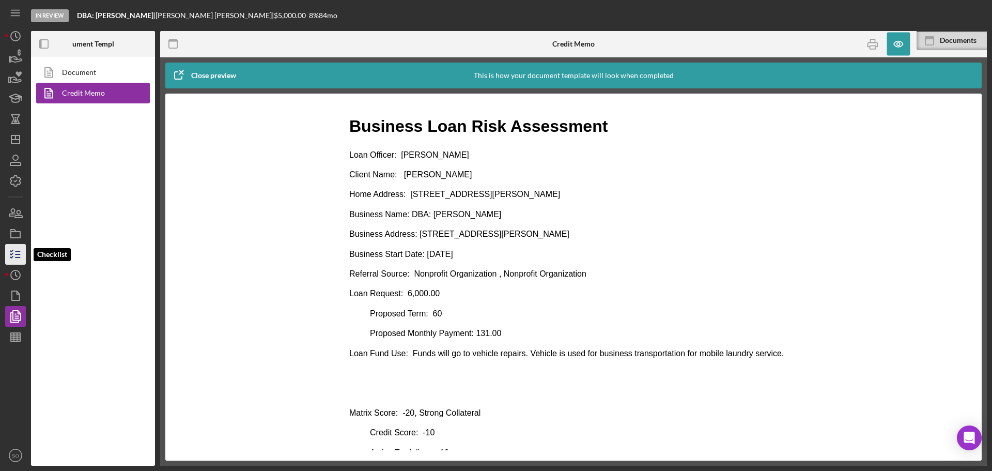
click at [15, 254] on line "button" at bounding box center [17, 254] width 5 height 0
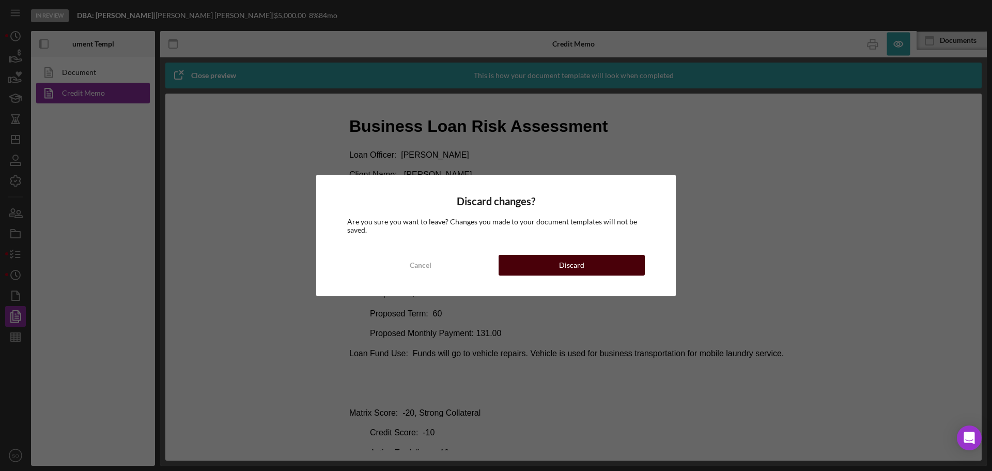
click at [584, 261] on button "Discard" at bounding box center [571, 265] width 146 height 21
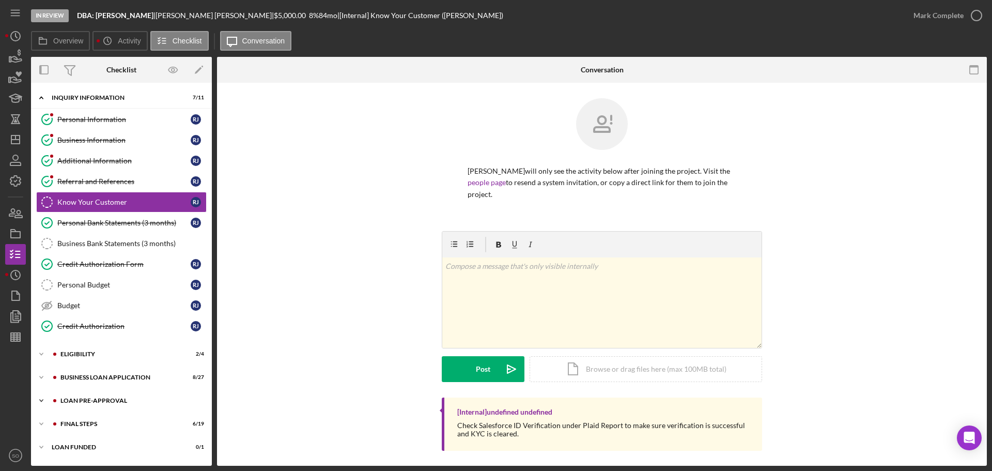
click at [88, 404] on div "Icon/Expander LOAN PRE-APPROVAL 0 / 2" at bounding box center [121, 400] width 181 height 21
click at [81, 421] on div "Loan Approval" at bounding box center [131, 422] width 149 height 8
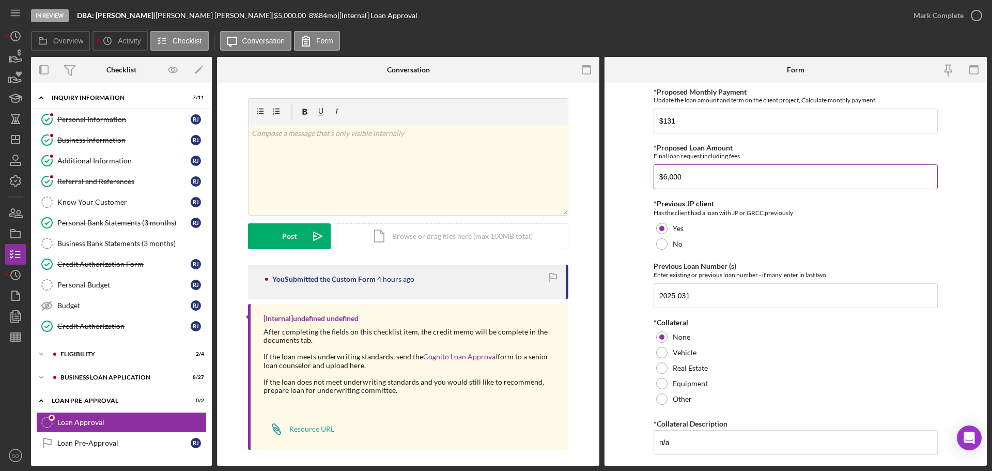
drag, startPoint x: 686, startPoint y: 174, endPoint x: 662, endPoint y: 177, distance: 24.5
click at [662, 177] on input "$6,000" at bounding box center [795, 176] width 284 height 25
type input "$500"
click at [687, 128] on input "$131" at bounding box center [795, 120] width 284 height 25
click at [665, 119] on input "$131" at bounding box center [795, 120] width 284 height 25
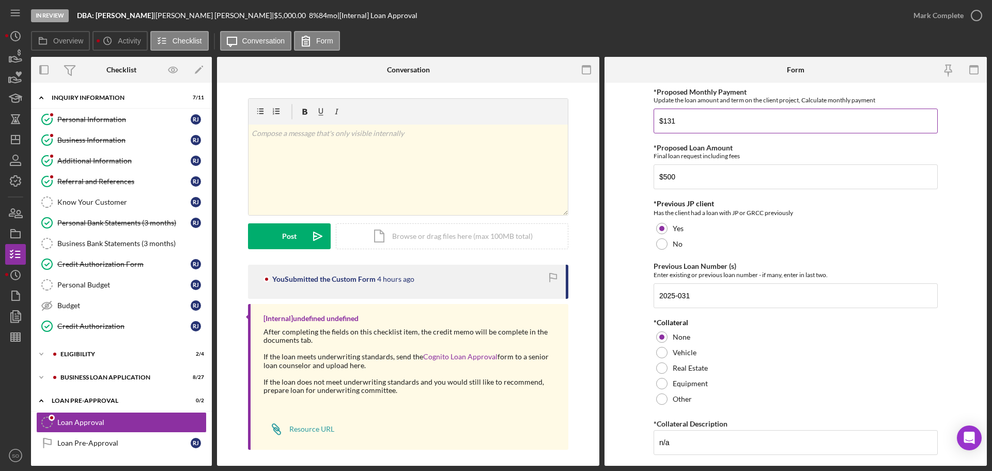
drag, startPoint x: 689, startPoint y: 123, endPoint x: 666, endPoint y: 119, distance: 23.7
click at [666, 119] on input "$131" at bounding box center [795, 120] width 284 height 25
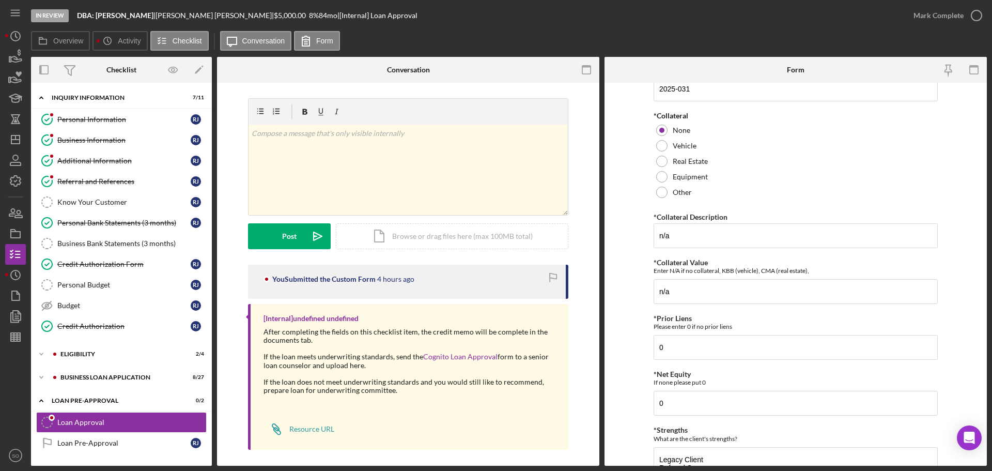
scroll to position [415, 0]
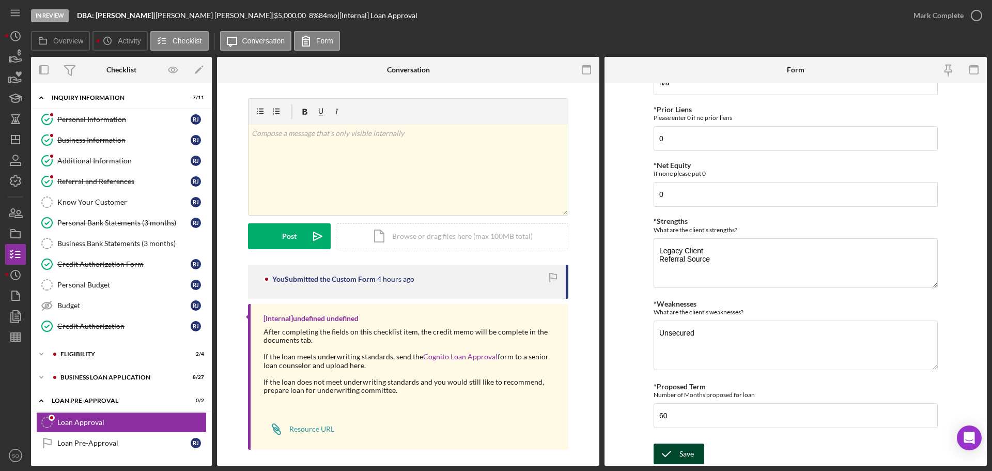
type input "$10"
click at [677, 450] on button "Save" at bounding box center [678, 453] width 51 height 21
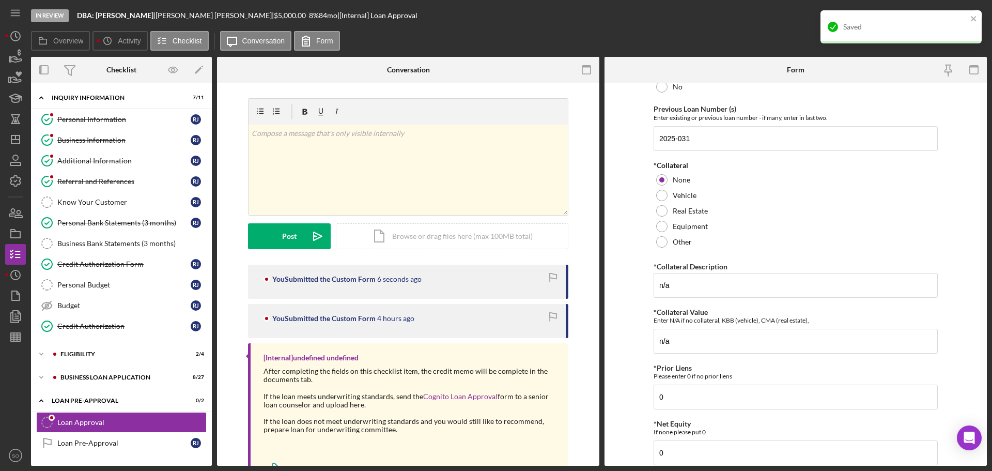
scroll to position [2, 0]
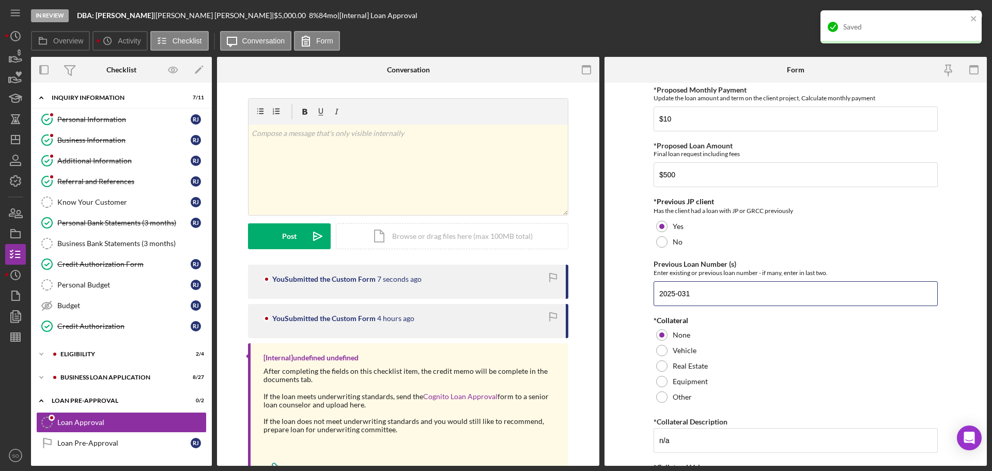
drag, startPoint x: 700, startPoint y: 292, endPoint x: 634, endPoint y: 292, distance: 66.1
click at [634, 292] on form "*Proposed Monthly Payment Update the loan amount and term on the client project…" at bounding box center [795, 274] width 382 height 383
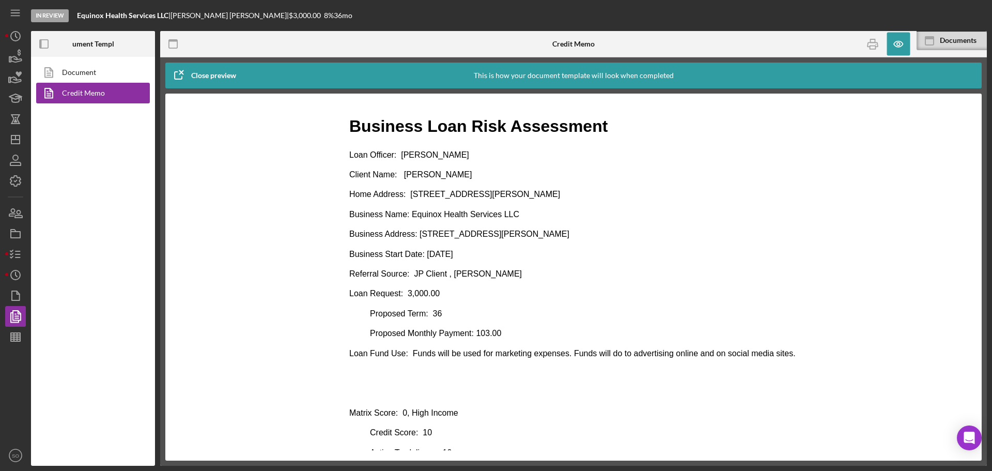
drag, startPoint x: 501, startPoint y: 270, endPoint x: 469, endPoint y: 215, distance: 63.4
click at [501, 270] on p "Referral Source: JP Client , [PERSON_NAME]" at bounding box center [573, 273] width 448 height 11
click at [457, 180] on p "Client Name: [PERSON_NAME]" at bounding box center [573, 174] width 448 height 11
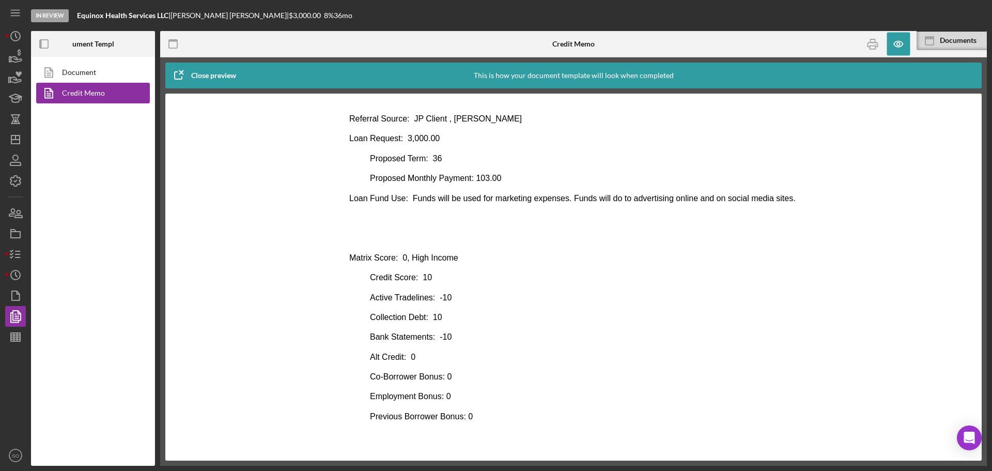
scroll to position [258, 0]
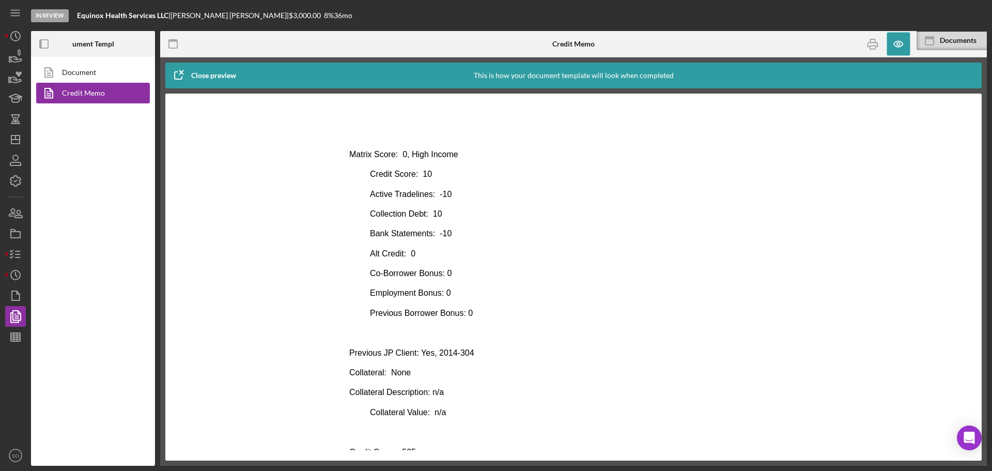
click at [488, 349] on p "Previous JP Client: Yes, 2014-304" at bounding box center [573, 352] width 448 height 11
drag, startPoint x: 479, startPoint y: 355, endPoint x: 434, endPoint y: 353, distance: 45.0
click at [434, 353] on p "Previous JP Client: Yes, 2014-304" at bounding box center [573, 352] width 448 height 11
copy p "2014-304"
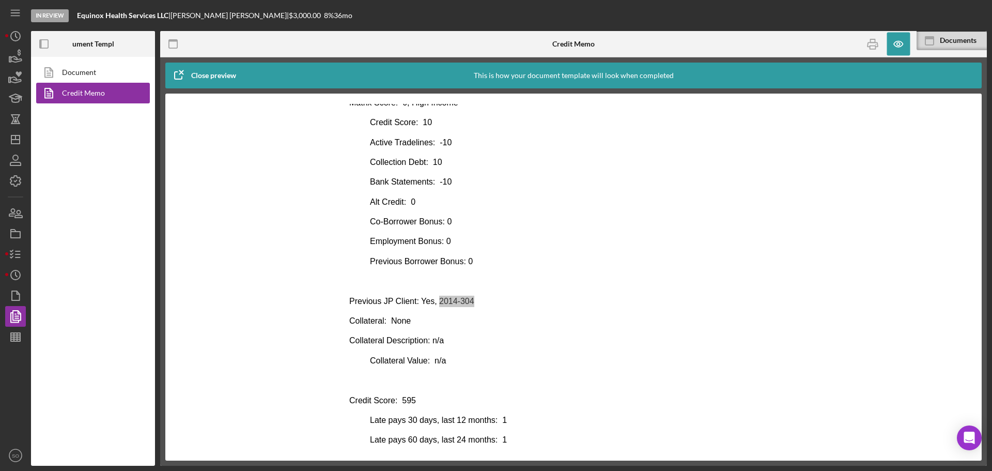
scroll to position [155, 0]
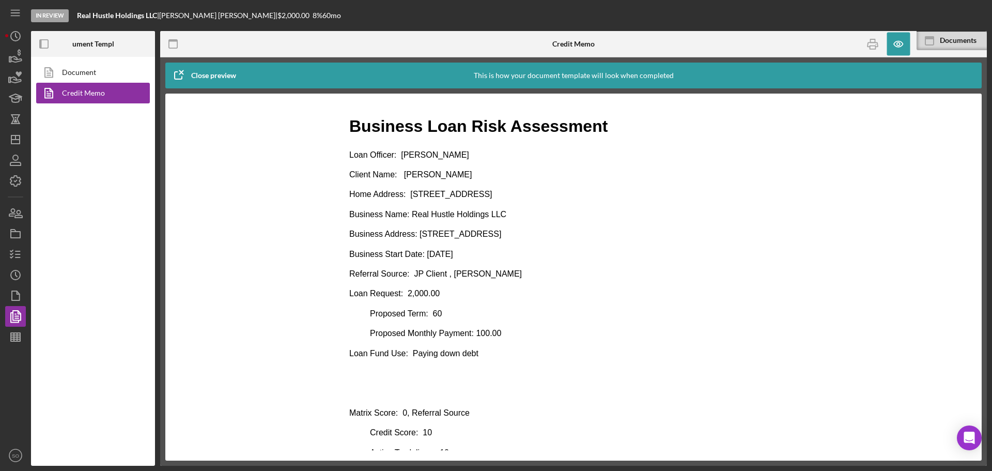
drag, startPoint x: 596, startPoint y: 325, endPoint x: 538, endPoint y: 332, distance: 58.2
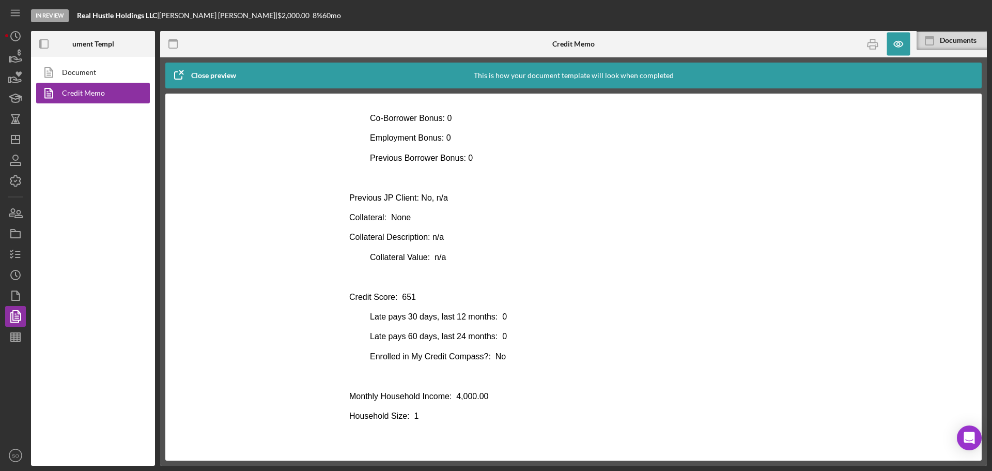
scroll to position [465, 0]
